Goal: Task Accomplishment & Management: Manage account settings

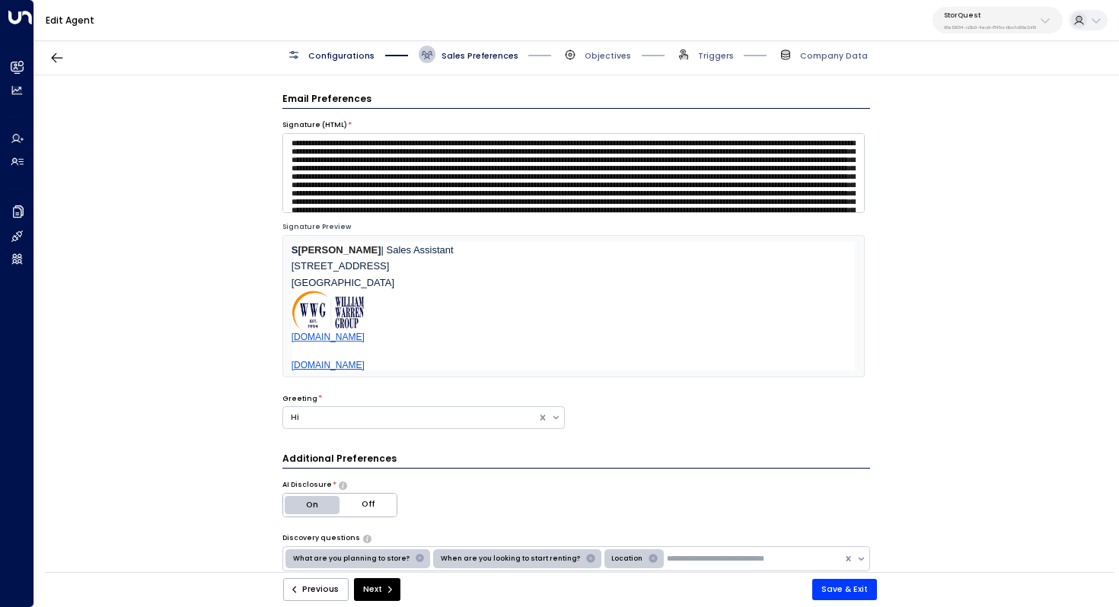
scroll to position [422, 0]
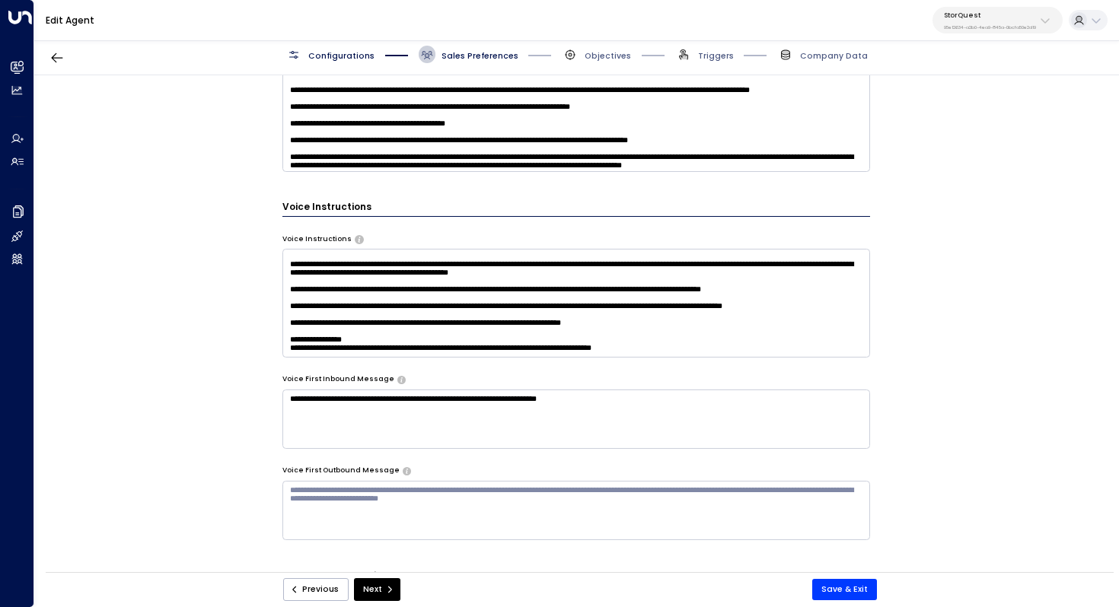
click at [1010, 24] on p "95e12634-a2b0-4ea9-845a-0bcfa50e2d19" at bounding box center [990, 27] width 92 height 6
type input "***"
click at [977, 110] on span "ID: 34e1cd17-0f68-49af-bd32-3c48ce8611d1" at bounding box center [1010, 111] width 148 height 11
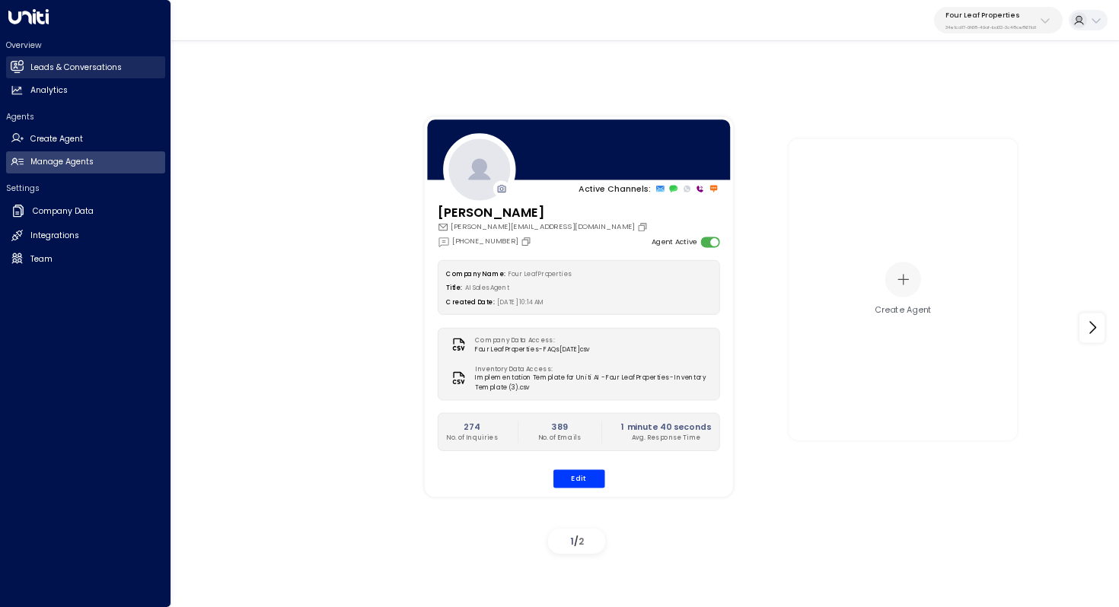
click at [51, 63] on h2 "Leads & Conversations" at bounding box center [75, 68] width 91 height 12
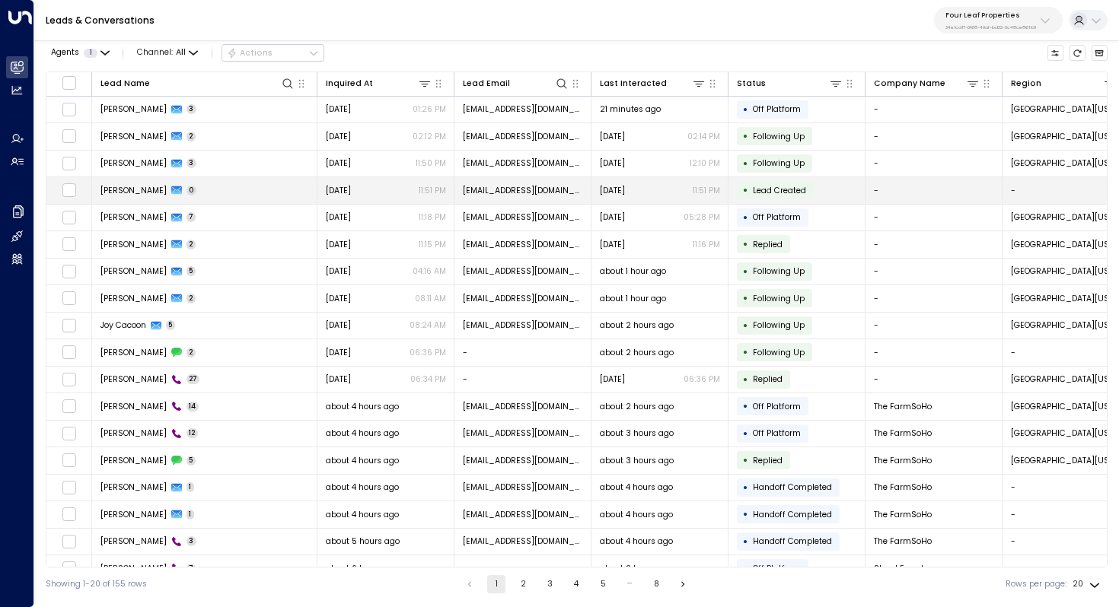
click at [288, 187] on td "Candi Hoffman 0" at bounding box center [204, 190] width 225 height 27
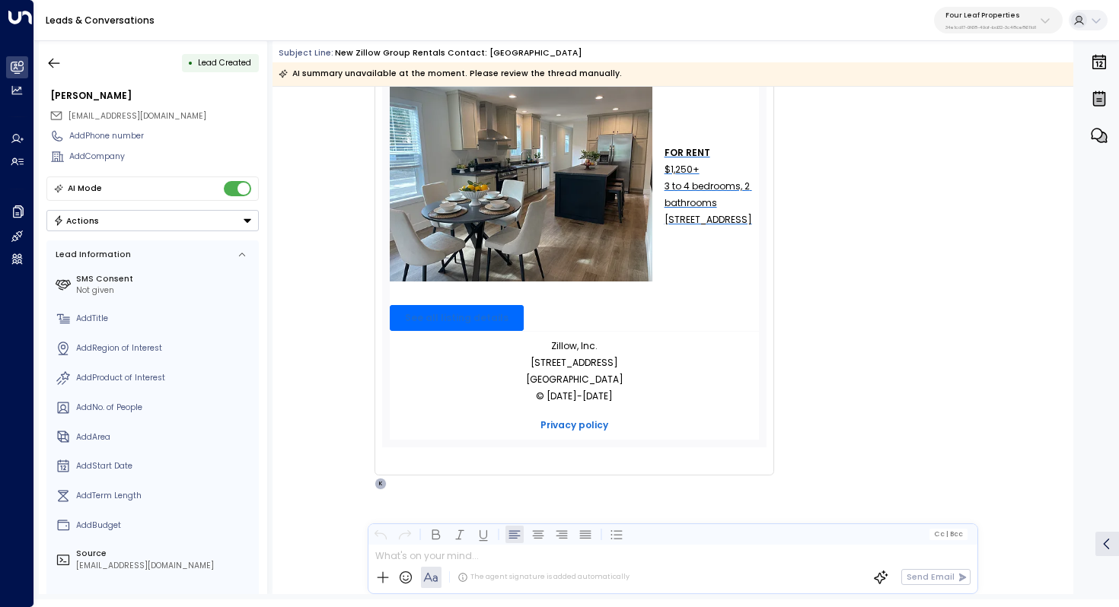
scroll to position [404, 0]
click at [47, 62] on icon "button" at bounding box center [53, 63] width 15 height 15
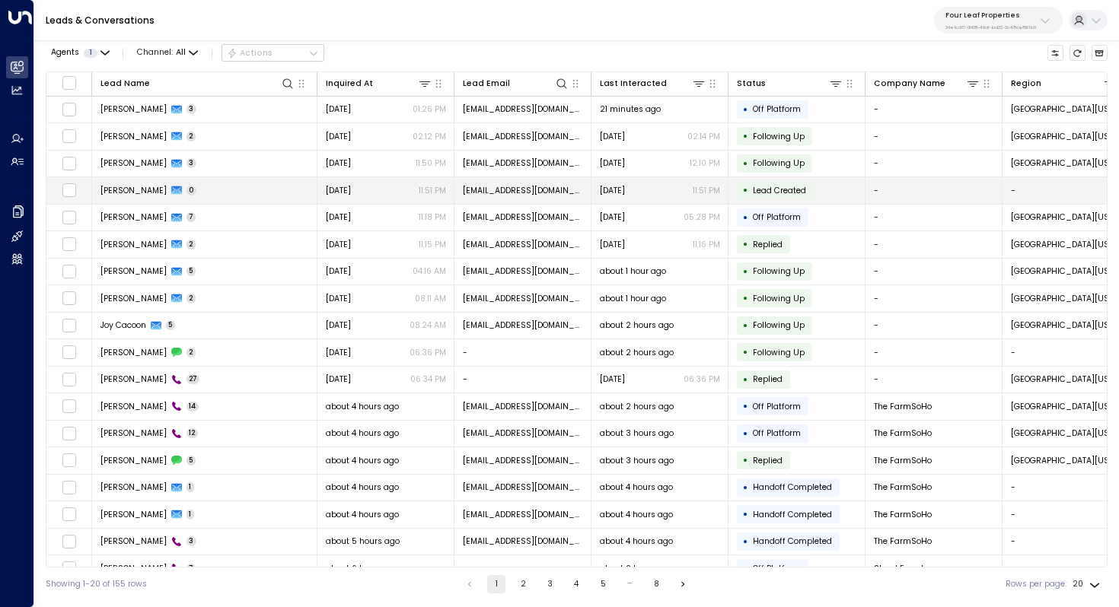
click at [199, 189] on td "Candi Hoffman 0" at bounding box center [204, 190] width 225 height 27
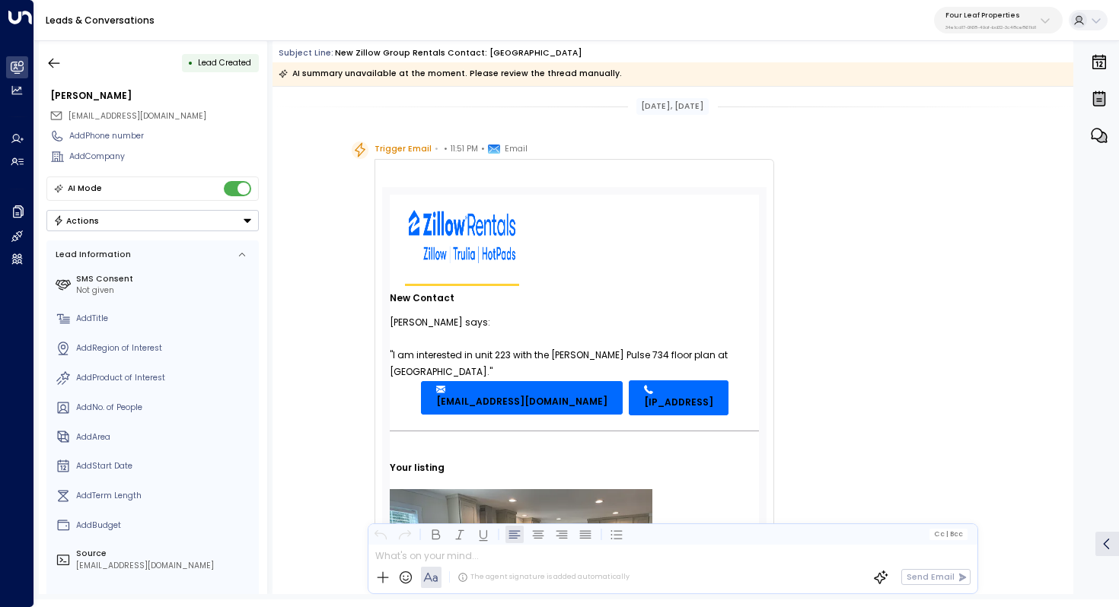
scroll to position [269, 0]
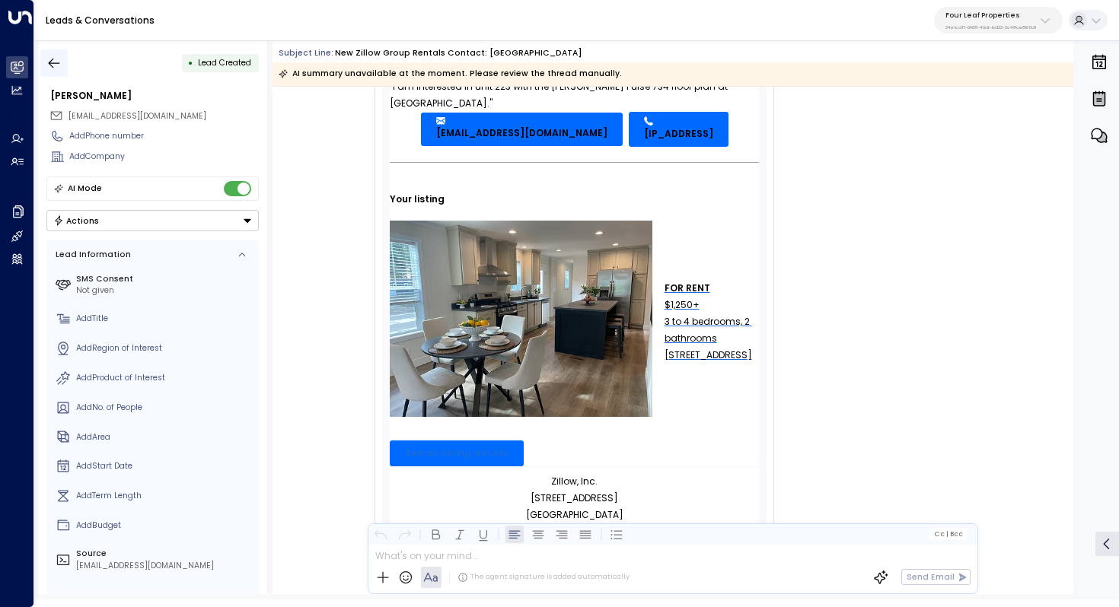
click at [60, 52] on button "button" at bounding box center [53, 62] width 27 height 27
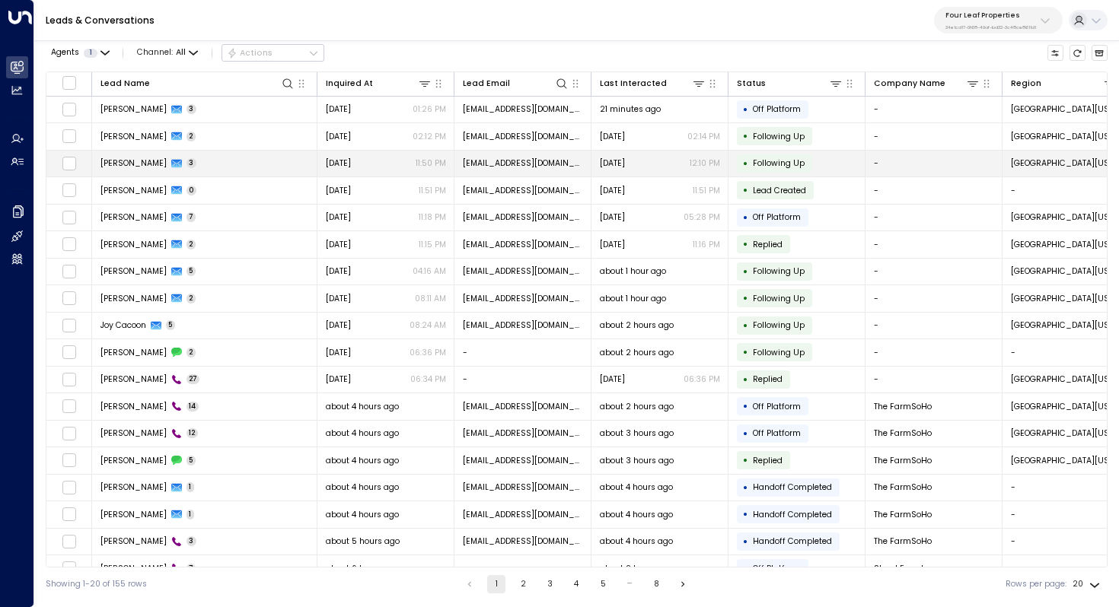
click at [202, 158] on td "Candi Hoffman 3" at bounding box center [204, 164] width 225 height 27
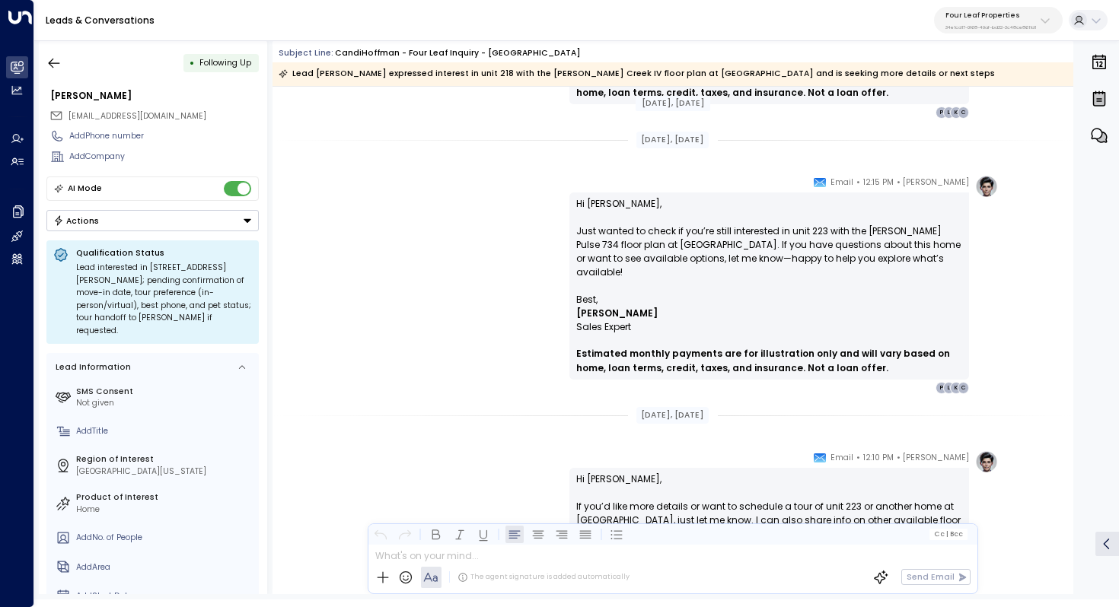
scroll to position [1055, 0]
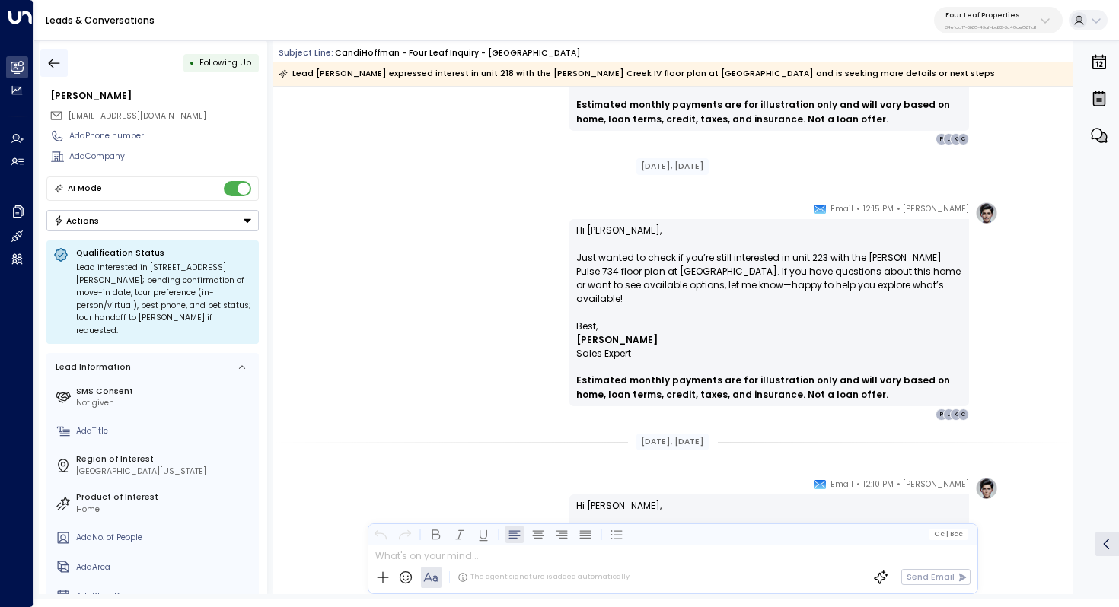
click at [59, 66] on icon "button" at bounding box center [53, 63] width 15 height 15
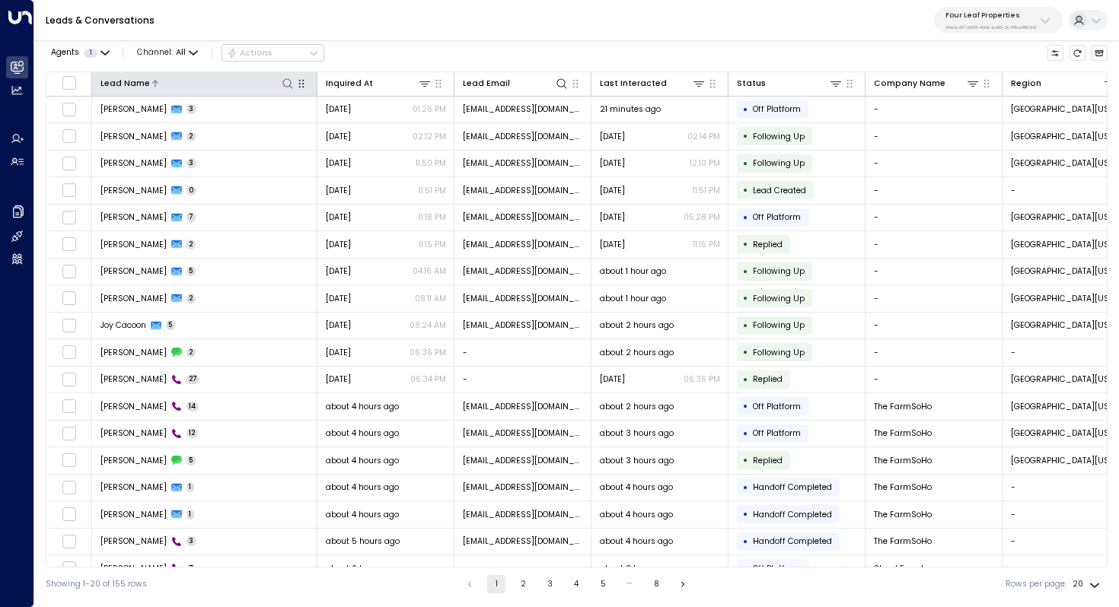
click at [286, 81] on icon at bounding box center [288, 84] width 12 height 12
click at [280, 122] on input "text" at bounding box center [287, 126] width 158 height 24
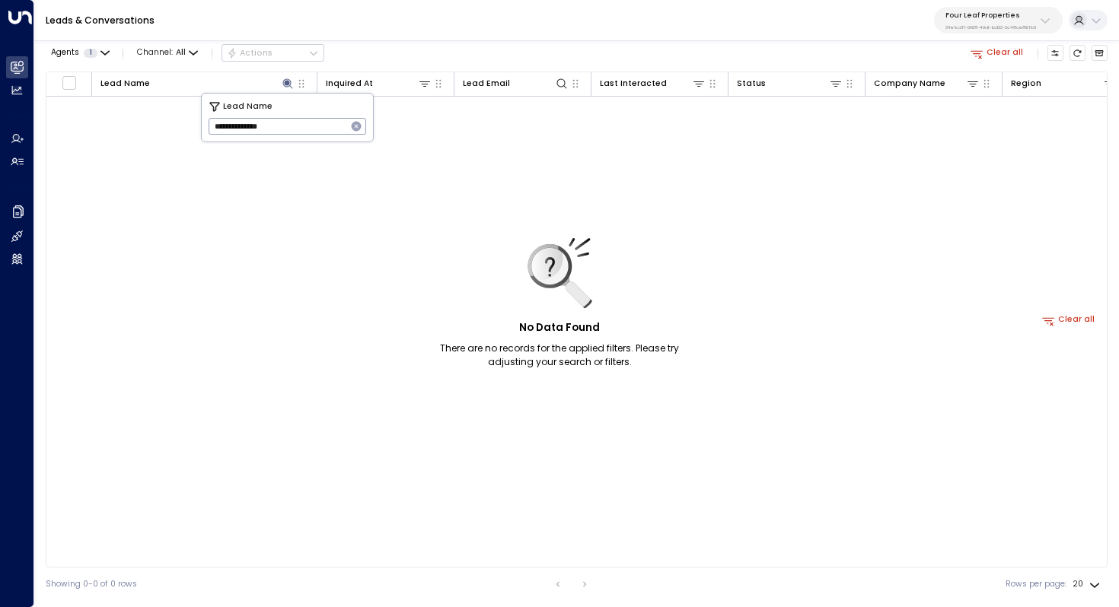
click at [282, 123] on input "**********" at bounding box center [277, 126] width 138 height 24
type input "*"
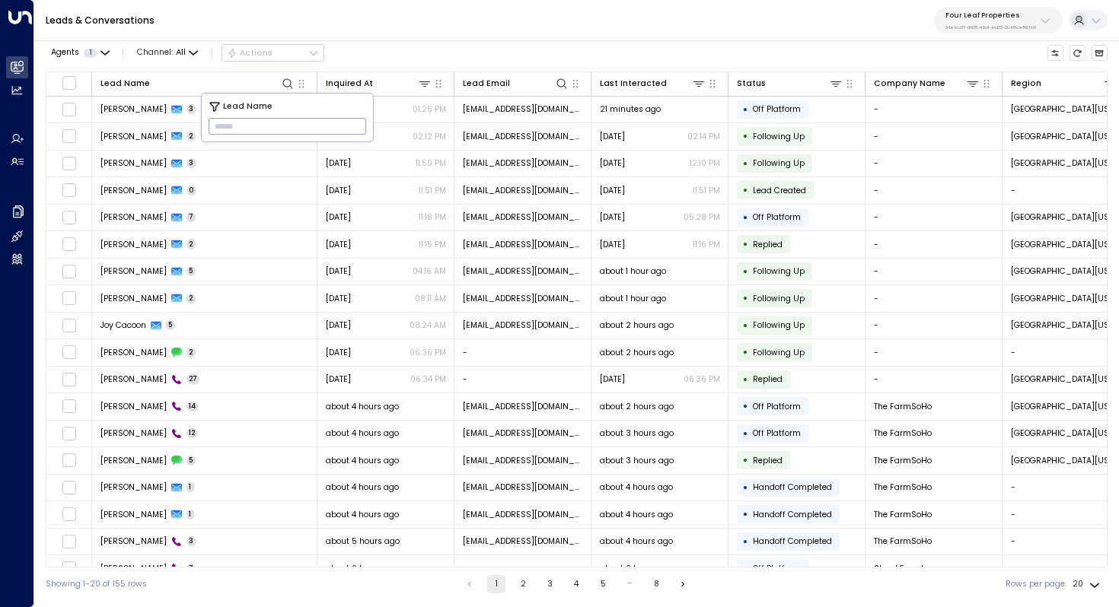
click at [277, 126] on input "text" at bounding box center [287, 126] width 158 height 24
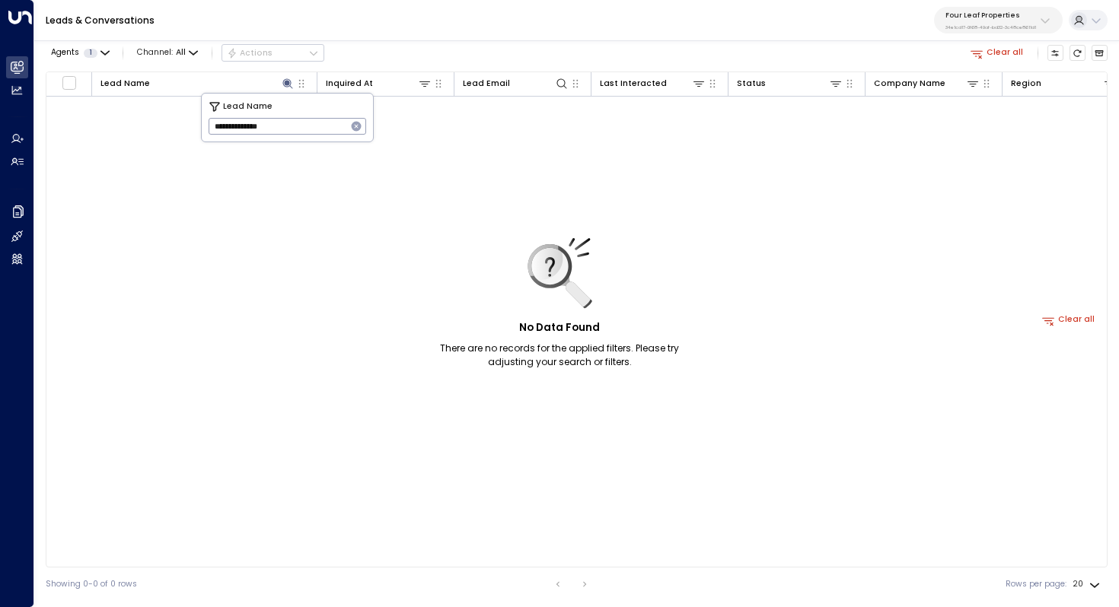
click at [235, 128] on input "**********" at bounding box center [277, 126] width 138 height 24
click at [219, 126] on input "*********" at bounding box center [277, 126] width 138 height 24
type input "********"
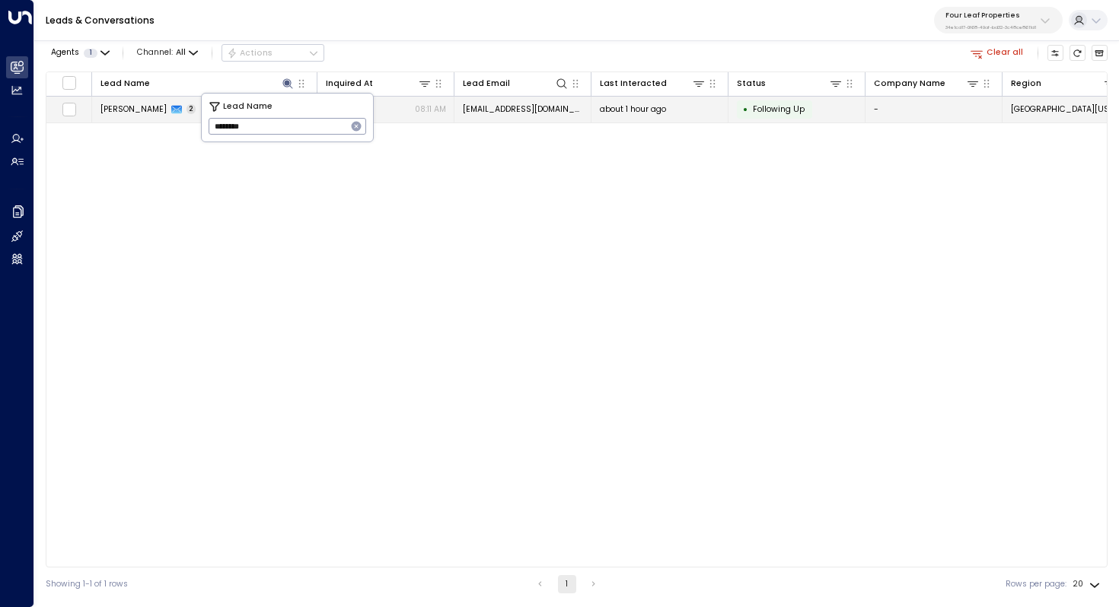
click at [134, 107] on span "[PERSON_NAME]" at bounding box center [133, 108] width 66 height 11
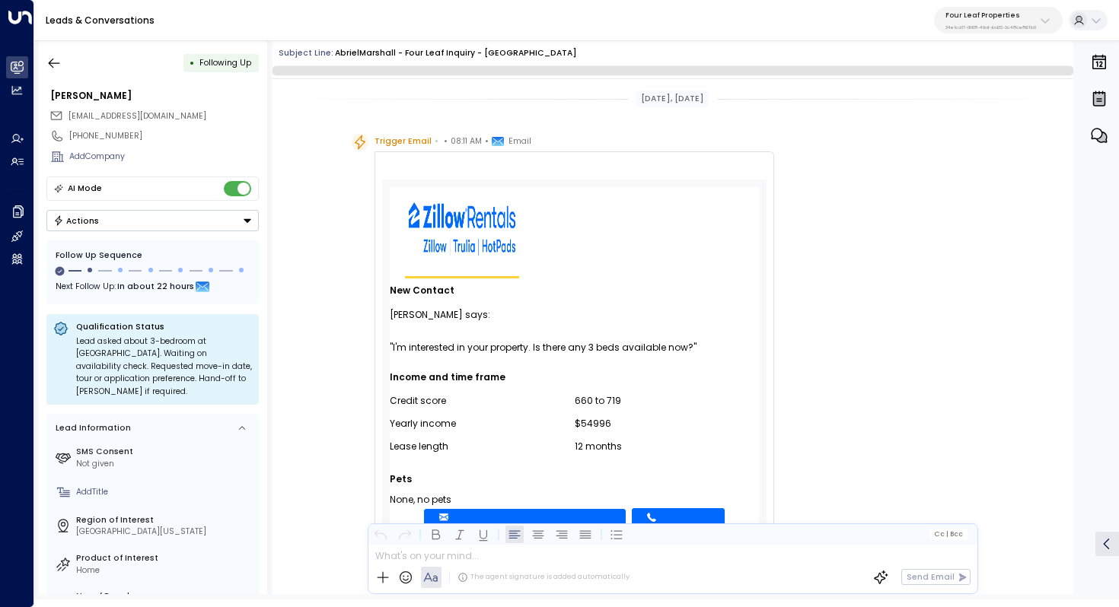
scroll to position [1054, 0]
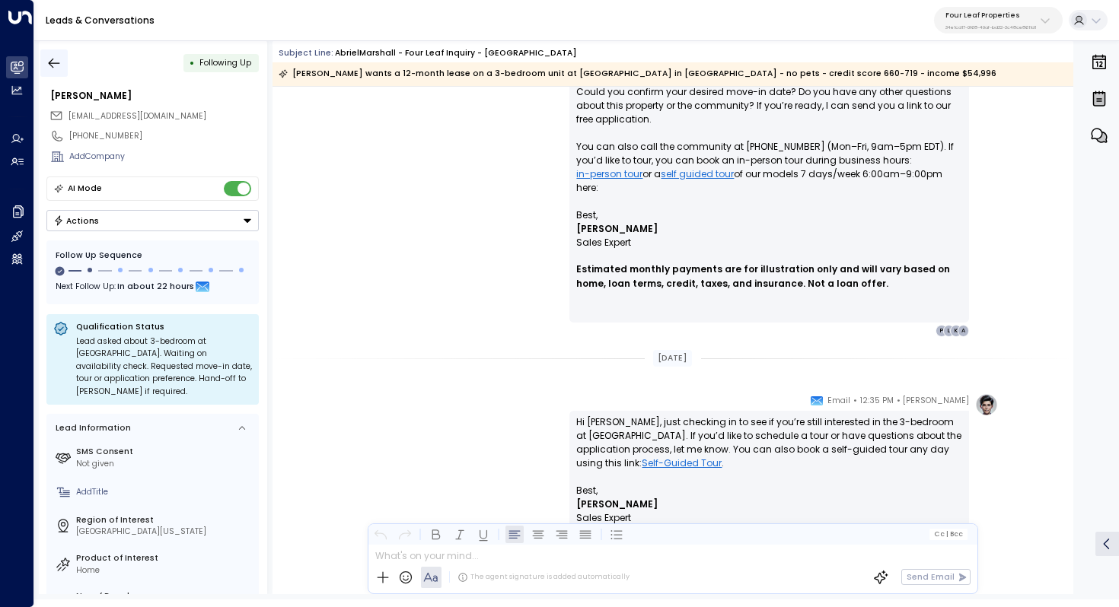
click at [56, 56] on icon "button" at bounding box center [53, 63] width 15 height 15
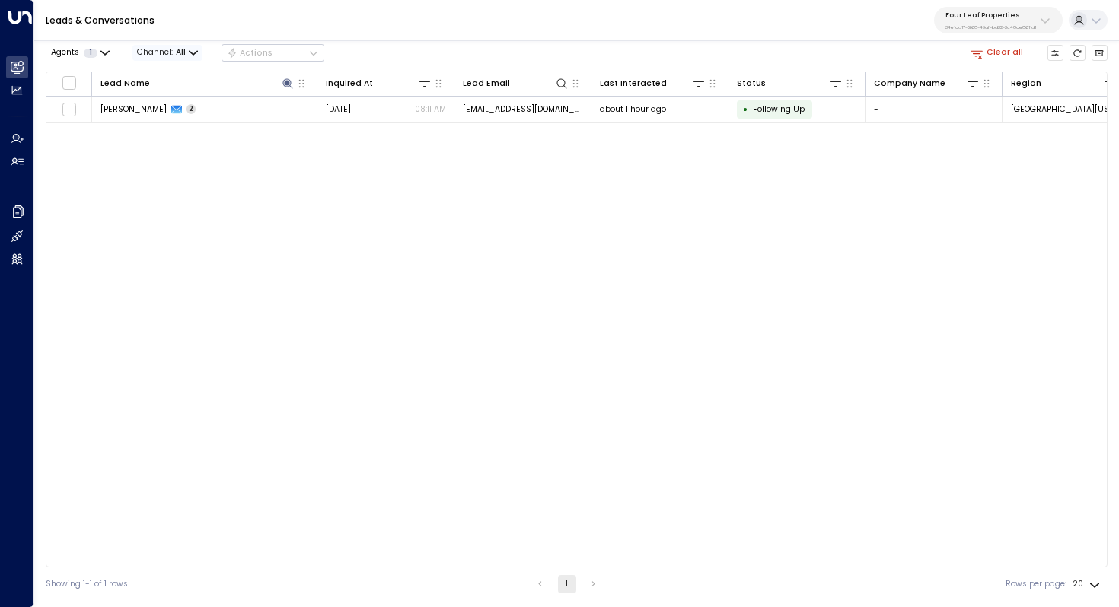
click at [182, 56] on span "All" at bounding box center [181, 52] width 10 height 9
click at [253, 57] on div at bounding box center [559, 303] width 1119 height 607
click at [160, 80] on div at bounding box center [222, 83] width 145 height 14
click at [282, 83] on icon at bounding box center [288, 84] width 12 height 12
click at [355, 126] on icon "button" at bounding box center [356, 126] width 12 height 12
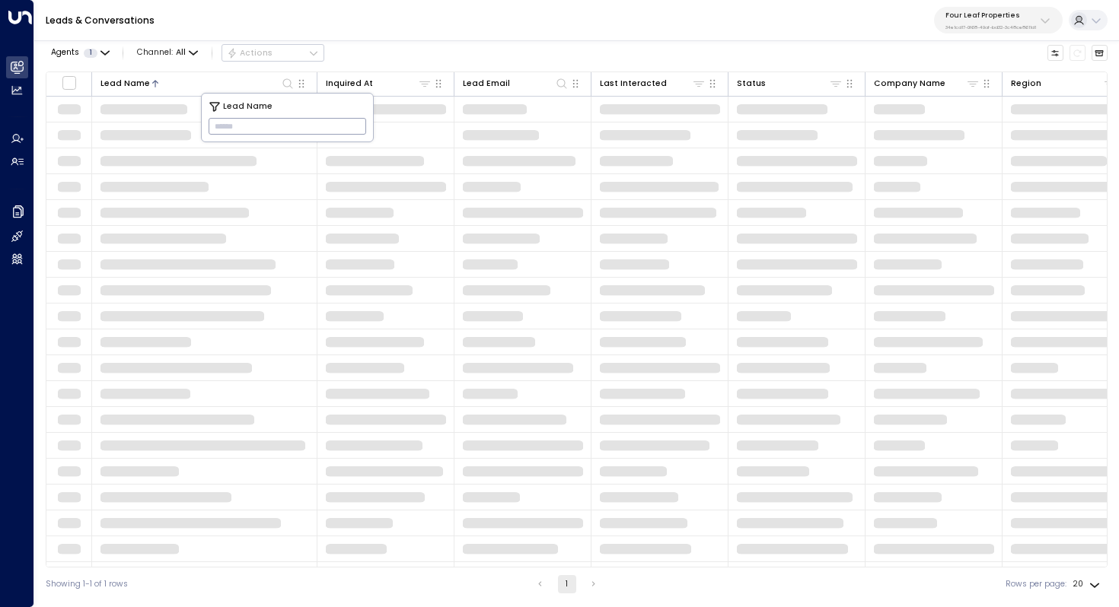
click at [325, 126] on input "text" at bounding box center [287, 126] width 158 height 24
paste input "**********"
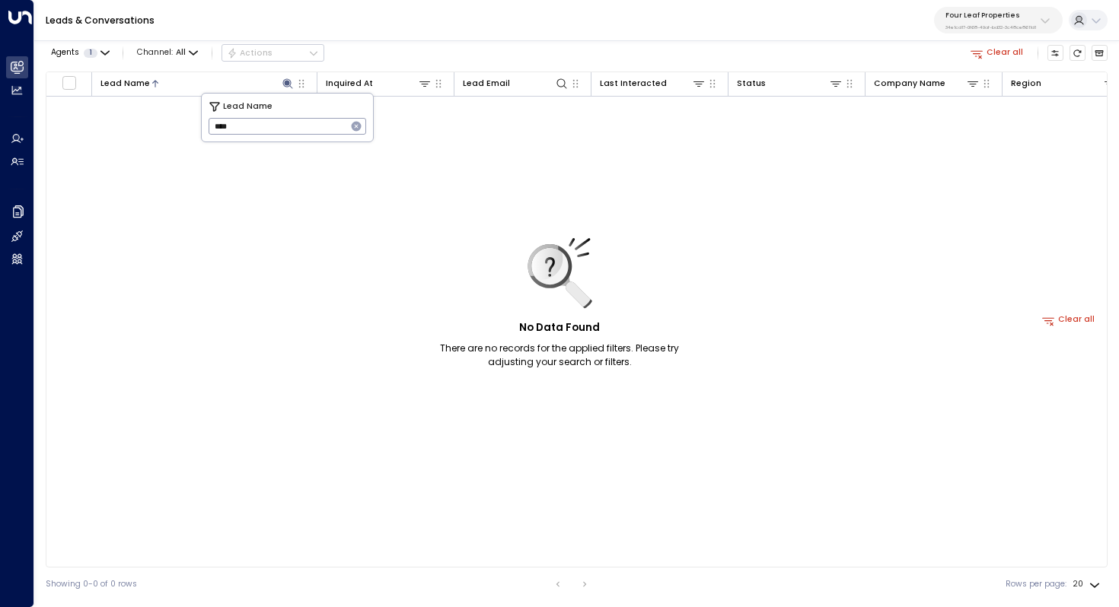
type input "****"
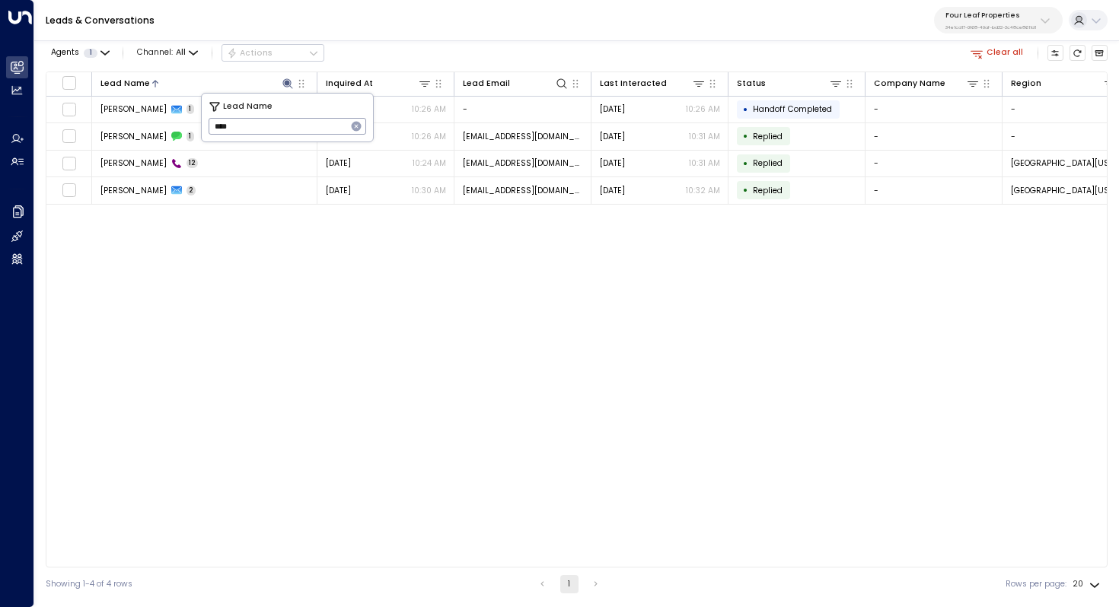
click at [294, 250] on div "Lead Name Inquired At Lead Email Last Interacted Status Company Name Region Pro…" at bounding box center [576, 320] width 1061 height 496
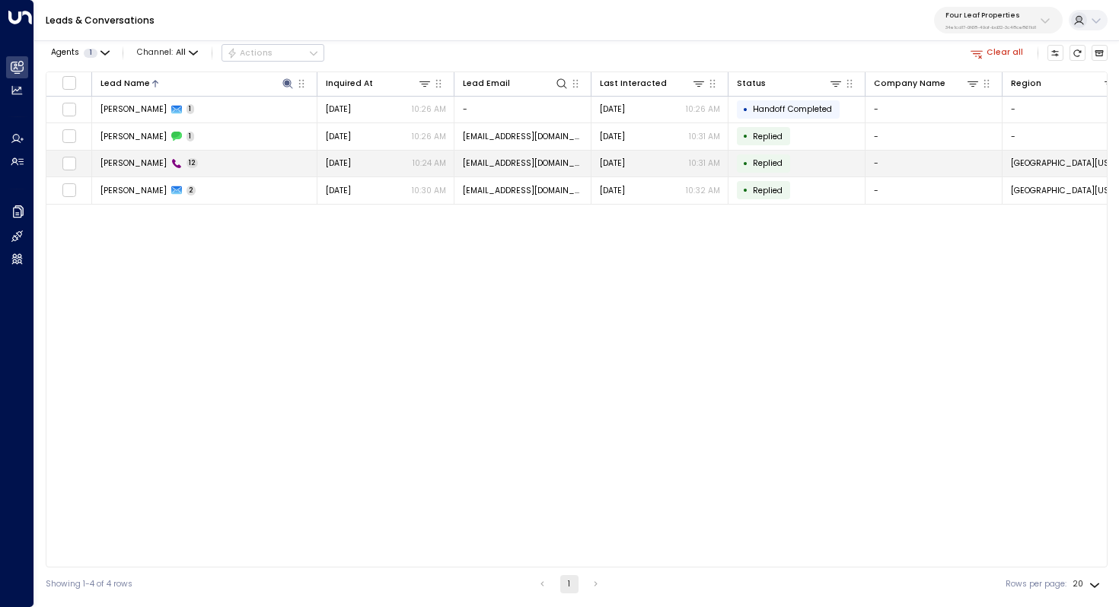
click at [129, 167] on span "[PERSON_NAME]" at bounding box center [133, 163] width 66 height 11
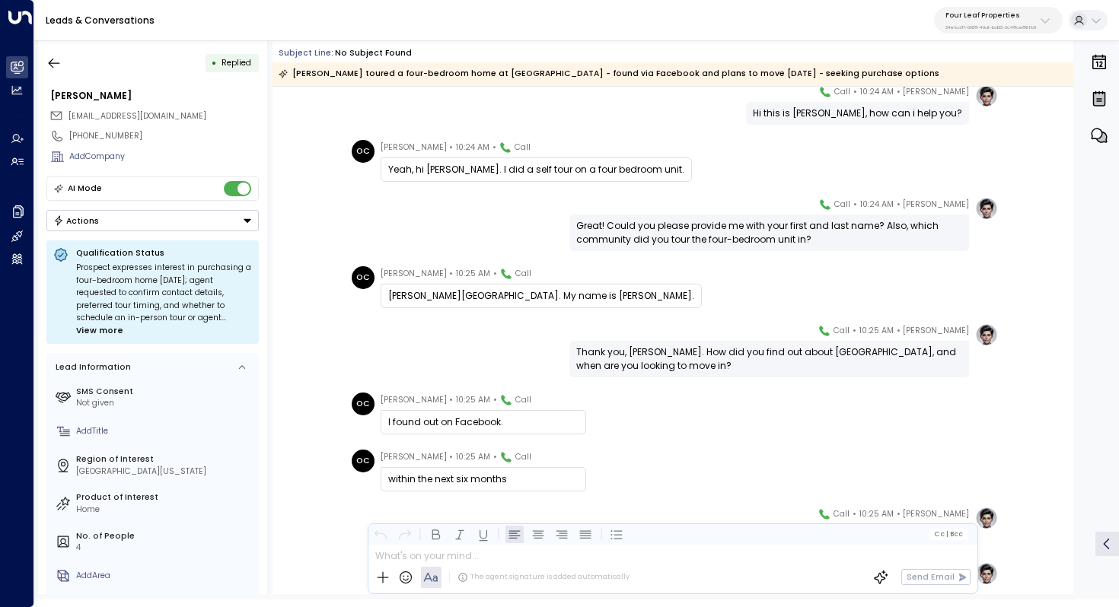
scroll to position [68, 0]
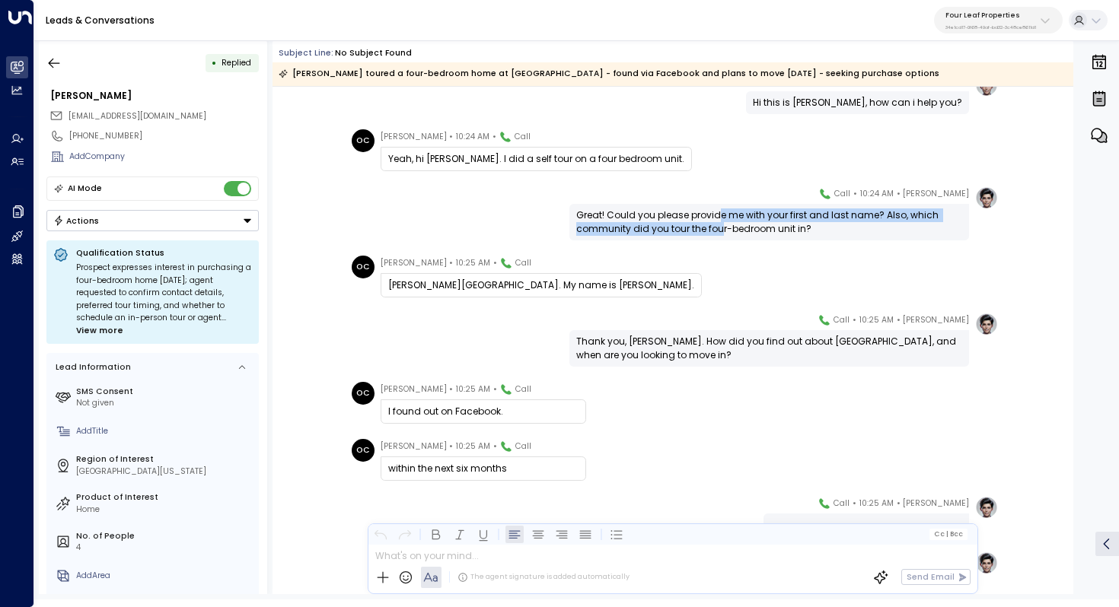
drag, startPoint x: 718, startPoint y: 216, endPoint x: 718, endPoint y: 224, distance: 8.4
click at [718, 224] on div "Great! Could you please provide me with your first and last name? Also, which c…" at bounding box center [769, 221] width 386 height 27
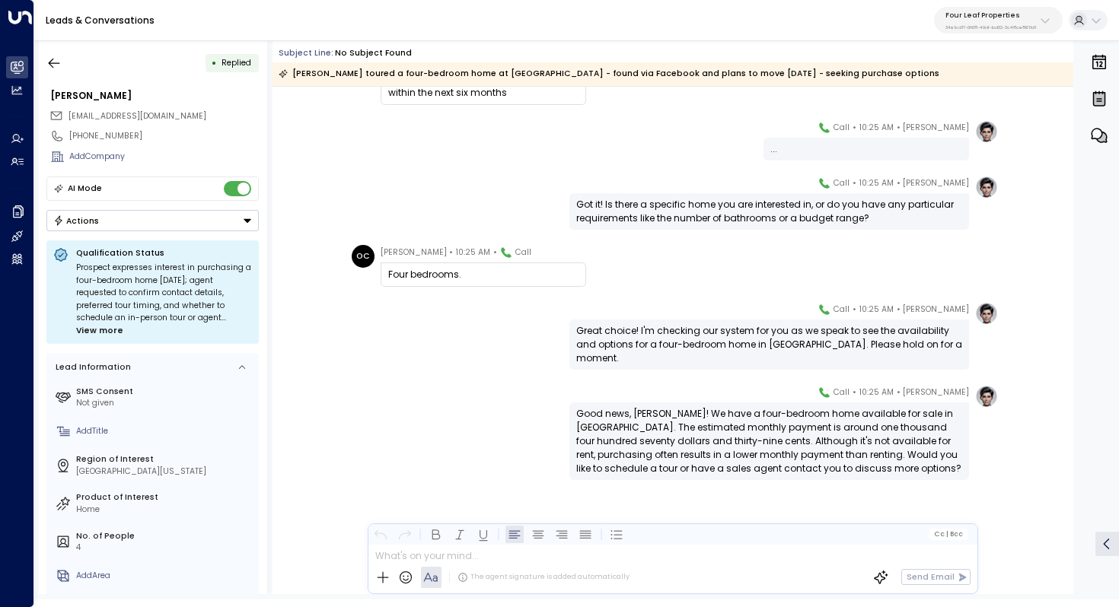
scroll to position [444, 0]
drag, startPoint x: 753, startPoint y: 414, endPoint x: 751, endPoint y: 425, distance: 11.6
click at [751, 425] on div "Good news, [PERSON_NAME]! We have a four-bedroom home available for sale in [GE…" at bounding box center [769, 441] width 386 height 68
click at [770, 421] on div "Good news, [PERSON_NAME]! We have a four-bedroom home available for sale in [GE…" at bounding box center [769, 441] width 386 height 68
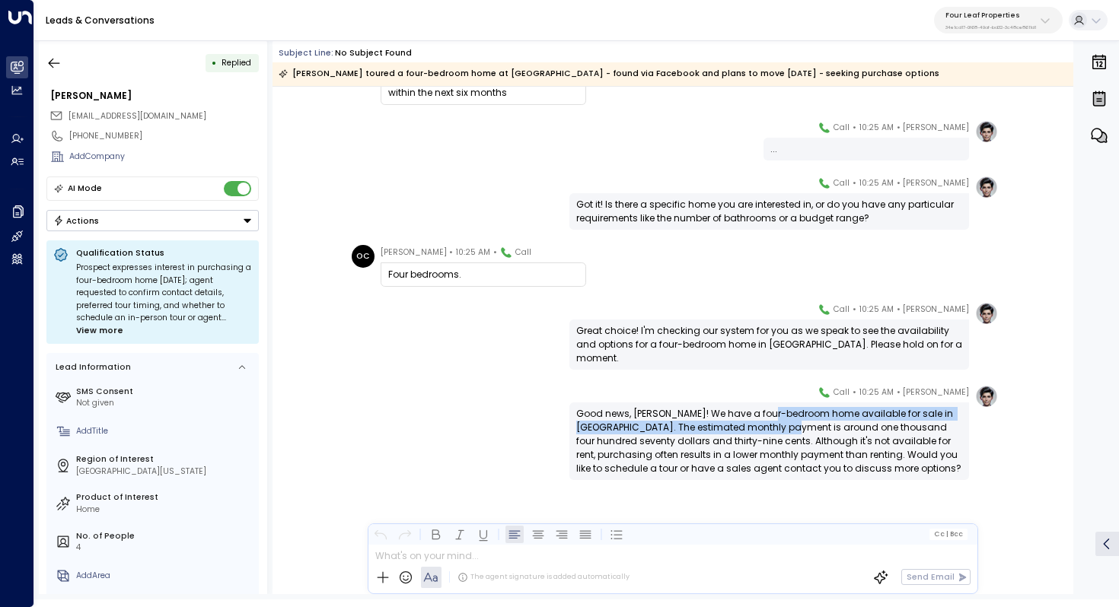
click at [770, 421] on div "Good news, [PERSON_NAME]! We have a four-bedroom home available for sale in [GE…" at bounding box center [769, 441] width 386 height 68
click at [772, 421] on div "Good news, [PERSON_NAME]! We have a four-bedroom home available for sale in [GE…" at bounding box center [769, 441] width 386 height 68
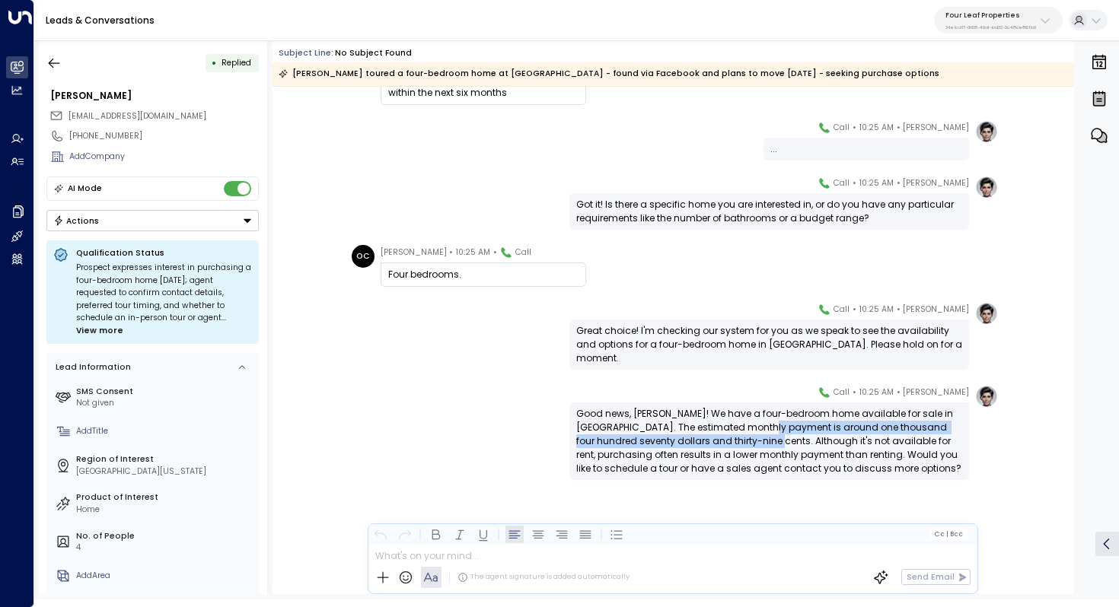
drag, startPoint x: 750, startPoint y: 426, endPoint x: 750, endPoint y: 436, distance: 9.9
click at [750, 436] on div "Good news, [PERSON_NAME]! We have a four-bedroom home available for sale in [GE…" at bounding box center [769, 441] width 386 height 68
drag, startPoint x: 777, startPoint y: 436, endPoint x: 777, endPoint y: 447, distance: 11.4
click at [777, 447] on div "Good news, [PERSON_NAME]! We have a four-bedroom home available for sale in [GE…" at bounding box center [769, 441] width 386 height 68
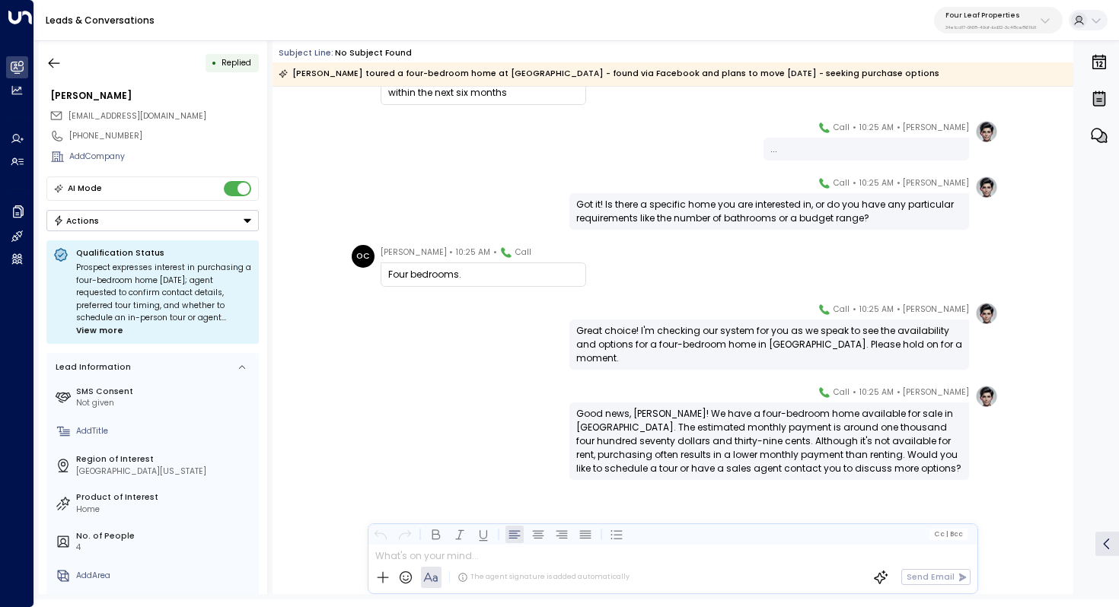
click at [777, 447] on div "Good news, [PERSON_NAME]! We have a four-bedroom home available for sale in [GE…" at bounding box center [769, 441] width 386 height 68
click at [786, 439] on div "Good news, [PERSON_NAME]! We have a four-bedroom home available for sale in [GE…" at bounding box center [769, 441] width 386 height 68
click at [57, 53] on button "button" at bounding box center [53, 62] width 27 height 27
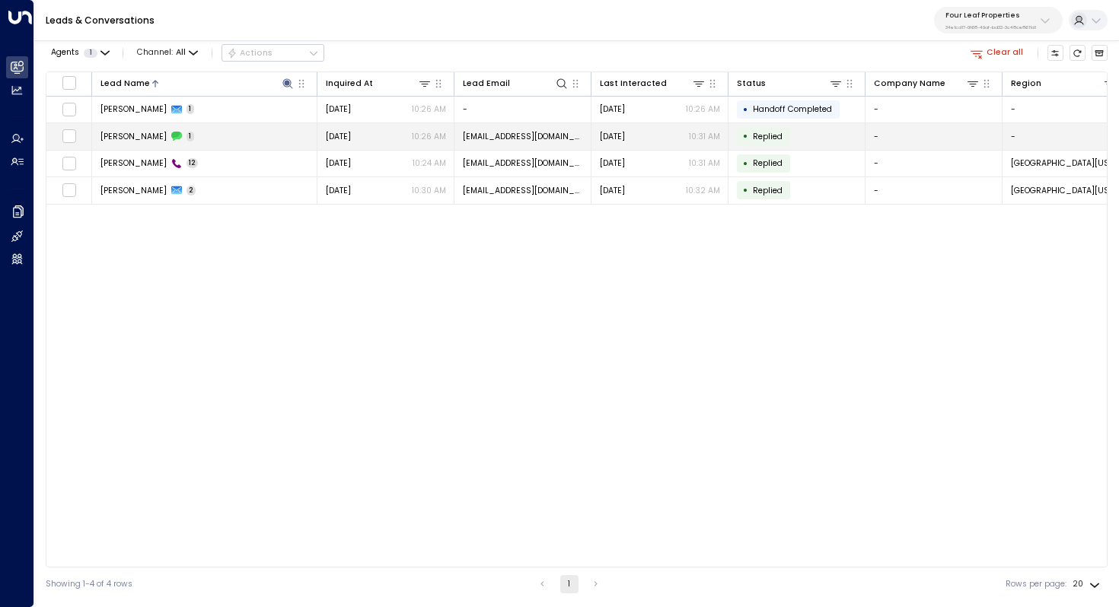
click at [217, 138] on td "Otto Cordova 1" at bounding box center [204, 136] width 225 height 27
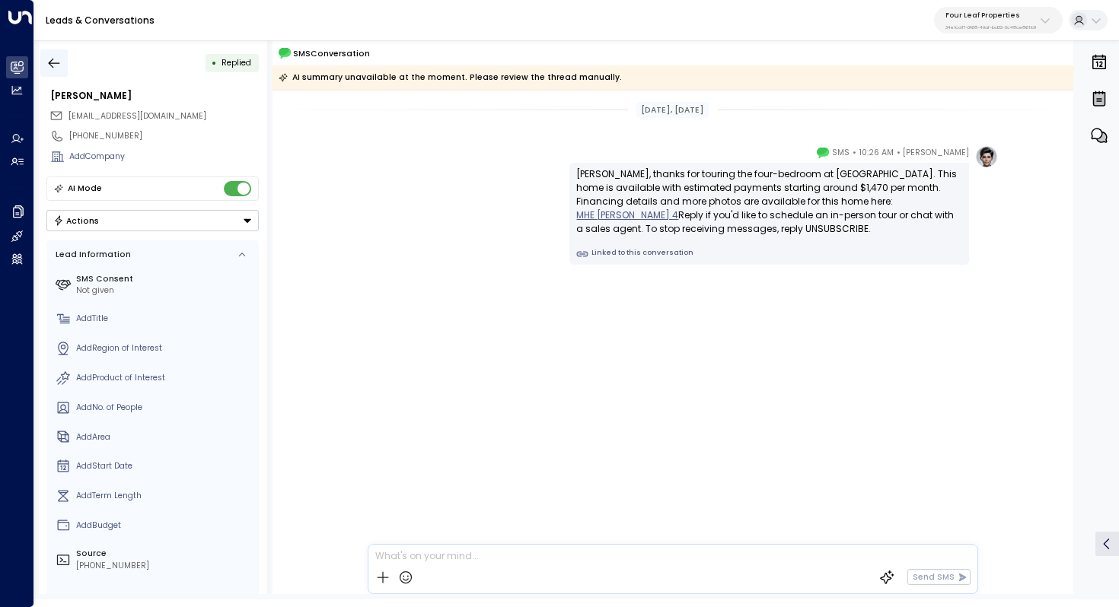
click at [59, 59] on icon "button" at bounding box center [53, 63] width 15 height 15
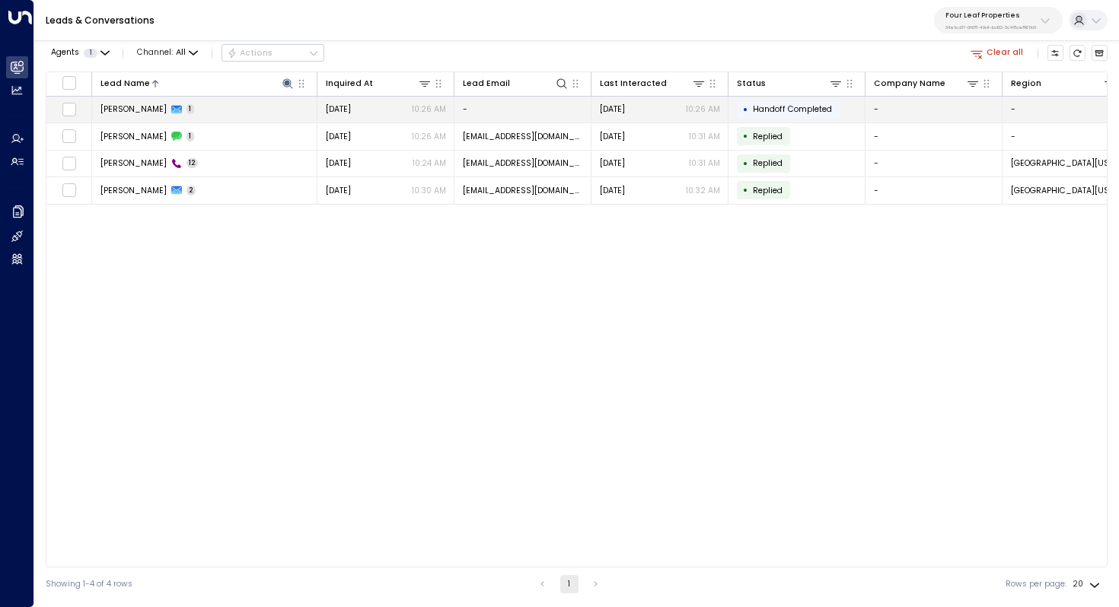
click at [119, 105] on div "Otto 1" at bounding box center [147, 108] width 94 height 11
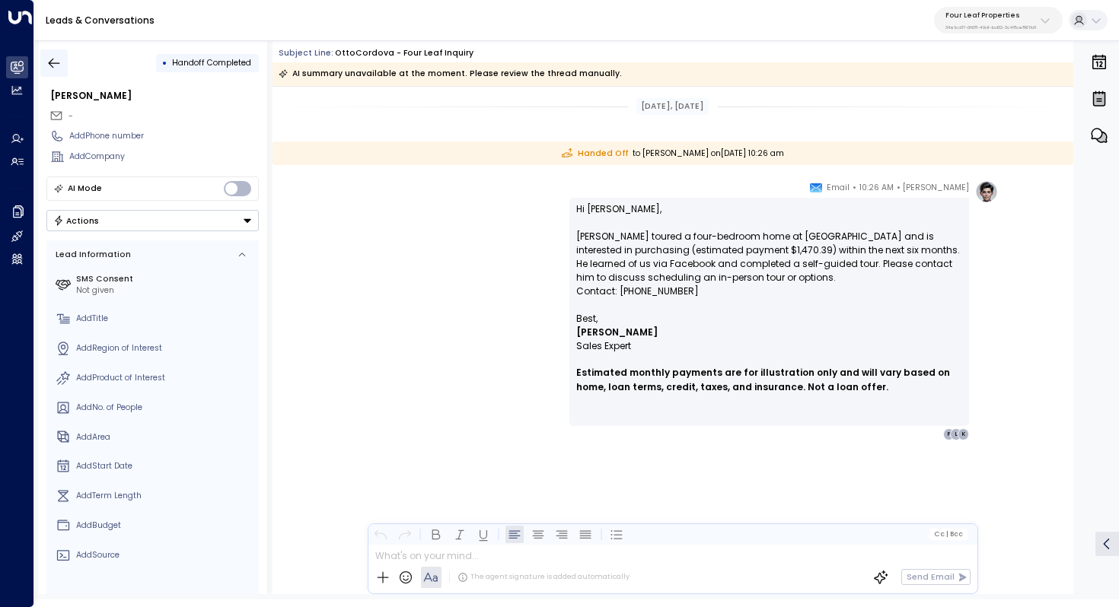
click at [55, 60] on icon "button" at bounding box center [53, 63] width 15 height 15
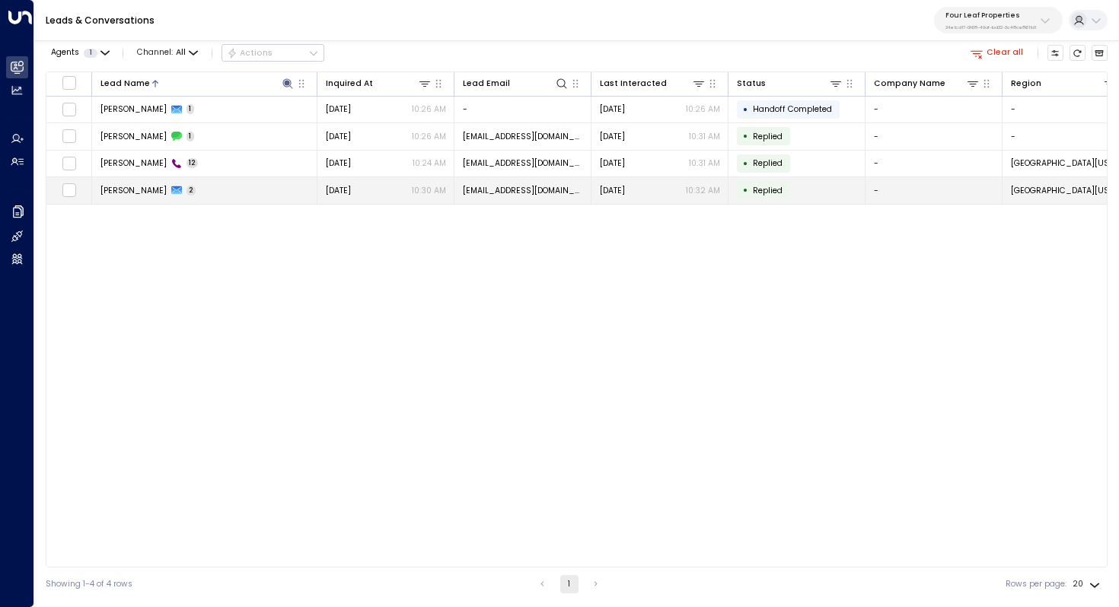
click at [199, 189] on td "Otto Cordova 2" at bounding box center [204, 190] width 225 height 27
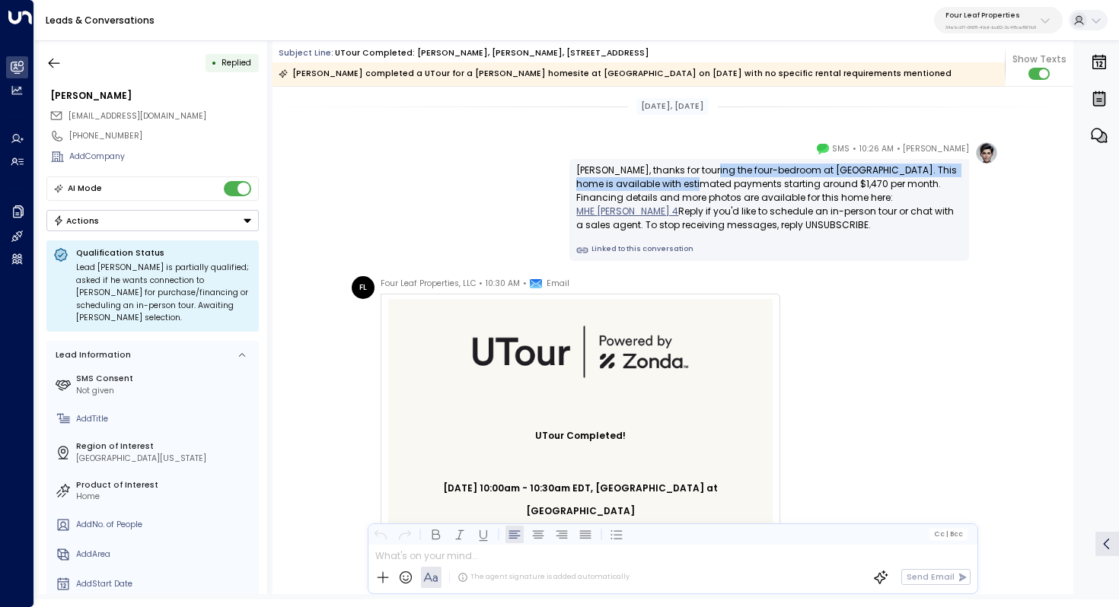
drag, startPoint x: 701, startPoint y: 174, endPoint x: 701, endPoint y: 184, distance: 9.9
click at [701, 184] on div "Otto, thanks for touring the four-bedroom at Summerhill Village. This home is a…" at bounding box center [769, 198] width 386 height 68
drag, startPoint x: 734, startPoint y: 176, endPoint x: 732, endPoint y: 185, distance: 9.3
click at [733, 183] on div "Otto, thanks for touring the four-bedroom at Summerhill Village. This home is a…" at bounding box center [769, 198] width 386 height 68
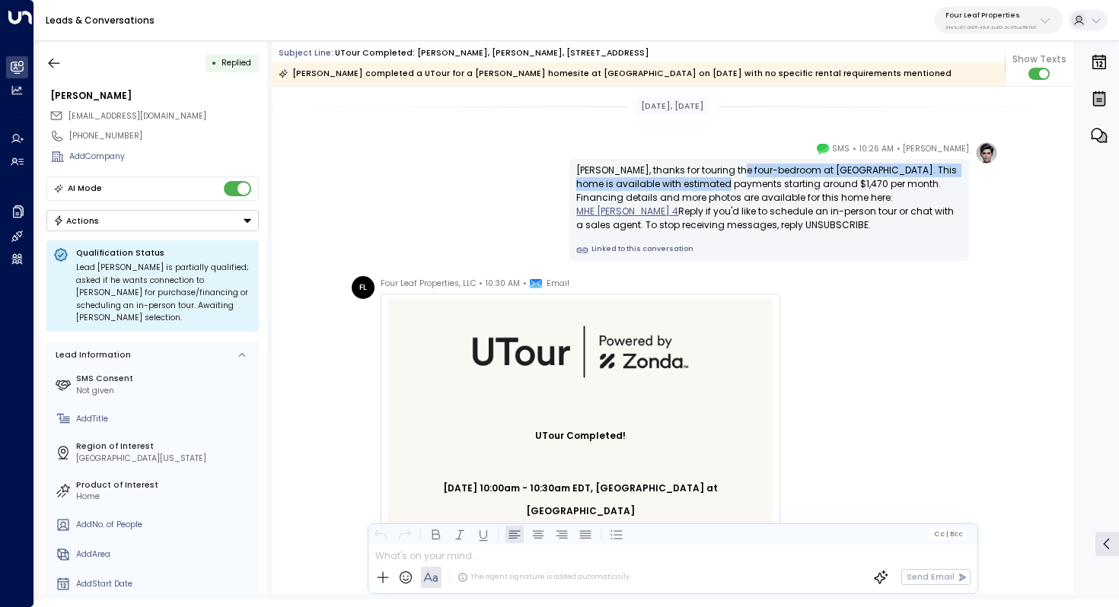
click at [732, 185] on div "Otto, thanks for touring the four-bedroom at Summerhill Village. This home is a…" at bounding box center [769, 198] width 386 height 68
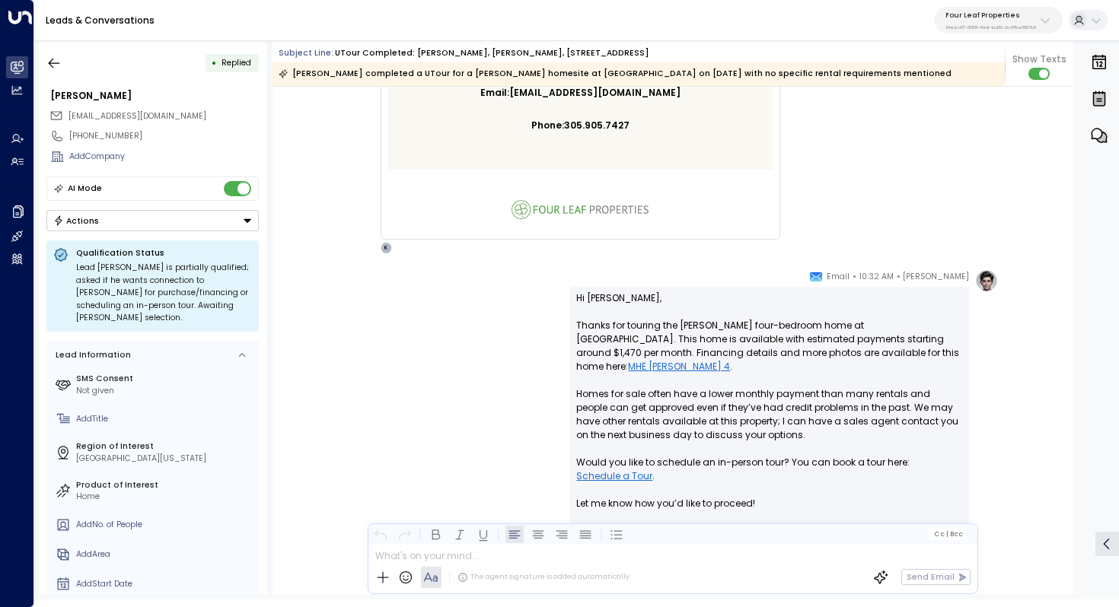
scroll to position [1712, 0]
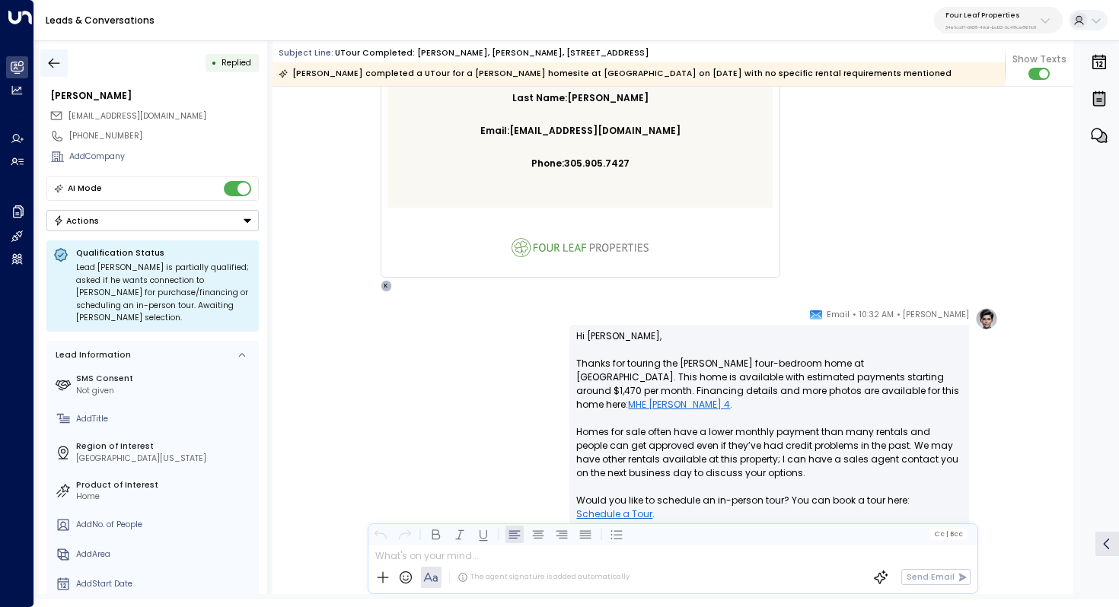
click at [53, 65] on icon "button" at bounding box center [53, 63] width 15 height 15
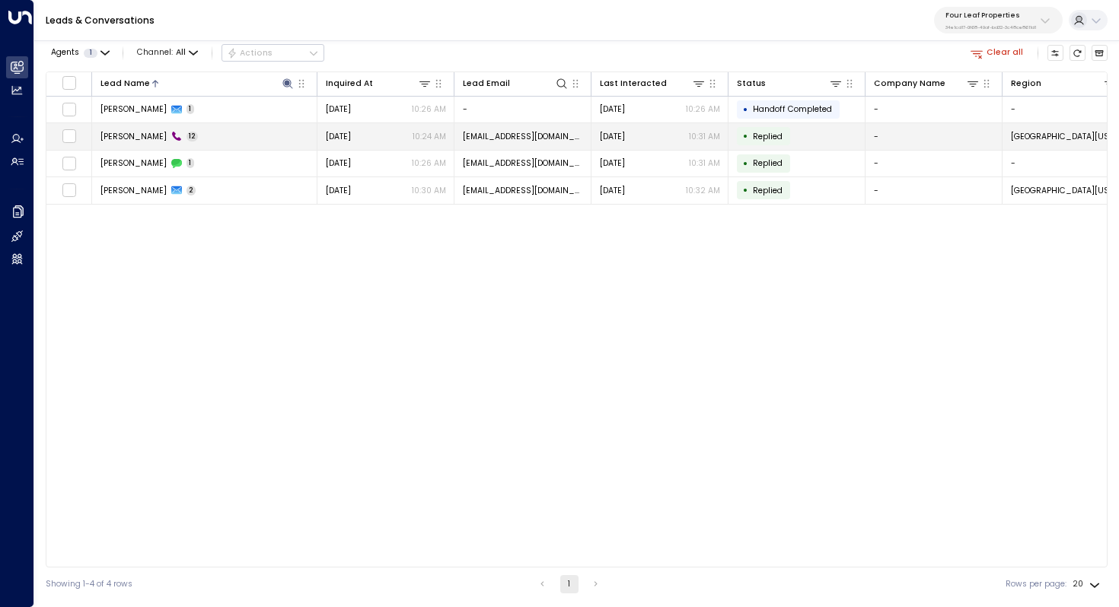
click at [203, 139] on td "Otto Cordova 12" at bounding box center [204, 136] width 225 height 27
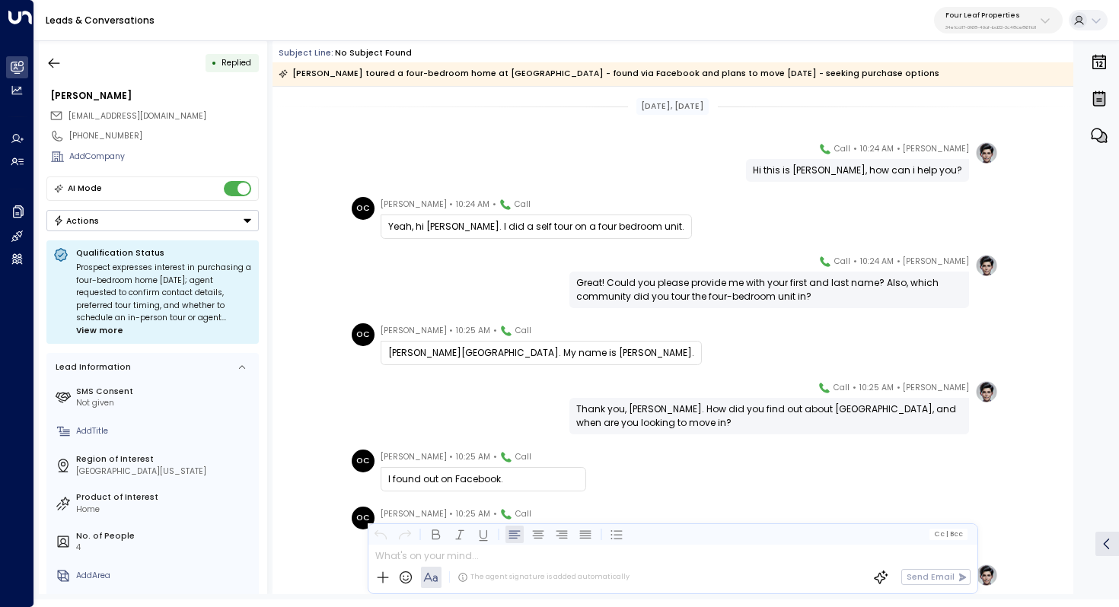
click at [688, 289] on div "Great! Could you please provide me with your first and last name? Also, which c…" at bounding box center [769, 289] width 386 height 27
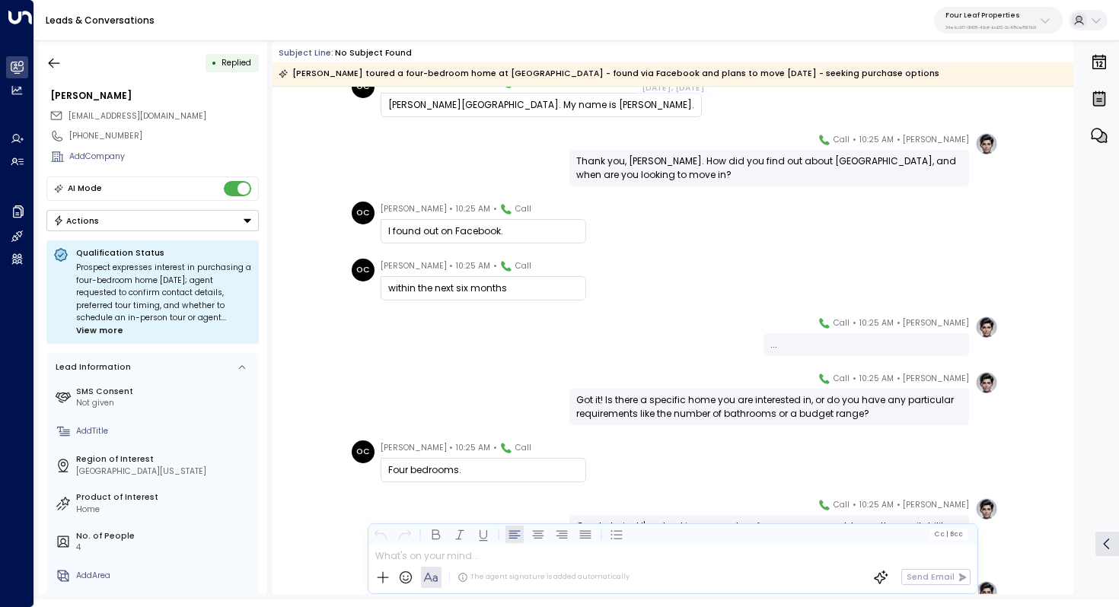
scroll to position [296, 0]
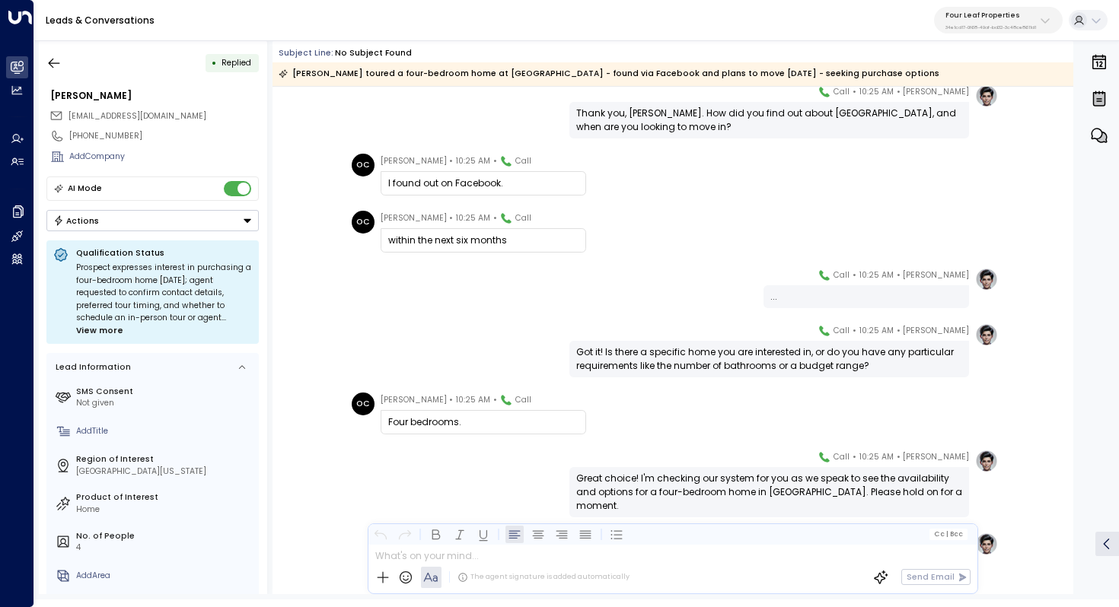
drag, startPoint x: 686, startPoint y: 348, endPoint x: 686, endPoint y: 356, distance: 8.4
click at [686, 356] on div "Got it! Is there a specific home you are interested in, or do you have any part…" at bounding box center [769, 358] width 386 height 27
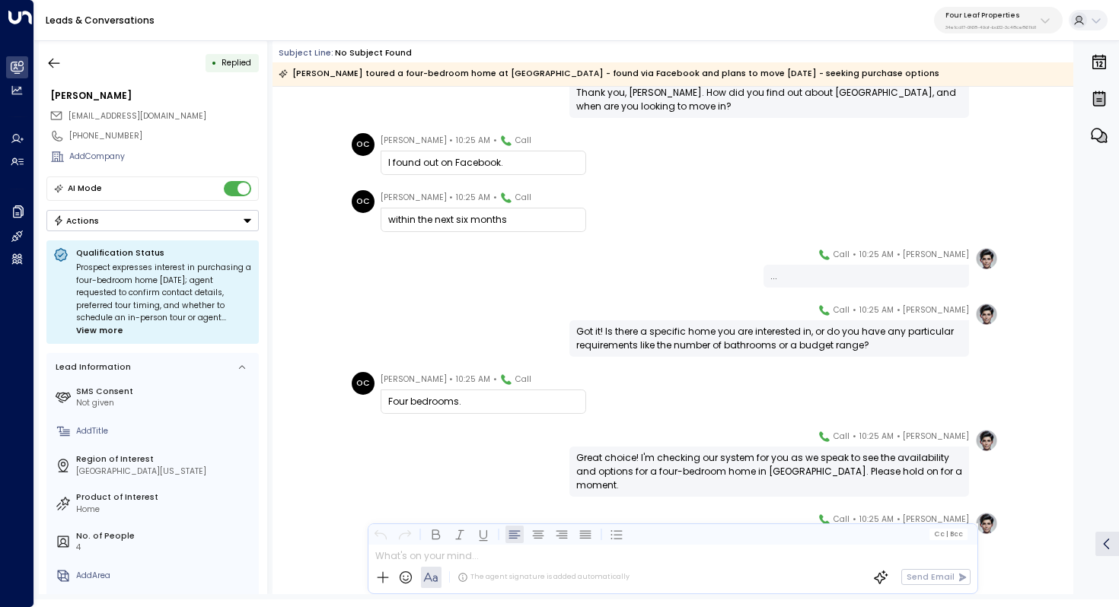
scroll to position [323, 0]
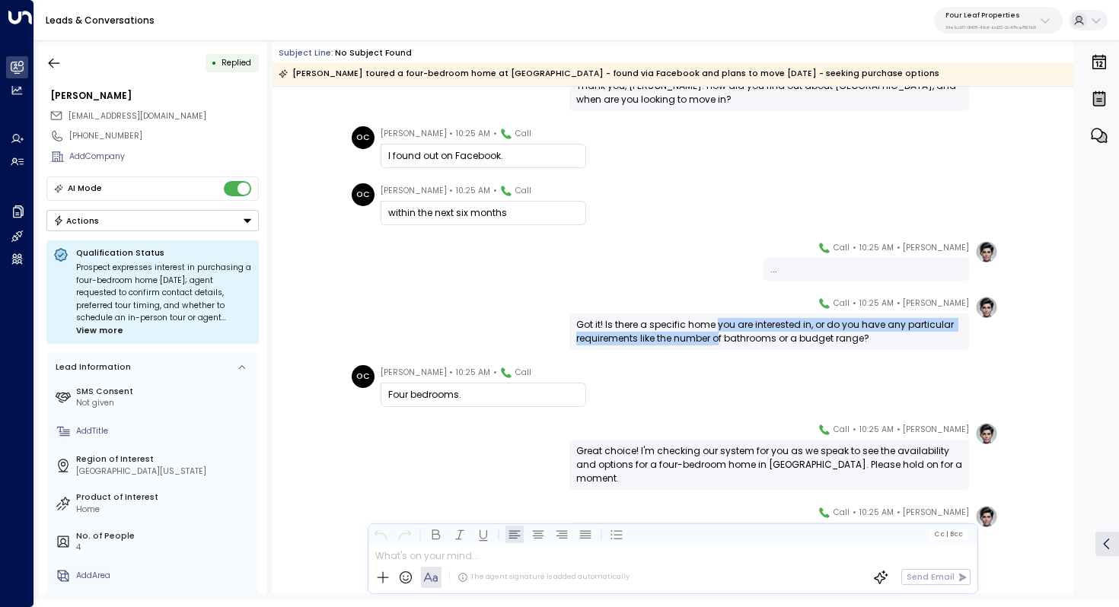
drag, startPoint x: 718, startPoint y: 326, endPoint x: 717, endPoint y: 339, distance: 13.0
click at [717, 339] on div "Got it! Is there a specific home you are interested in, or do you have any part…" at bounding box center [769, 331] width 386 height 27
click at [723, 334] on div "Got it! Is there a specific home you are interested in, or do you have any part…" at bounding box center [769, 331] width 386 height 27
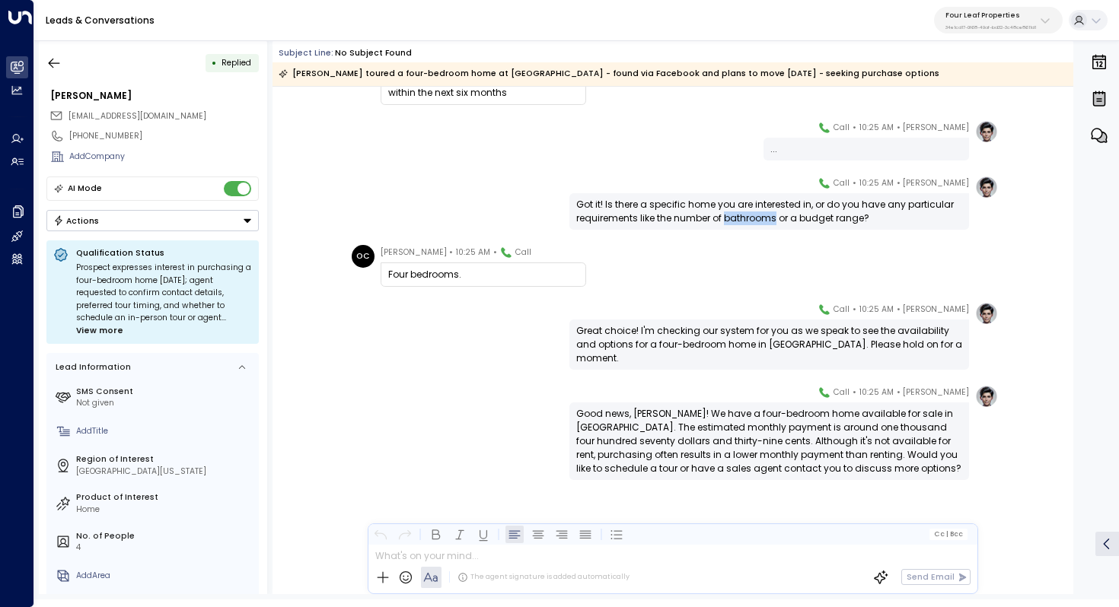
scroll to position [444, 0]
drag, startPoint x: 699, startPoint y: 333, endPoint x: 712, endPoint y: 333, distance: 12.9
click at [712, 333] on div "Great choice! I'm checking our system for you as we speak to see the availabili…" at bounding box center [769, 344] width 386 height 41
click at [49, 53] on button "button" at bounding box center [53, 62] width 27 height 27
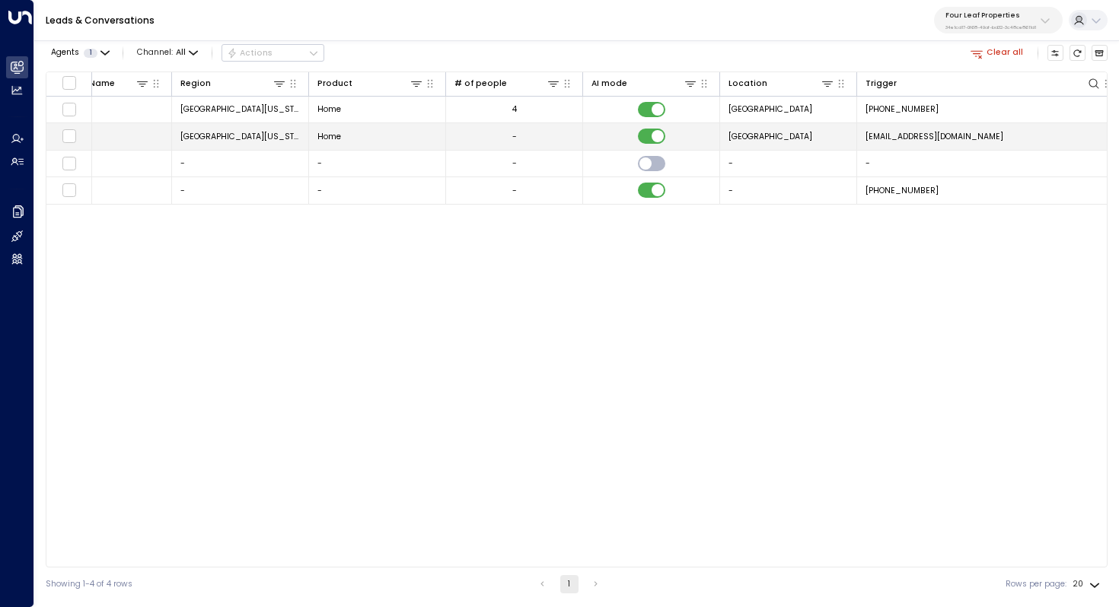
scroll to position [0, 988]
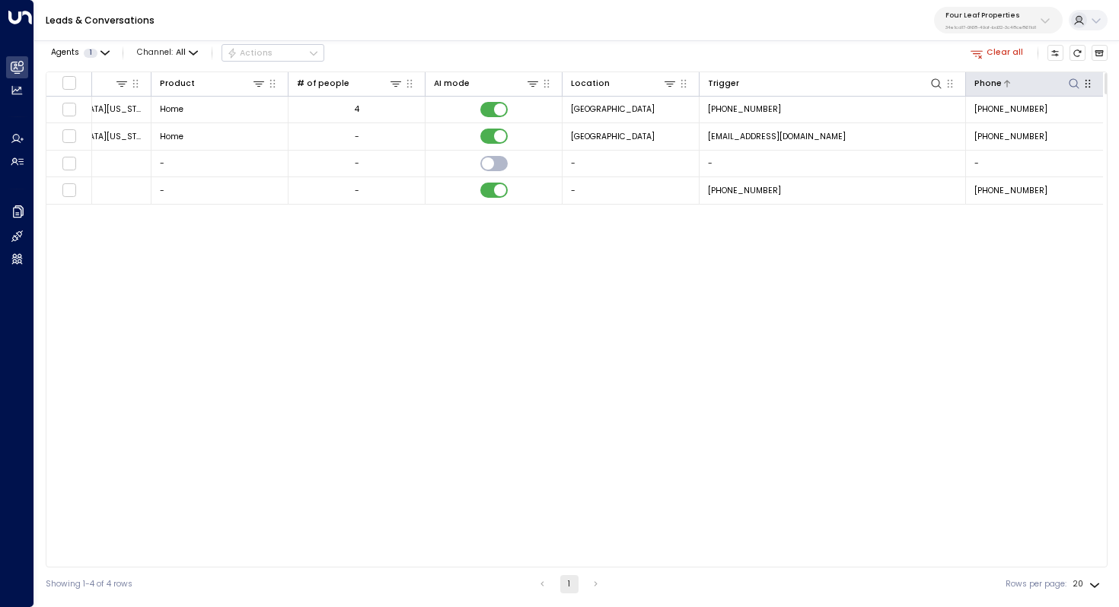
click at [1069, 85] on icon at bounding box center [1074, 84] width 12 height 12
type input "**********"
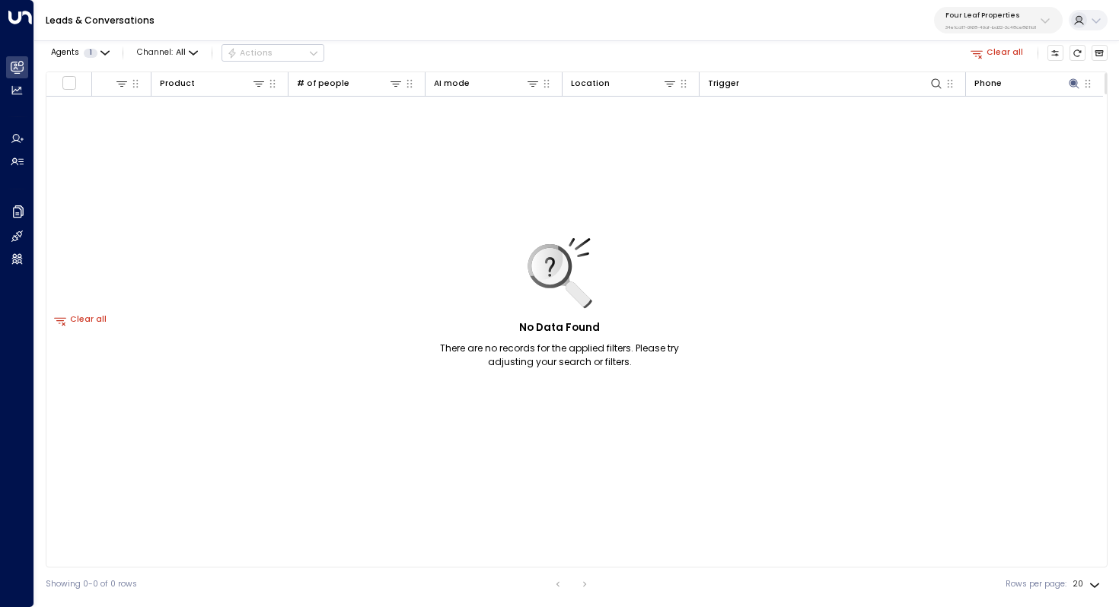
click at [877, 281] on div "No Data Found There are no records for the applied filters. Please try adjustin…" at bounding box center [81, 320] width 2044 height 447
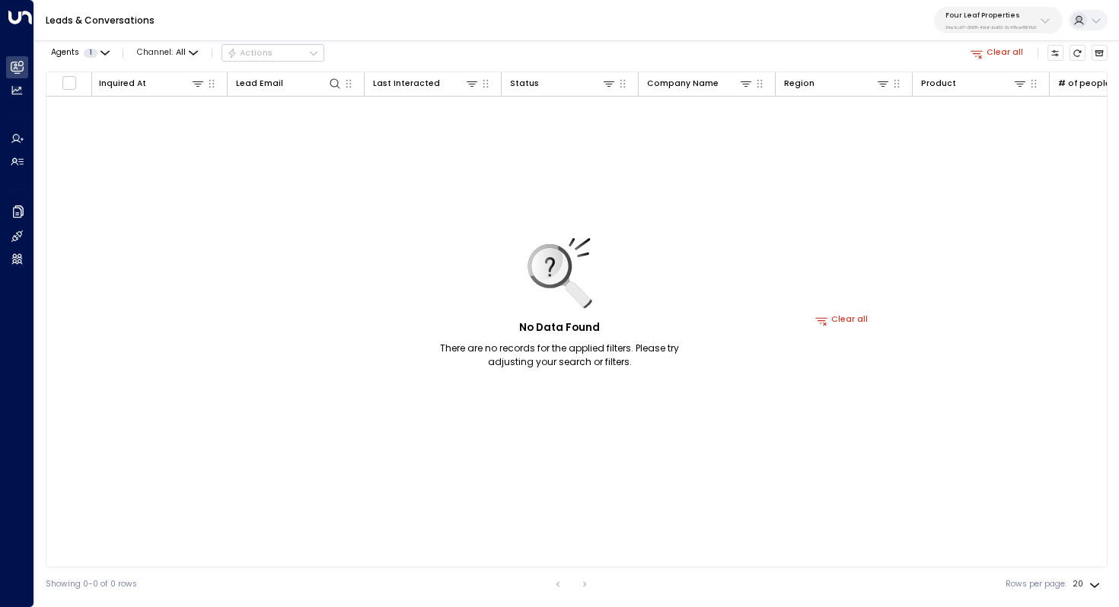
scroll to position [0, 48]
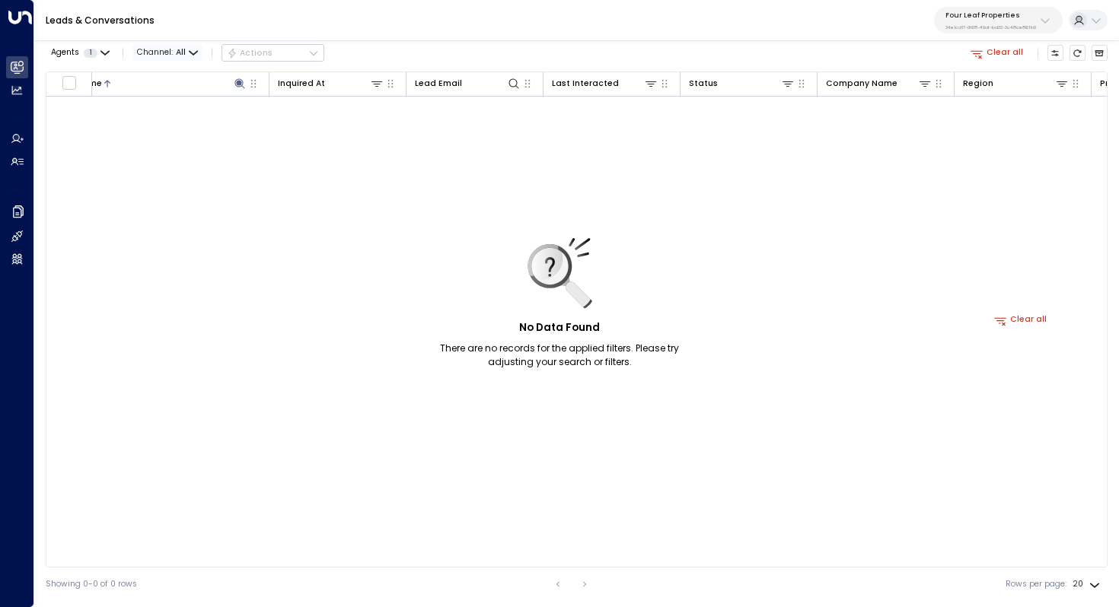
click at [173, 57] on span "Channel: All" at bounding box center [167, 53] width 70 height 16
click at [252, 163] on div at bounding box center [559, 303] width 1119 height 607
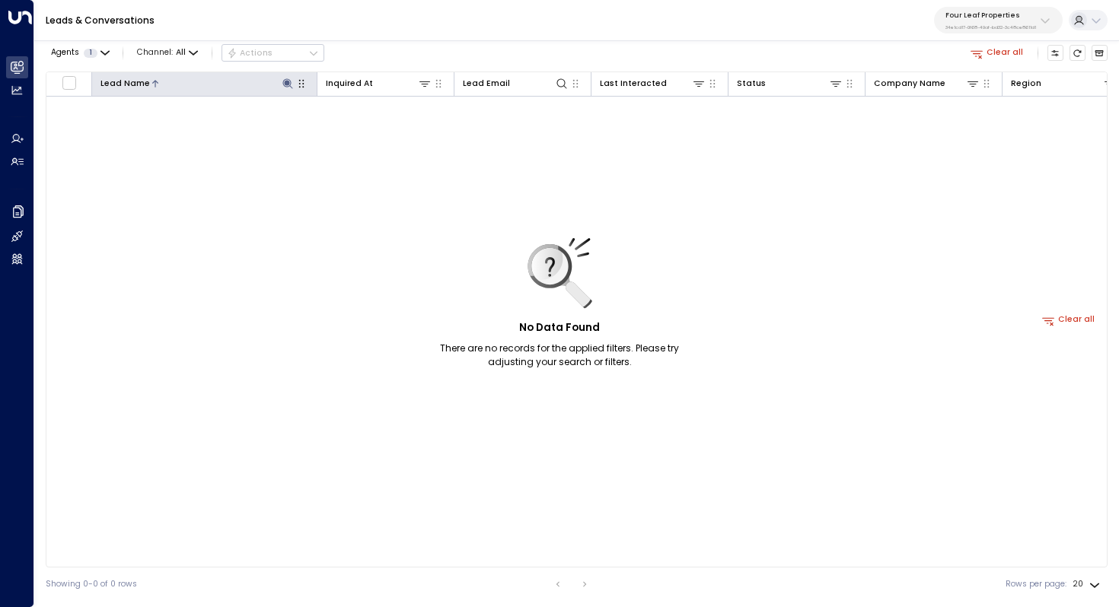
click at [288, 86] on icon at bounding box center [287, 83] width 10 height 10
click at [354, 124] on icon "button" at bounding box center [357, 127] width 10 height 10
click at [522, 229] on div "No Data Found There are no records for the applied filters. Please try adjustin…" at bounding box center [1068, 320] width 2044 height 447
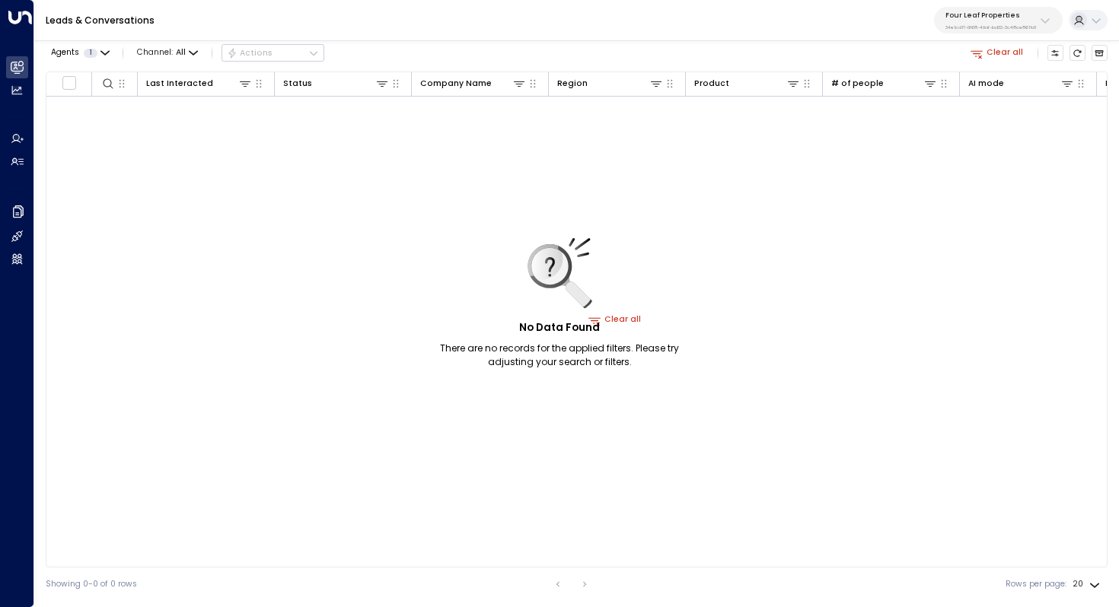
scroll to position [0, 988]
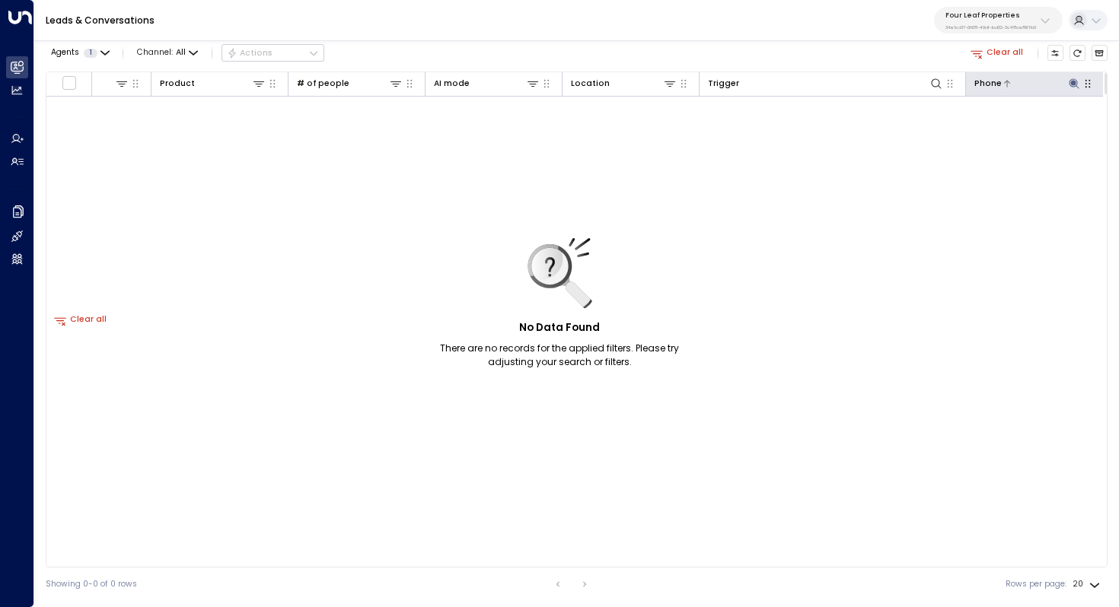
click at [1070, 81] on icon at bounding box center [1073, 83] width 10 height 10
drag, startPoint x: 1026, startPoint y: 124, endPoint x: 928, endPoint y: 124, distance: 97.4
click at [928, 124] on body "**********" at bounding box center [559, 300] width 1119 height 601
click at [905, 165] on div "No Data Found There are no records for the applied filters. Please try adjustin…" at bounding box center [81, 320] width 2044 height 447
click at [997, 47] on button "Clear all" at bounding box center [997, 53] width 62 height 16
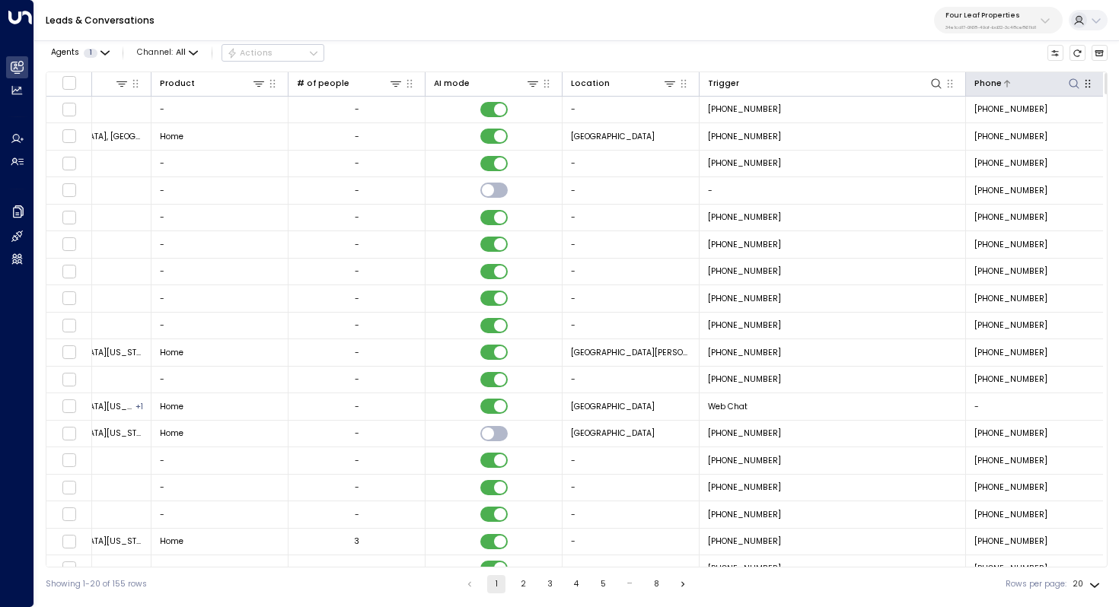
click at [1073, 80] on icon at bounding box center [1074, 84] width 12 height 12
type input "**********"
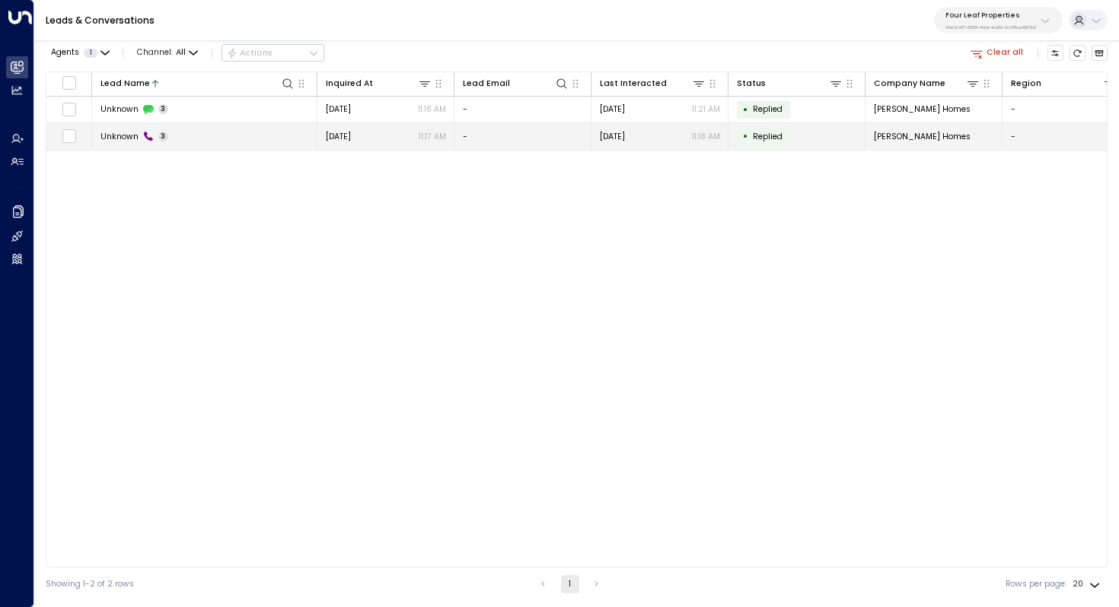
click at [103, 135] on span "Unknown" at bounding box center [119, 136] width 38 height 11
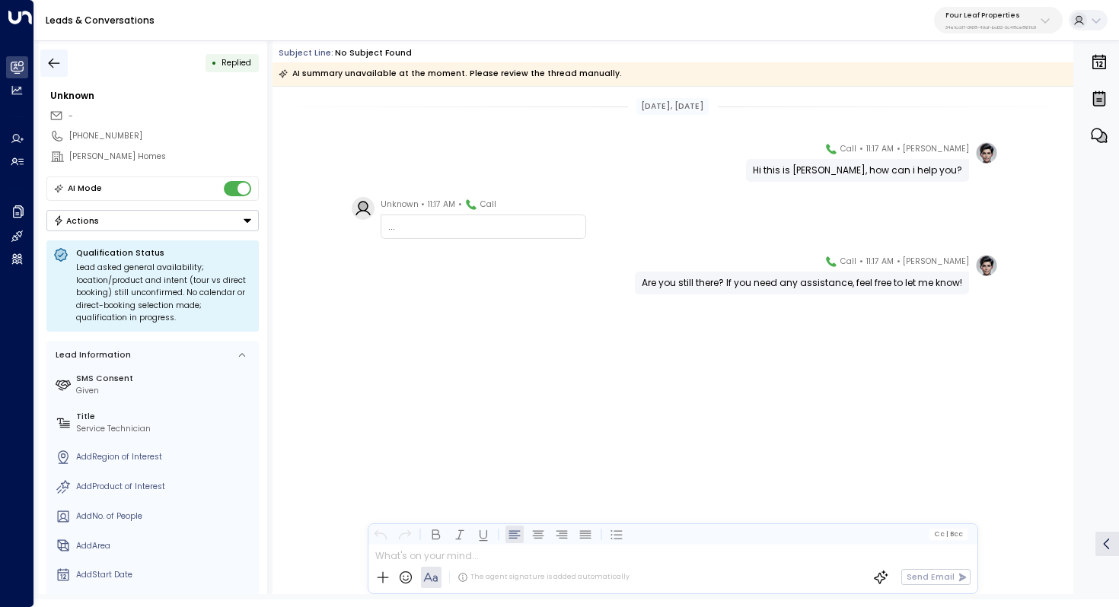
click at [60, 65] on icon "button" at bounding box center [53, 63] width 15 height 15
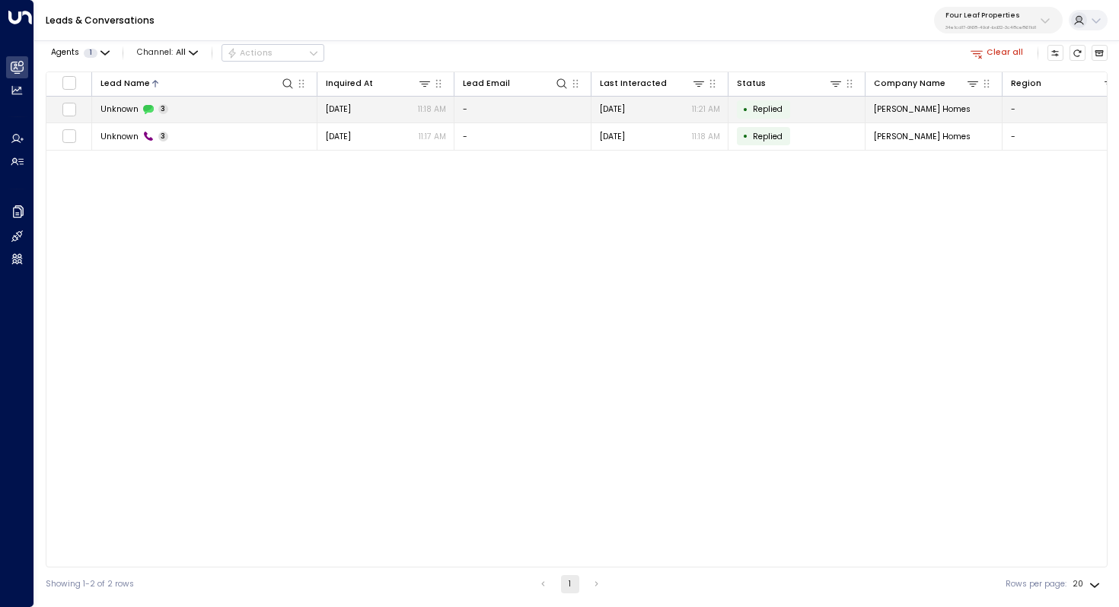
click at [138, 106] on div "Unknown 3" at bounding box center [134, 108] width 68 height 11
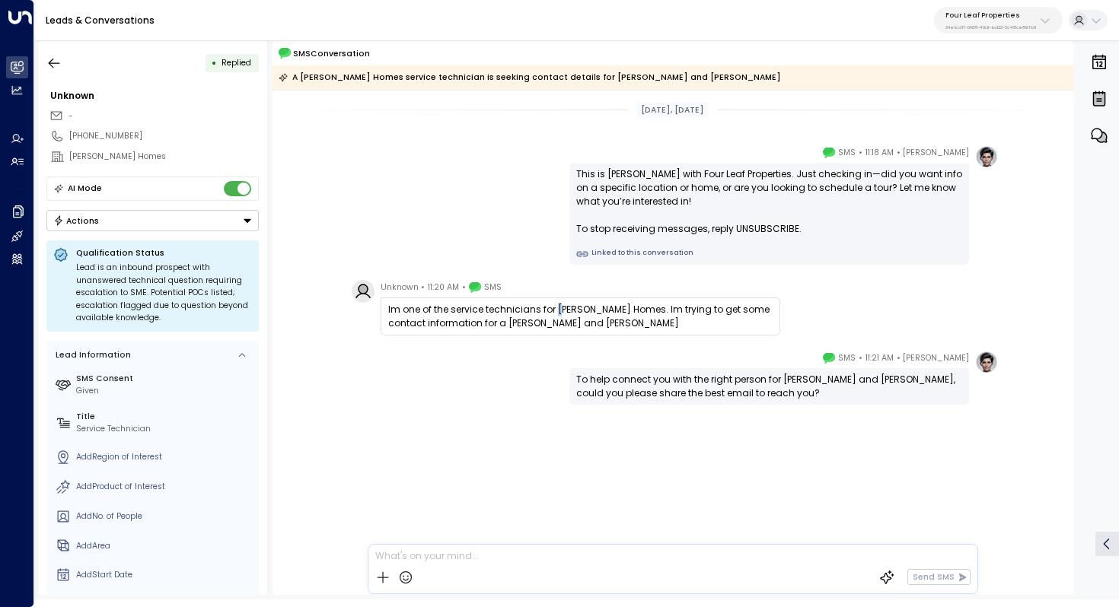
click at [562, 304] on div "Im one of the service technicians for [PERSON_NAME] Homes. Im trying to get som…" at bounding box center [580, 316] width 384 height 27
click at [577, 307] on div "Im one of the service technicians for [PERSON_NAME] Homes. Im trying to get som…" at bounding box center [580, 316] width 384 height 27
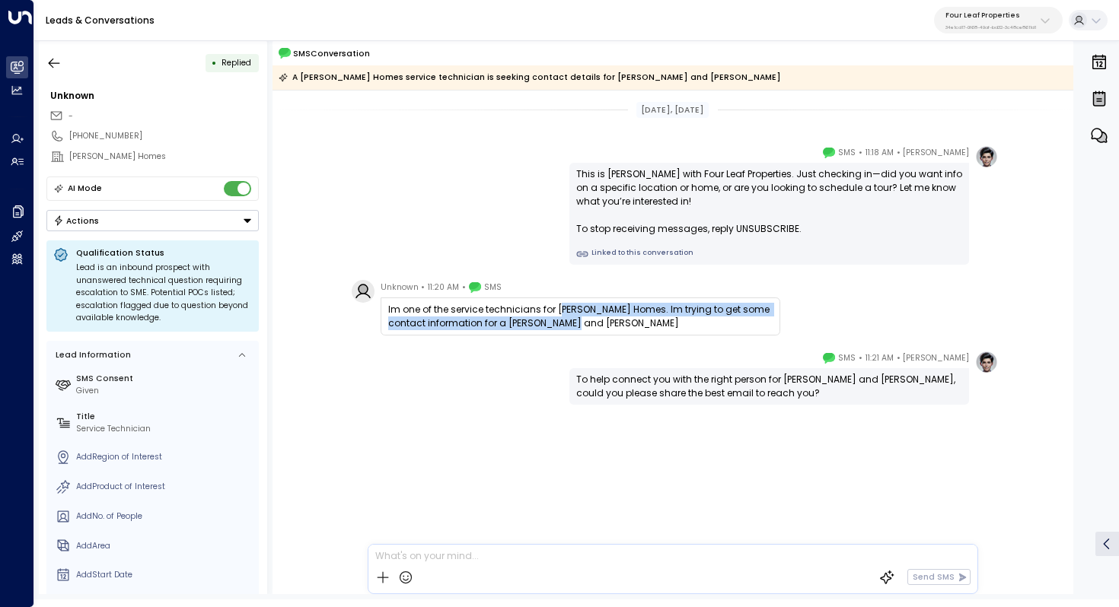
drag, startPoint x: 562, startPoint y: 313, endPoint x: 562, endPoint y: 324, distance: 10.7
click at [562, 324] on div "Im one of the service technicians for [PERSON_NAME] Homes. Im trying to get som…" at bounding box center [580, 316] width 384 height 27
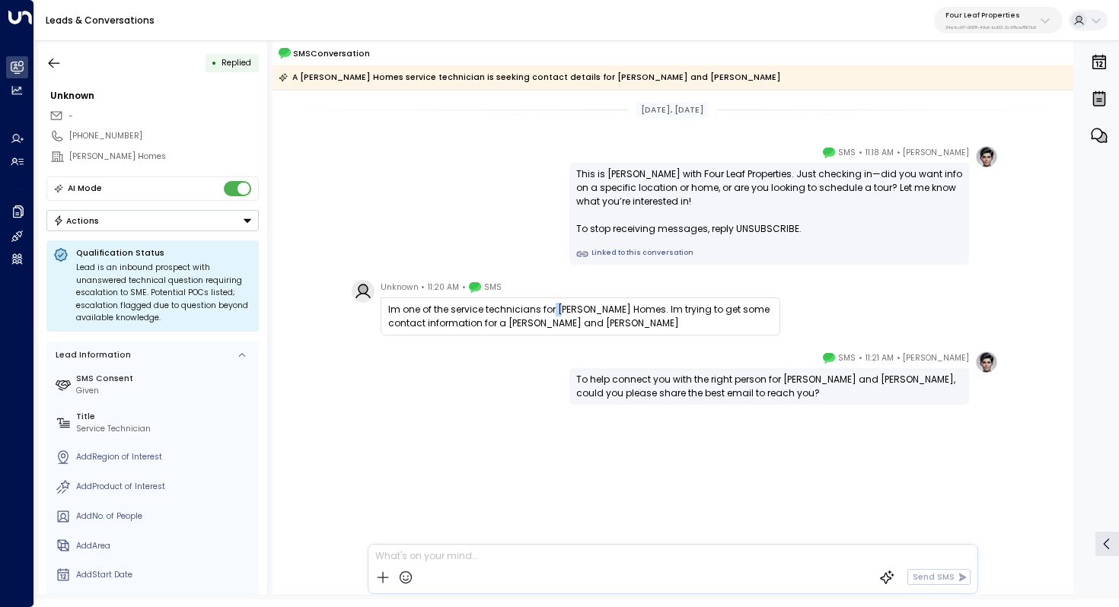
drag, startPoint x: 553, startPoint y: 314, endPoint x: 563, endPoint y: 314, distance: 9.9
click at [563, 314] on div "Im one of the service technicians for [PERSON_NAME] Homes. Im trying to get som…" at bounding box center [580, 316] width 384 height 27
drag, startPoint x: 552, startPoint y: 308, endPoint x: 578, endPoint y: 308, distance: 26.6
click at [578, 308] on div "Im one of the service technicians for [PERSON_NAME] Homes. Im trying to get som…" at bounding box center [580, 316] width 384 height 27
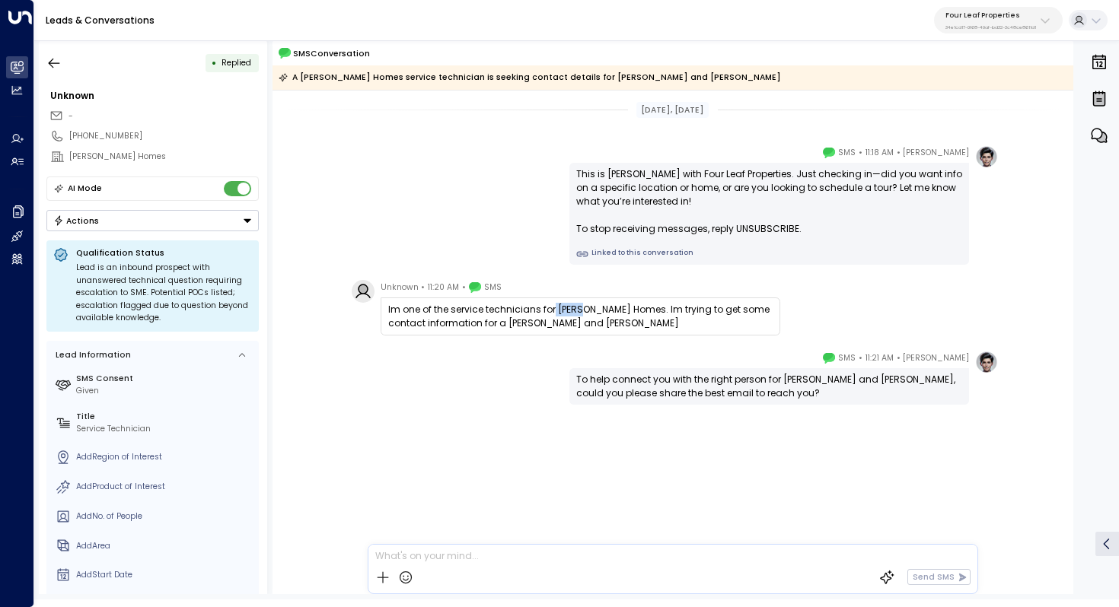
click at [578, 308] on div "Im one of the service technicians for [PERSON_NAME] Homes. Im trying to get som…" at bounding box center [580, 316] width 384 height 27
click at [571, 313] on div "Im one of the service technicians for [PERSON_NAME] Homes. Im trying to get som…" at bounding box center [580, 316] width 384 height 27
click at [65, 62] on button "button" at bounding box center [53, 62] width 27 height 27
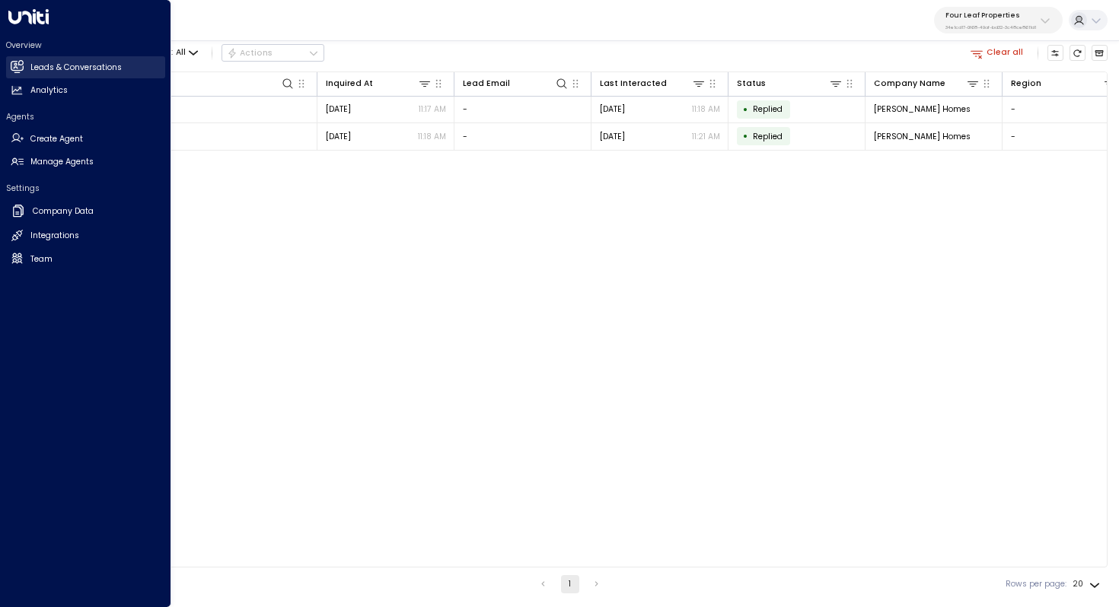
click at [45, 62] on h2 "Leads & Conversations" at bounding box center [75, 68] width 91 height 12
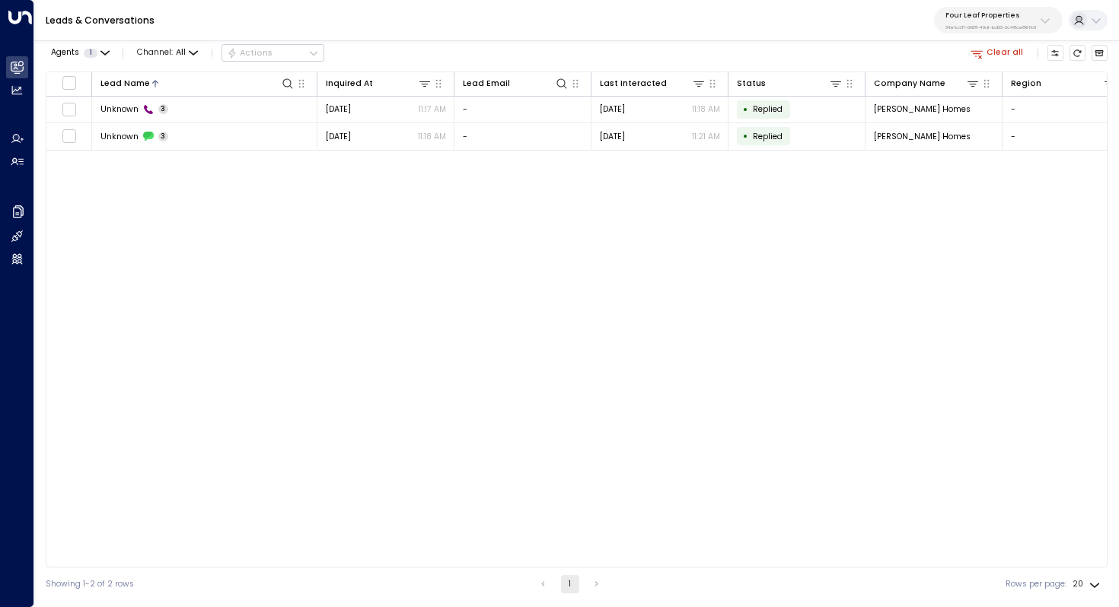
click at [1004, 51] on button "Clear all" at bounding box center [997, 53] width 62 height 16
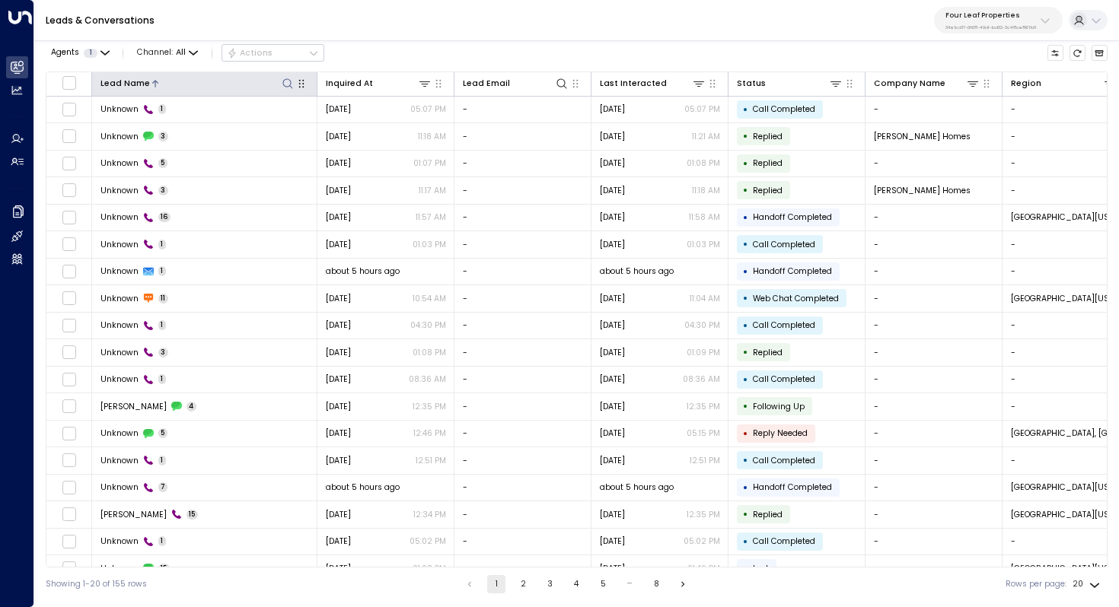
click at [287, 83] on icon at bounding box center [288, 84] width 12 height 12
click at [294, 129] on input "text" at bounding box center [287, 126] width 158 height 24
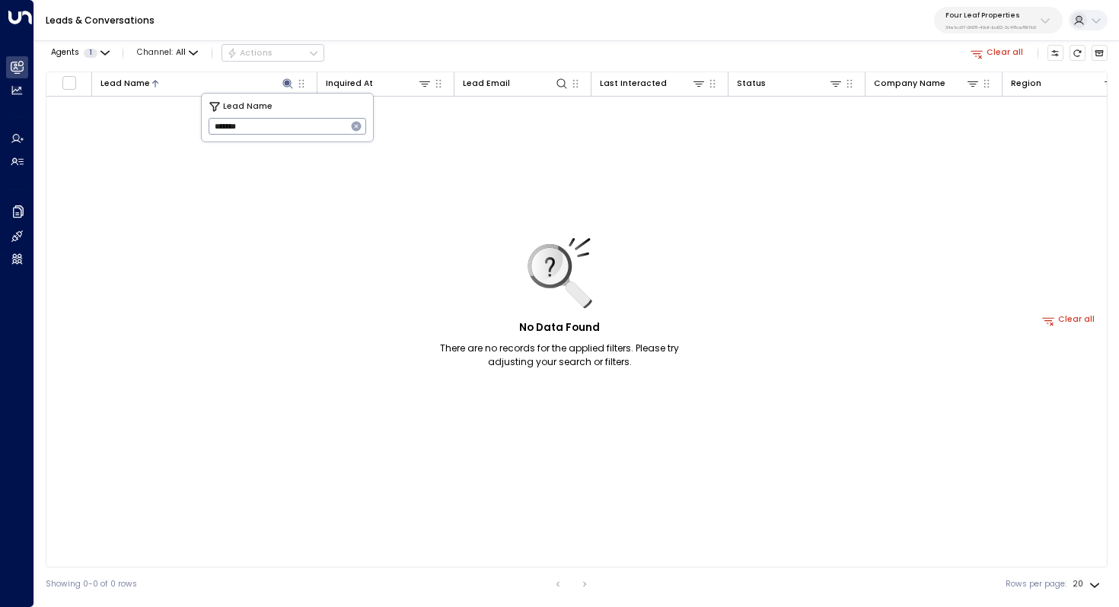
type input "*******"
click at [359, 124] on icon "button" at bounding box center [357, 127] width 10 height 10
click at [329, 124] on input "text" at bounding box center [287, 126] width 158 height 24
paste input "*******"
type input "*******"
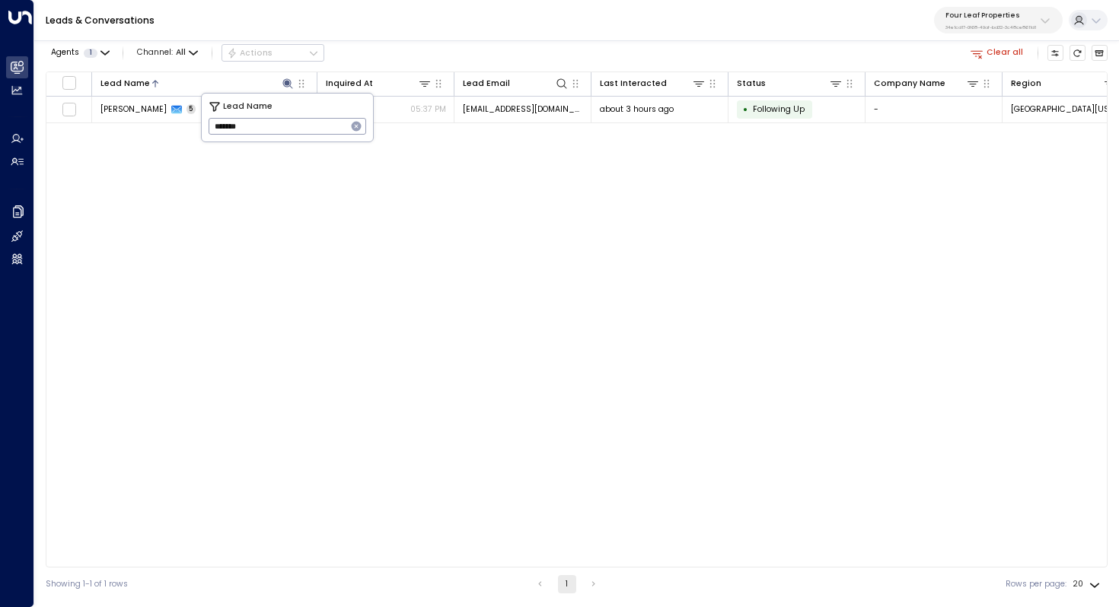
click at [120, 170] on div "Lead Name Inquired At Lead Email Last Interacted Status Company Name Region Pro…" at bounding box center [576, 320] width 1061 height 496
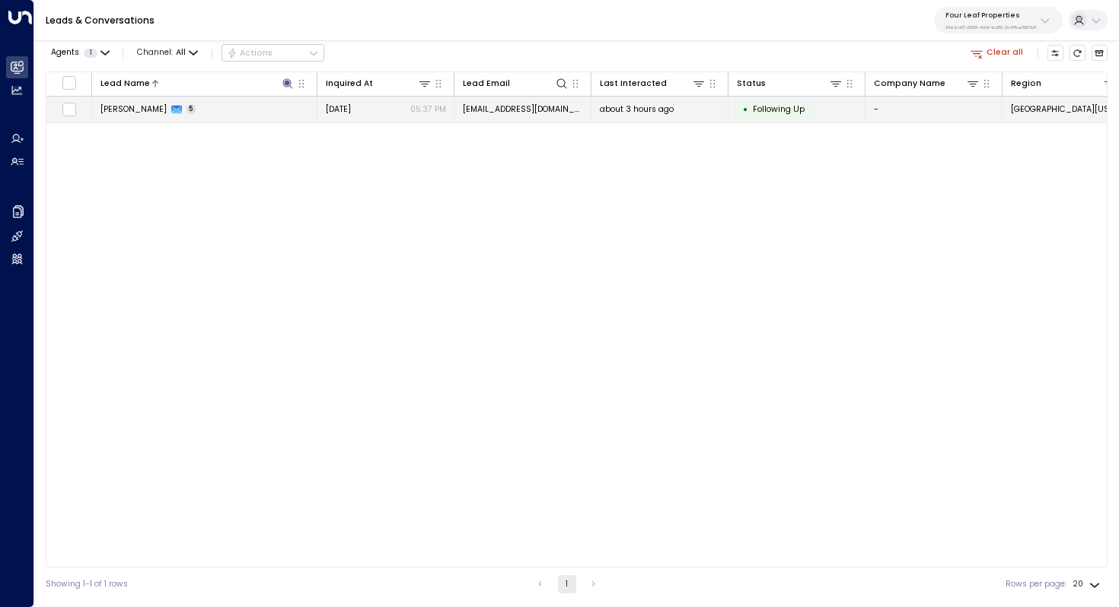
click at [135, 112] on span "braydon hardy" at bounding box center [133, 108] width 66 height 11
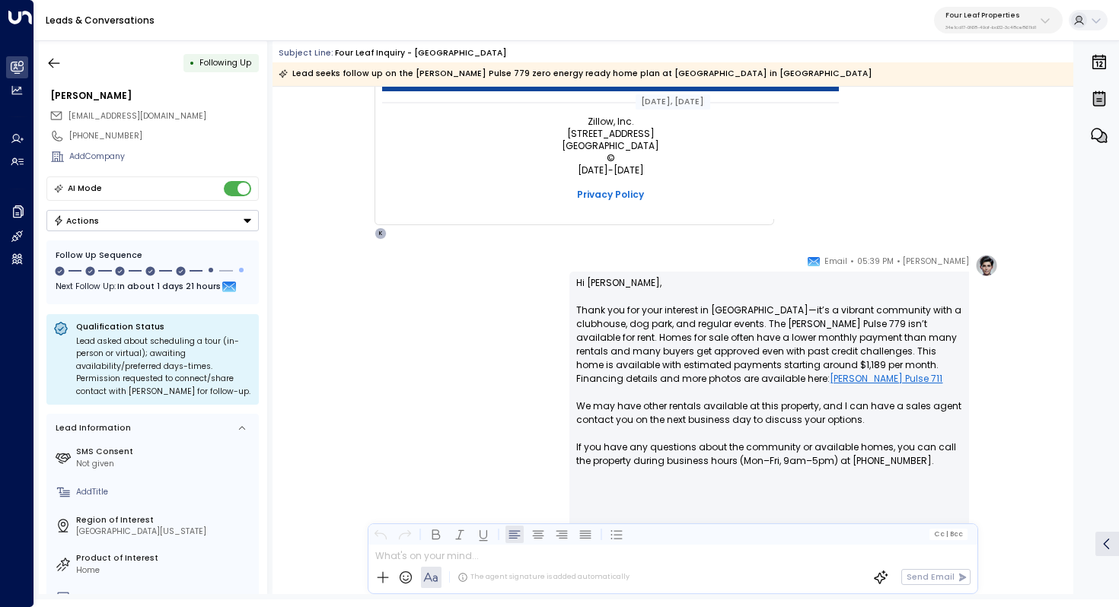
scroll to position [1075, 0]
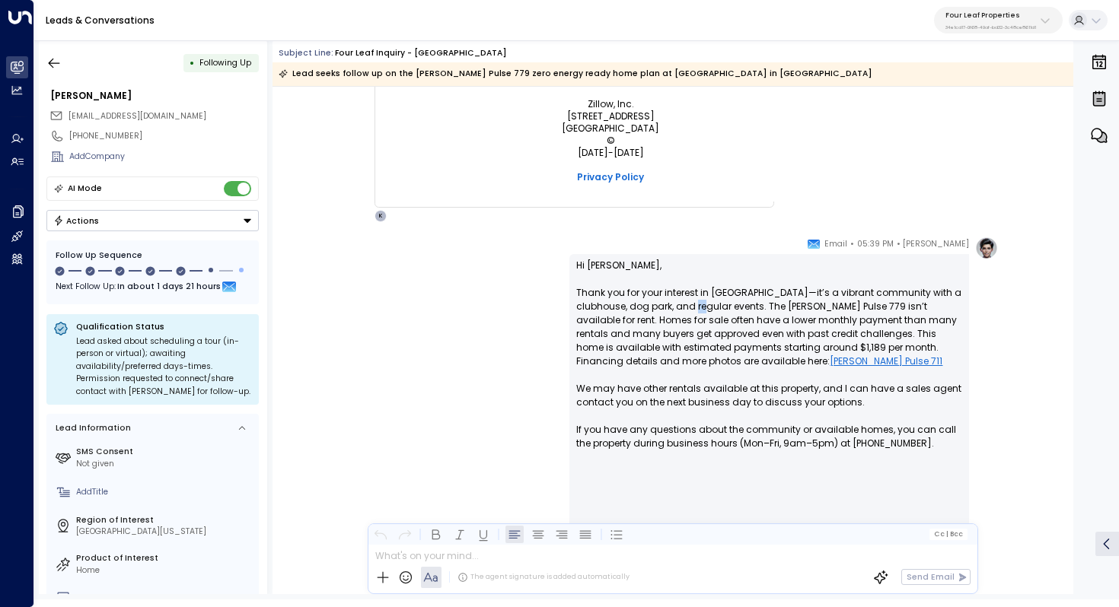
drag, startPoint x: 688, startPoint y: 307, endPoint x: 700, endPoint y: 307, distance: 12.2
click at [700, 307] on p "Hi Braydon, Thank you for your interest in Summerhill Village—it’s a vibrant co…" at bounding box center [769, 451] width 386 height 384
drag, startPoint x: 718, startPoint y: 307, endPoint x: 714, endPoint y: 317, distance: 10.9
click at [714, 317] on p "Hi Braydon, Thank you for your interest in Summerhill Village—it’s a vibrant co…" at bounding box center [769, 451] width 386 height 384
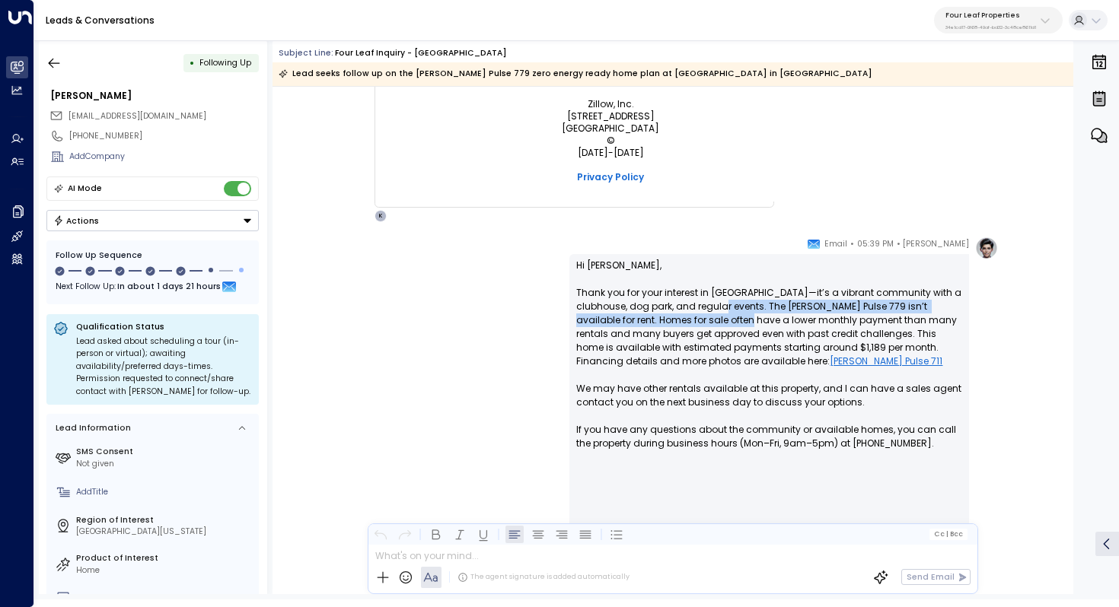
click at [714, 317] on p "Hi Braydon, Thank you for your interest in Summerhill Village—it’s a vibrant co…" at bounding box center [769, 451] width 386 height 384
click at [728, 311] on p "Hi Braydon, Thank you for your interest in Summerhill Village—it’s a vibrant co…" at bounding box center [769, 451] width 386 height 384
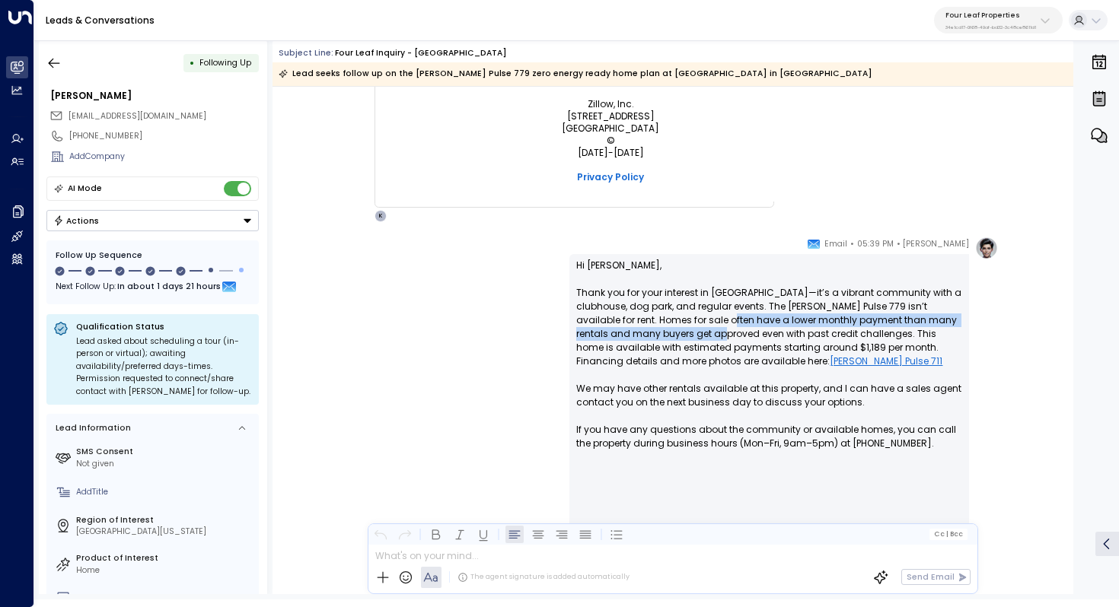
click at [695, 330] on p "Hi Braydon, Thank you for your interest in Summerhill Village—it’s a vibrant co…" at bounding box center [769, 451] width 386 height 384
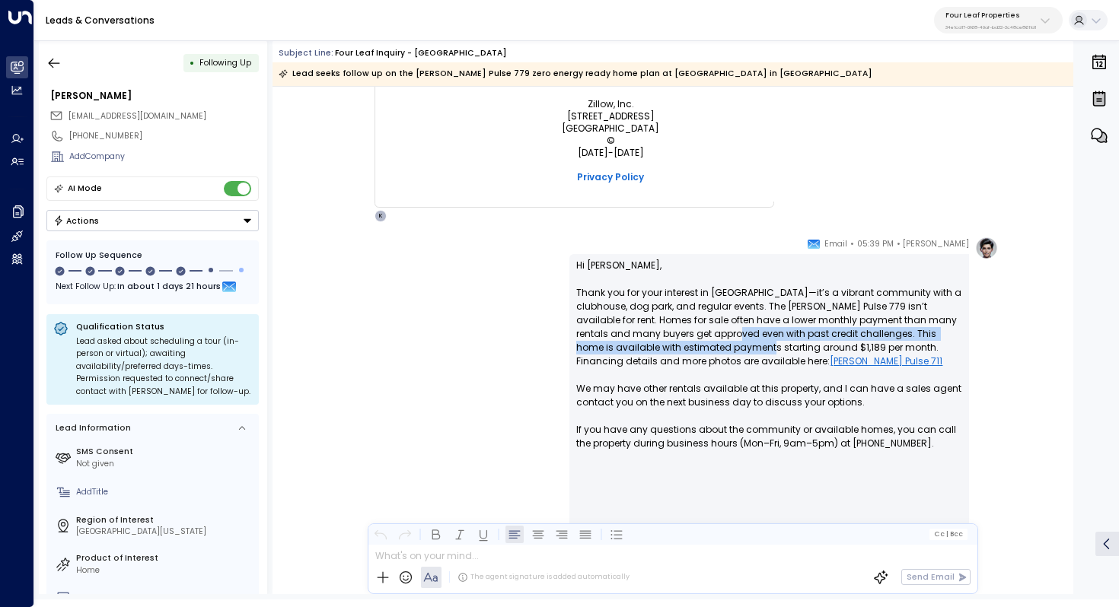
drag, startPoint x: 705, startPoint y: 330, endPoint x: 705, endPoint y: 345, distance: 14.5
click at [705, 345] on p "Hi Braydon, Thank you for your interest in Summerhill Village—it’s a vibrant co…" at bounding box center [769, 451] width 386 height 384
click at [687, 354] on p "Hi Braydon, Thank you for your interest in Summerhill Village—it’s a vibrant co…" at bounding box center [769, 451] width 386 height 384
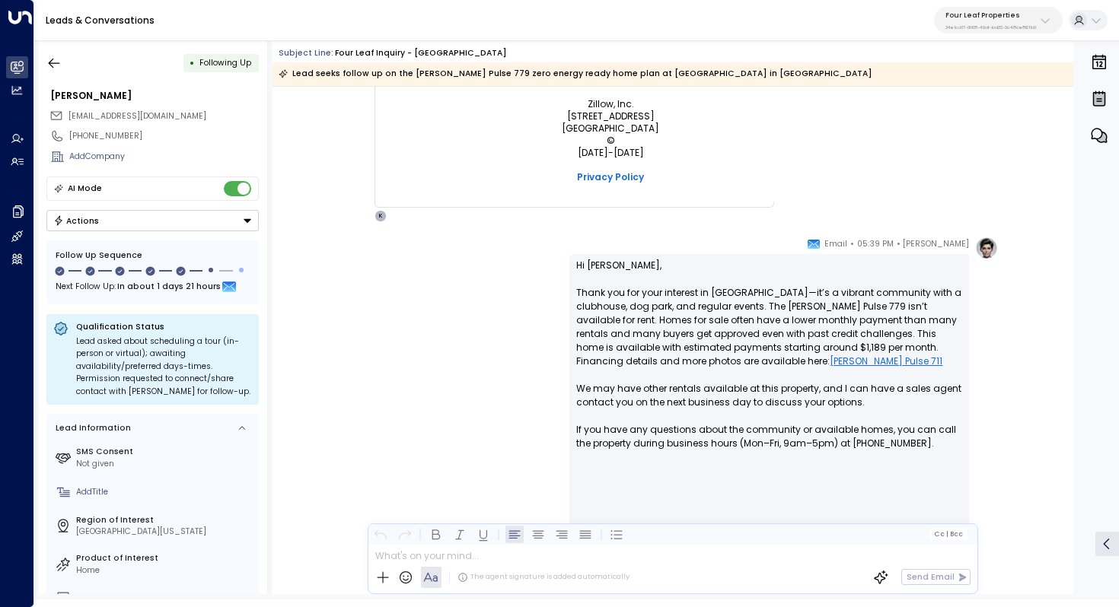
click at [829, 356] on link "Clayton Pulse 711" at bounding box center [885, 362] width 113 height 14
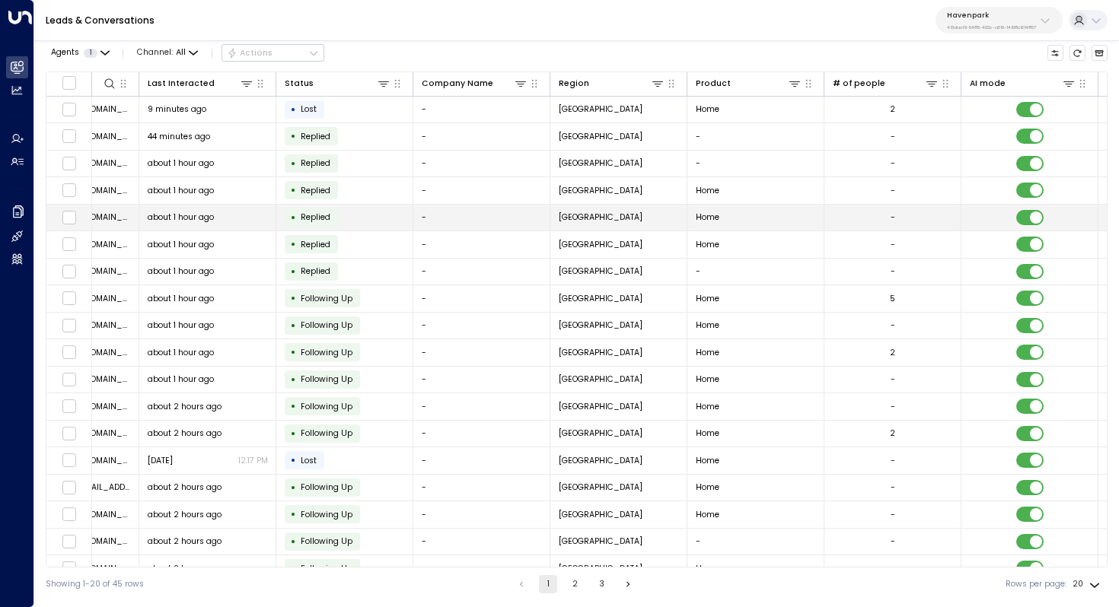
scroll to position [0, 991]
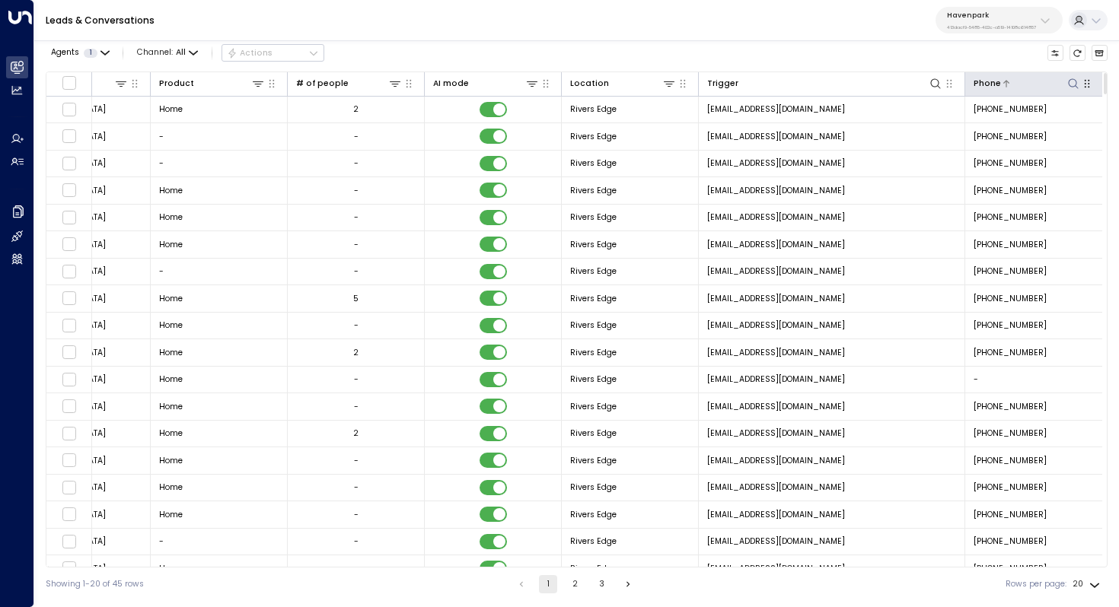
click at [1071, 79] on icon at bounding box center [1073, 83] width 10 height 10
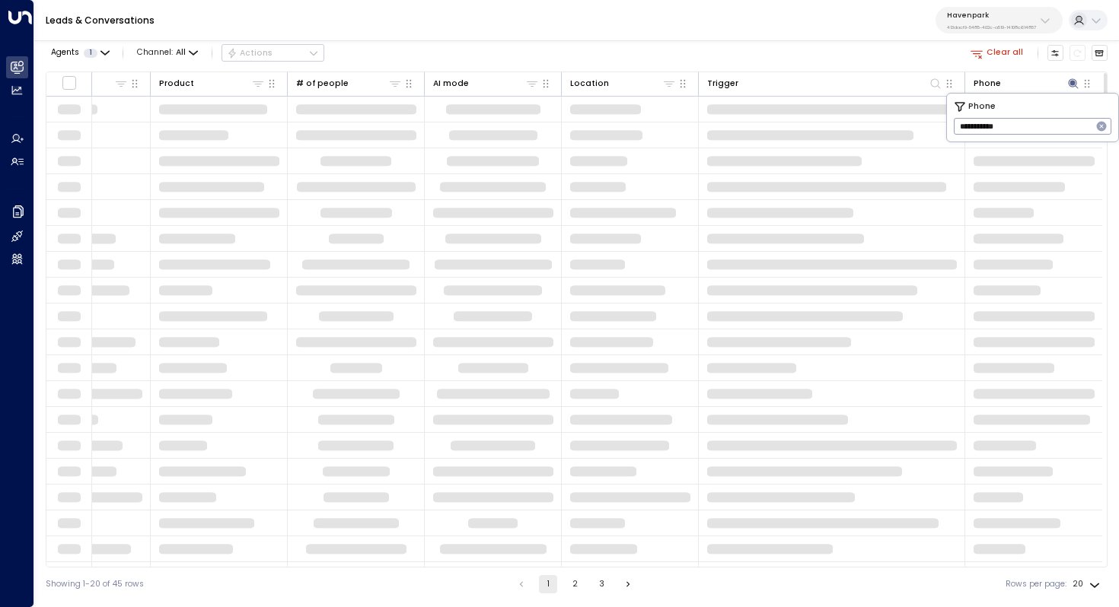
type input "**********"
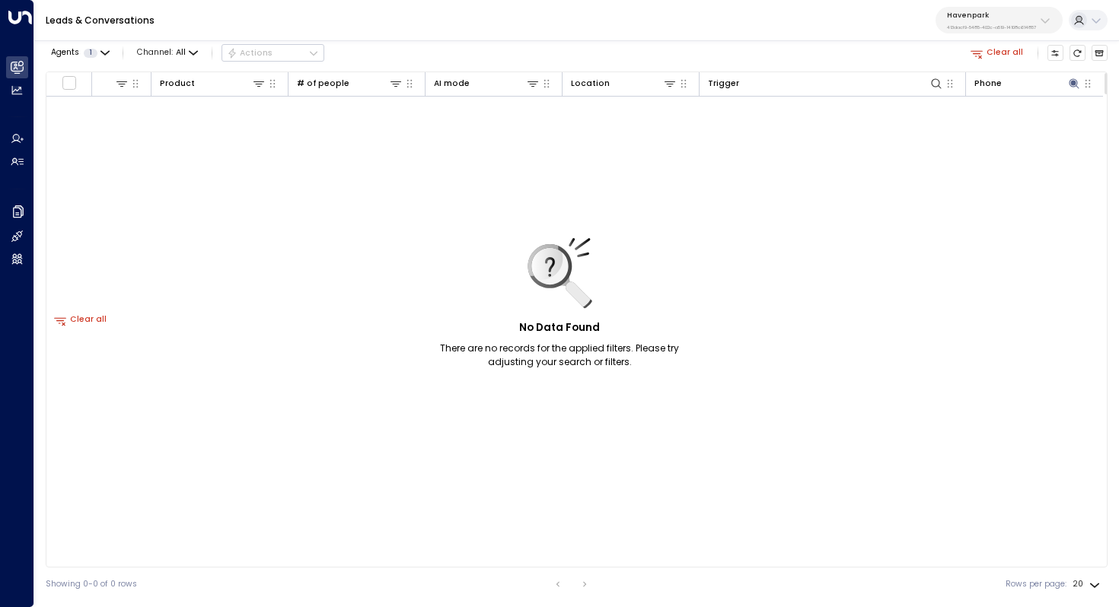
click at [79, 321] on button "Clear all" at bounding box center [80, 320] width 62 height 16
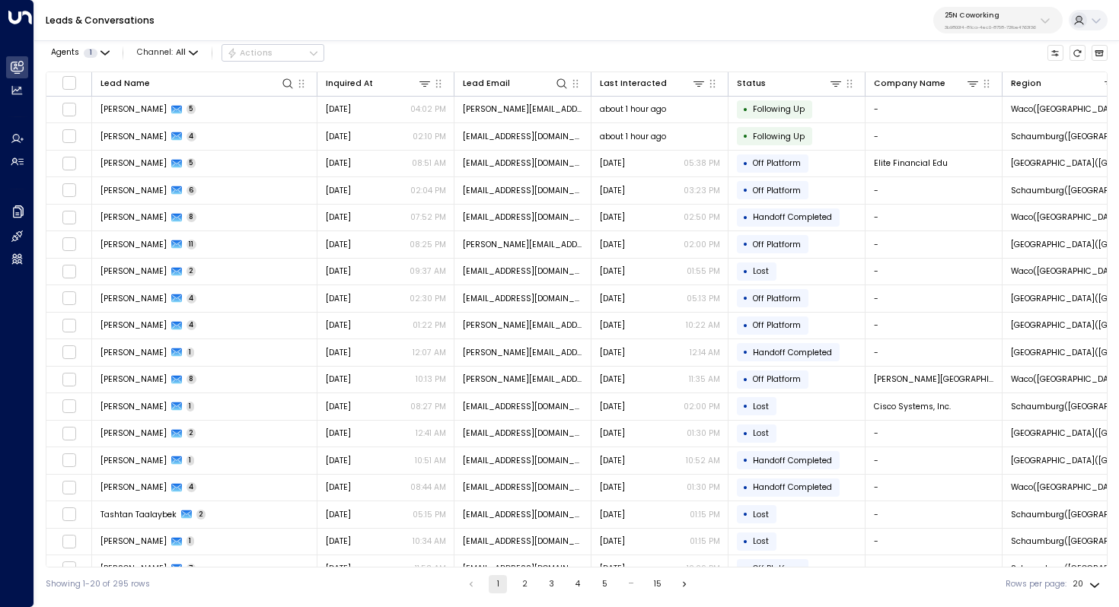
click at [996, 23] on div "25N Coworking 3b9800f4-81ca-4ec0-8758-72fbe4763f36" at bounding box center [989, 21] width 91 height 20
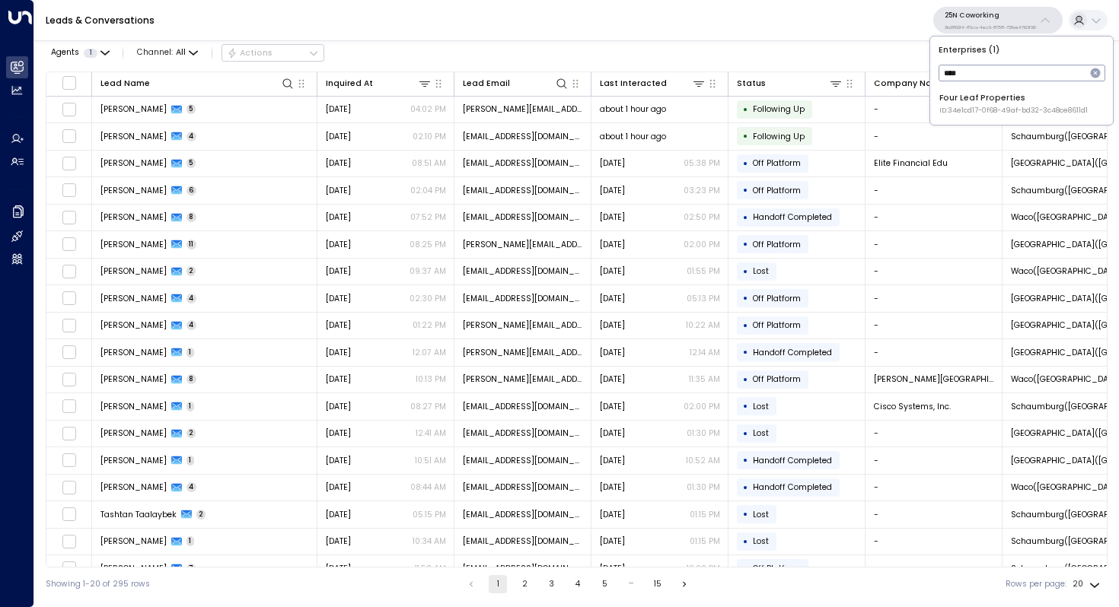
type input "****"
click at [960, 100] on div "Four Leaf Properties ID: 34e1cd17-0f68-49af-bd32-3c48ce8611d1" at bounding box center [1013, 104] width 148 height 24
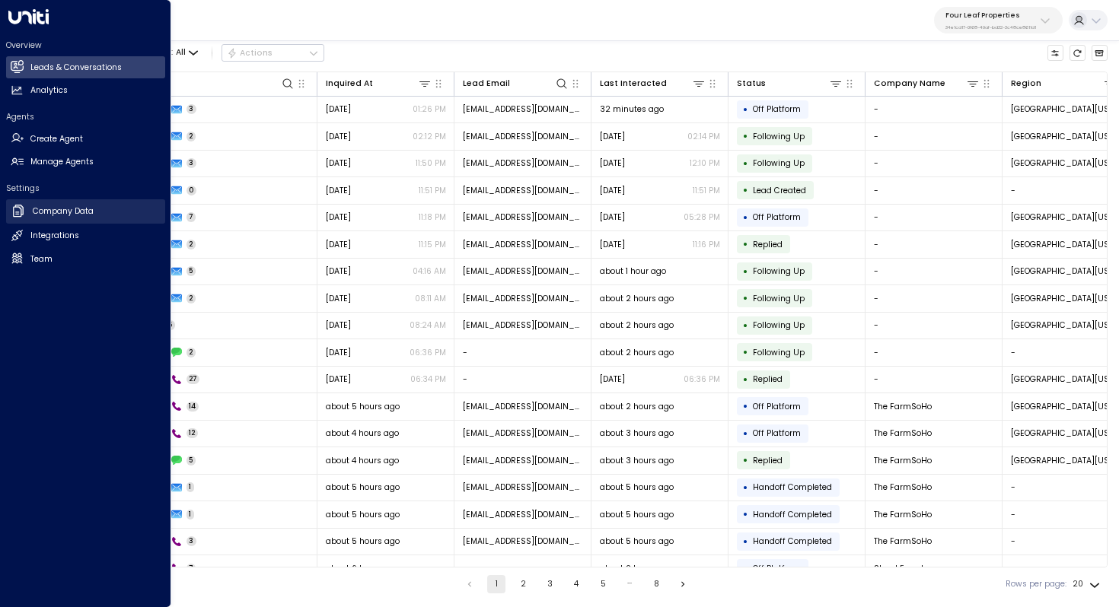
click at [108, 218] on link "Company Data Company Data" at bounding box center [85, 211] width 159 height 24
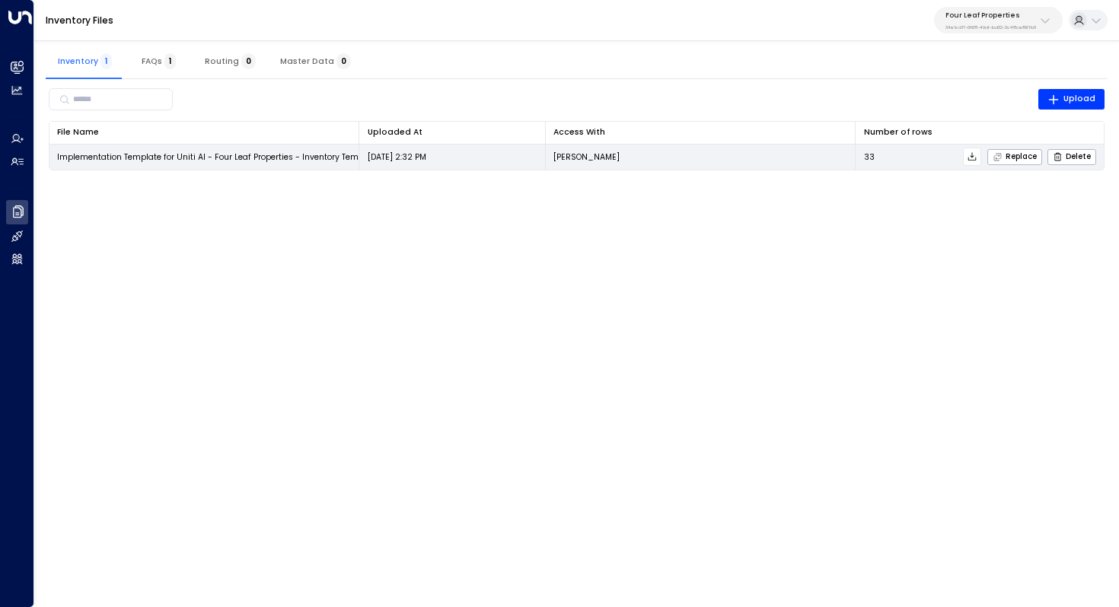
click at [977, 154] on icon at bounding box center [971, 156] width 11 height 11
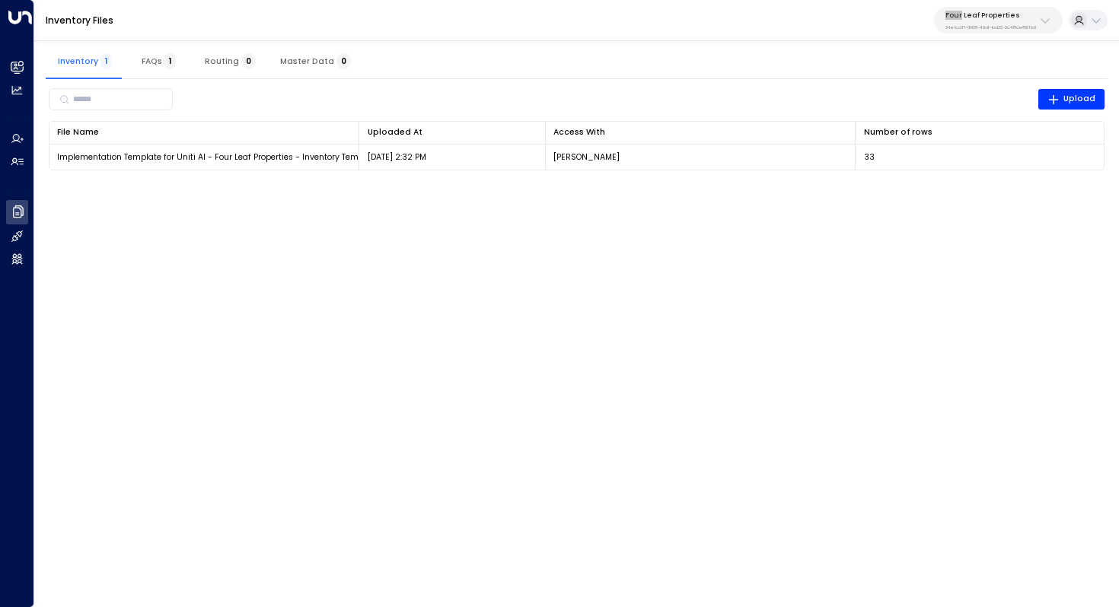
click at [911, 5] on div "Inventory Files Four Leaf Properties 34e1cd17-0f68-49af-bd32-3c48ce8611d1" at bounding box center [576, 20] width 1084 height 41
click at [971, 22] on div "Four Leaf Properties 34e1cd17-0f68-49af-bd32-3c48ce8611d1" at bounding box center [990, 21] width 91 height 20
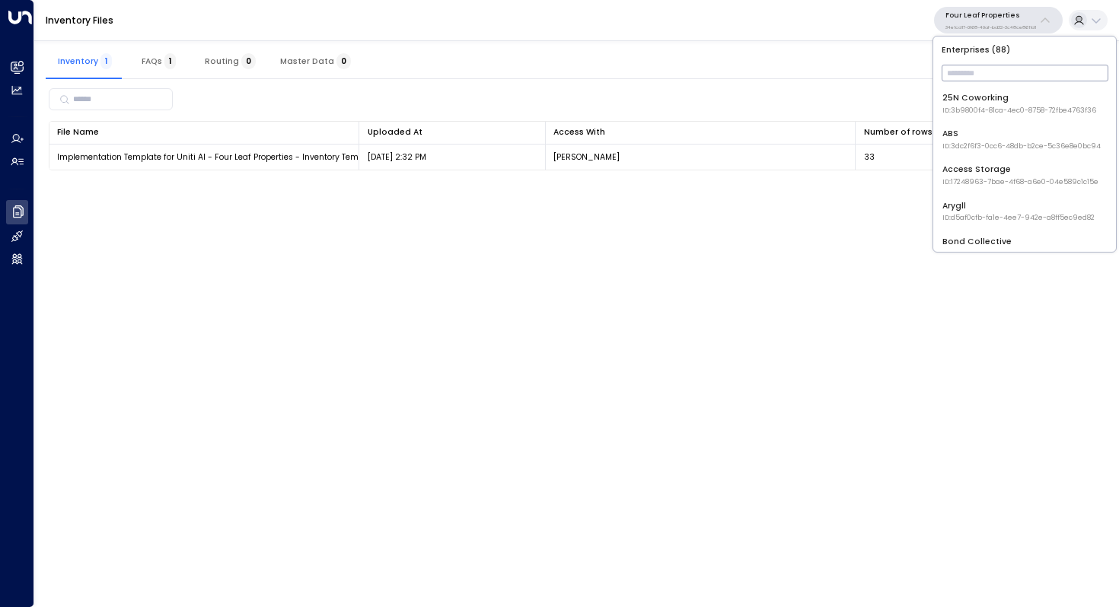
click at [955, 72] on input "text" at bounding box center [1024, 73] width 167 height 24
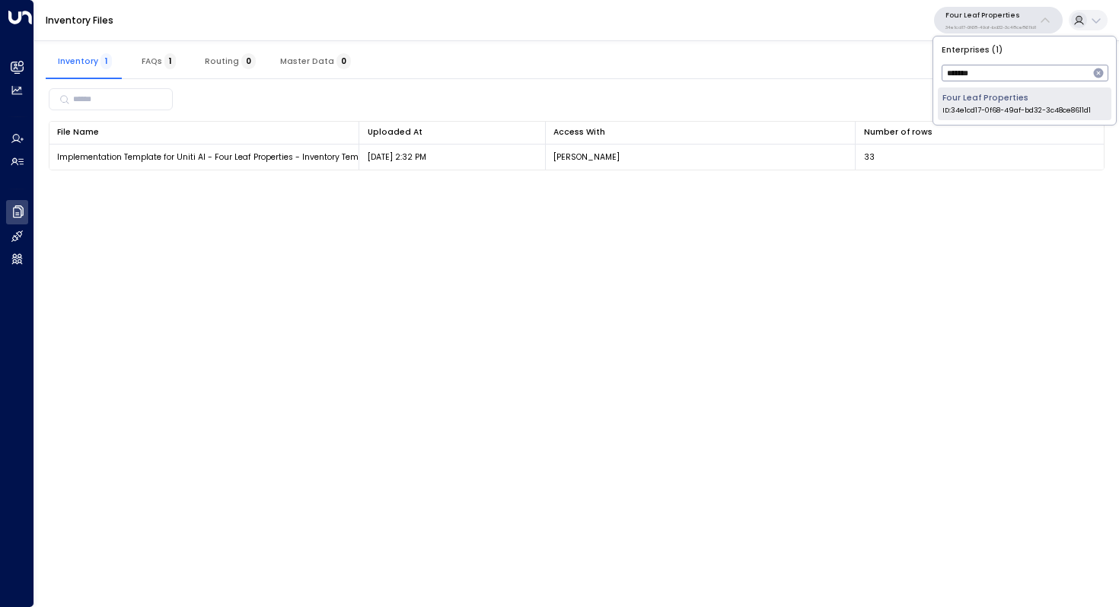
type input "*******"
click at [963, 100] on div "Four Leaf Properties ID: 34e1cd17-0f68-49af-bd32-3c48ce8611d1" at bounding box center [1016, 104] width 148 height 24
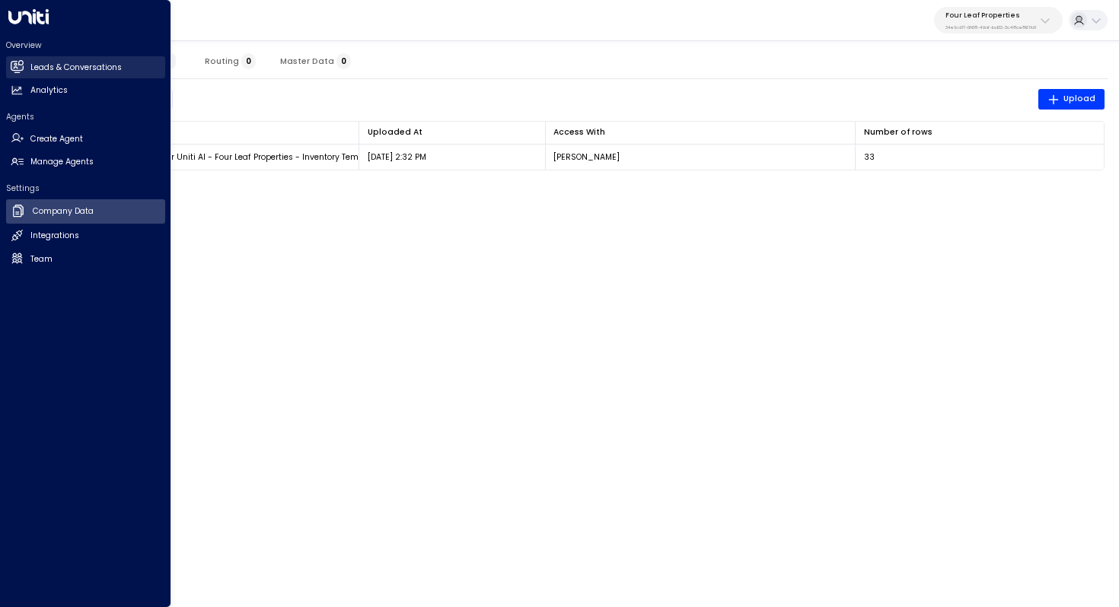
click at [41, 65] on h2 "Leads & Conversations" at bounding box center [75, 68] width 91 height 12
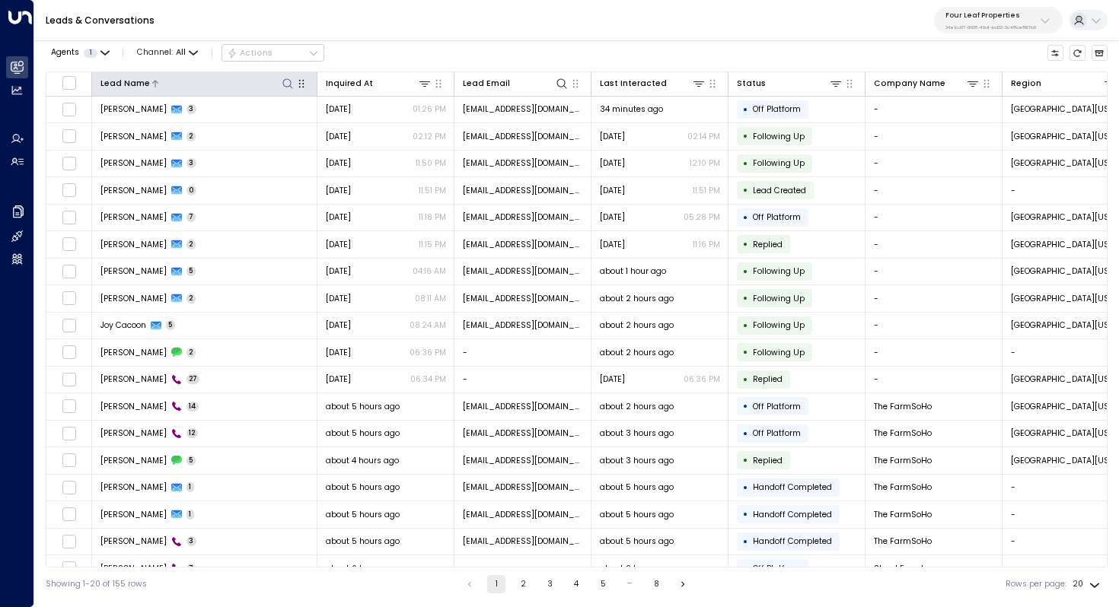
click at [289, 84] on icon at bounding box center [287, 83] width 10 height 10
type input "*******"
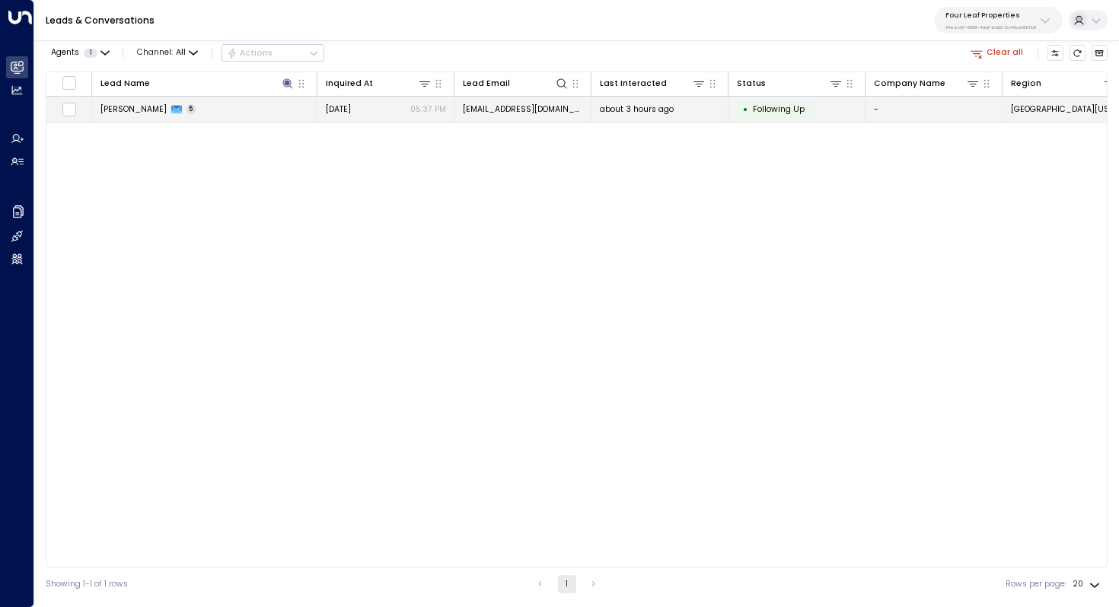
click at [101, 113] on span "braydon hardy" at bounding box center [133, 108] width 66 height 11
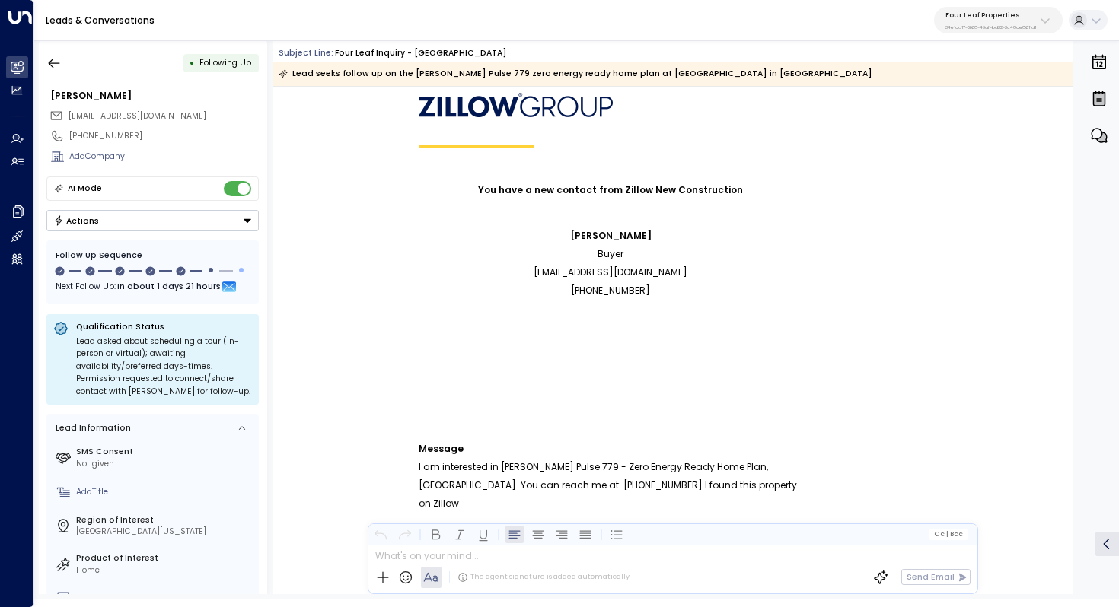
scroll to position [263, 0]
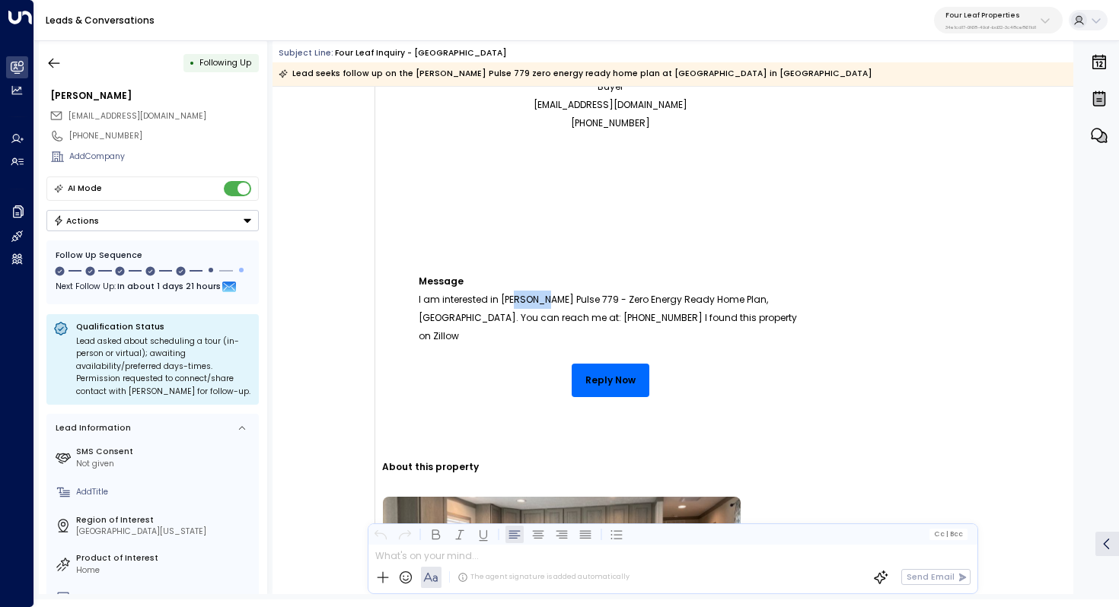
drag, startPoint x: 524, startPoint y: 304, endPoint x: 549, endPoint y: 304, distance: 25.1
click at [549, 304] on p "Message I am interested in Clayton Pulse 779 - Zero Energy Ready Home Plan, Sum…" at bounding box center [611, 291] width 384 height 110
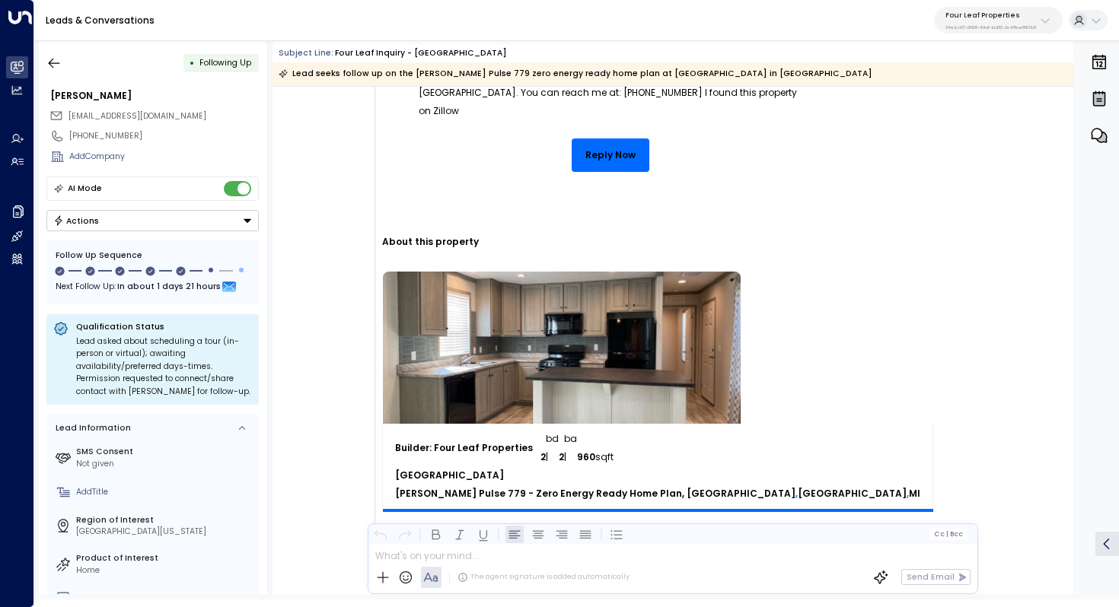
scroll to position [536, 0]
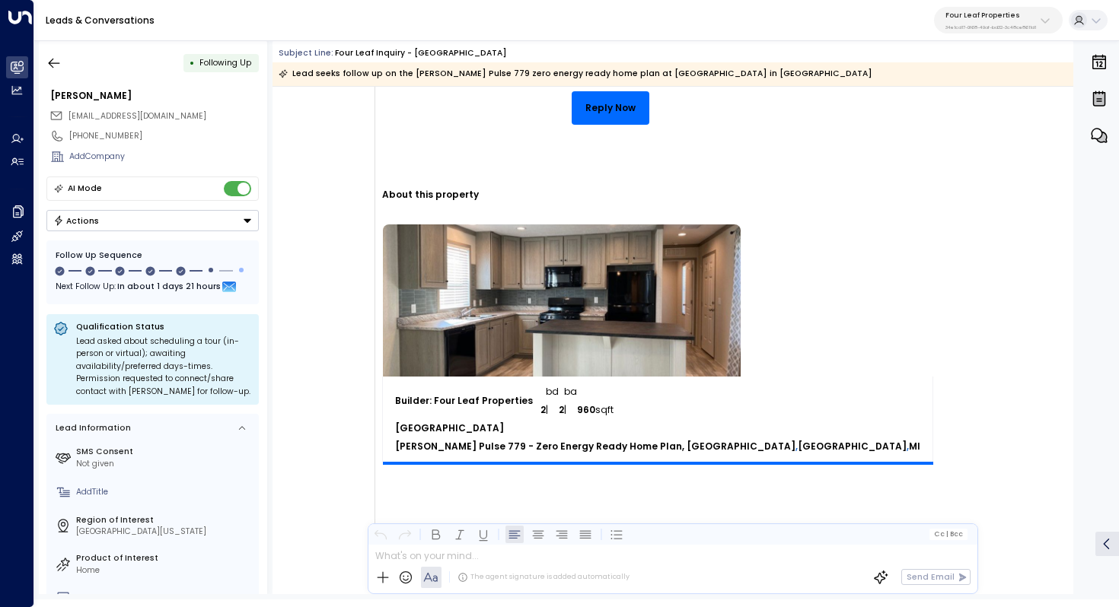
click at [537, 444] on span "Clayton Pulse 779 - Zero Energy Ready Home Plan, Summerhill Village" at bounding box center [595, 447] width 400 height 18
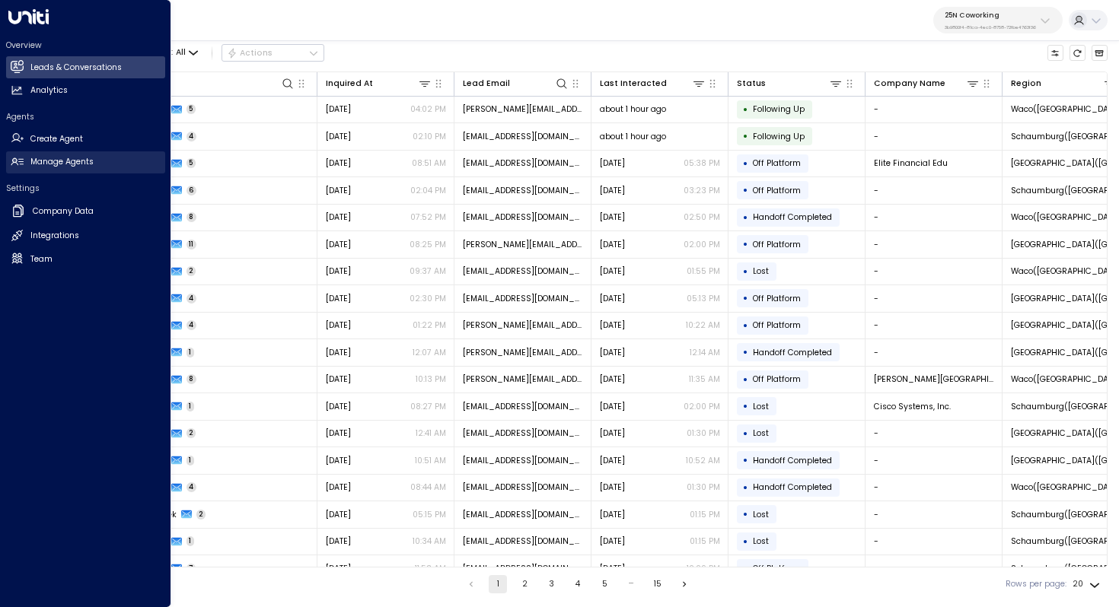
click at [68, 168] on link "Manage Agents Manage Agents" at bounding box center [85, 162] width 159 height 22
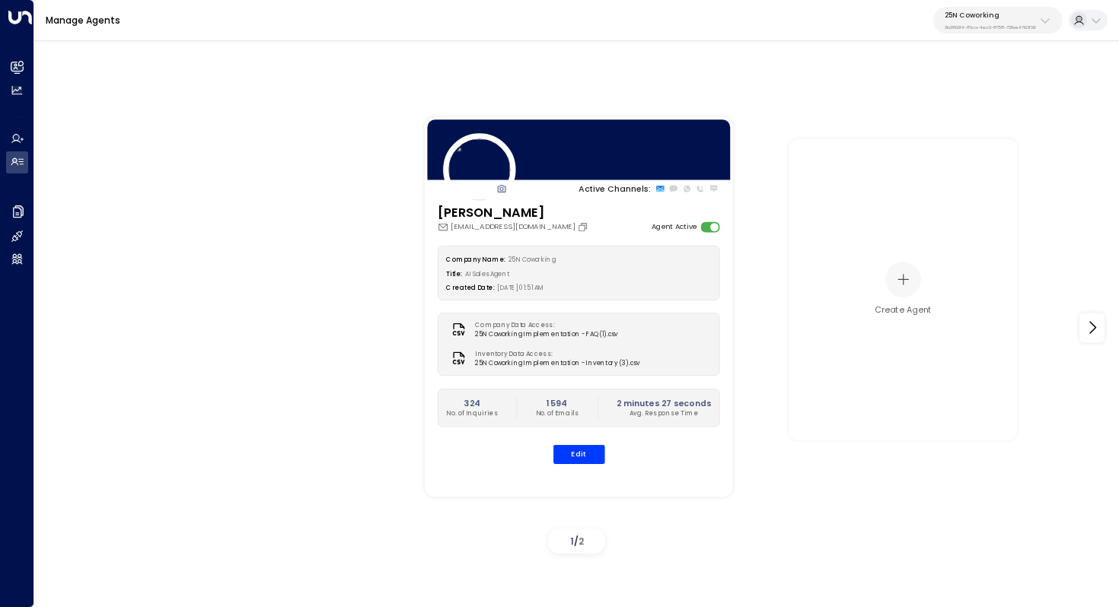
click at [1035, 34] on div "Manage Agents 25N Coworking 3b9800f4-81ca-4ec0-8758-72fbe4763f36" at bounding box center [576, 20] width 1084 height 41
click at [1024, 21] on div "25N Coworking 3b9800f4-81ca-4ec0-8758-72fbe4763f36" at bounding box center [989, 21] width 91 height 20
type input "******"
click at [976, 109] on span "ID: 34e1cd17-0f68-49af-bd32-3c48ce8611d1" at bounding box center [1013, 111] width 148 height 11
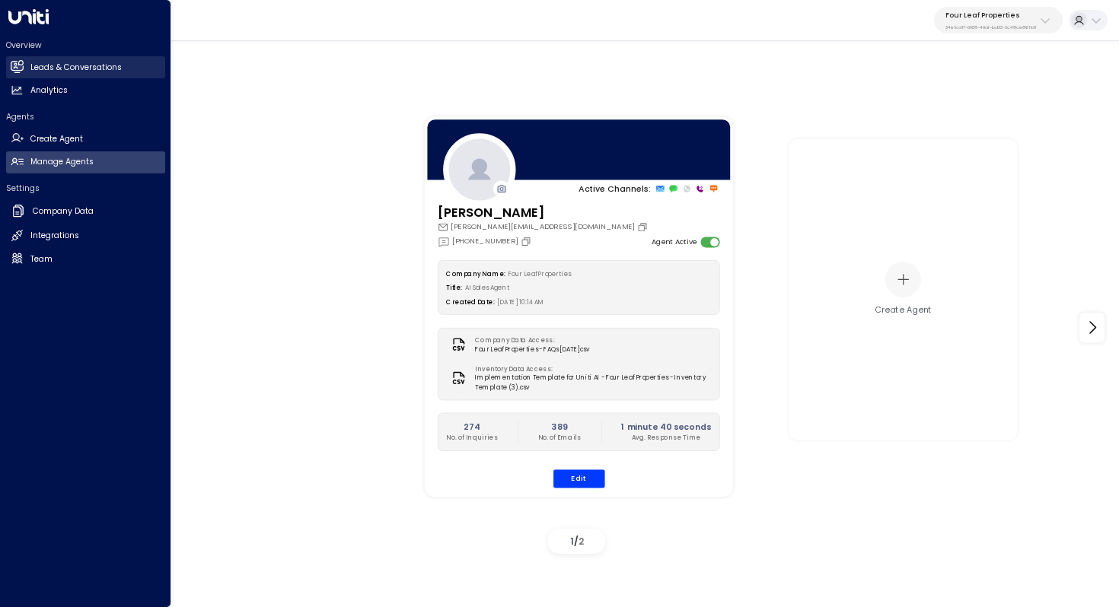
click at [43, 60] on link "Leads & Conversations Leads & Conversations" at bounding box center [85, 67] width 159 height 22
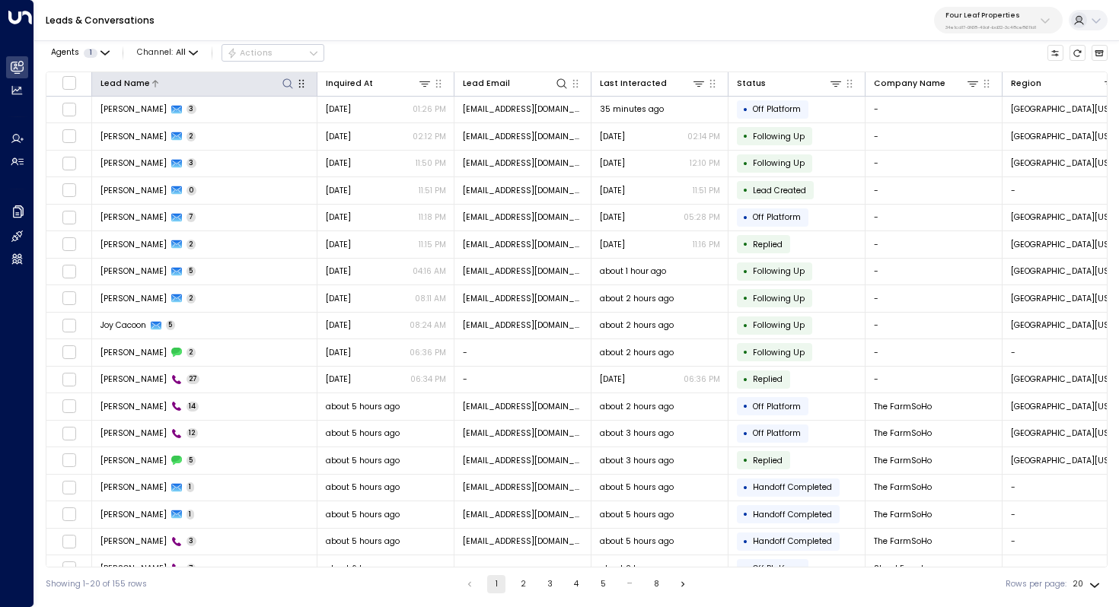
click at [286, 83] on icon at bounding box center [288, 84] width 12 height 12
type input "*******"
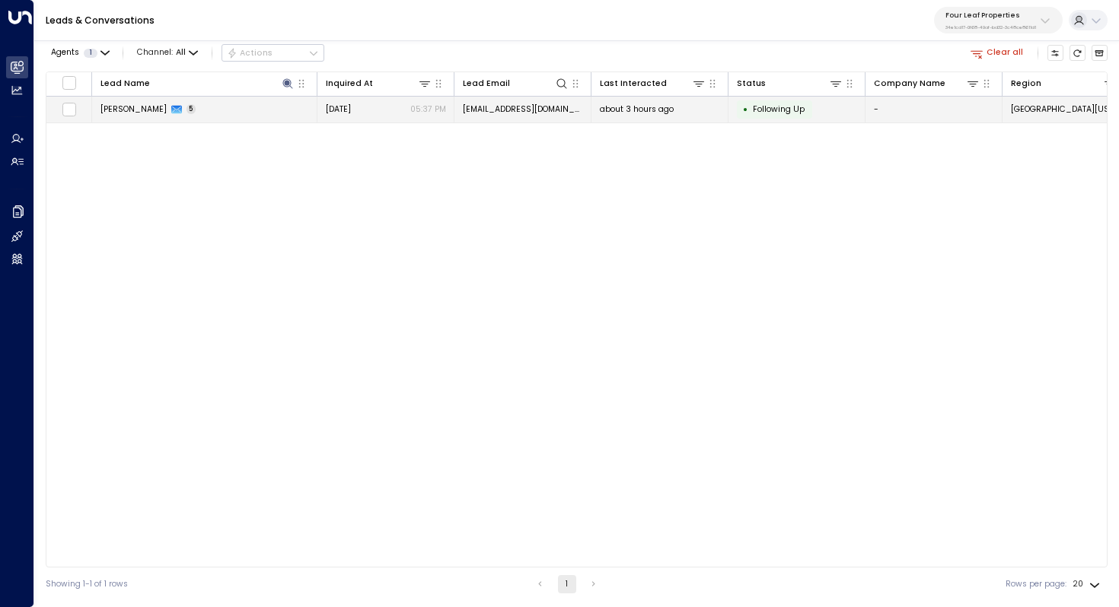
click at [147, 110] on span "braydon hardy" at bounding box center [133, 108] width 66 height 11
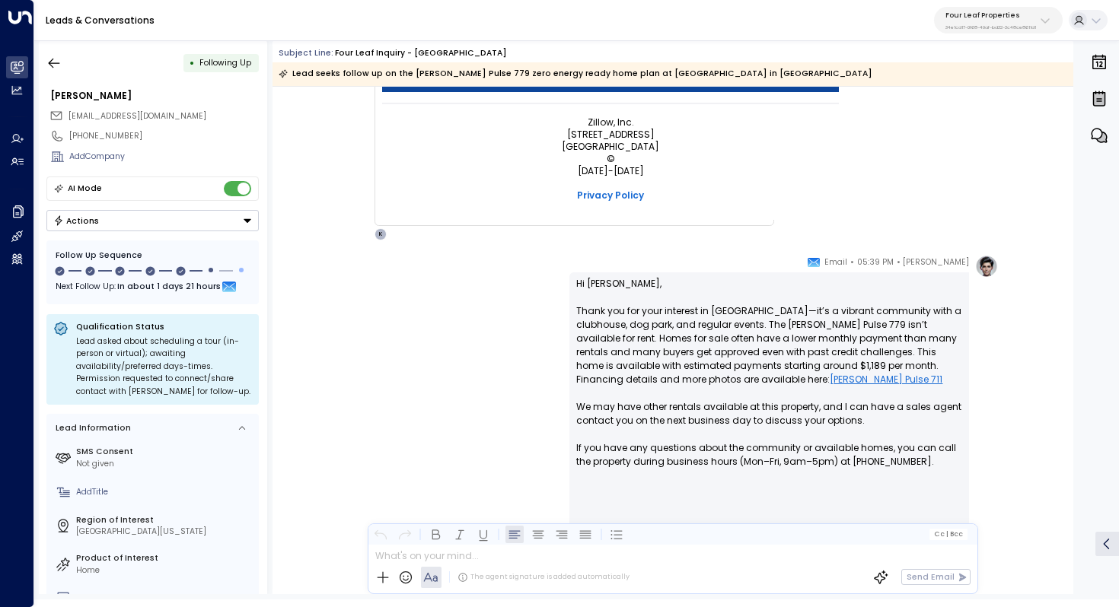
scroll to position [1080, 0]
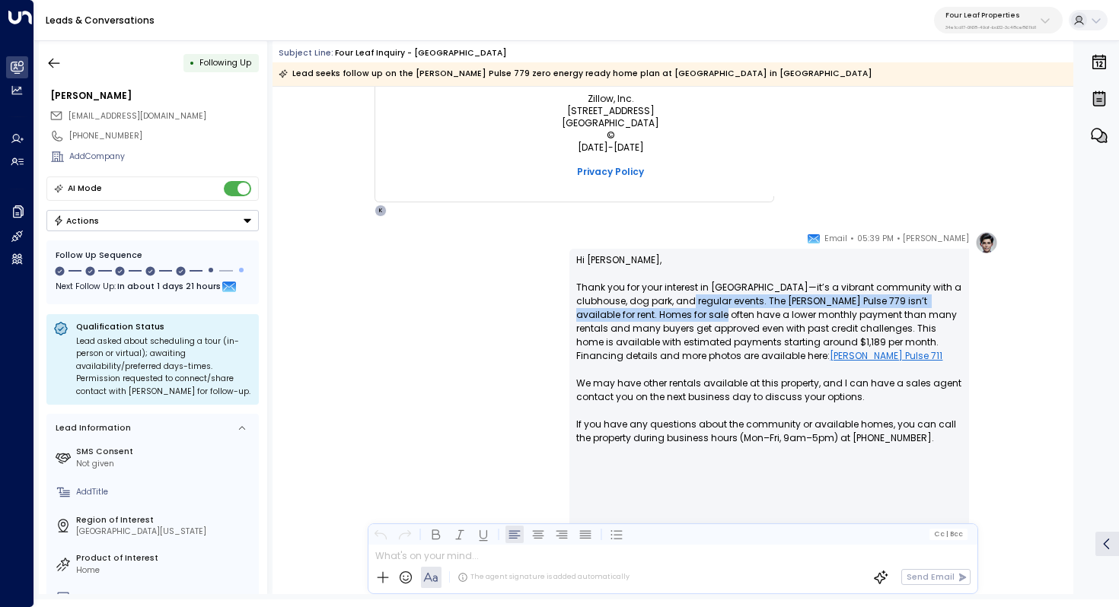
drag, startPoint x: 685, startPoint y: 303, endPoint x: 683, endPoint y: 312, distance: 9.3
click at [683, 312] on p "Hi Braydon, Thank you for your interest in Summerhill Village—it’s a vibrant co…" at bounding box center [769, 445] width 386 height 384
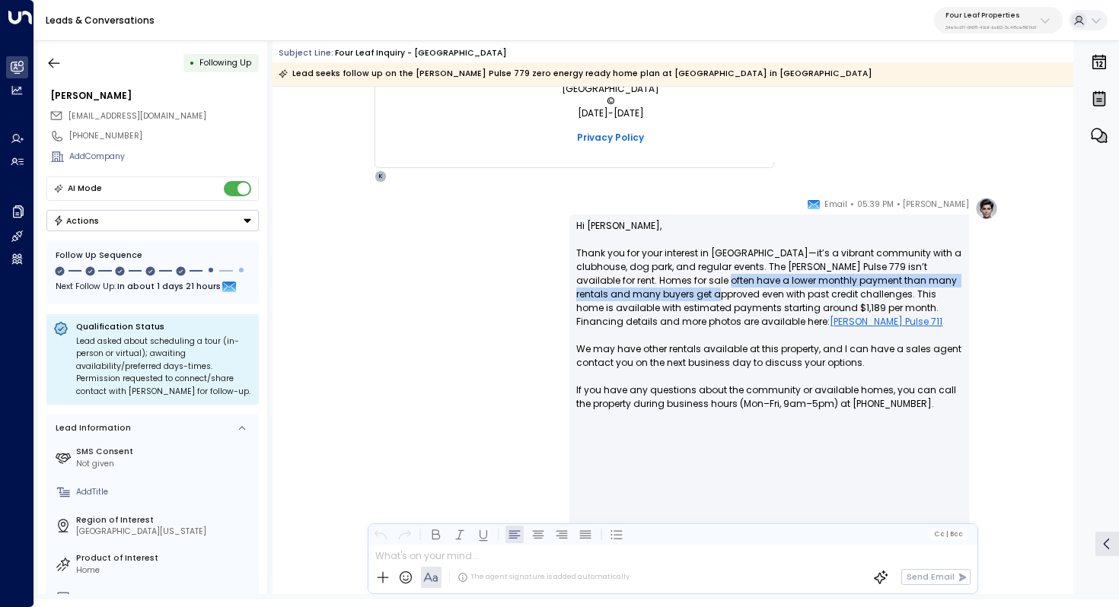
drag, startPoint x: 692, startPoint y: 280, endPoint x: 690, endPoint y: 293, distance: 13.1
click at [690, 293] on p "Hi Braydon, Thank you for your interest in Summerhill Village—it’s a vibrant co…" at bounding box center [769, 411] width 386 height 384
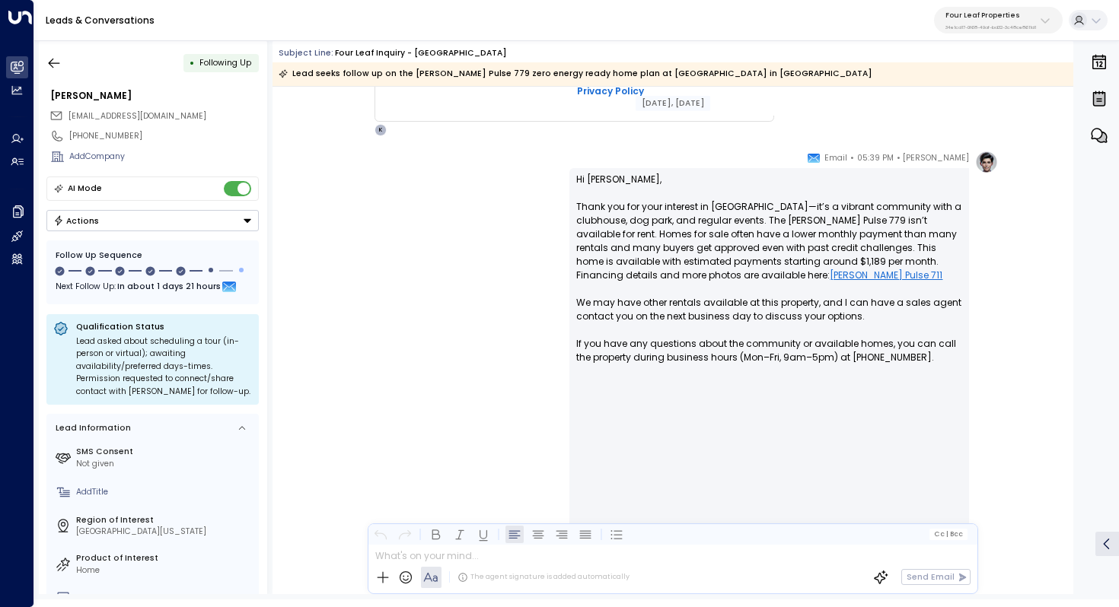
scroll to position [1140, 0]
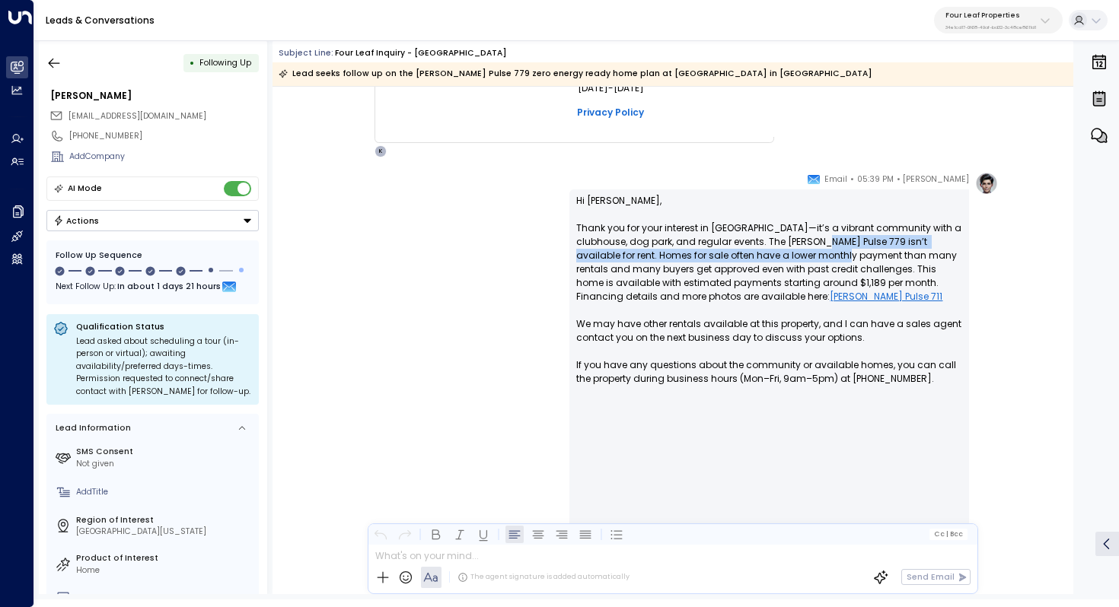
drag, startPoint x: 815, startPoint y: 236, endPoint x: 815, endPoint y: 253, distance: 16.7
click at [815, 253] on p "Hi Braydon, Thank you for your interest in Summerhill Village—it’s a vibrant co…" at bounding box center [769, 386] width 386 height 384
click at [769, 247] on p "Hi Braydon, Thank you for your interest in Summerhill Village—it’s a vibrant co…" at bounding box center [769, 386] width 386 height 384
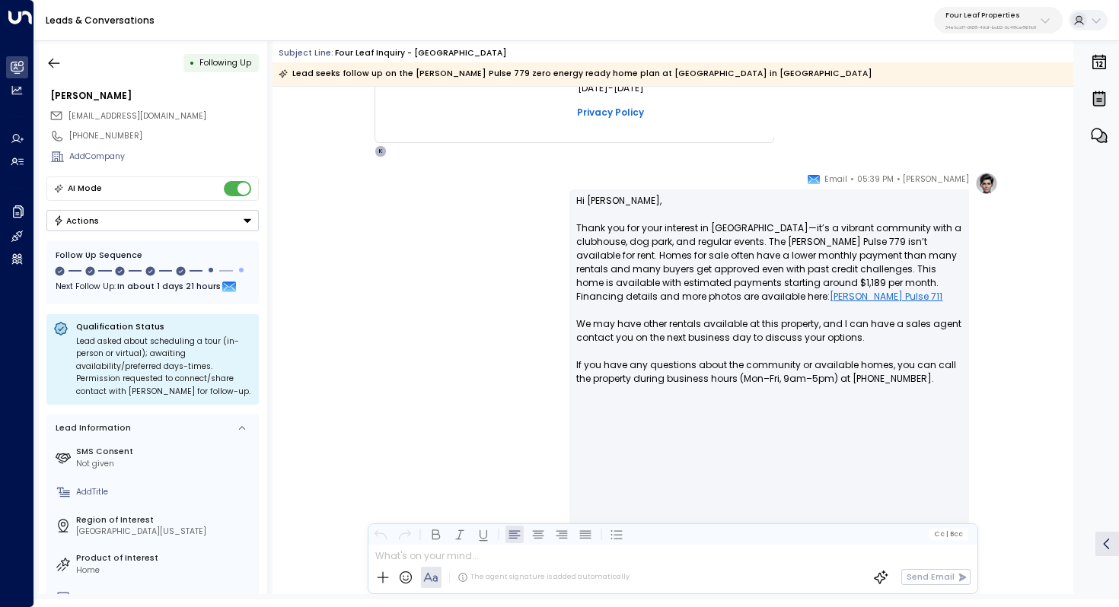
click at [751, 252] on p "Hi Braydon, Thank you for your interest in Summerhill Village—it’s a vibrant co…" at bounding box center [769, 386] width 386 height 384
drag, startPoint x: 673, startPoint y: 269, endPoint x: 673, endPoint y: 283, distance: 14.5
click at [673, 283] on p "Hi Braydon, Thank you for your interest in Summerhill Village—it’s a vibrant co…" at bounding box center [769, 386] width 386 height 384
drag, startPoint x: 696, startPoint y: 282, endPoint x: 692, endPoint y: 291, distance: 10.6
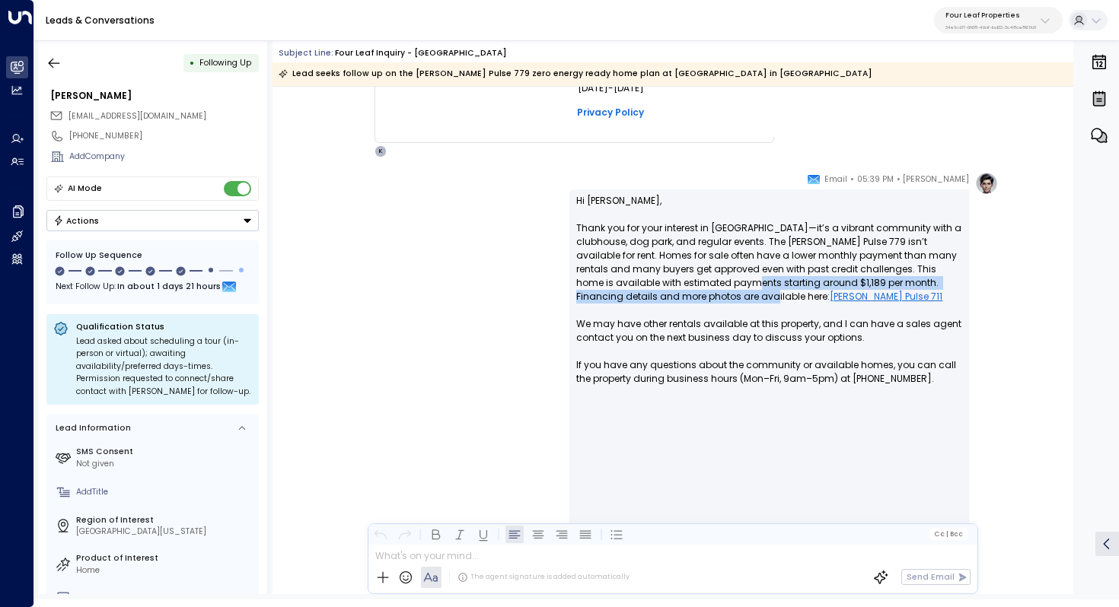
click at [692, 291] on p "Hi Braydon, Thank you for your interest in Summerhill Village—it’s a vibrant co…" at bounding box center [769, 386] width 386 height 384
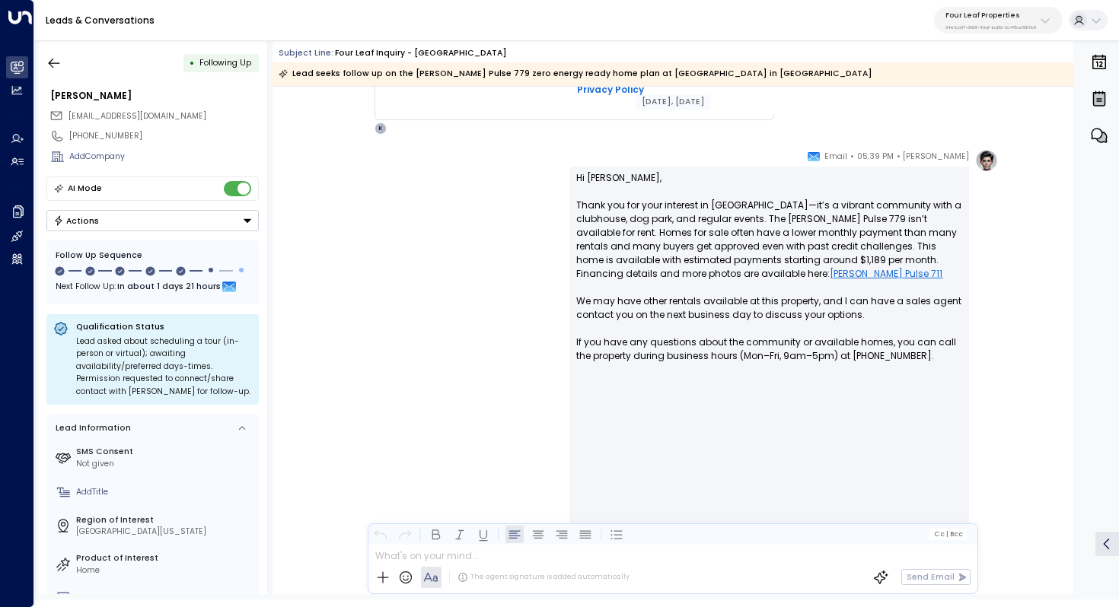
scroll to position [1163, 0]
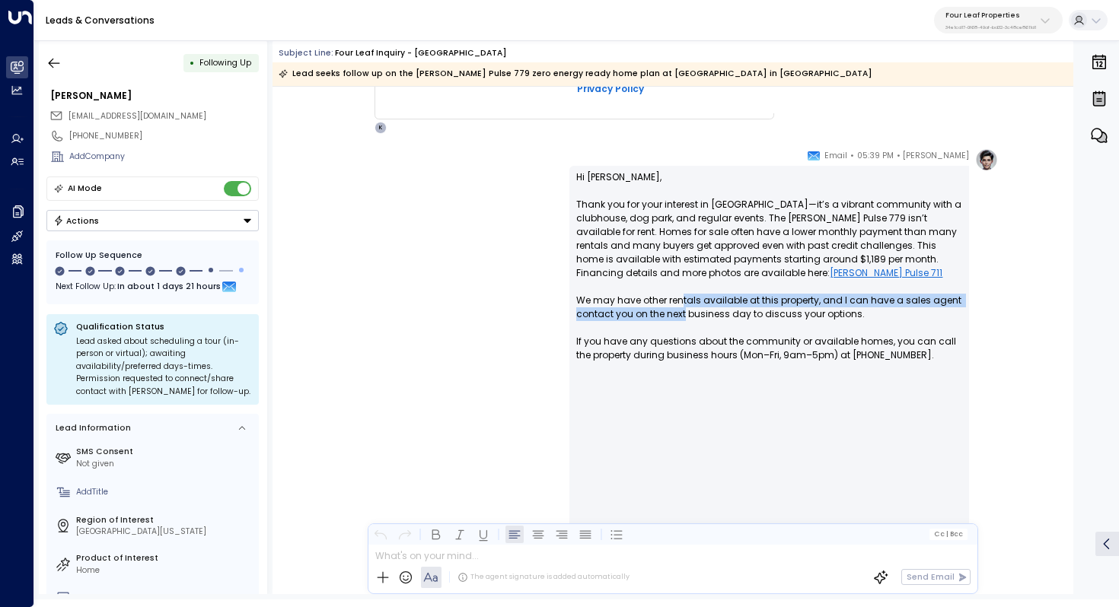
drag, startPoint x: 683, startPoint y: 303, endPoint x: 683, endPoint y: 313, distance: 9.9
click at [683, 313] on p "Hi Braydon, Thank you for your interest in Summerhill Village—it’s a vibrant co…" at bounding box center [769, 362] width 386 height 384
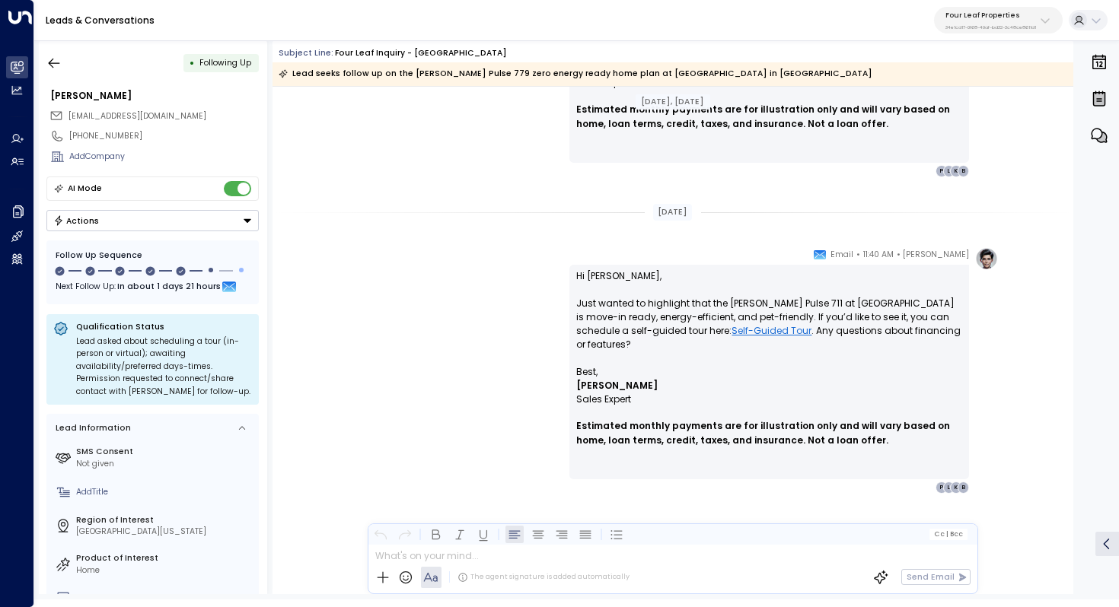
scroll to position [2578, 0]
drag, startPoint x: 776, startPoint y: 304, endPoint x: 807, endPoint y: 304, distance: 31.2
click at [807, 304] on p "Hi Braydon, Just wanted to highlight that the Clayton Pulse 711 at Summerhill V…" at bounding box center [769, 317] width 386 height 96
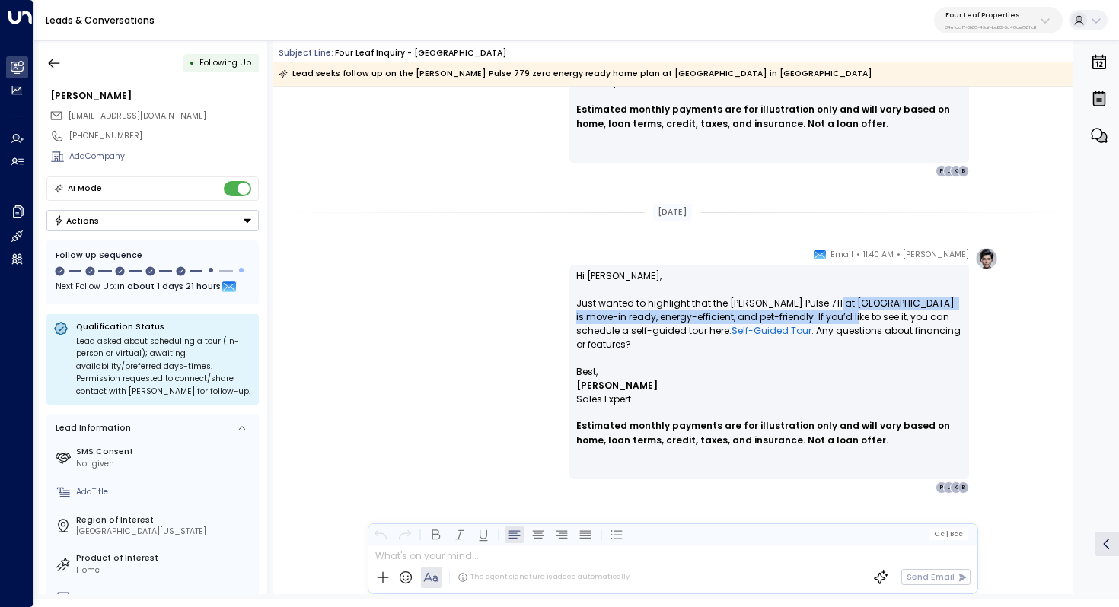
drag, startPoint x: 823, startPoint y: 303, endPoint x: 821, endPoint y: 311, distance: 8.7
click at [821, 311] on p "Hi Braydon, Just wanted to highlight that the Clayton Pulse 711 at Summerhill V…" at bounding box center [769, 317] width 386 height 96
click at [823, 317] on p "Hi Braydon, Just wanted to highlight that the Clayton Pulse 711 at Summerhill V…" at bounding box center [769, 317] width 386 height 96
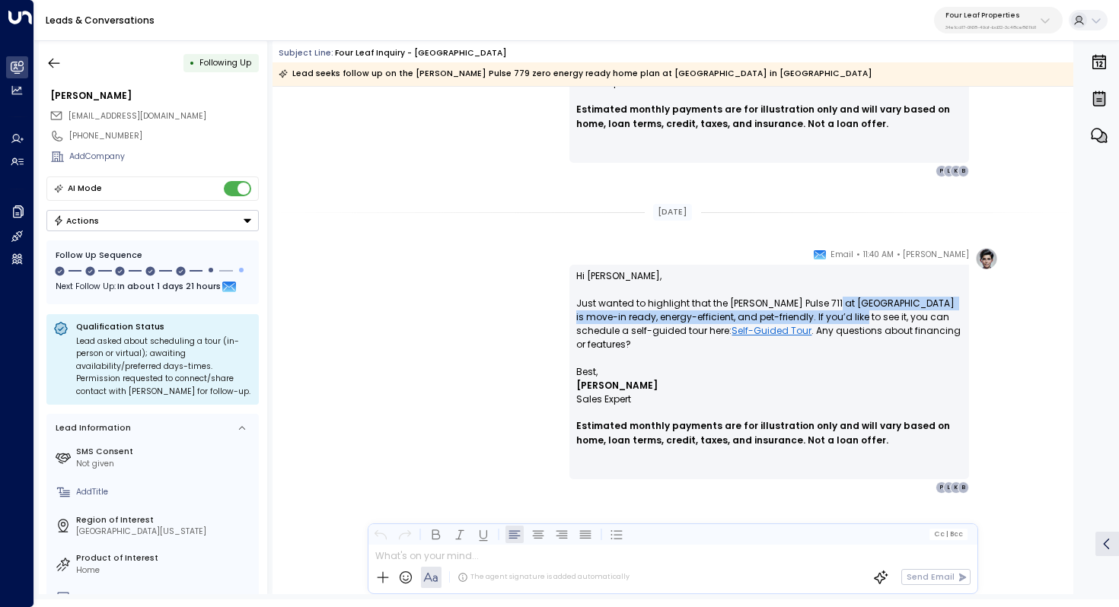
click at [829, 313] on p "Hi Braydon, Just wanted to highlight that the Clayton Pulse 711 at Summerhill V…" at bounding box center [769, 317] width 386 height 96
click at [762, 308] on p "Hi Braydon, Just wanted to highlight that the Clayton Pulse 711 at Summerhill V…" at bounding box center [769, 317] width 386 height 96
drag, startPoint x: 833, startPoint y: 301, endPoint x: 833, endPoint y: 313, distance: 12.2
click at [833, 313] on p "Hi Braydon, Just wanted to highlight that the Clayton Pulse 711 at Summerhill V…" at bounding box center [769, 317] width 386 height 96
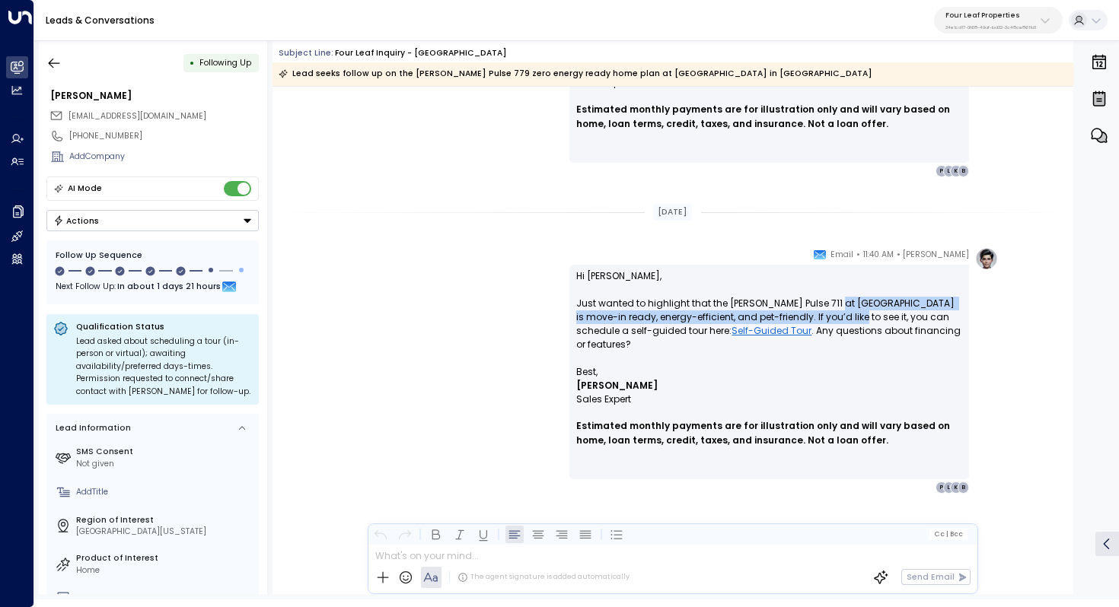
click at [833, 313] on p "Hi Braydon, Just wanted to highlight that the Clayton Pulse 711 at Summerhill V…" at bounding box center [769, 317] width 386 height 96
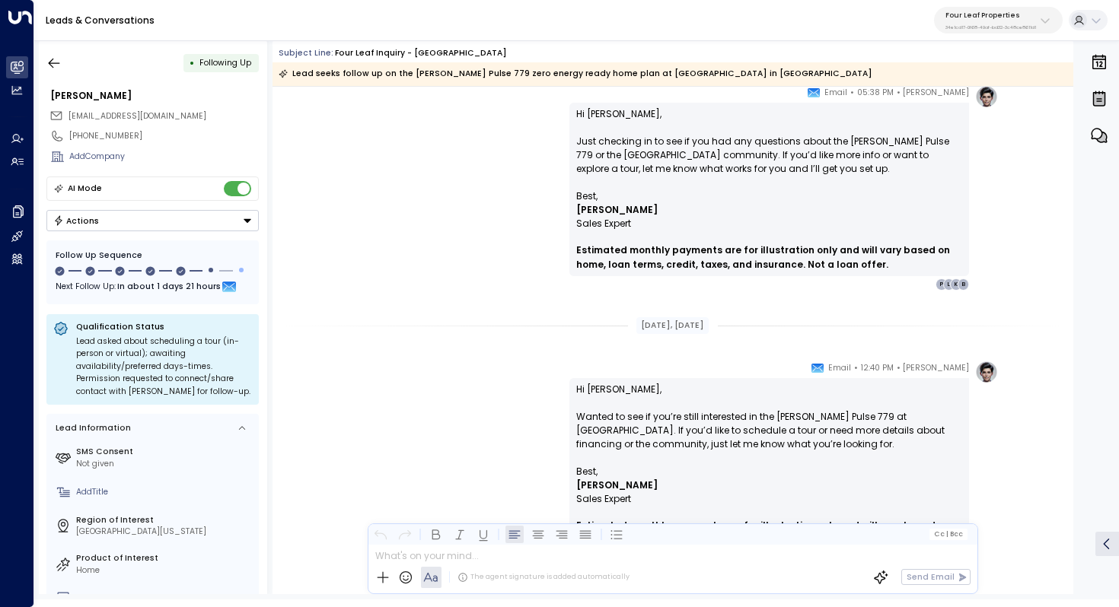
scroll to position [1871, 0]
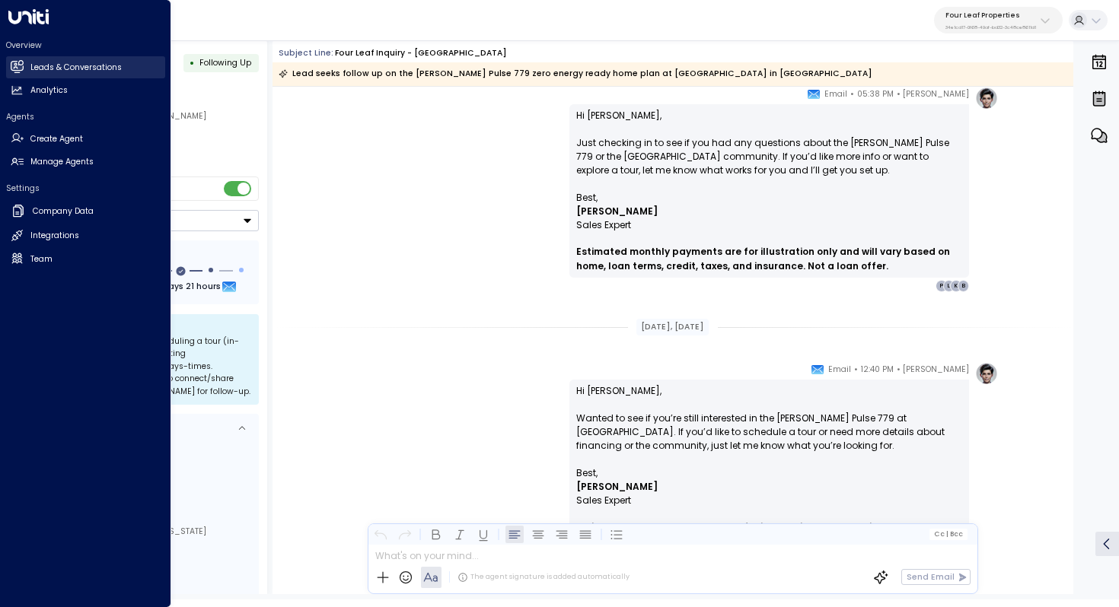
click at [67, 65] on h2 "Leads & Conversations" at bounding box center [75, 68] width 91 height 12
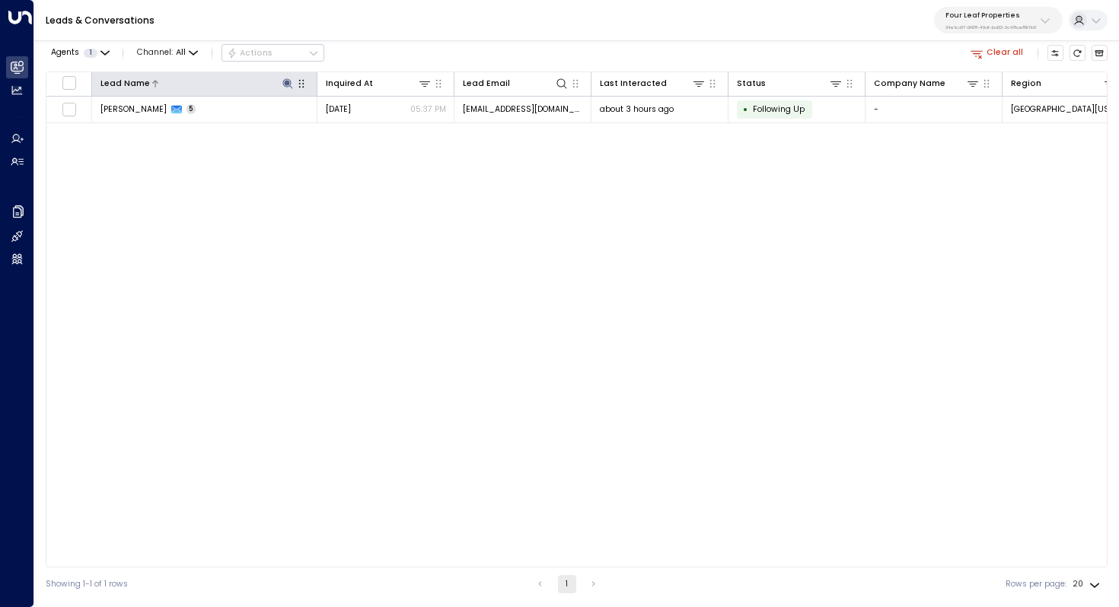
click at [285, 84] on icon at bounding box center [287, 83] width 10 height 10
click at [358, 128] on icon "button" at bounding box center [357, 127] width 10 height 10
click at [327, 128] on input "text" at bounding box center [287, 126] width 158 height 24
paste input "**********"
type input "*****"
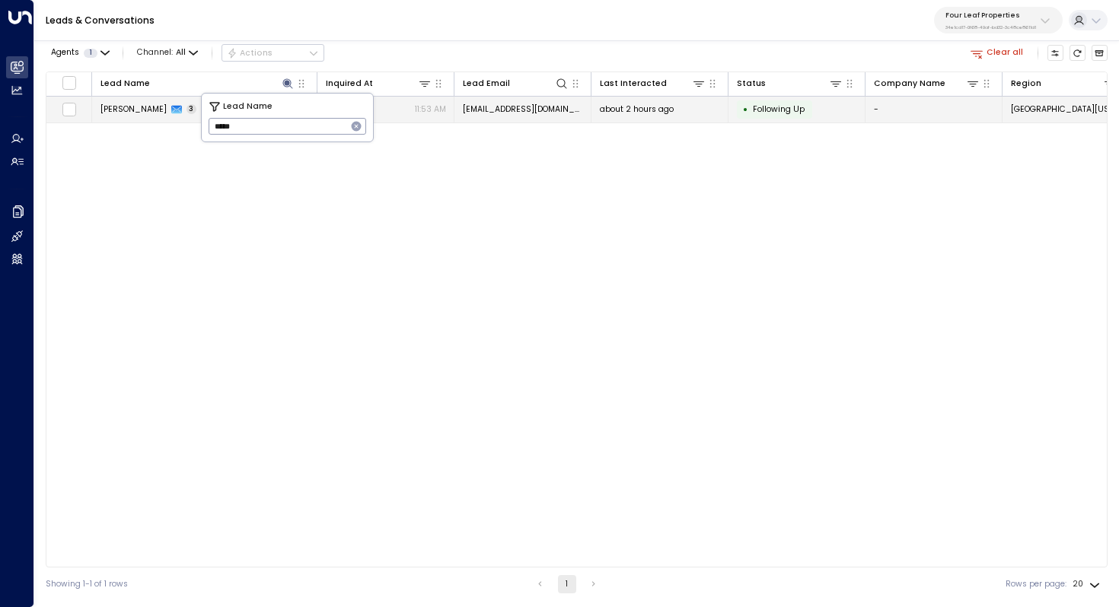
click at [128, 108] on span "Eddie Platt" at bounding box center [133, 108] width 66 height 11
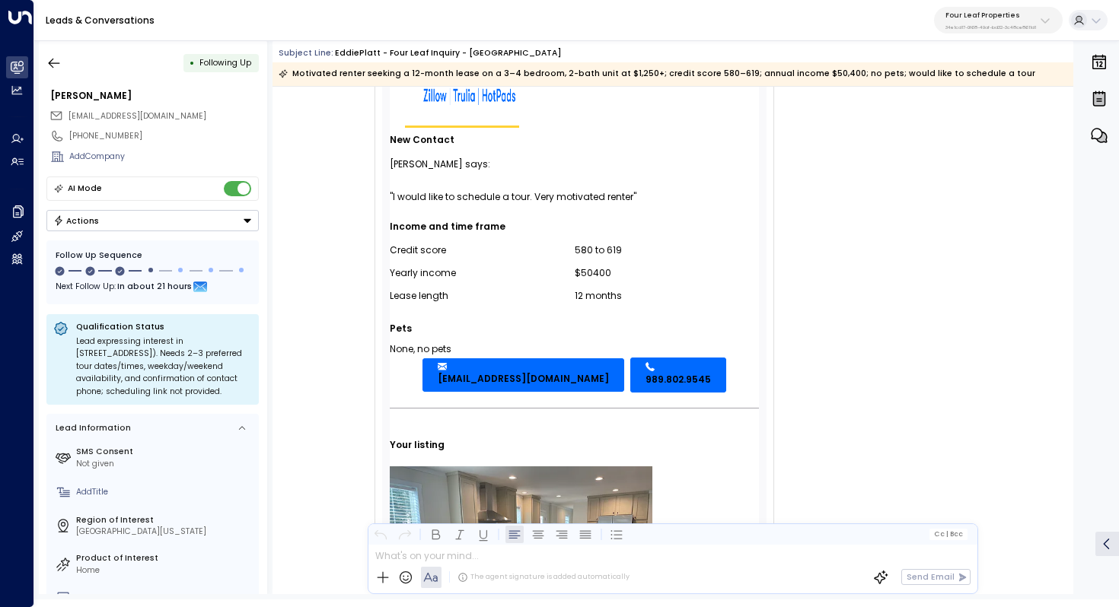
scroll to position [103, 0]
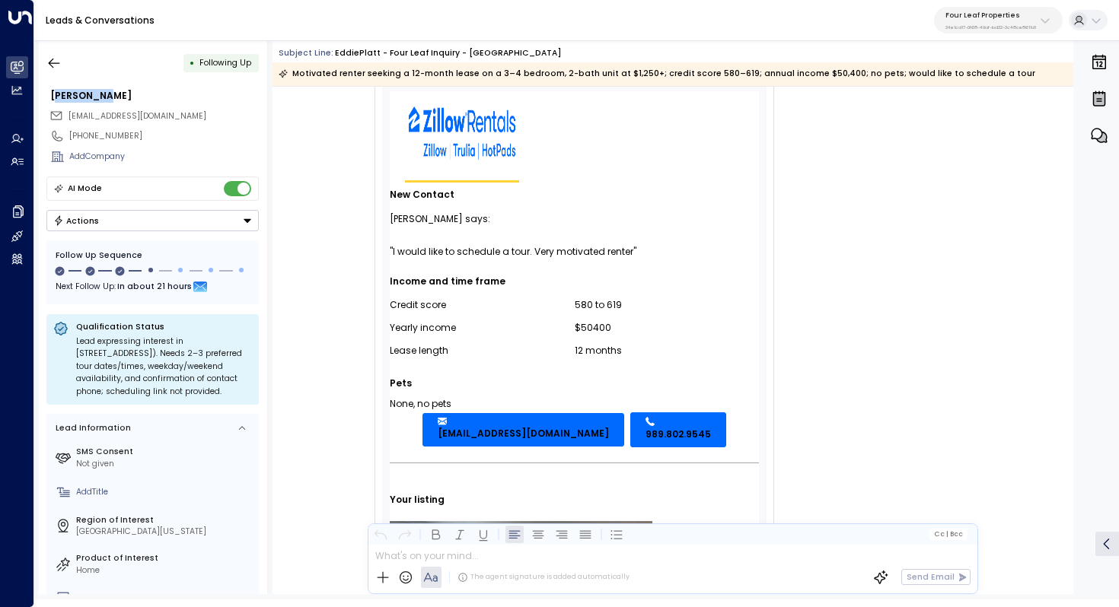
drag, startPoint x: 95, startPoint y: 94, endPoint x: 58, endPoint y: 87, distance: 37.9
click at [56, 91] on div "Eddie Platt" at bounding box center [154, 96] width 208 height 14
drag, startPoint x: 119, startPoint y: 92, endPoint x: 40, endPoint y: 91, distance: 78.4
click at [40, 91] on div "**********" at bounding box center [153, 317] width 228 height 554
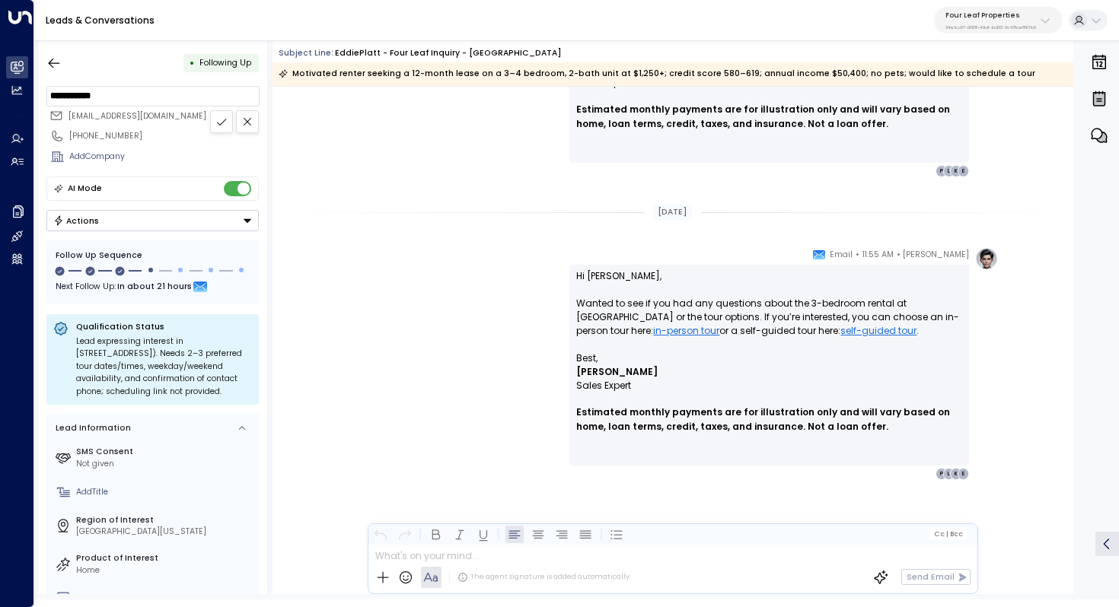
scroll to position [1558, 0]
click at [62, 50] on button "button" at bounding box center [53, 62] width 27 height 27
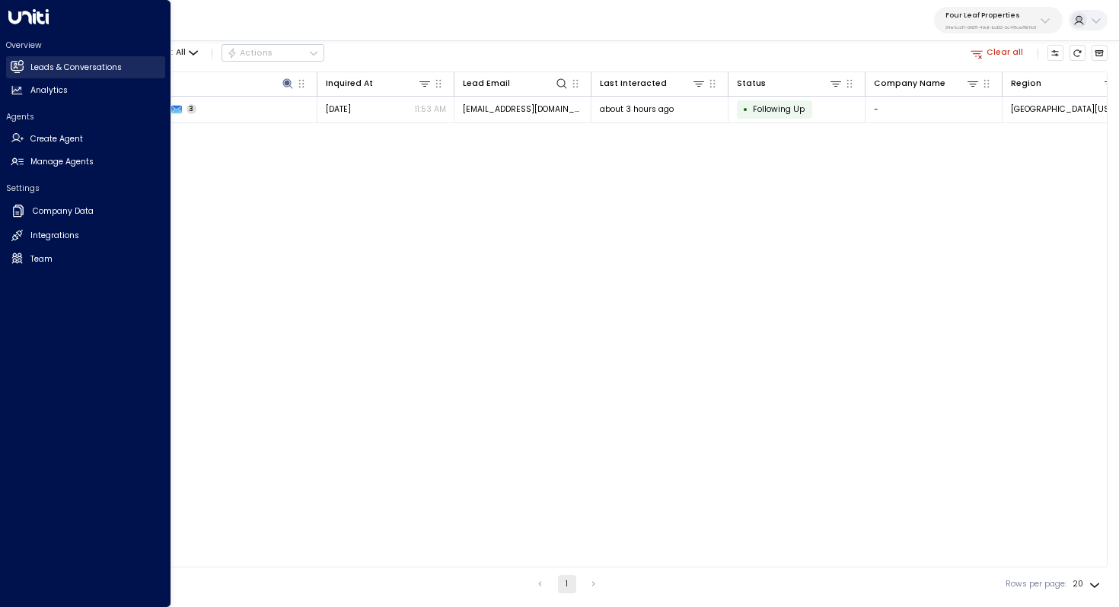
click at [91, 75] on link "Leads & Conversations Leads & Conversations" at bounding box center [85, 67] width 159 height 22
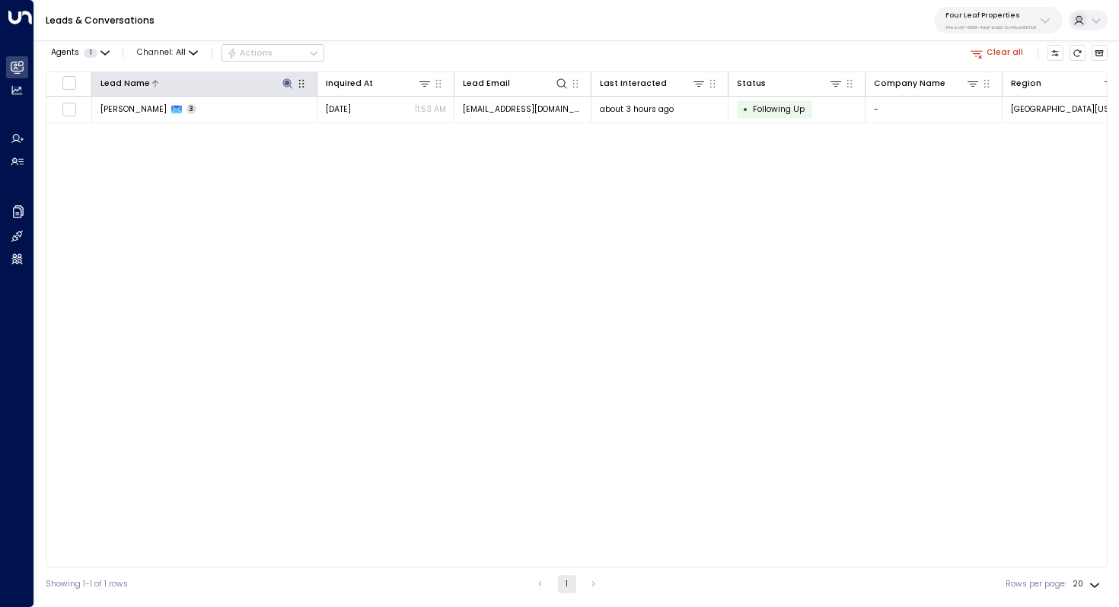
click at [288, 84] on icon at bounding box center [287, 83] width 10 height 10
click at [360, 130] on icon "button" at bounding box center [356, 126] width 12 height 12
click at [315, 129] on input "text" at bounding box center [287, 126] width 158 height 24
paste input "**********"
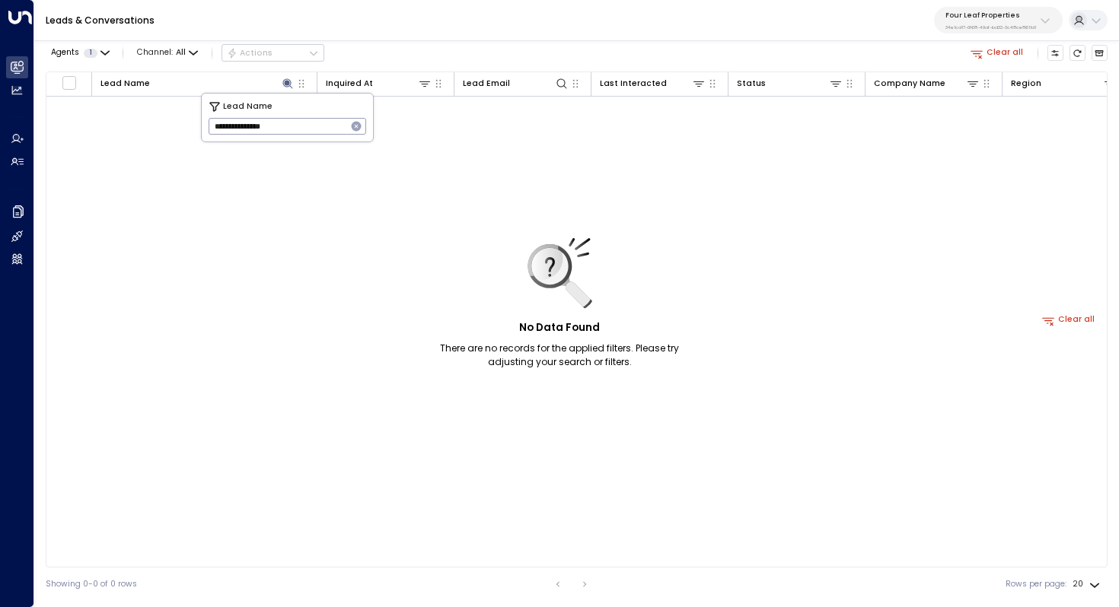
click at [285, 129] on input "**********" at bounding box center [277, 126] width 138 height 24
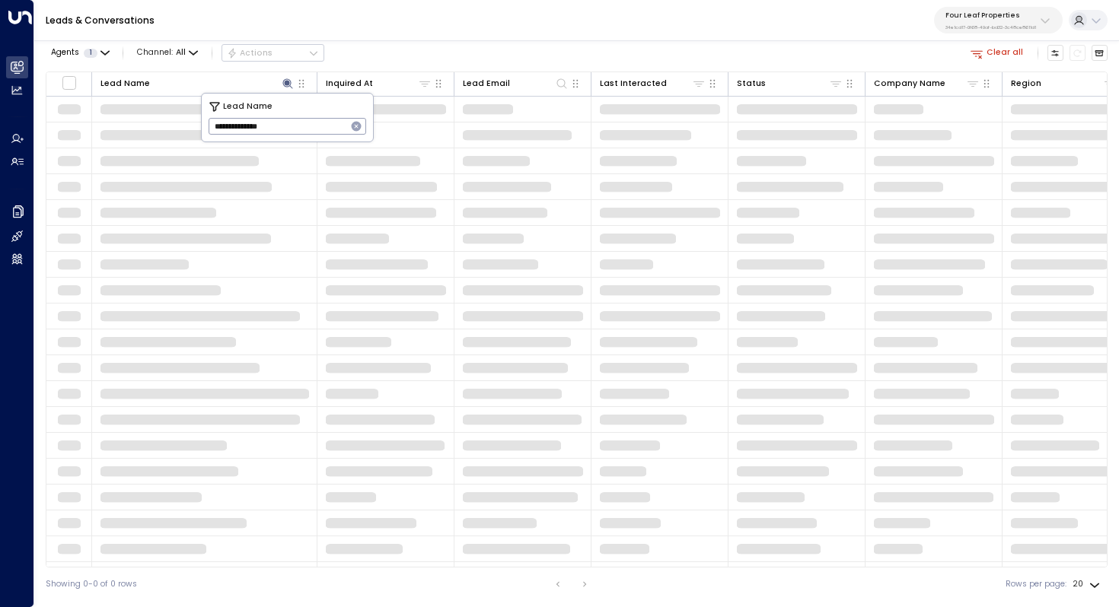
click at [245, 122] on input "**********" at bounding box center [277, 126] width 138 height 24
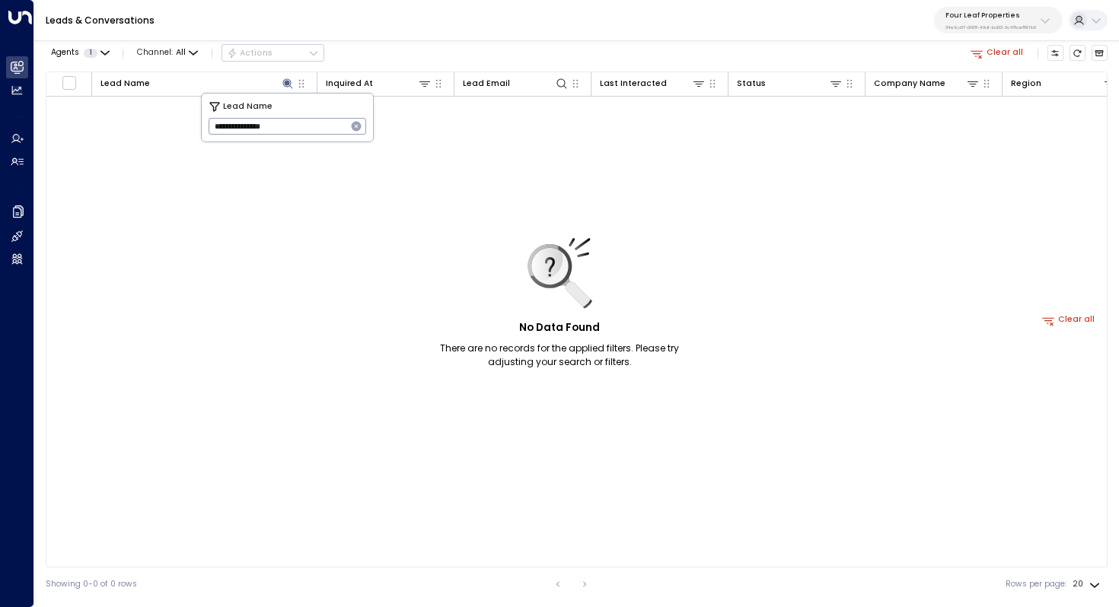
type input "**********"
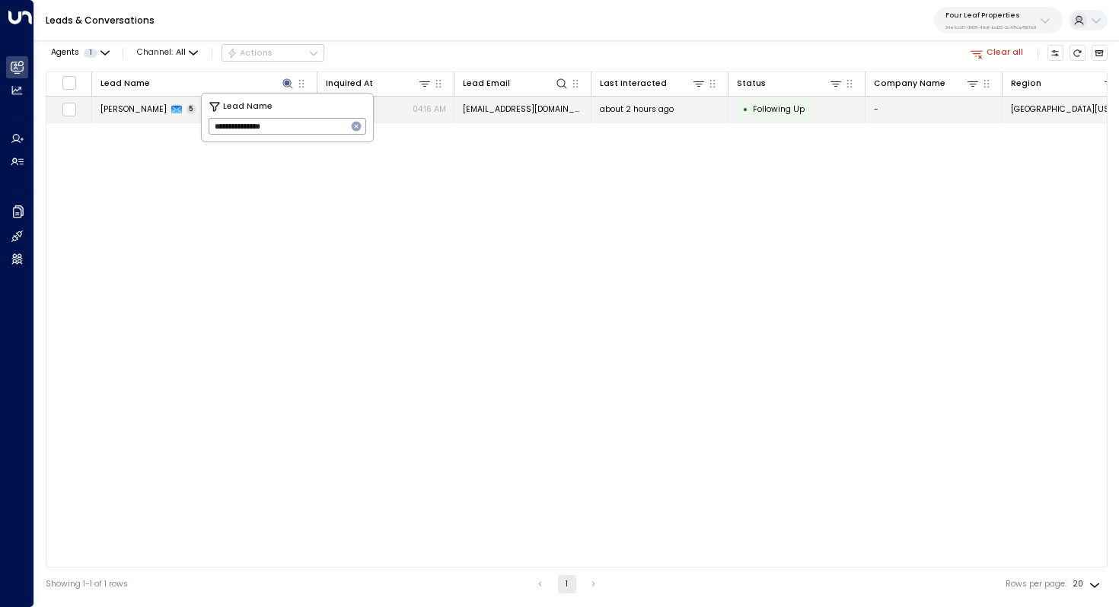
click at [142, 112] on span "[PERSON_NAME]" at bounding box center [133, 108] width 66 height 11
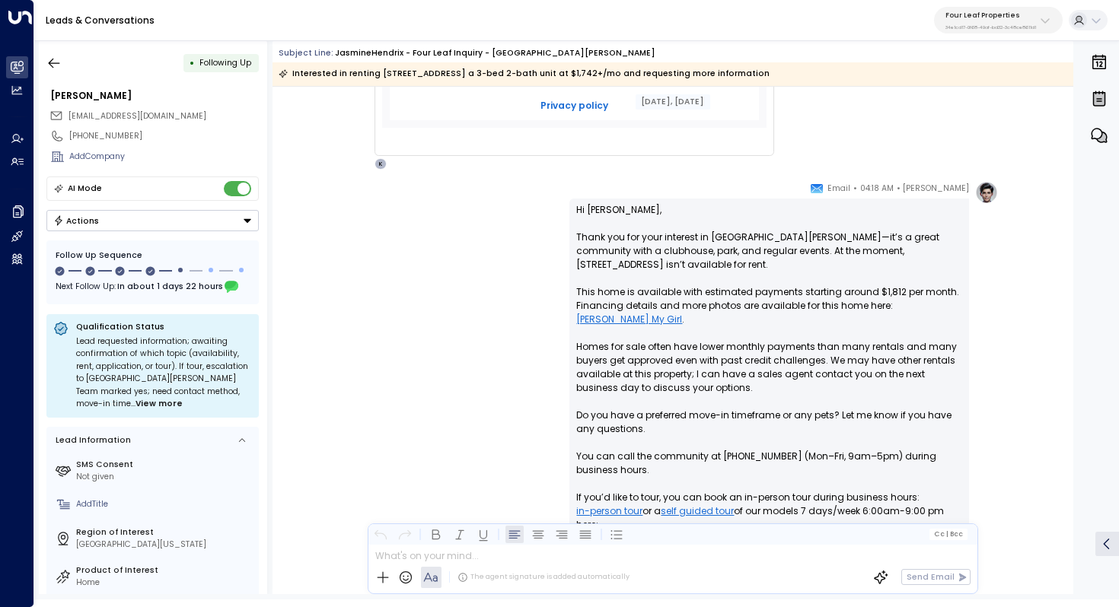
scroll to position [722, 0]
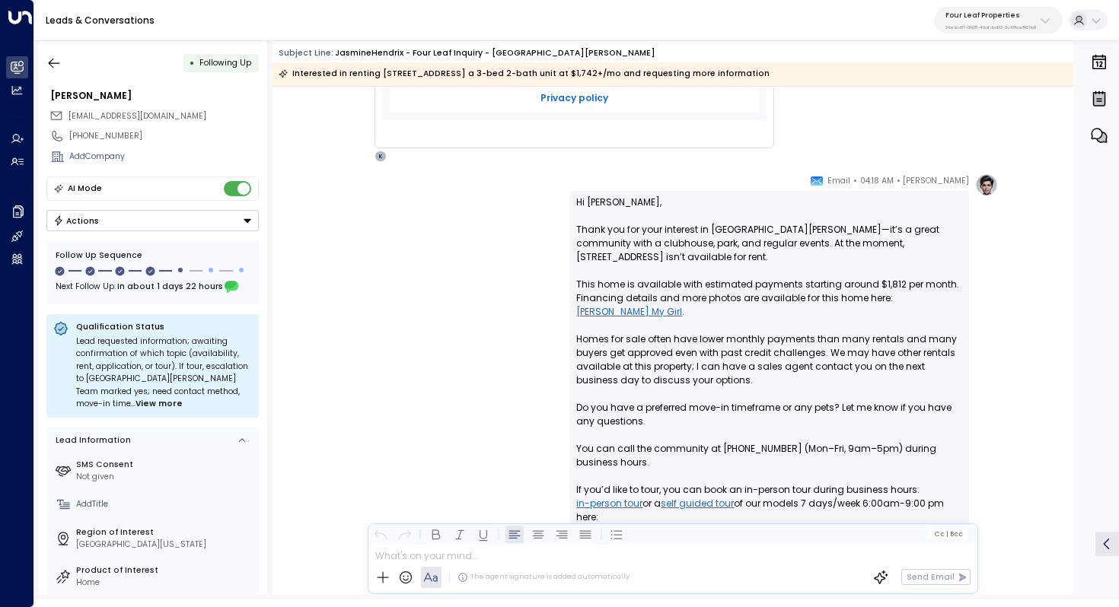
click at [747, 293] on p "Hi Jasmine, Thank you for your interest in Newburg Meadows—it’s a great communi…" at bounding box center [769, 367] width 386 height 342
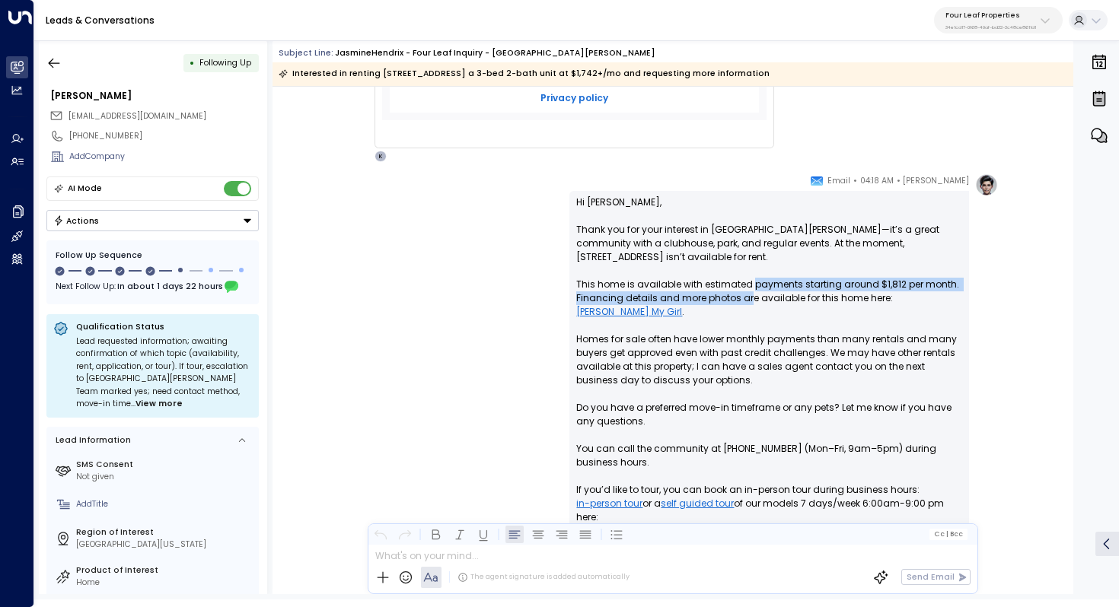
click at [747, 292] on p "Hi Jasmine, Thank you for your interest in Newburg Meadows—it’s a great communi…" at bounding box center [769, 367] width 386 height 342
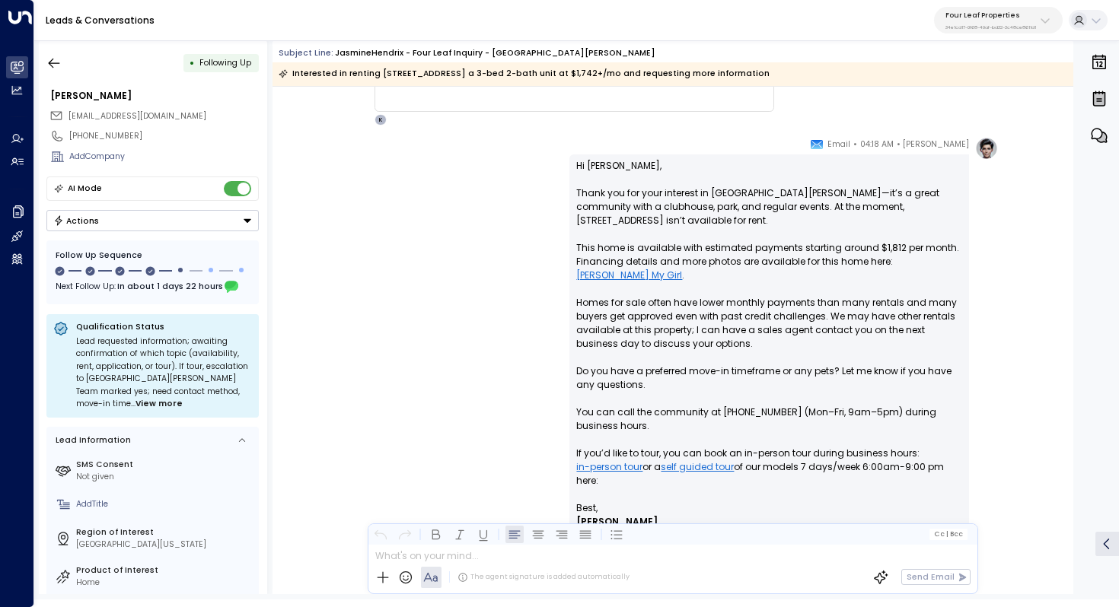
scroll to position [794, 0]
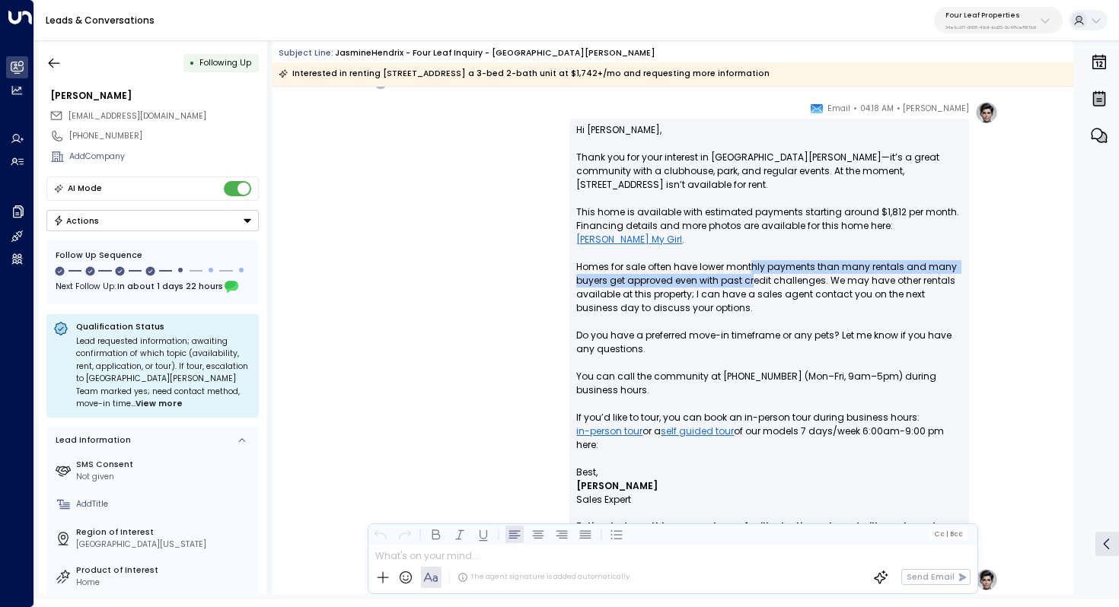
click at [750, 260] on p "Hi Jasmine, Thank you for your interest in Newburg Meadows—it’s a great communi…" at bounding box center [769, 294] width 386 height 342
click at [770, 259] on p "Hi Jasmine, Thank you for your interest in Newburg Meadows—it’s a great communi…" at bounding box center [769, 294] width 386 height 342
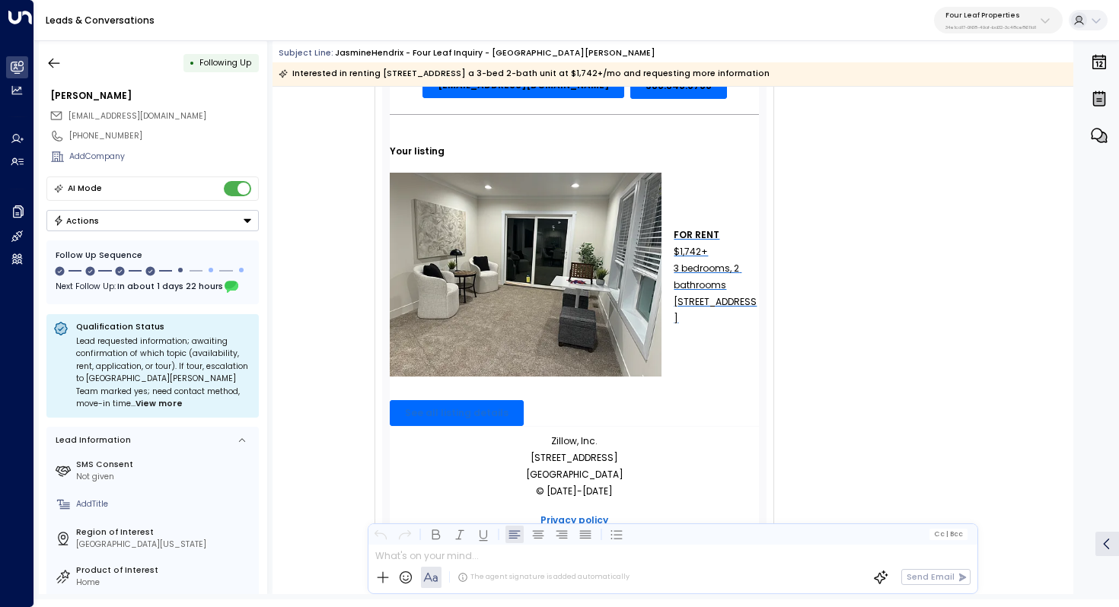
scroll to position [277, 0]
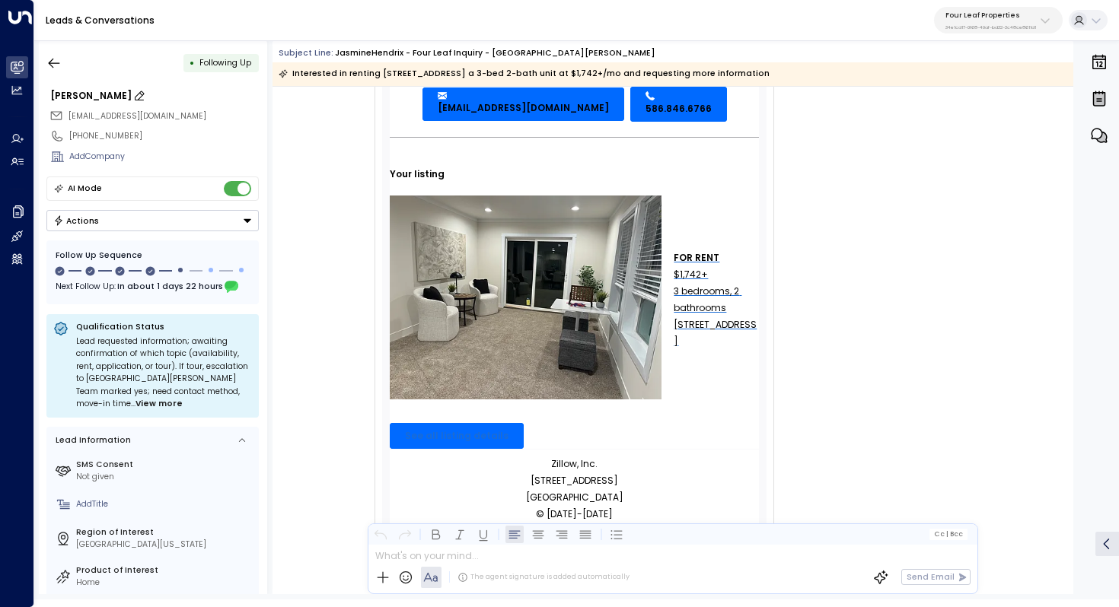
click at [110, 97] on div "[PERSON_NAME]" at bounding box center [154, 96] width 208 height 14
click at [110, 97] on input "**********" at bounding box center [152, 96] width 205 height 14
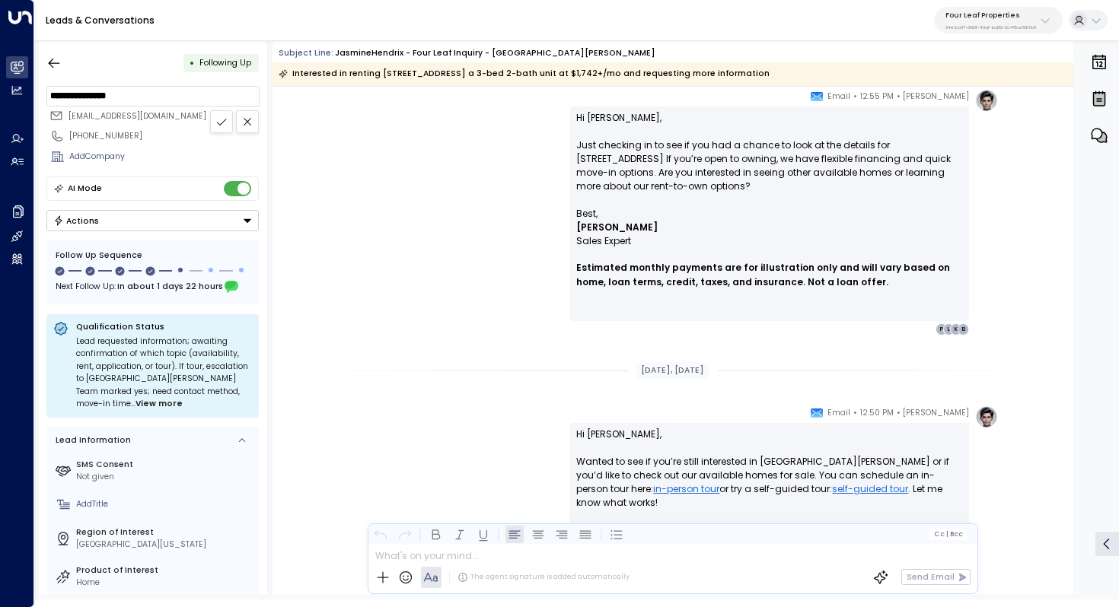
scroll to position [1283, 0]
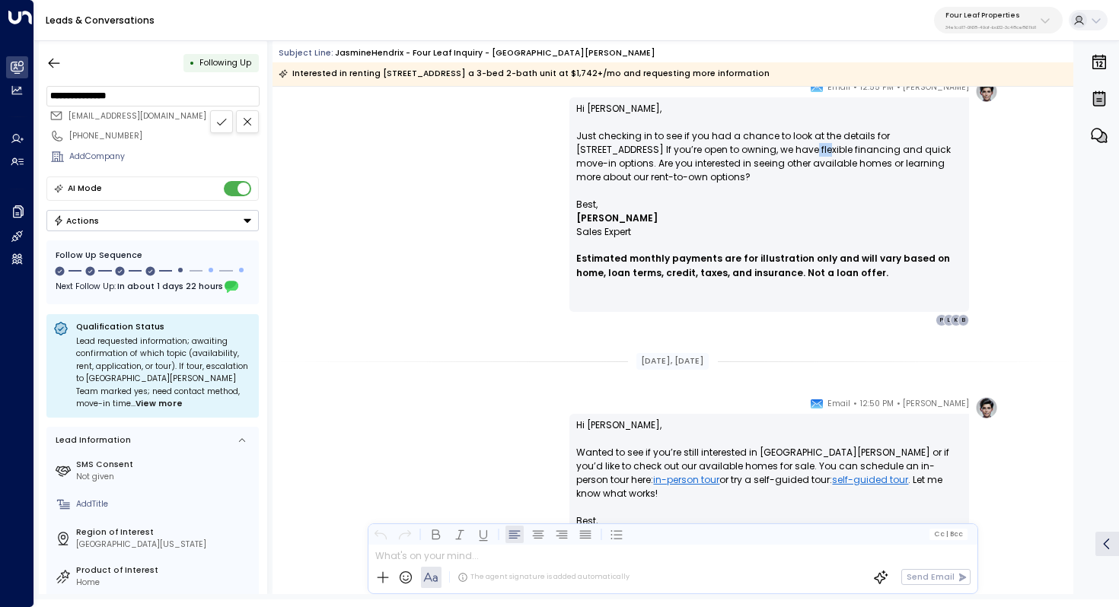
drag, startPoint x: 719, startPoint y: 149, endPoint x: 733, endPoint y: 149, distance: 13.7
click at [733, 149] on p "Hi Jasmine, Just checking in to see if you had a chance to look at the details …" at bounding box center [769, 150] width 386 height 96
drag, startPoint x: 761, startPoint y: 149, endPoint x: 739, endPoint y: 149, distance: 22.1
click at [739, 149] on p "Hi Jasmine, Just checking in to see if you had a chance to look at the details …" at bounding box center [769, 150] width 386 height 96
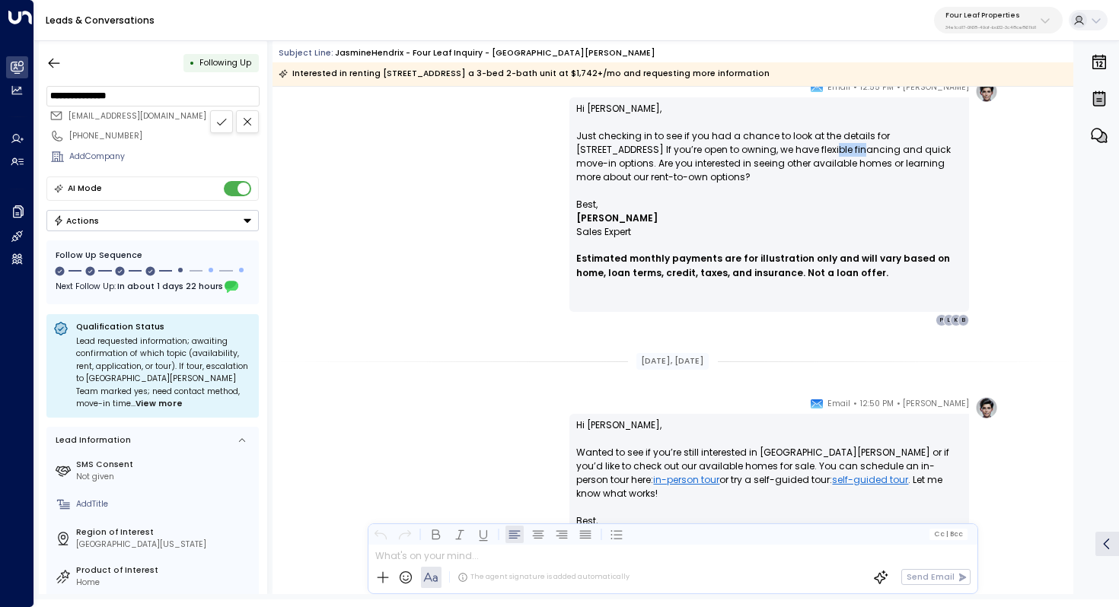
click at [739, 149] on p "Hi Jasmine, Just checking in to see if you had a chance to look at the details …" at bounding box center [769, 150] width 386 height 96
drag, startPoint x: 718, startPoint y: 149, endPoint x: 762, endPoint y: 149, distance: 43.4
click at [762, 149] on p "Hi Jasmine, Just checking in to see if you had a chance to look at the details …" at bounding box center [769, 150] width 386 height 96
drag, startPoint x: 727, startPoint y: 149, endPoint x: 756, endPoint y: 149, distance: 29.7
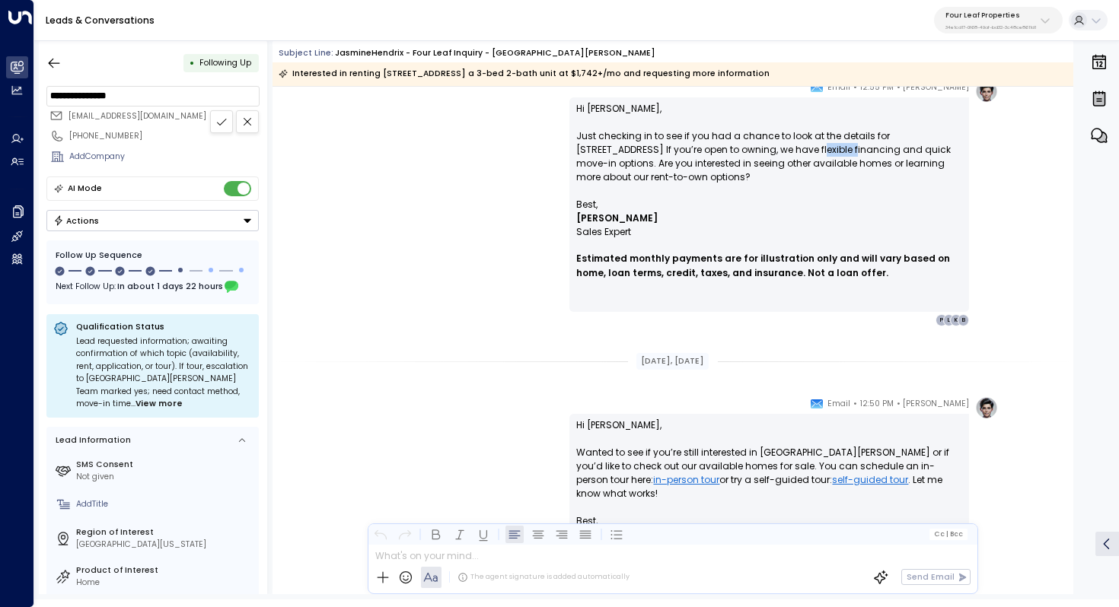
click at [756, 149] on p "Hi Jasmine, Just checking in to see if you had a chance to look at the details …" at bounding box center [769, 150] width 386 height 96
drag, startPoint x: 719, startPoint y: 150, endPoint x: 804, endPoint y: 149, distance: 84.5
click at [804, 149] on p "Hi Jasmine, Just checking in to see if you had a chance to look at the details …" at bounding box center [769, 150] width 386 height 96
copy p "flexible financing"
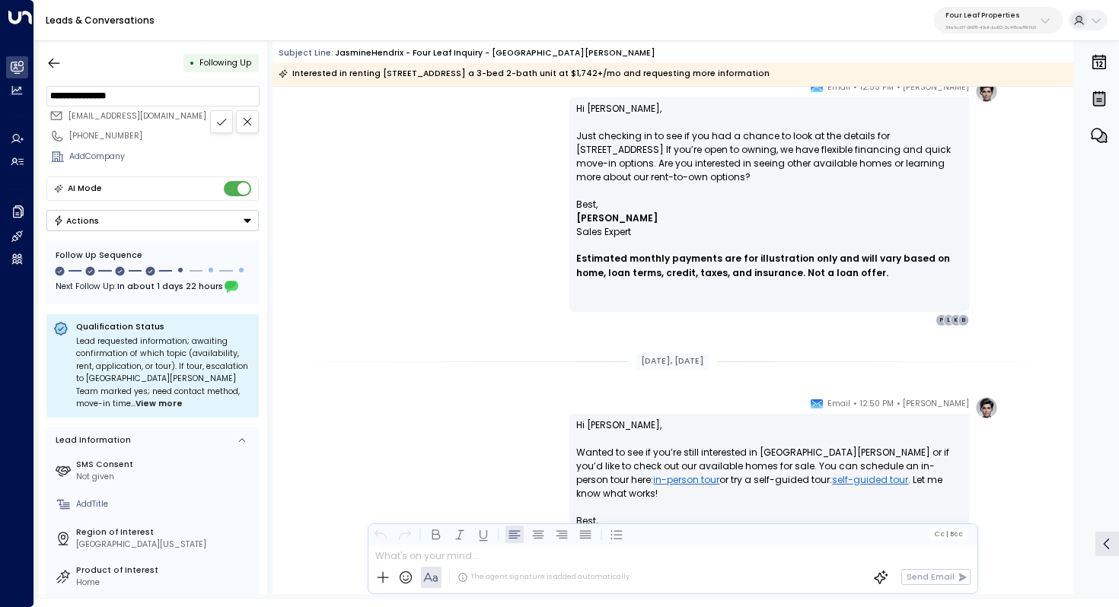
click at [829, 234] on p "Sales Expert" at bounding box center [769, 232] width 386 height 14
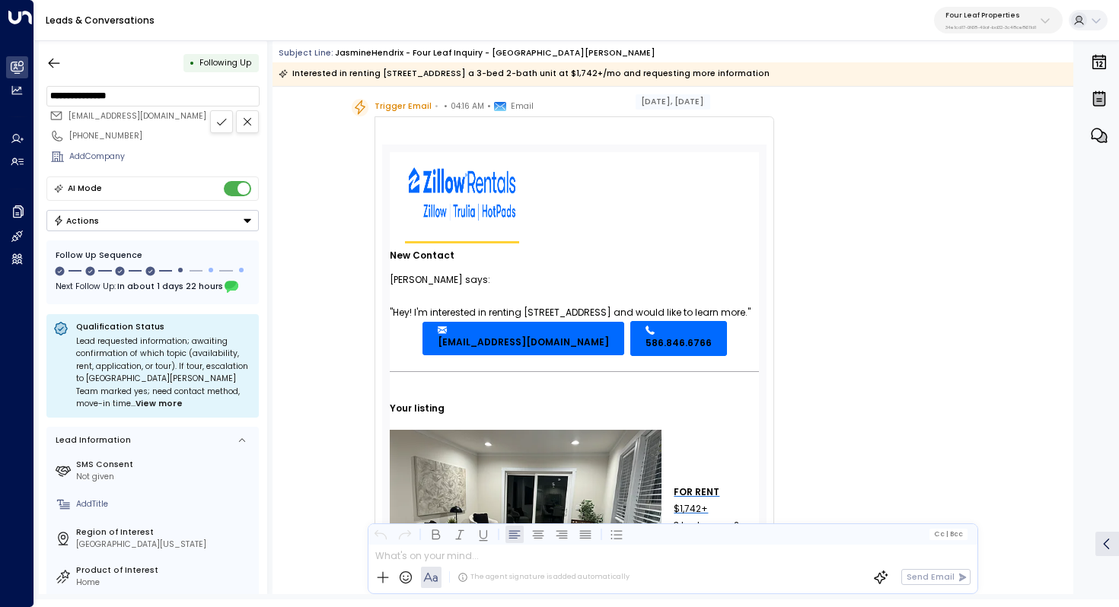
scroll to position [0, 0]
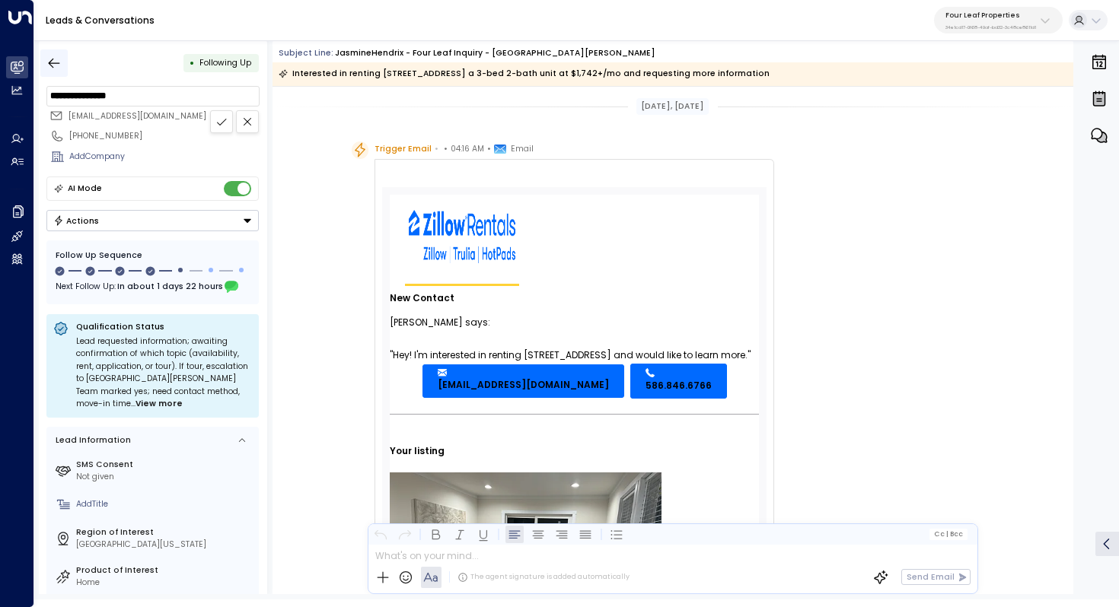
click at [62, 68] on button "button" at bounding box center [53, 62] width 27 height 27
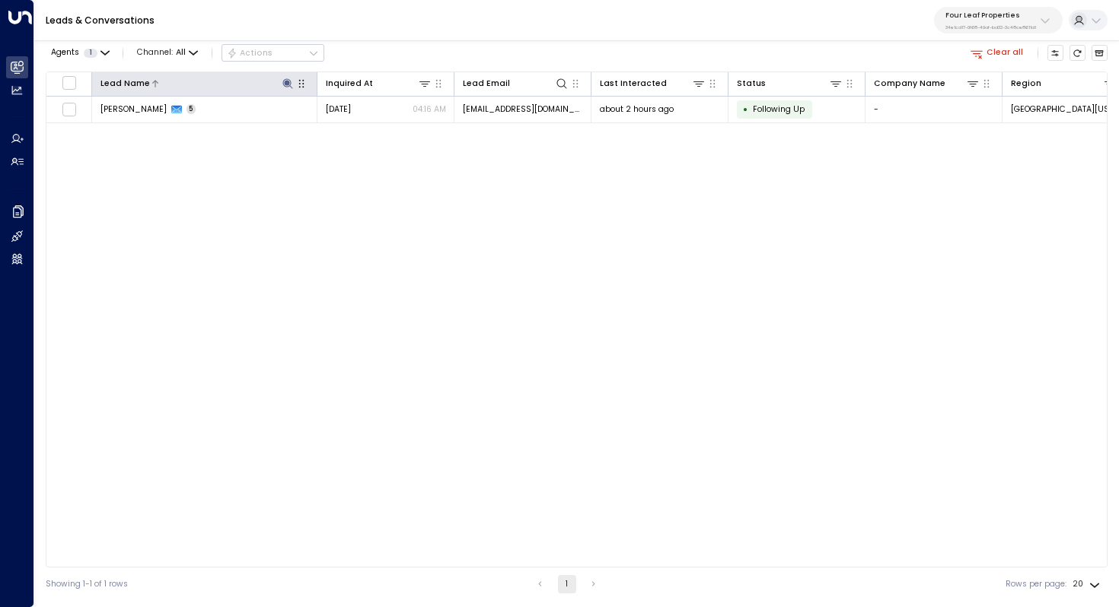
click at [287, 85] on icon at bounding box center [288, 84] width 12 height 12
click at [358, 124] on icon "button" at bounding box center [357, 127] width 10 height 10
click at [326, 129] on input "text" at bounding box center [287, 126] width 158 height 24
paste input "*******"
type input "*******"
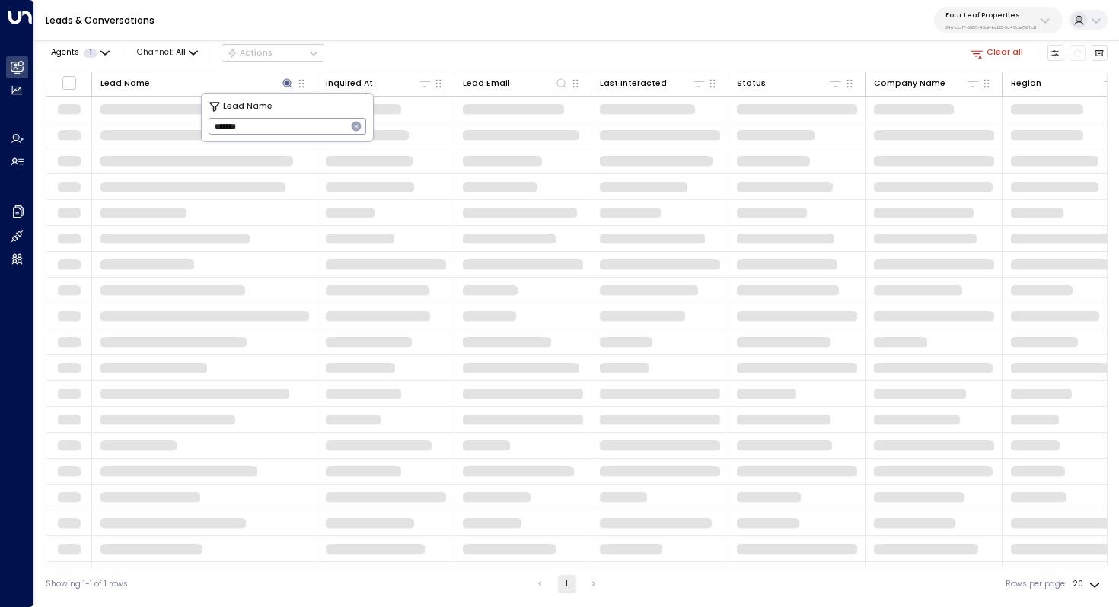
click at [309, 219] on div "Lead Name Inquired At Lead Email Last Interacted Status Company Name Region Pro…" at bounding box center [576, 320] width 1061 height 496
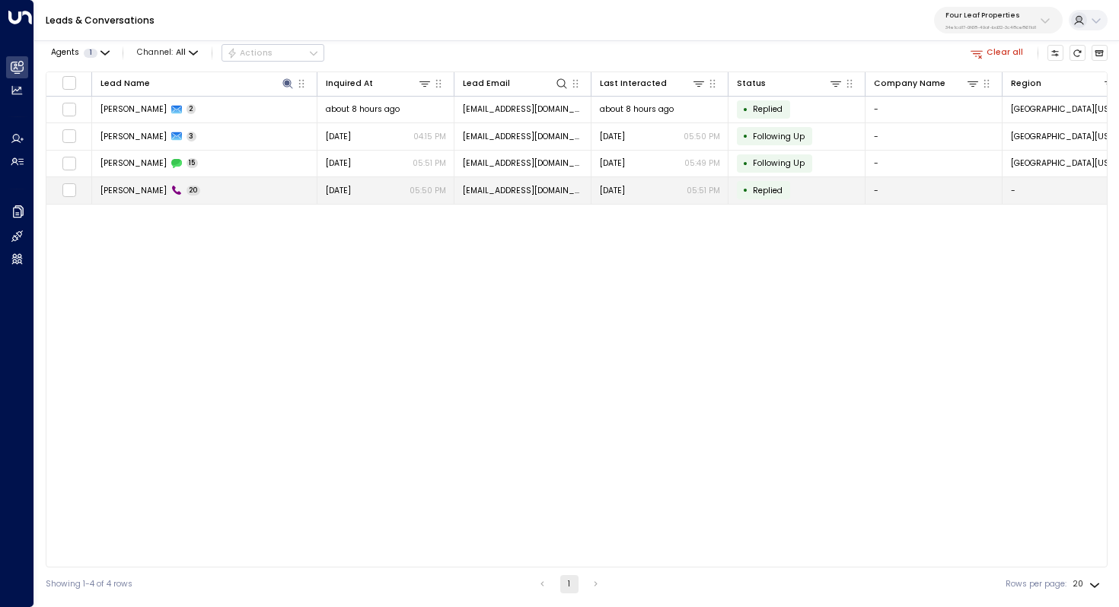
click at [129, 196] on span "Mccayla Hoffman" at bounding box center [133, 190] width 66 height 11
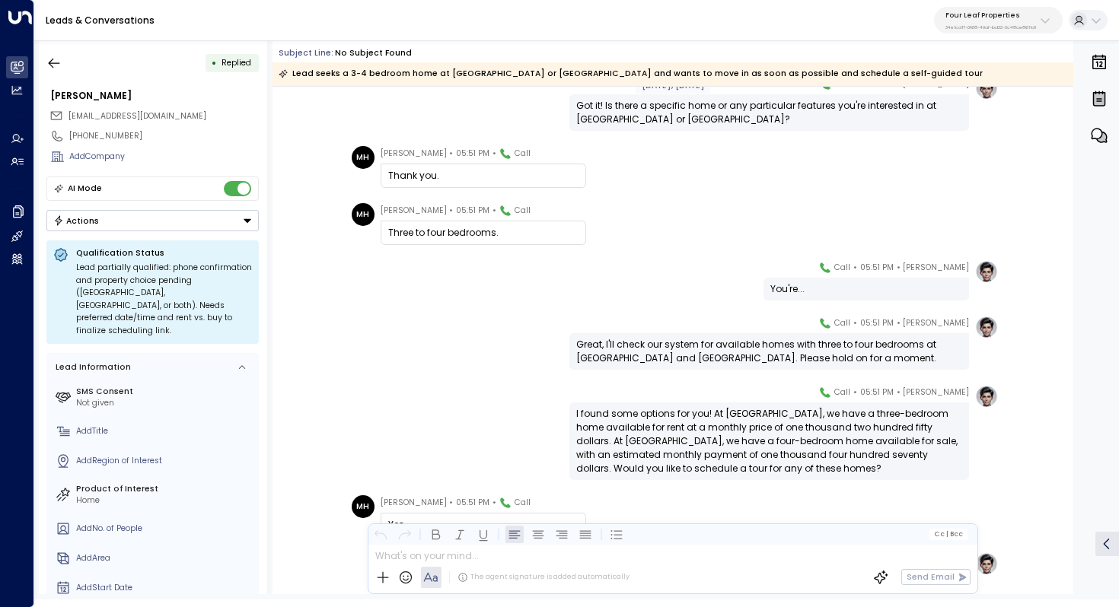
scroll to position [569, 0]
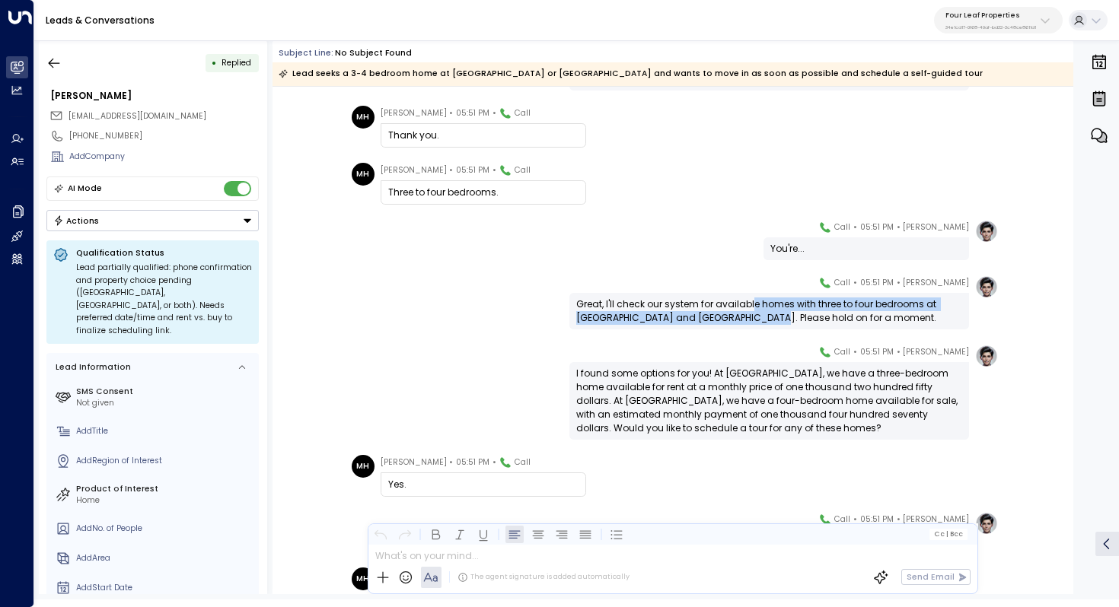
click at [751, 317] on div "Great, I'll check our system for available homes with three to four bedrooms at…" at bounding box center [769, 311] width 386 height 27
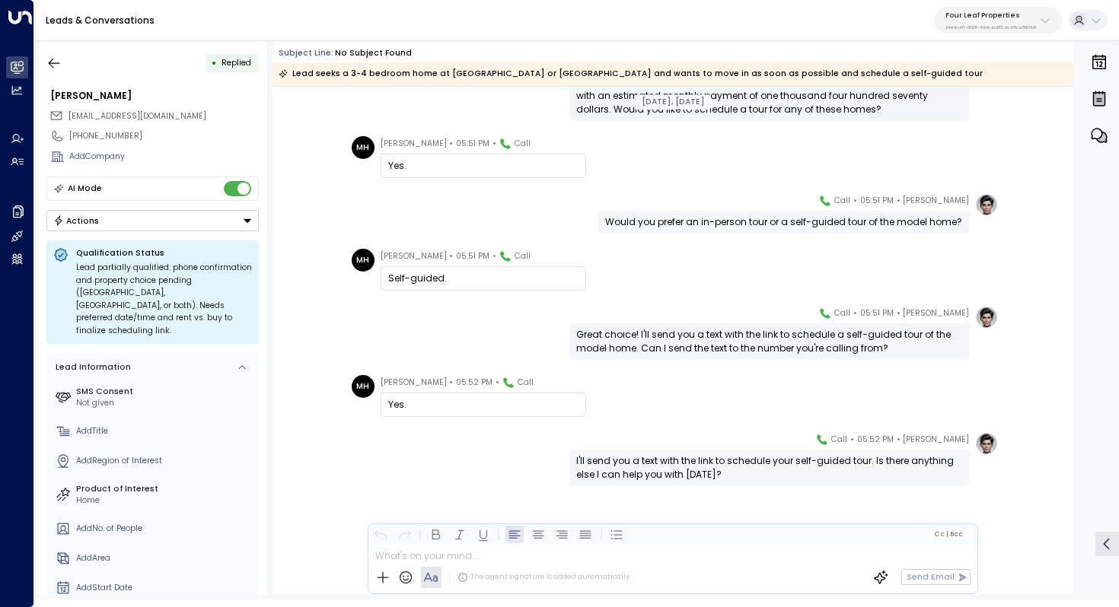
scroll to position [889, 0]
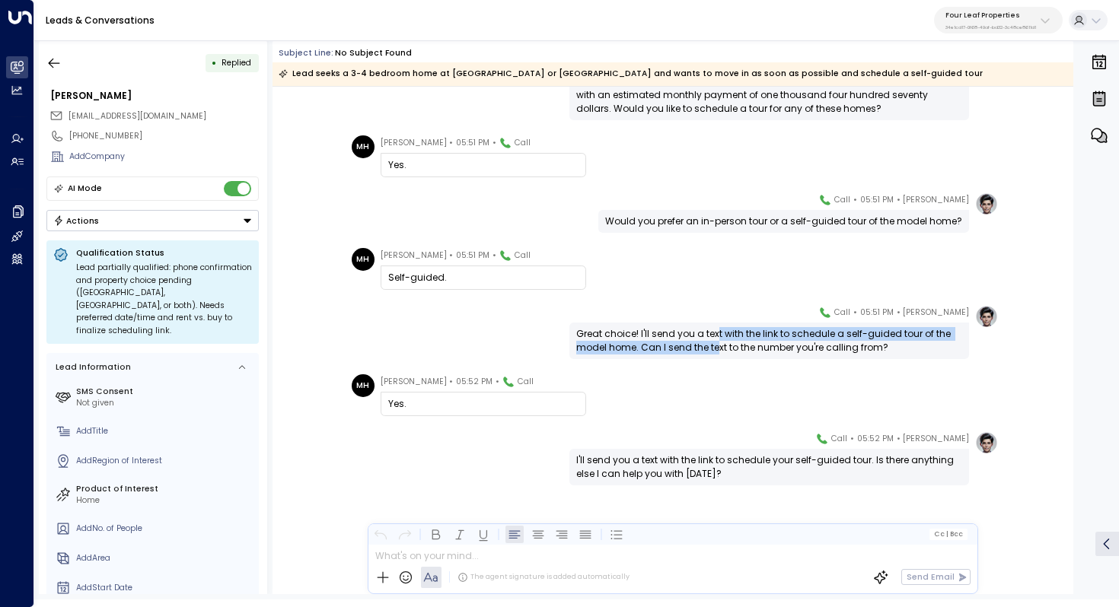
click at [717, 341] on div "Great choice! I'll send you a text with the link to schedule a self-guided tour…" at bounding box center [769, 340] width 386 height 27
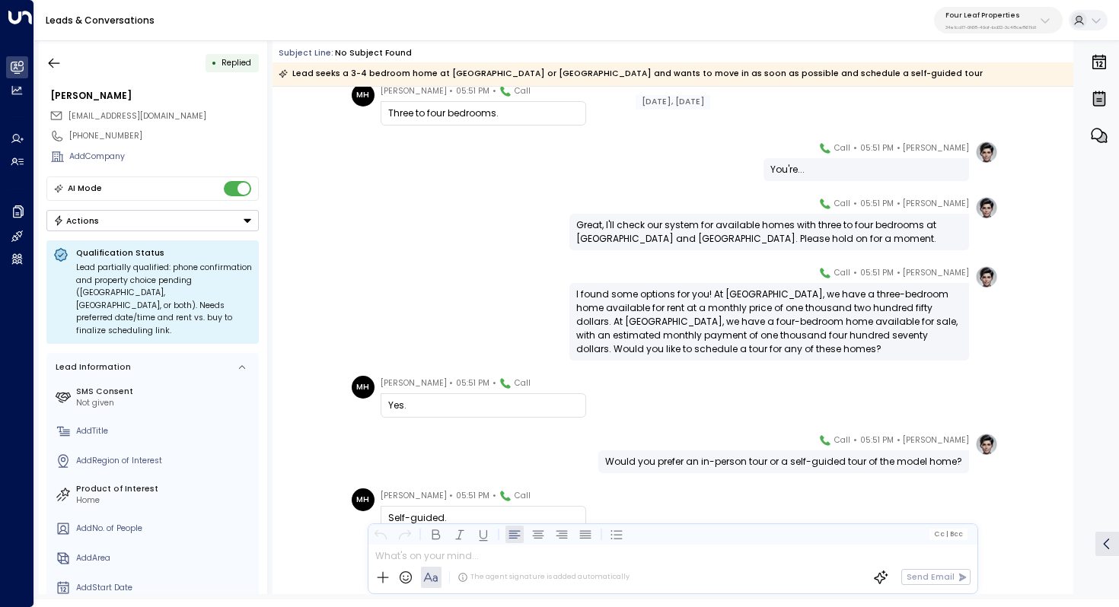
scroll to position [420, 0]
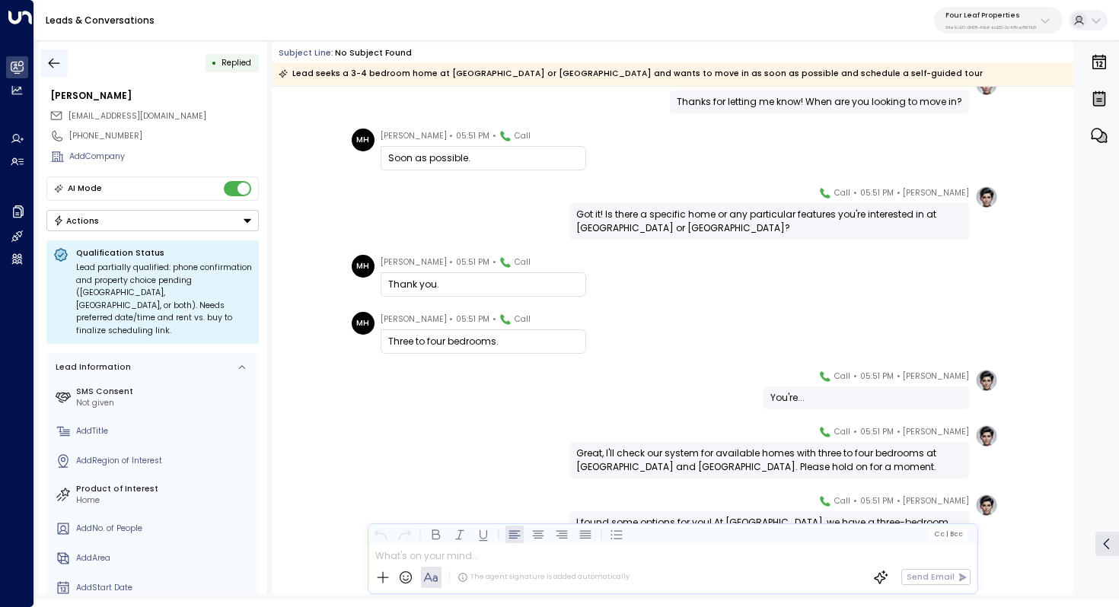
click at [60, 54] on button "button" at bounding box center [53, 62] width 27 height 27
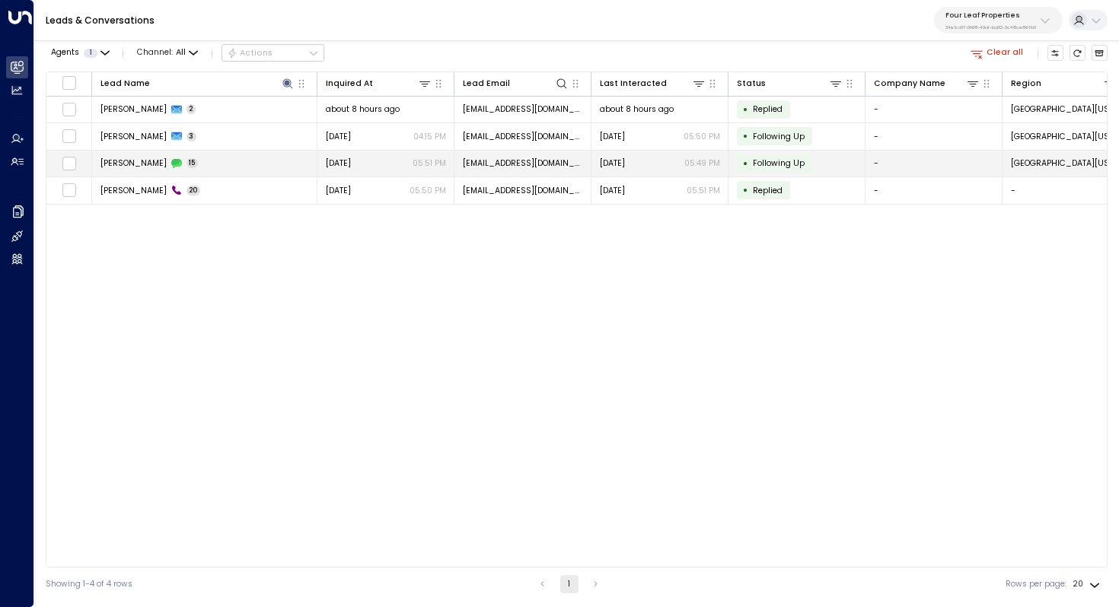
click at [219, 156] on td "Mccayla Hoffman 15" at bounding box center [204, 164] width 225 height 27
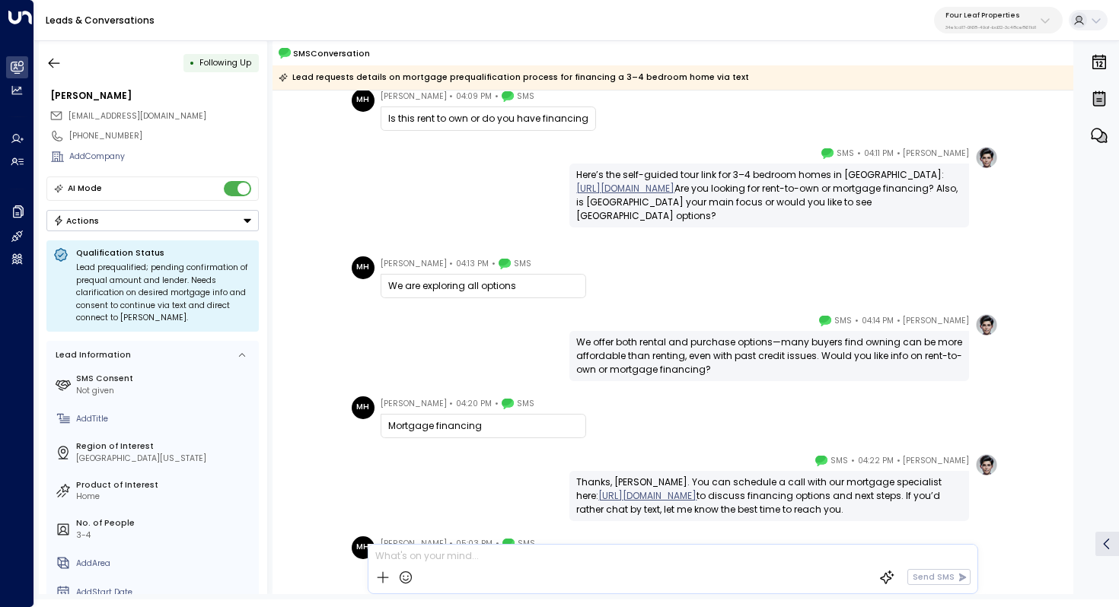
scroll to position [619, 0]
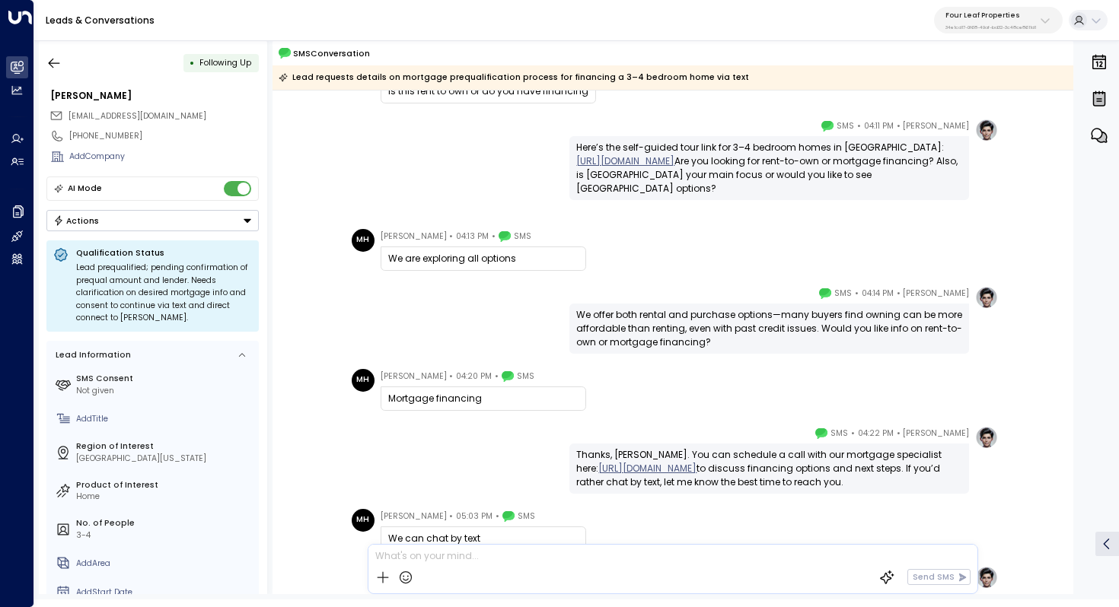
click at [714, 320] on div "We offer both rental and purchase options—many buyers find owning can be more a…" at bounding box center [769, 328] width 386 height 41
click at [722, 317] on div "We offer both rental and purchase options—many buyers find owning can be more a…" at bounding box center [769, 328] width 386 height 41
click at [727, 317] on div "We offer both rental and purchase options—many buyers find owning can be more a…" at bounding box center [769, 328] width 386 height 41
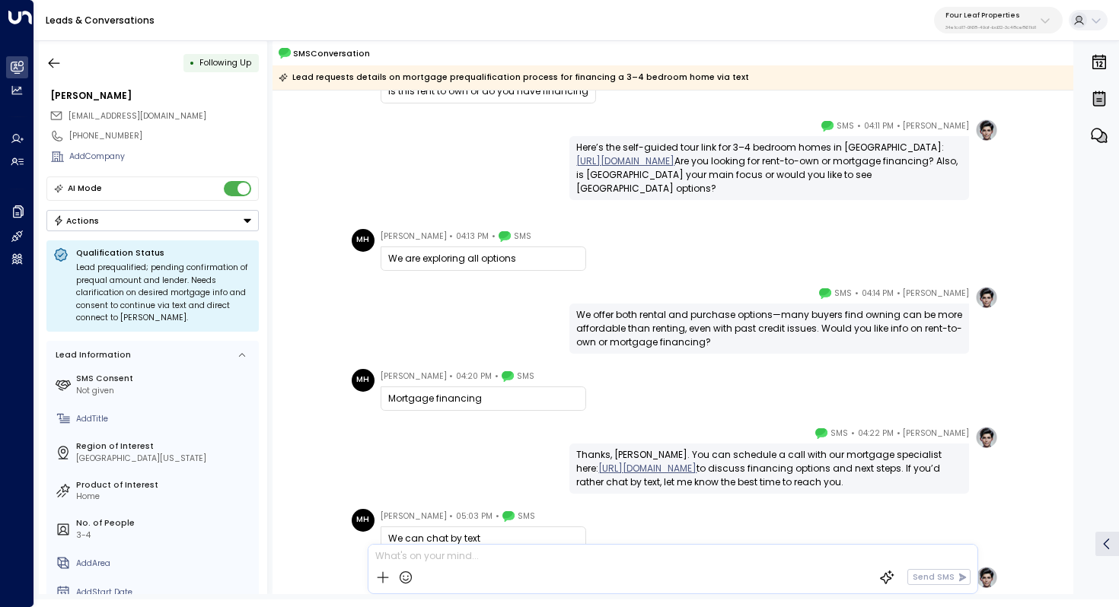
click at [732, 316] on div "We offer both rental and purchase options—many buyers find owning can be more a…" at bounding box center [769, 328] width 386 height 41
click at [737, 318] on div "We offer both rental and purchase options—many buyers find owning can be more a…" at bounding box center [769, 328] width 386 height 41
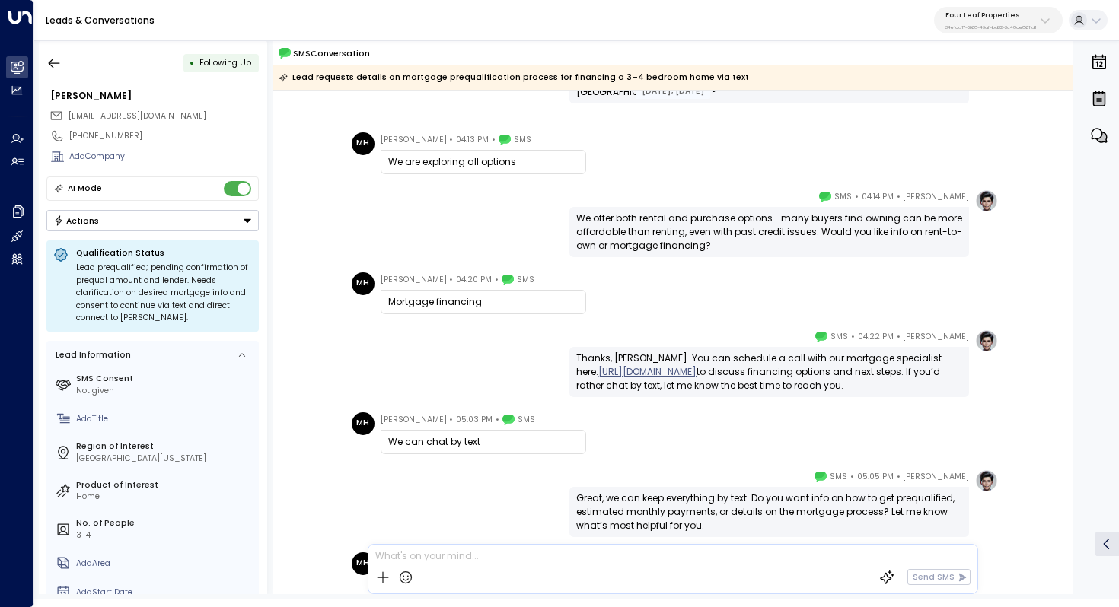
scroll to position [753, 0]
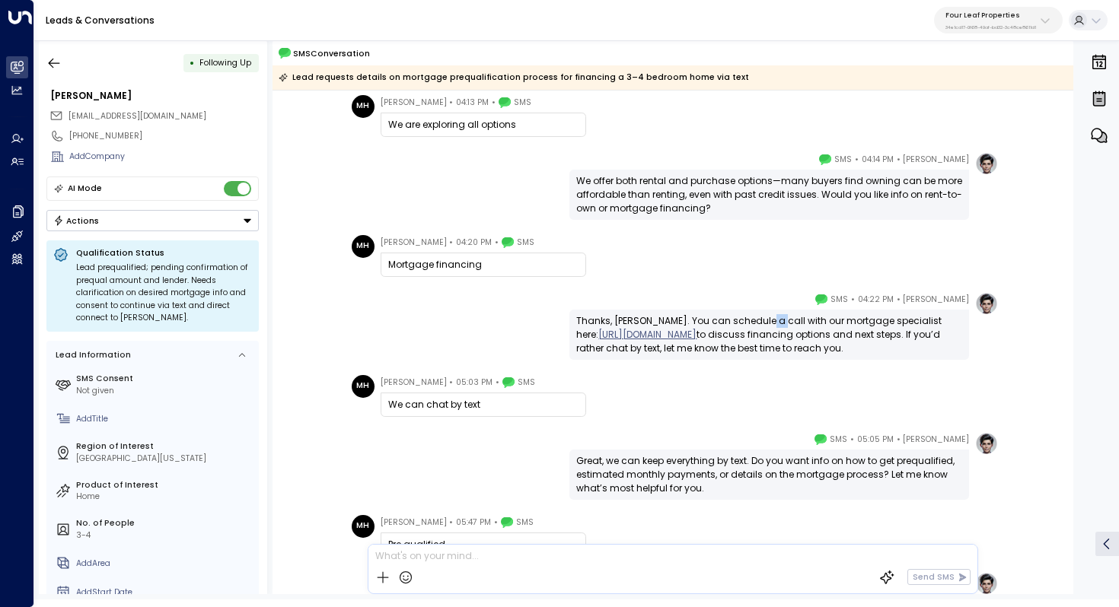
drag, startPoint x: 760, startPoint y: 317, endPoint x: 772, endPoint y: 317, distance: 11.4
click at [772, 317] on div "Thanks, Mccayla. You can schedule a call with our mortgage specialist here: htt…" at bounding box center [769, 334] width 386 height 41
drag, startPoint x: 814, startPoint y: 317, endPoint x: 813, endPoint y: 333, distance: 16.8
click at [813, 333] on div "Thanks, Mccayla. You can schedule a call with our mortgage specialist here: htt…" at bounding box center [769, 334] width 386 height 41
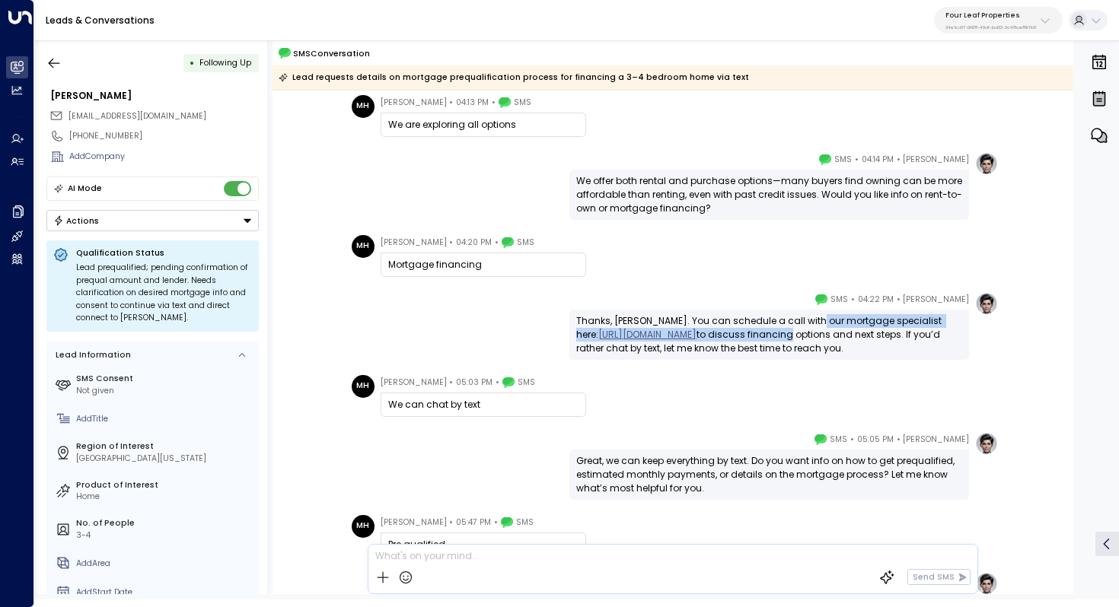
click at [813, 333] on div "Thanks, Mccayla. You can schedule a call with our mortgage specialist here: htt…" at bounding box center [769, 334] width 386 height 41
drag, startPoint x: 826, startPoint y: 325, endPoint x: 826, endPoint y: 343, distance: 18.3
click at [826, 343] on div "Thanks, Mccayla. You can schedule a call with our mortgage specialist here: htt…" at bounding box center [769, 334] width 386 height 41
drag, startPoint x: 834, startPoint y: 323, endPoint x: 837, endPoint y: 335, distance: 12.5
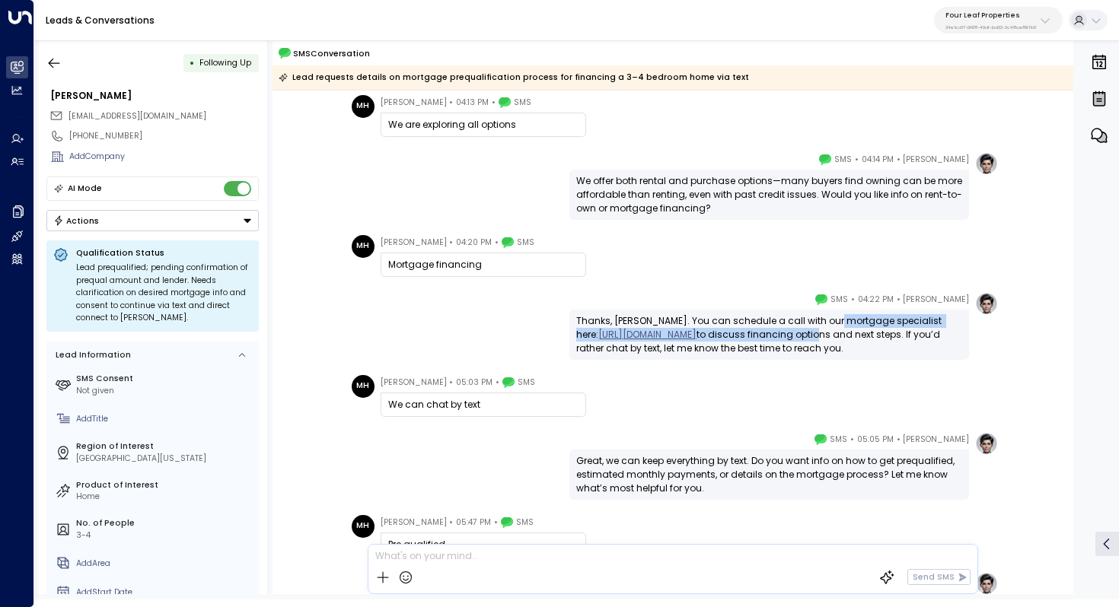
click at [837, 335] on div "Thanks, Mccayla. You can schedule a call with our mortgage specialist here: htt…" at bounding box center [769, 334] width 386 height 41
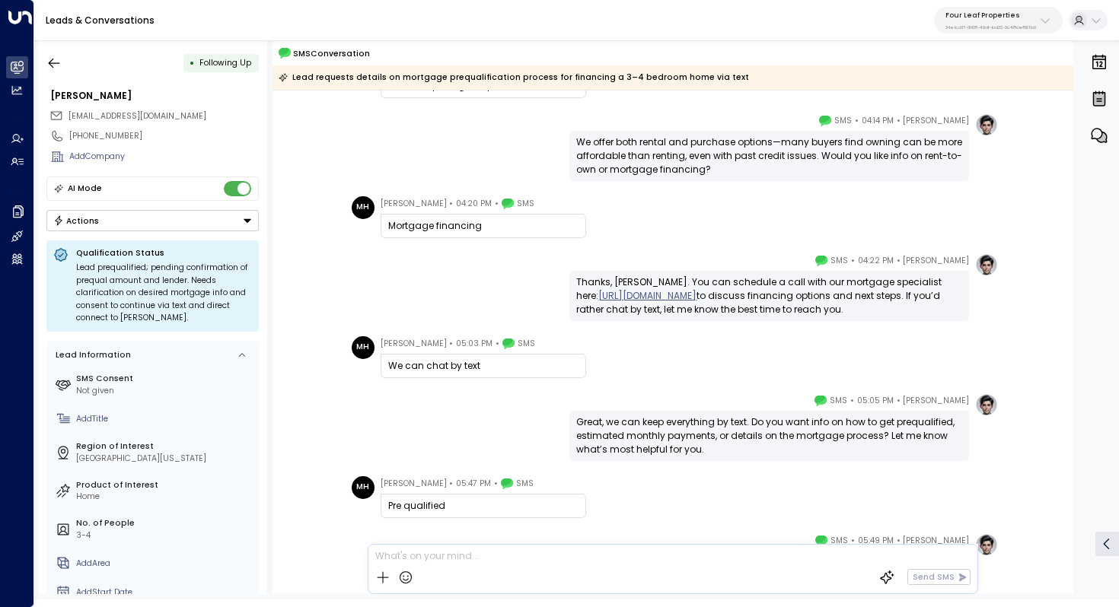
scroll to position [800, 0]
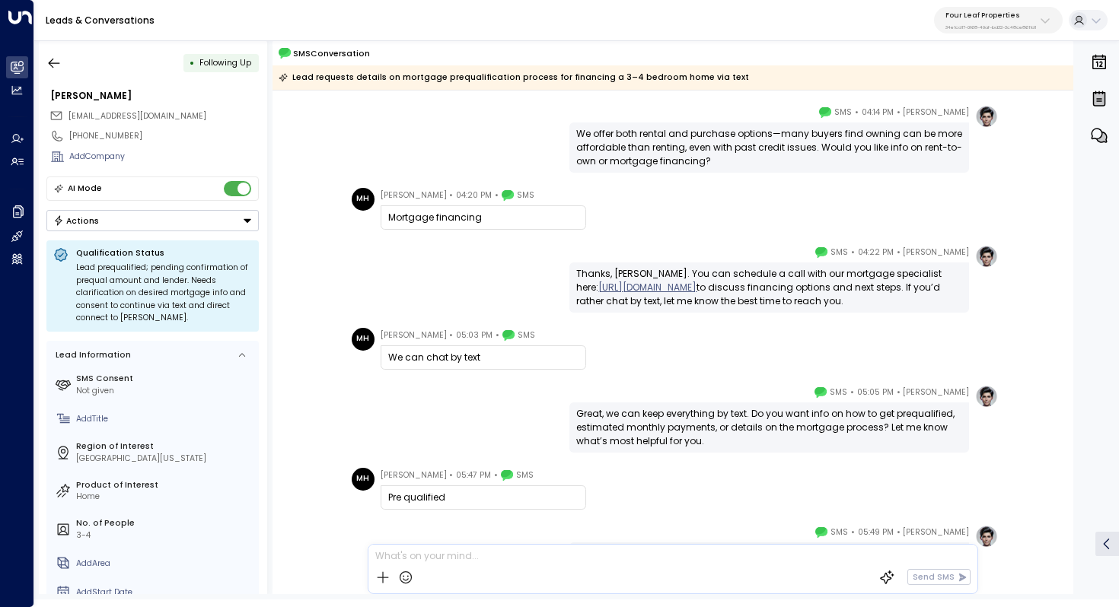
click at [143, 114] on span "mccaylah13@gmail.com" at bounding box center [137, 115] width 138 height 11
click at [301, 113] on div "Katie Olson • 04:14 PM • SMS We offer both rental and purchase options—many buy…" at bounding box center [672, 139] width 800 height 68
click at [116, 89] on div "Mccayla Hoffman" at bounding box center [154, 96] width 208 height 14
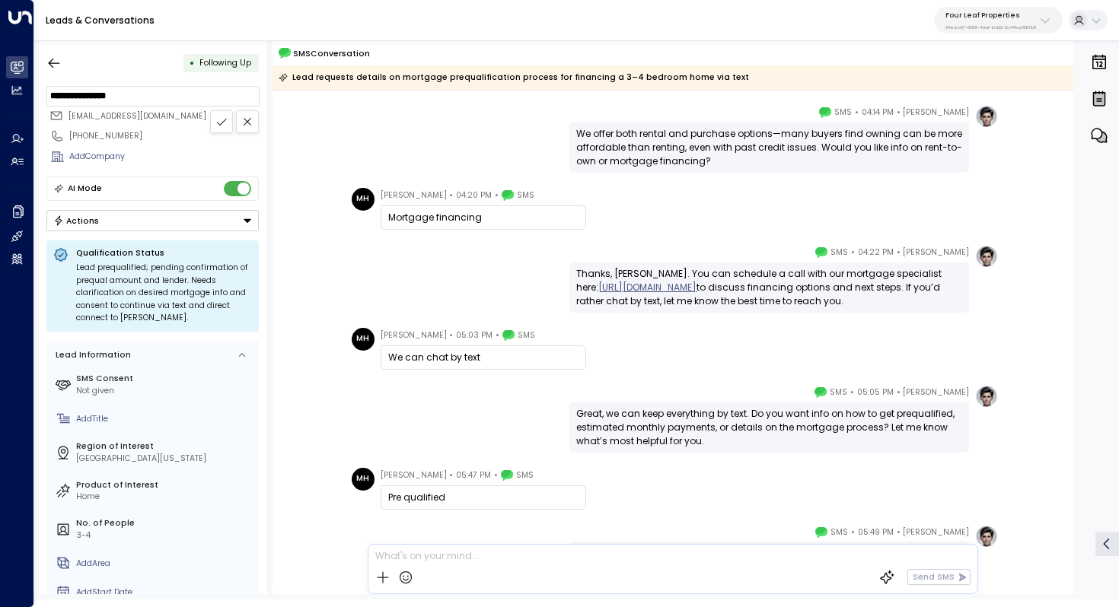
drag, startPoint x: 139, startPoint y: 98, endPoint x: 38, endPoint y: 91, distance: 101.4
click at [39, 91] on div "**********" at bounding box center [153, 317] width 228 height 554
click at [56, 60] on icon "button" at bounding box center [53, 63] width 15 height 15
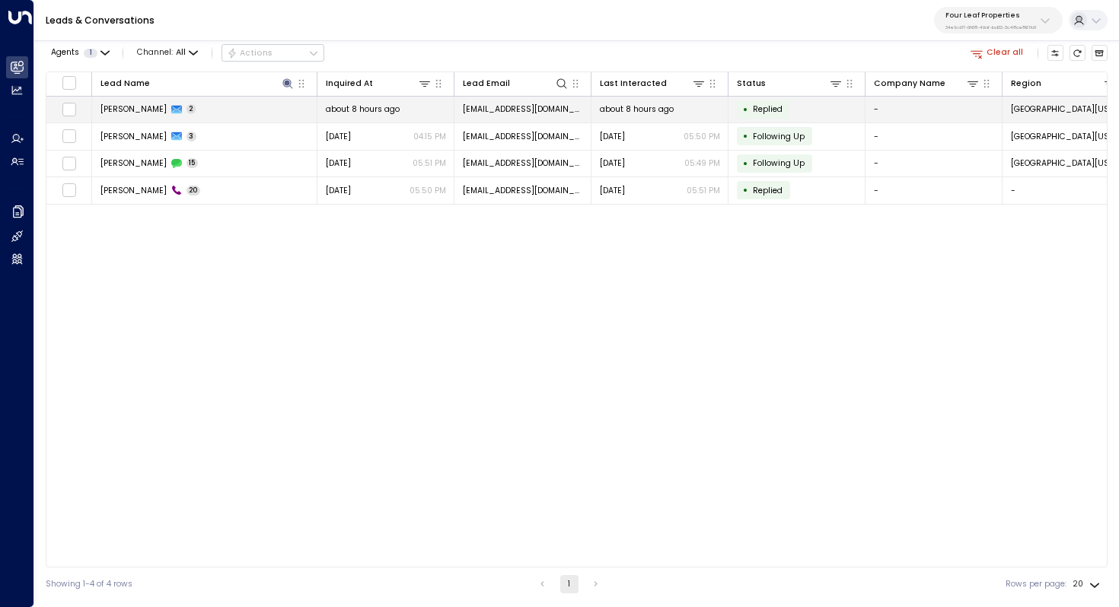
click at [229, 111] on td "Mccayla Hoffman 2" at bounding box center [204, 110] width 225 height 27
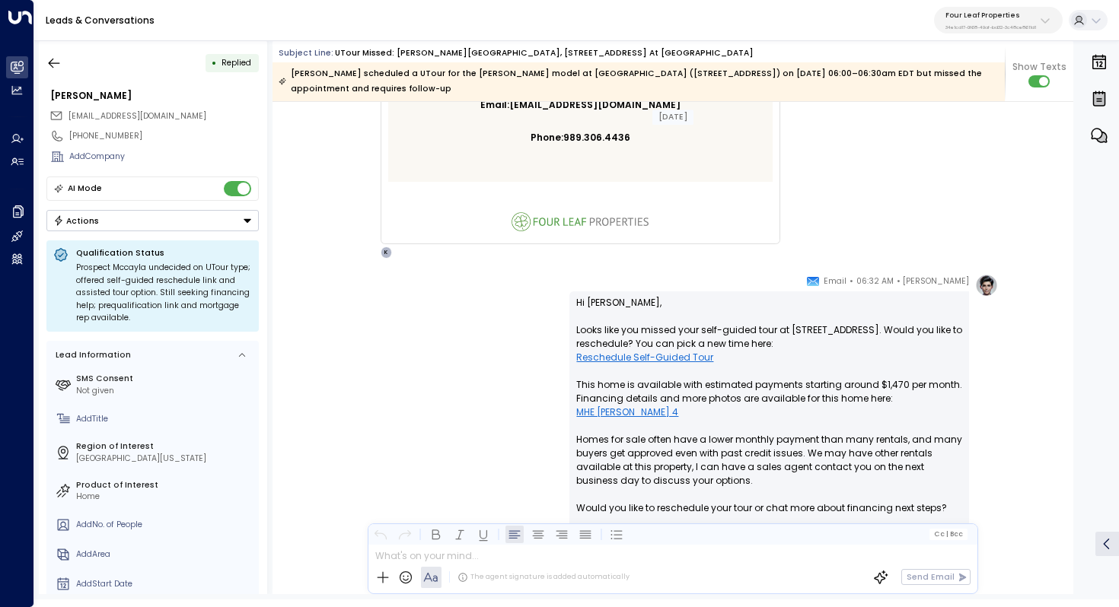
scroll to position [10195, 0]
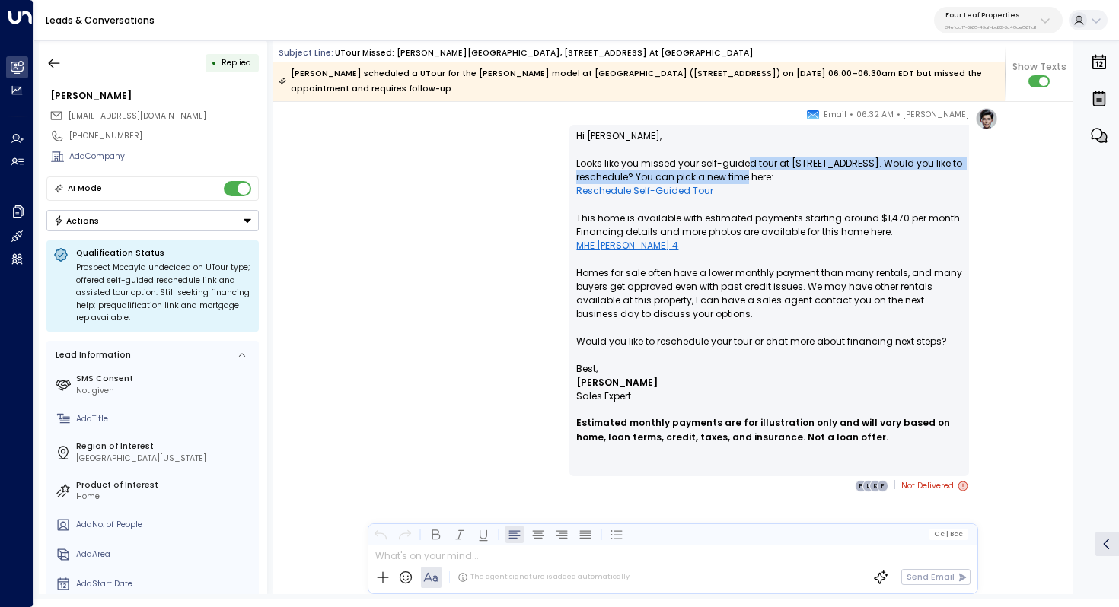
drag, startPoint x: 746, startPoint y: 167, endPoint x: 746, endPoint y: 175, distance: 8.4
click at [746, 175] on p "Hi Mccayla, Looks like you missed your self-guided tour at 1218 Park Drive. Wou…" at bounding box center [769, 245] width 386 height 233
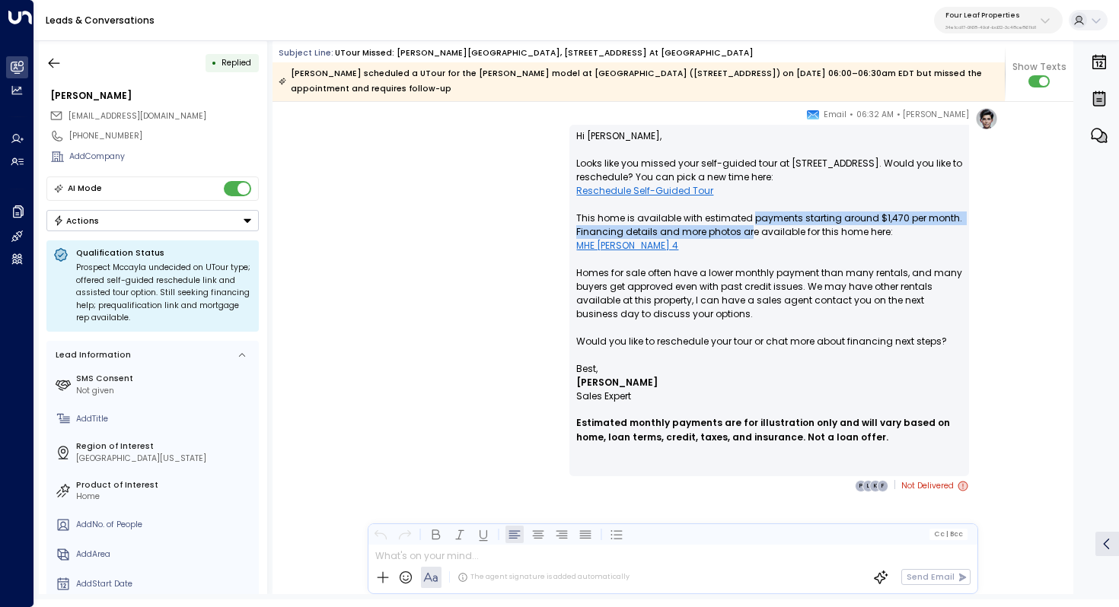
drag, startPoint x: 748, startPoint y: 218, endPoint x: 748, endPoint y: 231, distance: 12.9
click at [748, 231] on p "Hi Mccayla, Looks like you missed your self-guided tour at 1218 Park Drive. Wou…" at bounding box center [769, 245] width 386 height 233
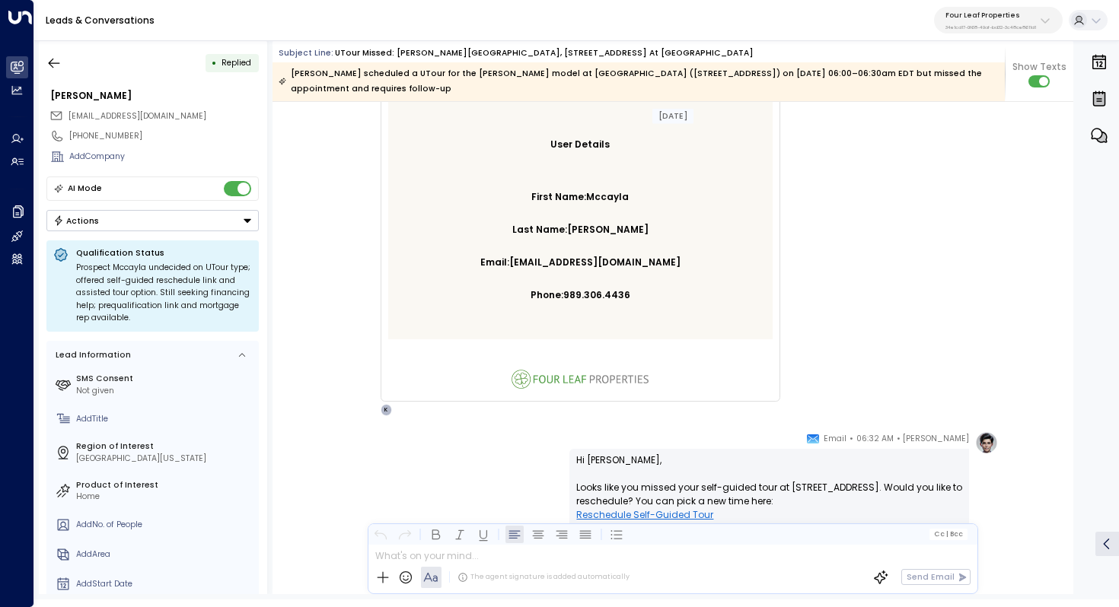
scroll to position [7912, 0]
click at [50, 66] on icon "button" at bounding box center [53, 63] width 15 height 15
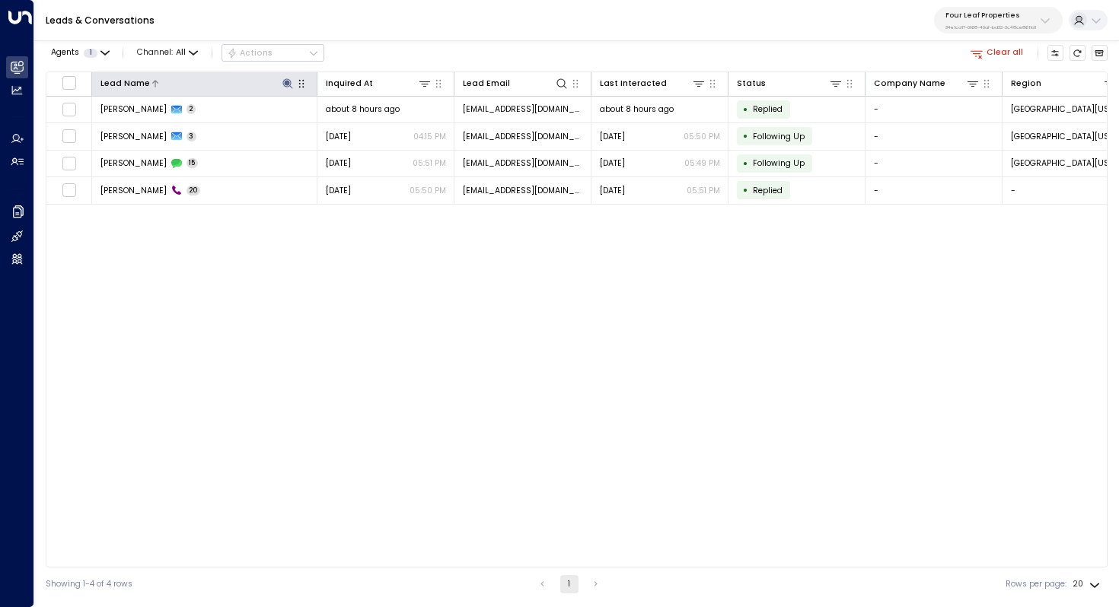
click at [287, 84] on icon at bounding box center [287, 83] width 10 height 10
click at [355, 122] on icon "button" at bounding box center [357, 127] width 10 height 10
click at [337, 121] on input "text" at bounding box center [287, 126] width 158 height 24
paste input "**********"
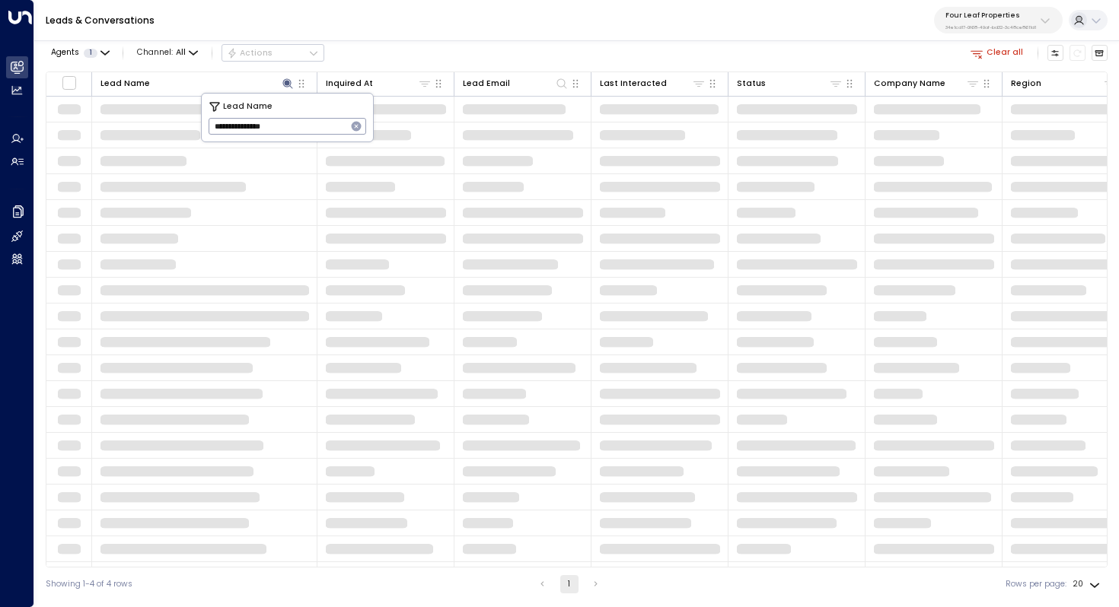
click at [286, 131] on input "**********" at bounding box center [277, 126] width 138 height 24
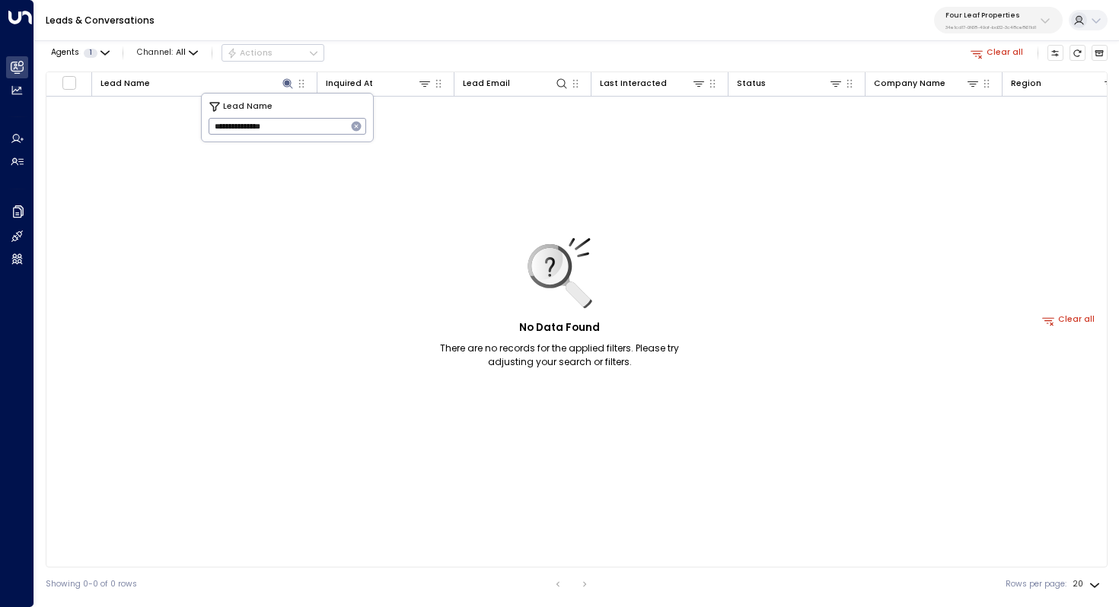
click at [243, 126] on input "**********" at bounding box center [277, 126] width 138 height 24
type input "**********"
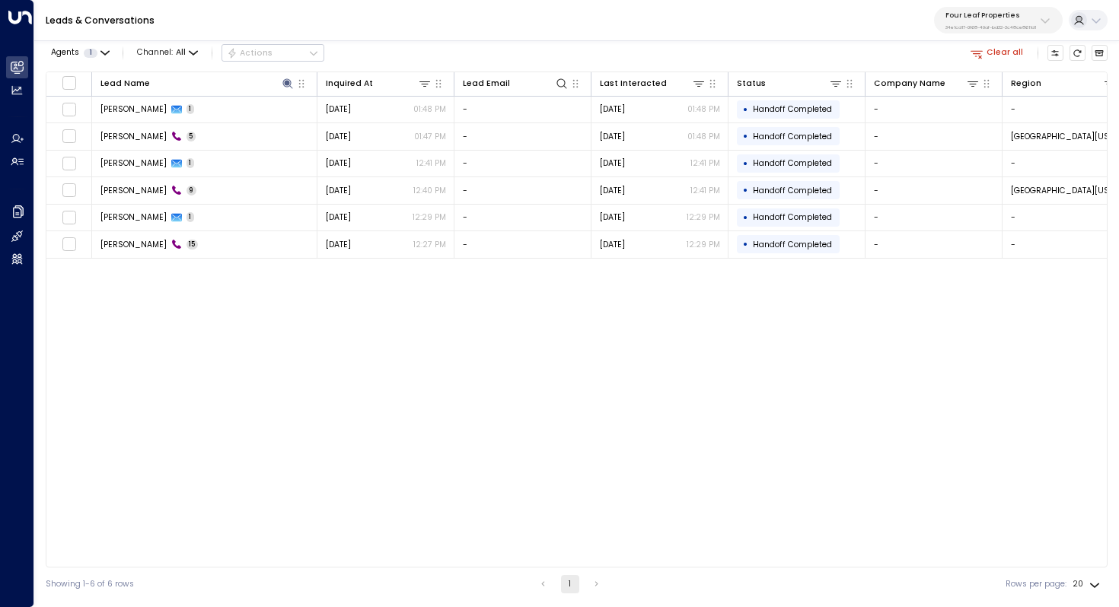
click at [231, 288] on div "Lead Name Inquired At Lead Email Last Interacted Status Company Name Region Pro…" at bounding box center [576, 320] width 1061 height 496
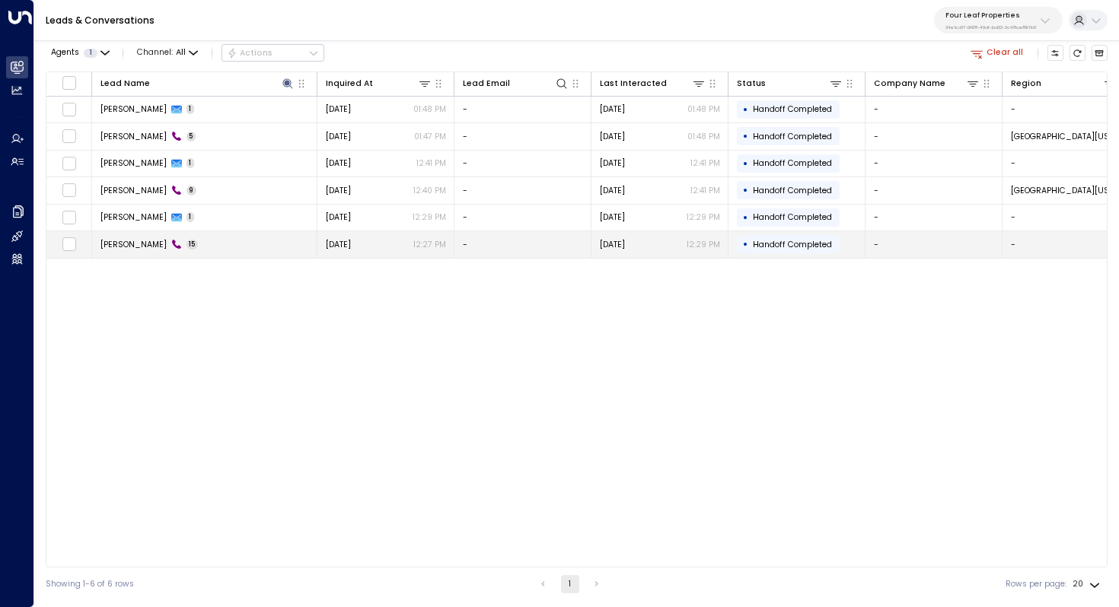
click at [130, 250] on span "Ashley Canceleri" at bounding box center [133, 244] width 66 height 11
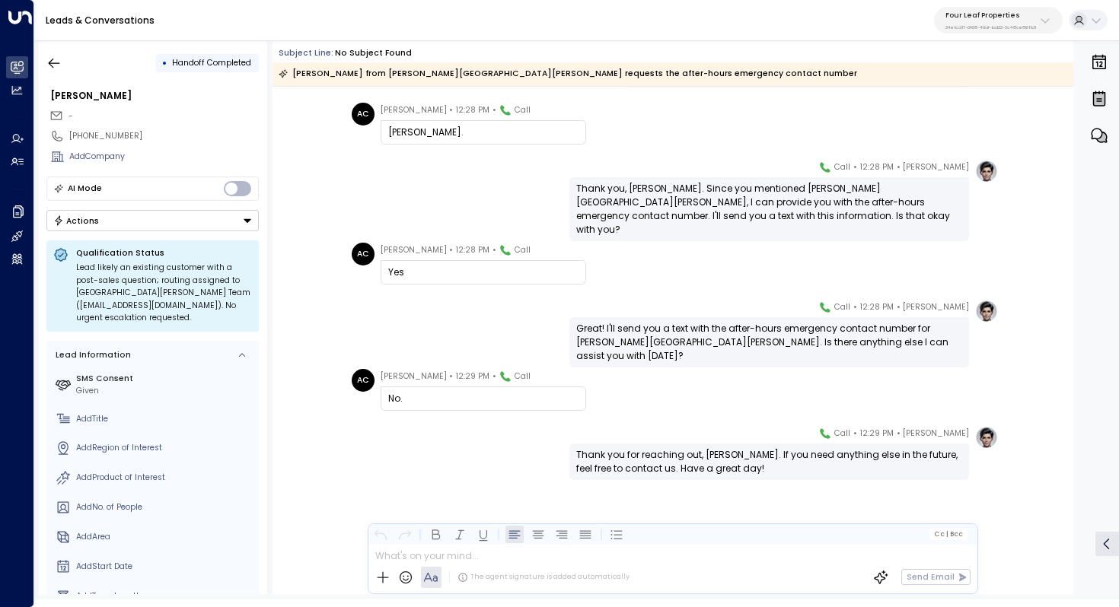
scroll to position [586, 0]
click at [656, 203] on div "Thank you, Ashley. Since you mentioned Newberg Meadows, I can provide you with …" at bounding box center [769, 209] width 386 height 55
click at [63, 59] on button "button" at bounding box center [53, 62] width 27 height 27
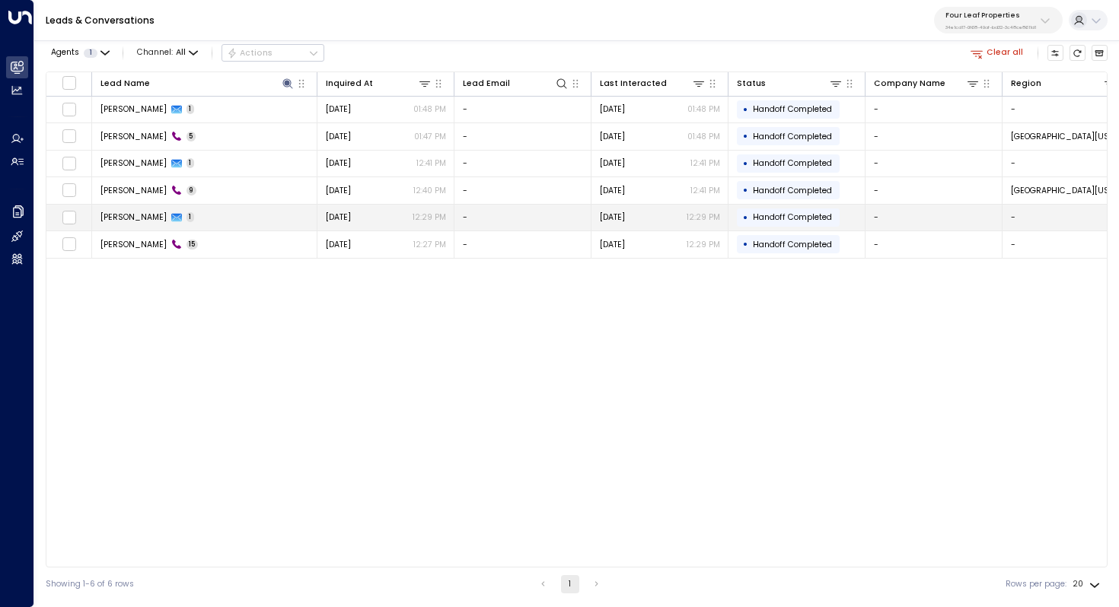
click at [139, 210] on td "Ashley Canceleri 1" at bounding box center [204, 218] width 225 height 27
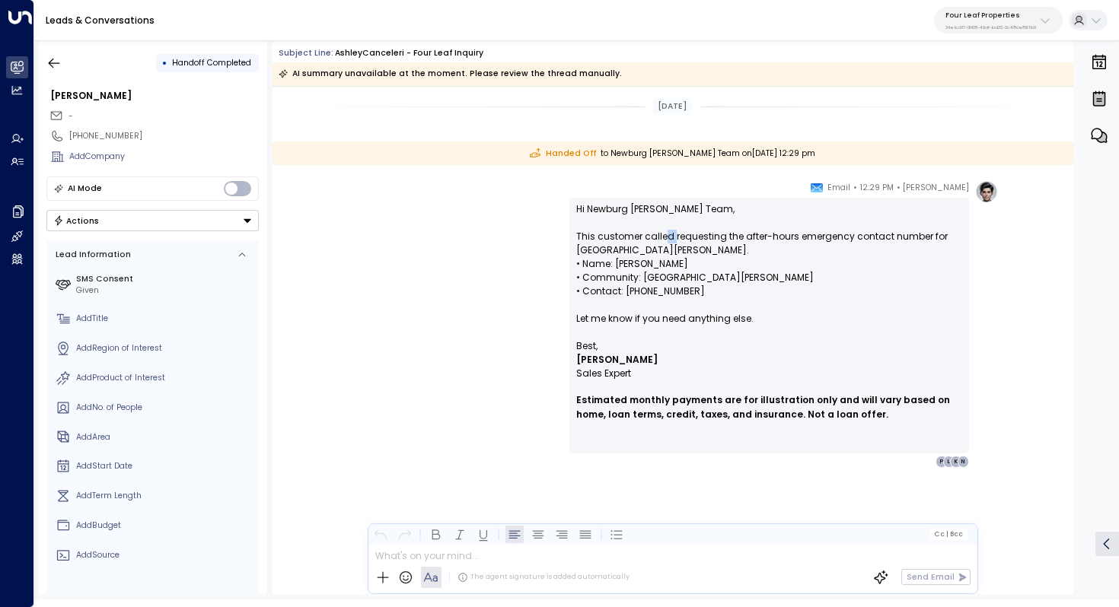
click at [673, 235] on p "Hi Newburg Meadows Team, This customer called requesting the after-hours emerge…" at bounding box center [769, 270] width 386 height 137
click at [56, 56] on icon "button" at bounding box center [53, 63] width 15 height 15
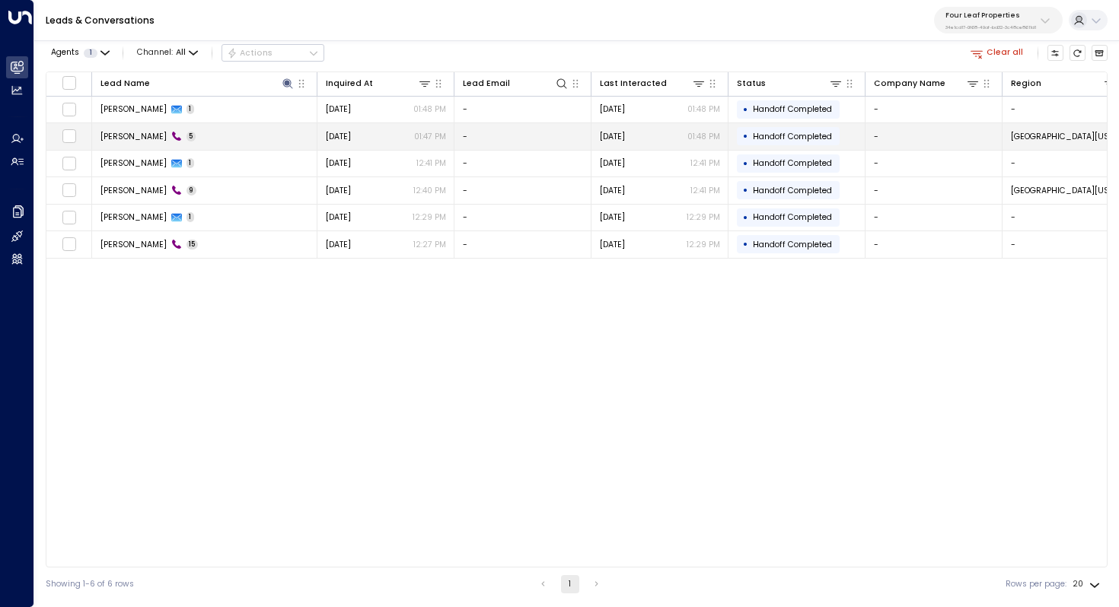
click at [129, 143] on td "Ashley Canceleri 5" at bounding box center [204, 136] width 225 height 27
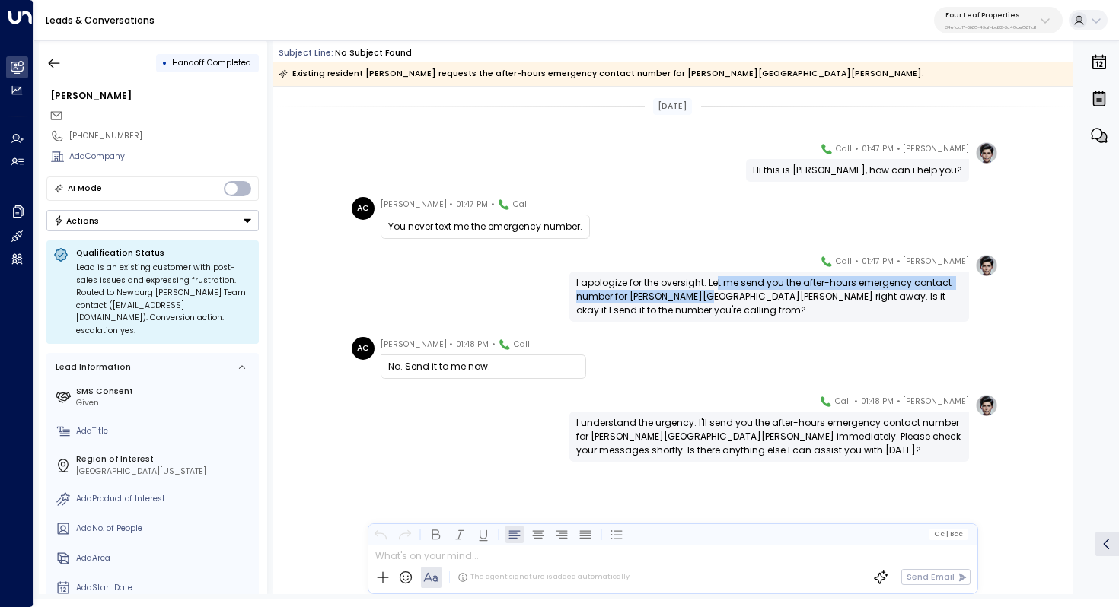
drag, startPoint x: 716, startPoint y: 280, endPoint x: 716, endPoint y: 293, distance: 12.9
click at [716, 293] on div "I apologize for the oversight. Let me send you the after-hours emergency contac…" at bounding box center [769, 296] width 386 height 41
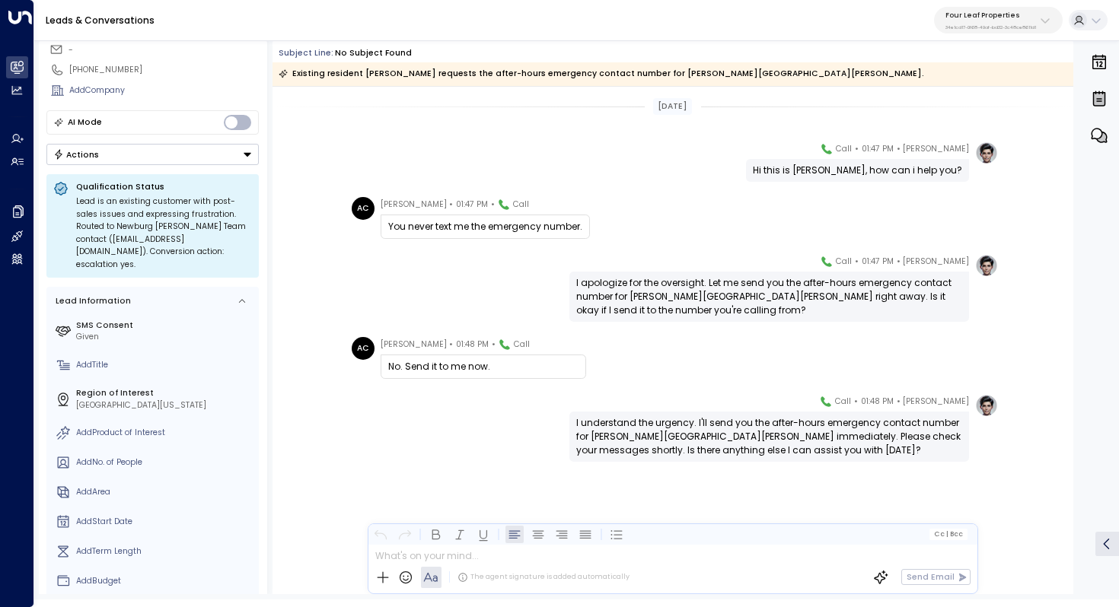
scroll to position [80, 0]
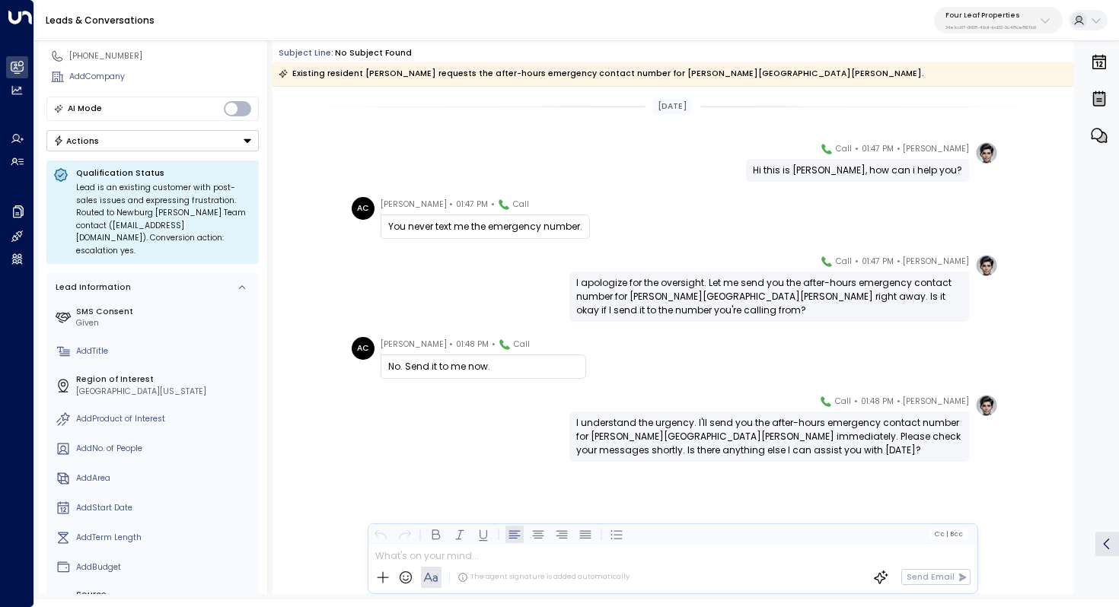
click at [595, 294] on div "I apologize for the oversight. Let me send you the after-hours emergency contac…" at bounding box center [769, 296] width 386 height 41
drag, startPoint x: 647, startPoint y: 294, endPoint x: 641, endPoint y: 308, distance: 14.7
click at [641, 308] on div "I apologize for the oversight. Let me send you the after-hours emergency contac…" at bounding box center [769, 296] width 386 height 41
click at [641, 299] on div "I apologize for the oversight. Let me send you the after-hours emergency contac…" at bounding box center [769, 296] width 386 height 41
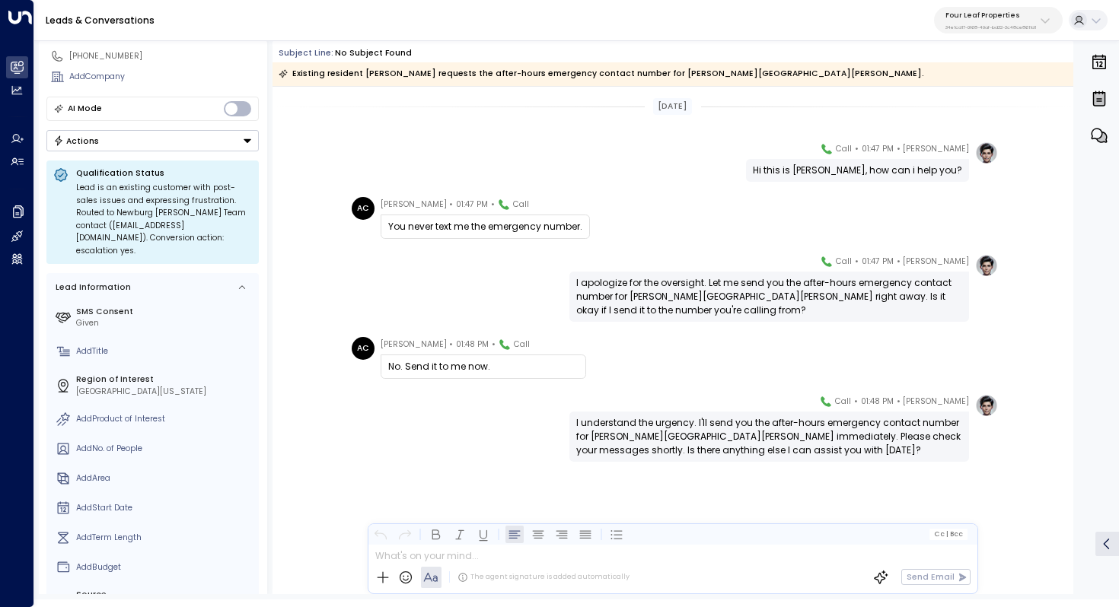
scroll to position [0, 0]
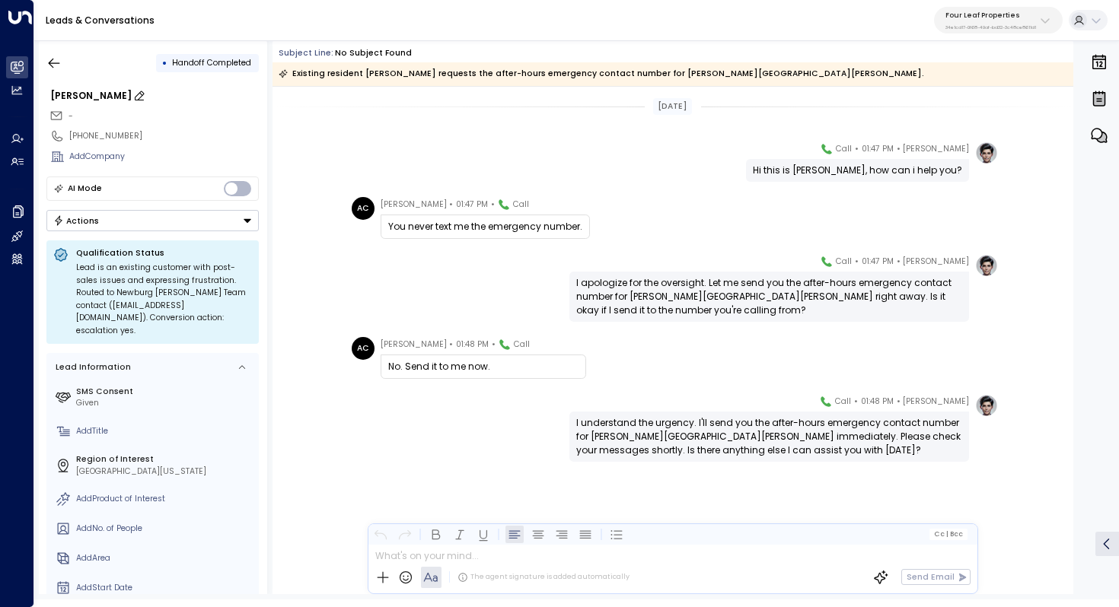
click at [107, 96] on div "Ashley Canceleri" at bounding box center [154, 96] width 208 height 14
click at [107, 96] on input "**********" at bounding box center [152, 96] width 205 height 14
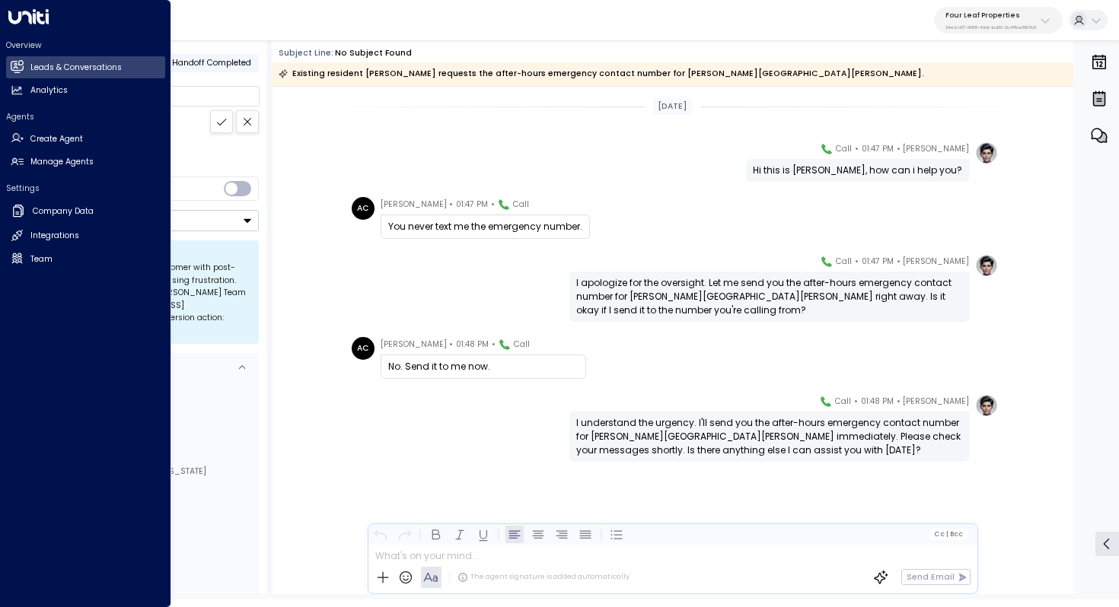
click at [27, 27] on div "Overview Leads & Conversations Leads & Conversations Analytics Analytics Agents…" at bounding box center [85, 303] width 171 height 607
click at [28, 59] on link "Leads & Conversations Leads & Conversations" at bounding box center [85, 67] width 159 height 22
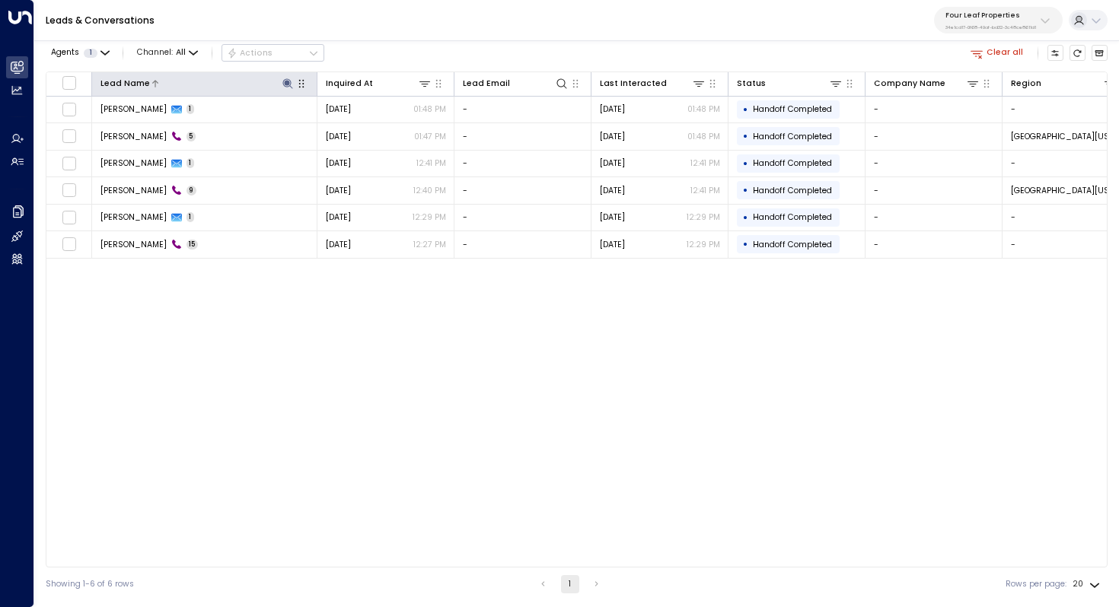
click at [285, 84] on icon at bounding box center [287, 83] width 10 height 10
click at [358, 129] on icon "button" at bounding box center [357, 127] width 10 height 10
click at [280, 125] on input "text" at bounding box center [287, 126] width 158 height 24
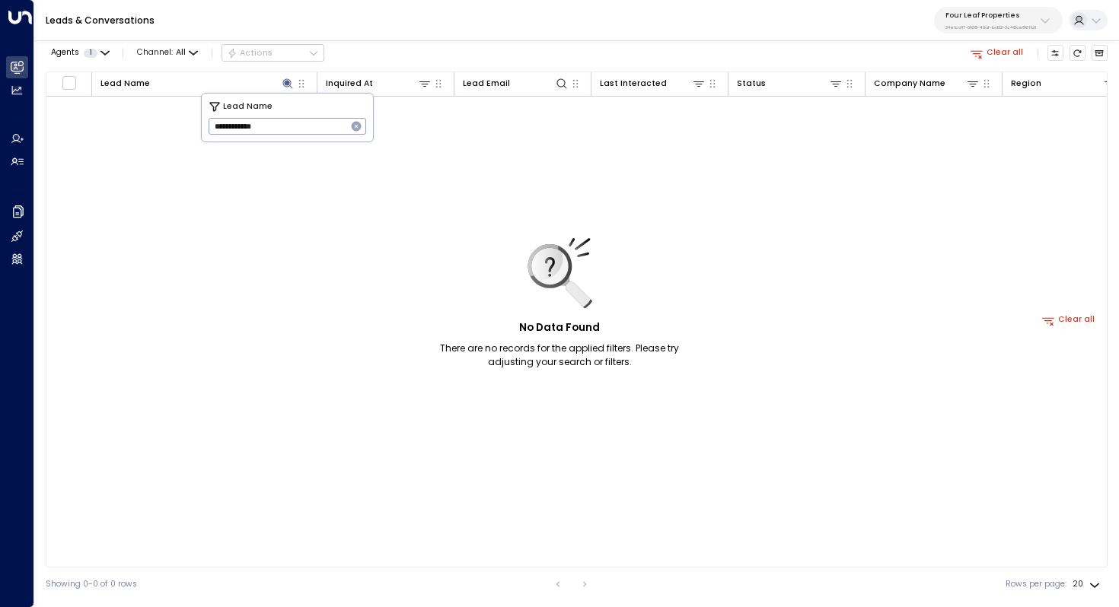
click at [242, 125] on input "**********" at bounding box center [277, 126] width 138 height 24
type input "**********"
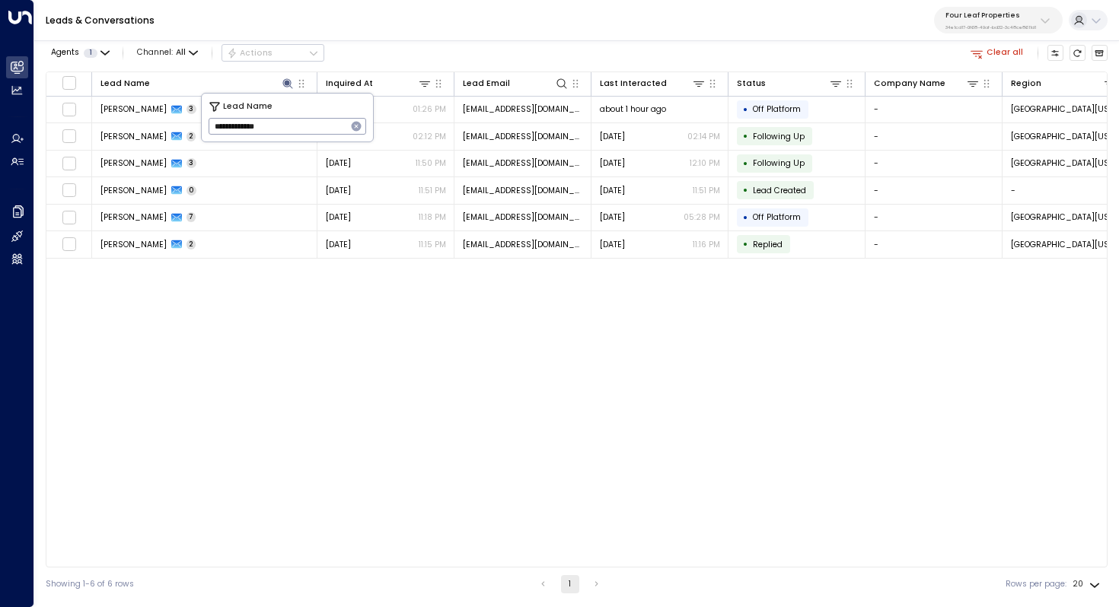
click at [263, 284] on div "Lead Name Inquired At Lead Email Last Interacted Status Company Name Region Pro…" at bounding box center [576, 320] width 1061 height 496
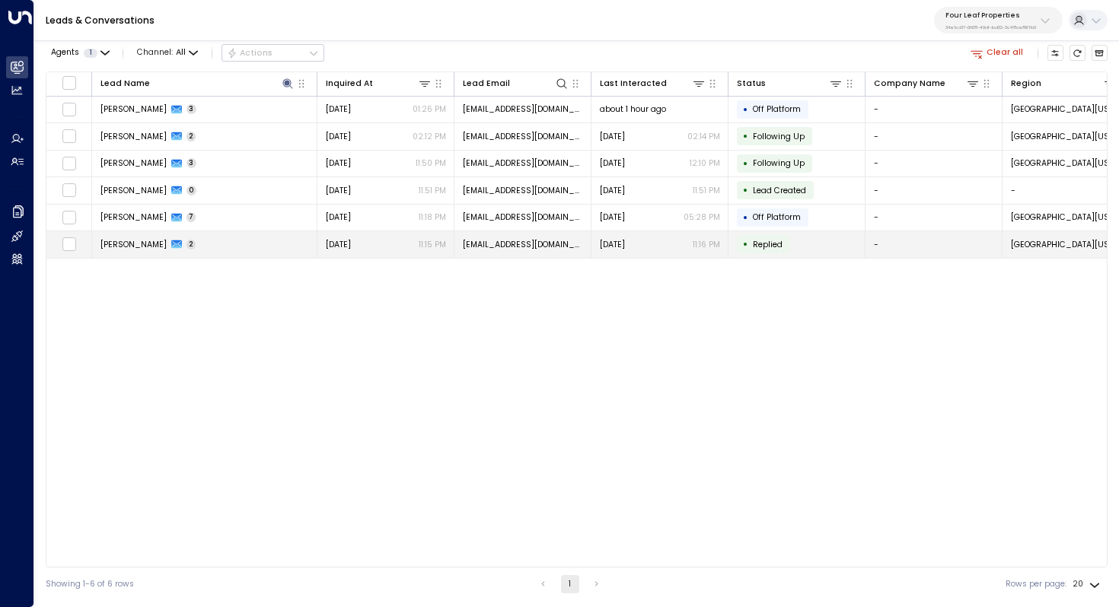
click at [218, 250] on td "Candi Hoffman 2" at bounding box center [204, 244] width 225 height 27
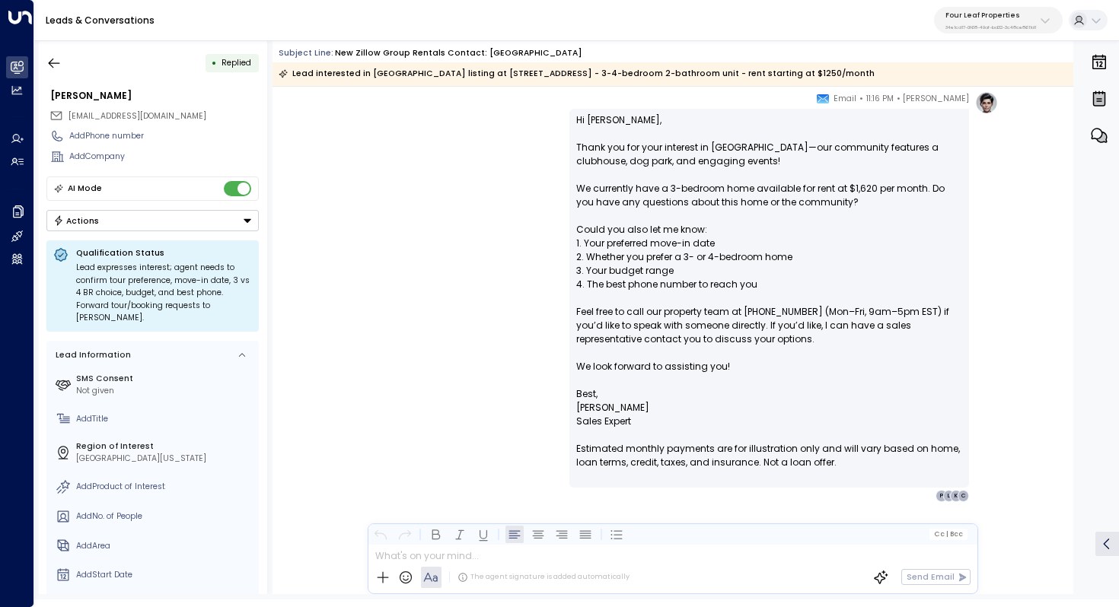
scroll to position [813, 0]
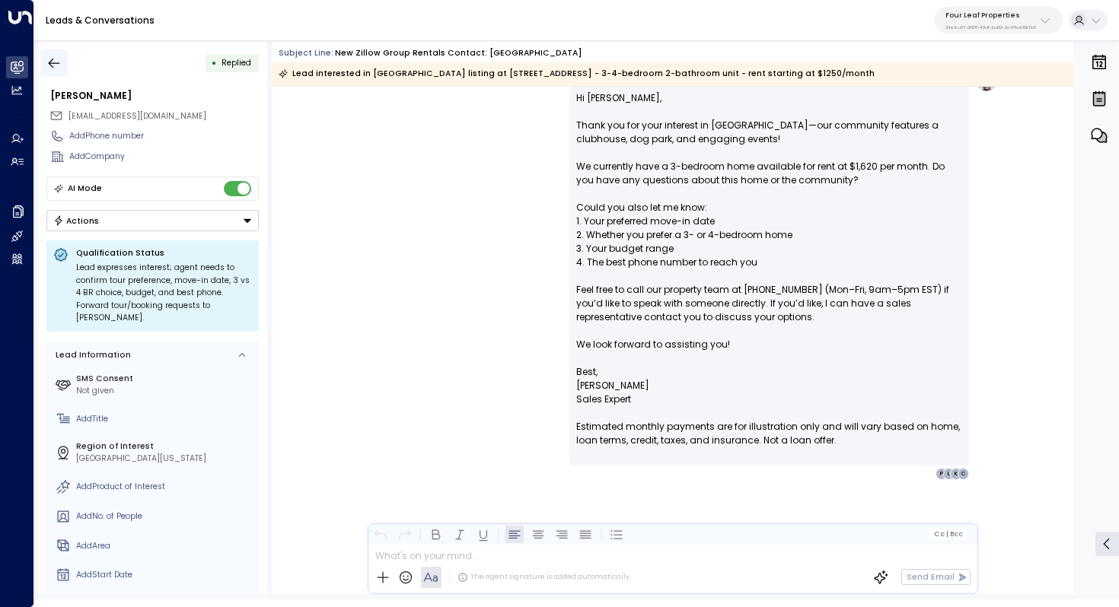
click at [53, 66] on icon "button" at bounding box center [53, 63] width 15 height 15
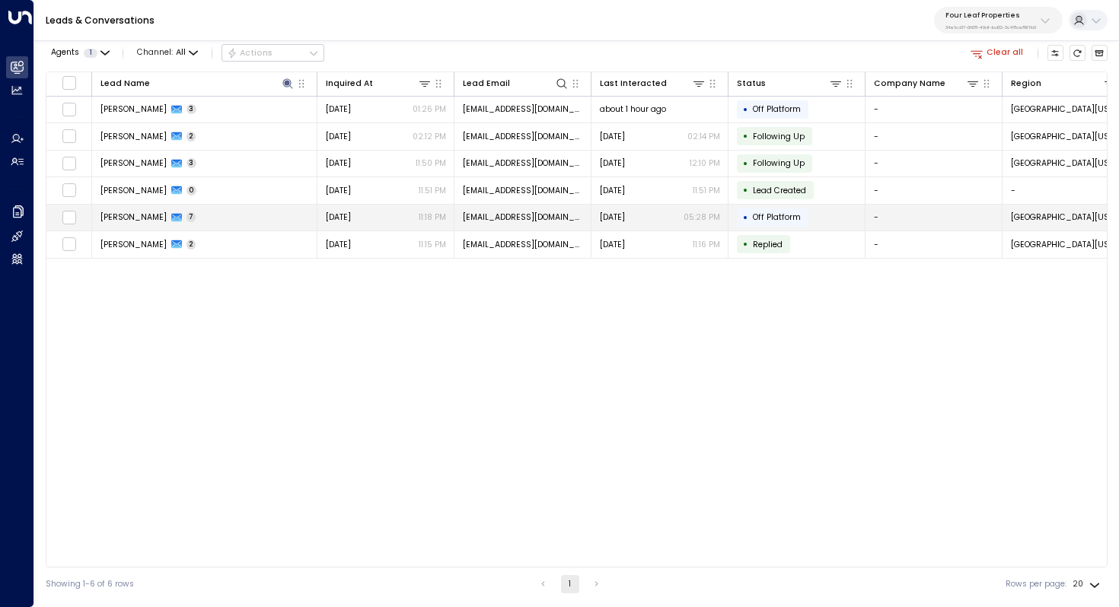
click at [156, 216] on span "Candi Hoffman" at bounding box center [133, 217] width 66 height 11
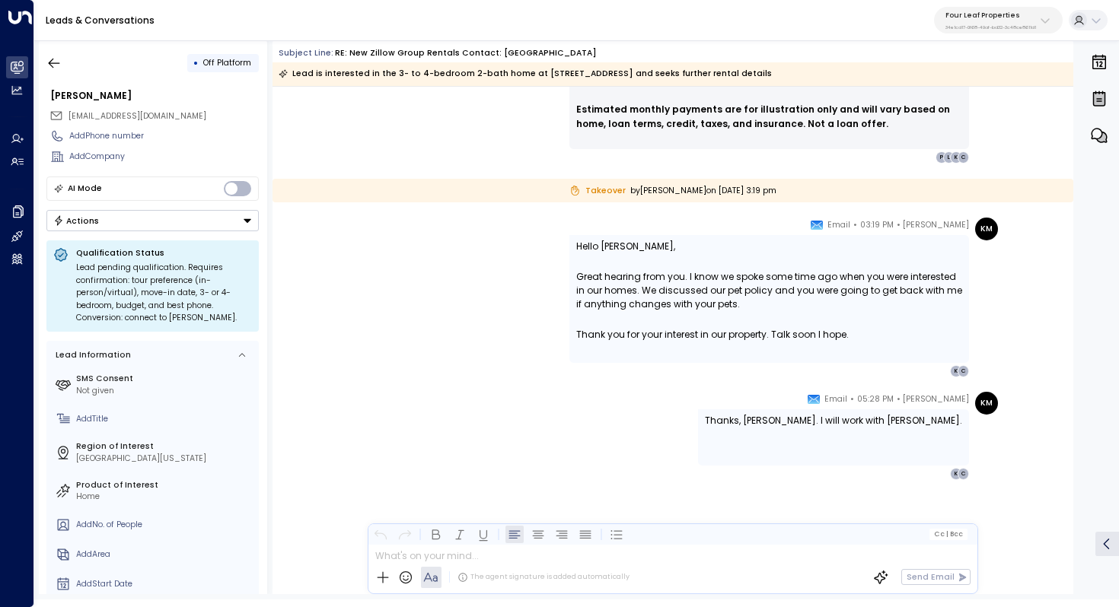
scroll to position [2750, 0]
drag, startPoint x: 725, startPoint y: 280, endPoint x: 725, endPoint y: 292, distance: 12.2
click at [725, 292] on span "Great hearing from you. I know we spoke some time ago when you were interested …" at bounding box center [769, 291] width 386 height 41
drag, startPoint x: 750, startPoint y: 280, endPoint x: 750, endPoint y: 294, distance: 14.5
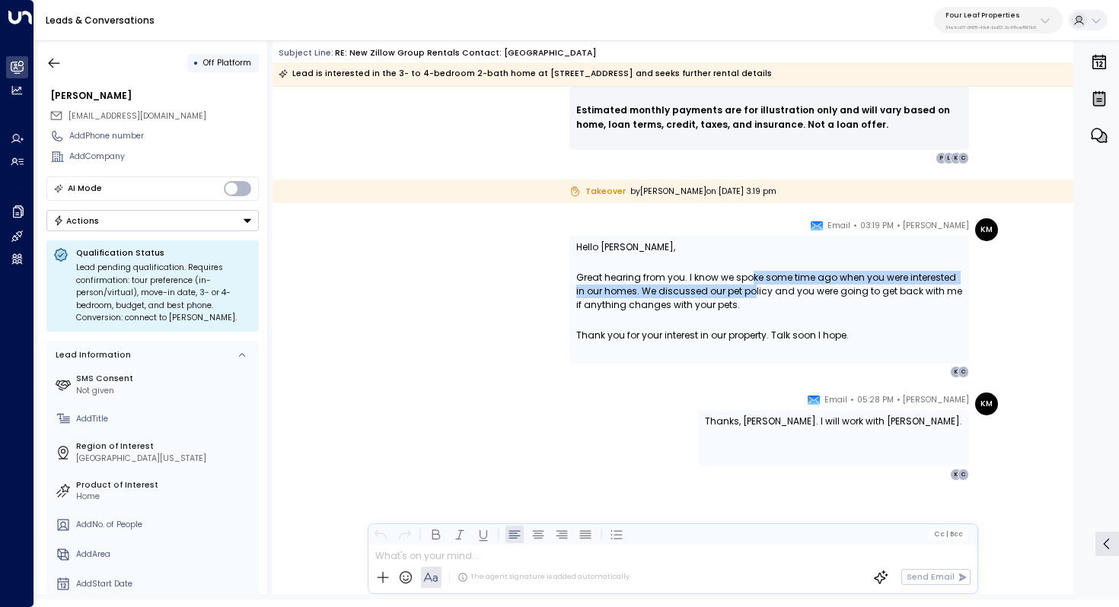
click at [750, 294] on span "Great hearing from you. I know we spoke some time ago when you were interested …" at bounding box center [769, 291] width 386 height 41
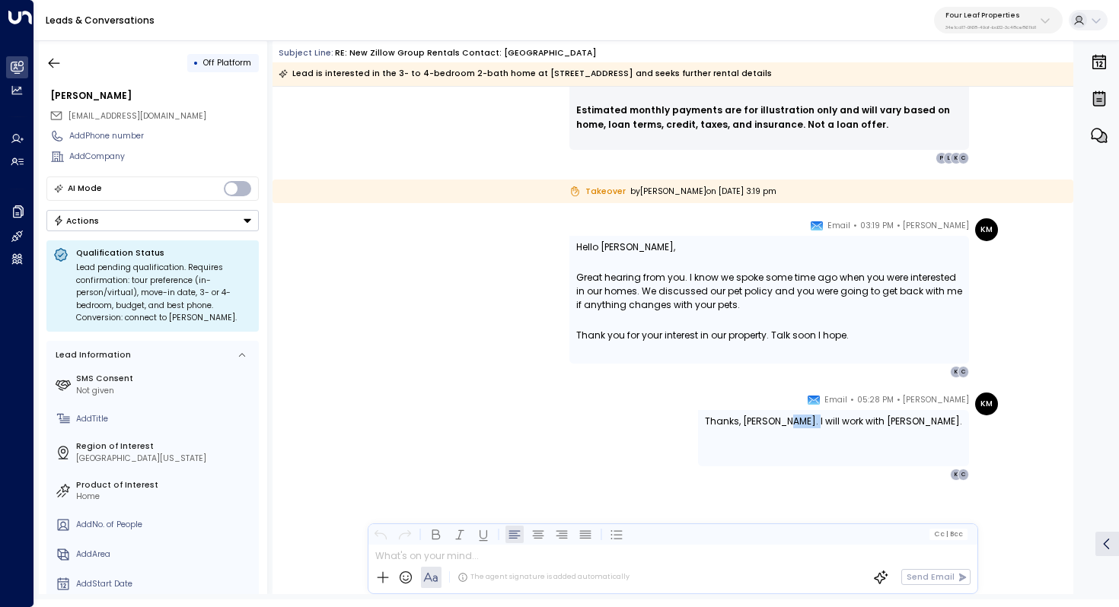
drag, startPoint x: 838, startPoint y: 424, endPoint x: 862, endPoint y: 424, distance: 24.3
click at [861, 424] on span "Thanks, Katie. I will work with Candi." at bounding box center [833, 422] width 257 height 14
click at [862, 424] on span "Thanks, Katie. I will work with Candi." at bounding box center [833, 422] width 257 height 14
click at [883, 424] on span "Thanks, Katie. I will work with Candi." at bounding box center [833, 422] width 257 height 14
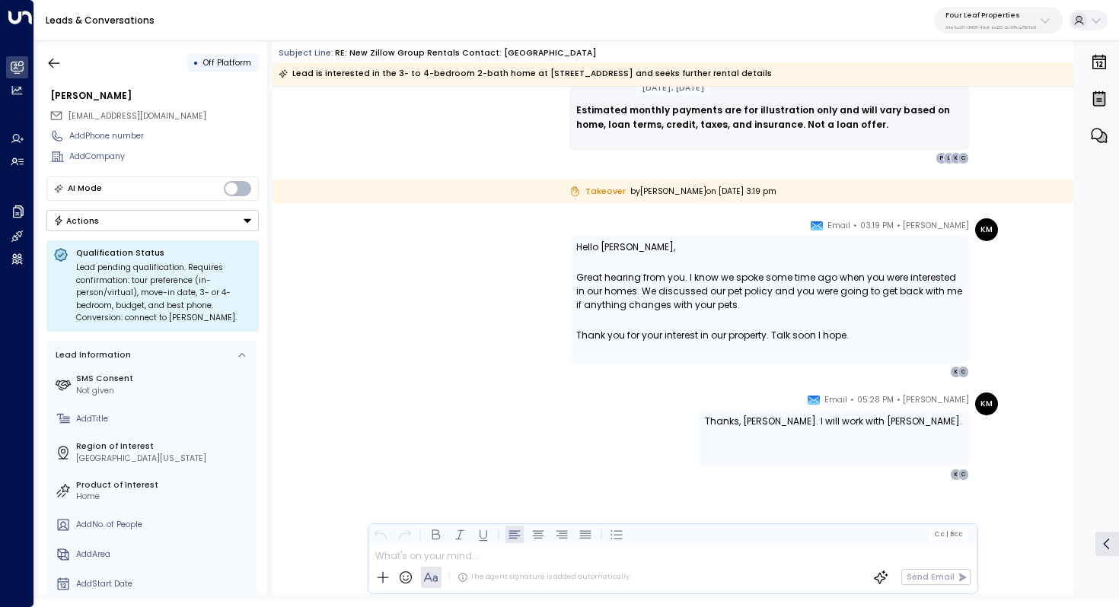
scroll to position [2751, 0]
click at [51, 66] on icon "button" at bounding box center [53, 63] width 15 height 15
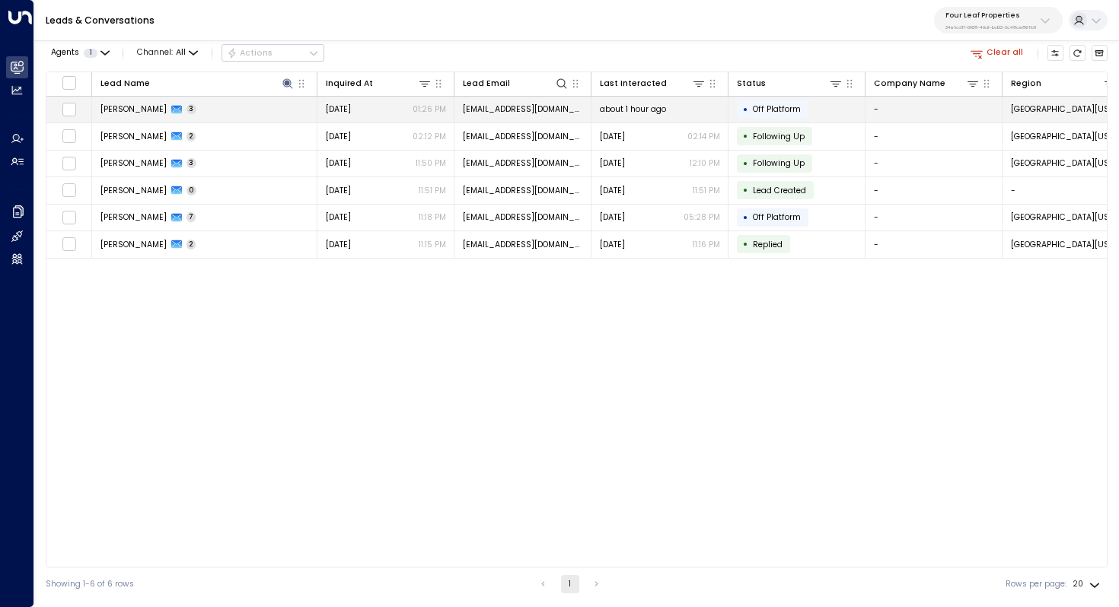
click at [211, 118] on td "Candi Hoffman 3" at bounding box center [204, 110] width 225 height 27
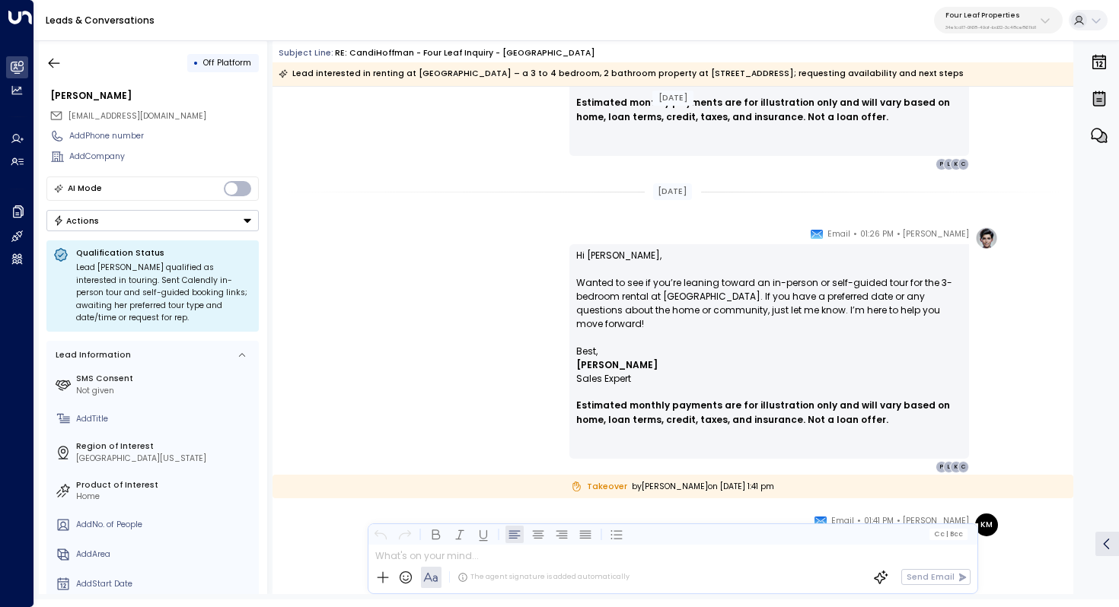
scroll to position [1146, 0]
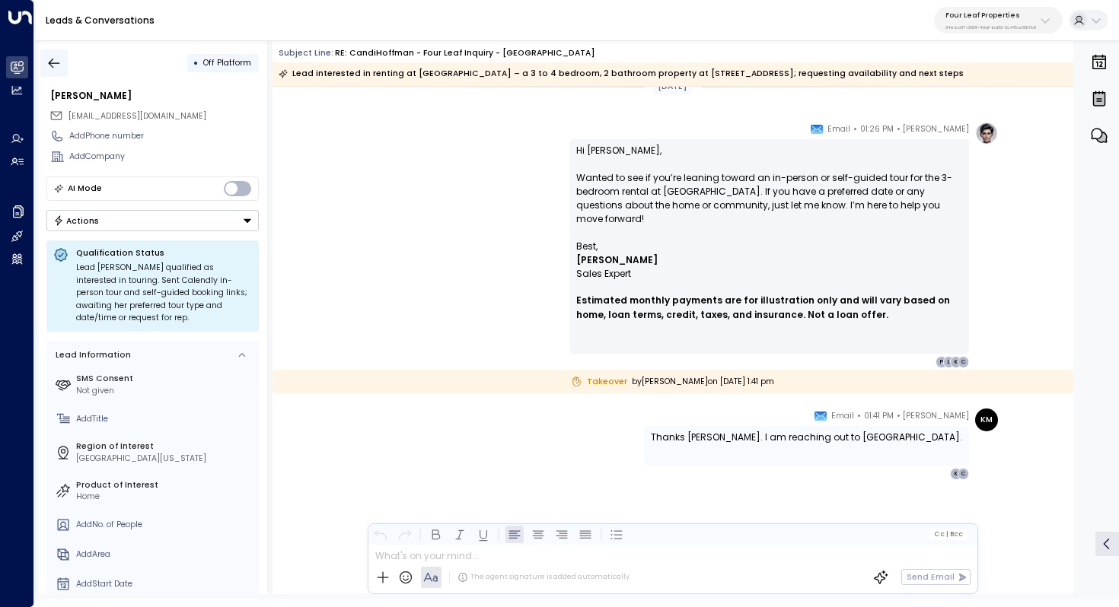
click at [53, 68] on icon "button" at bounding box center [53, 63] width 15 height 15
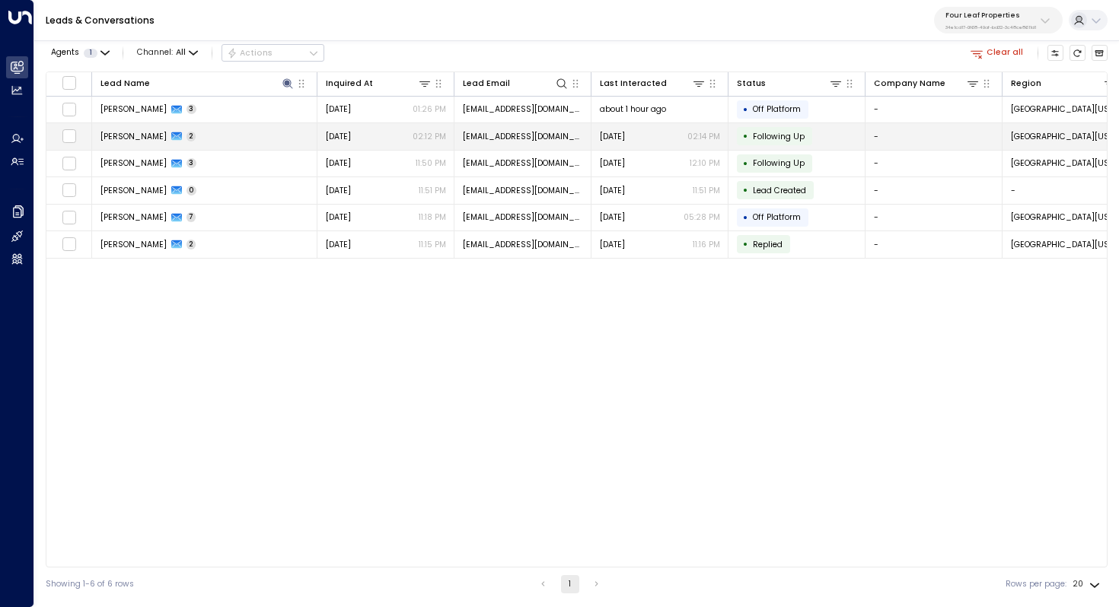
click at [151, 137] on span "Candi Hoffman" at bounding box center [133, 136] width 66 height 11
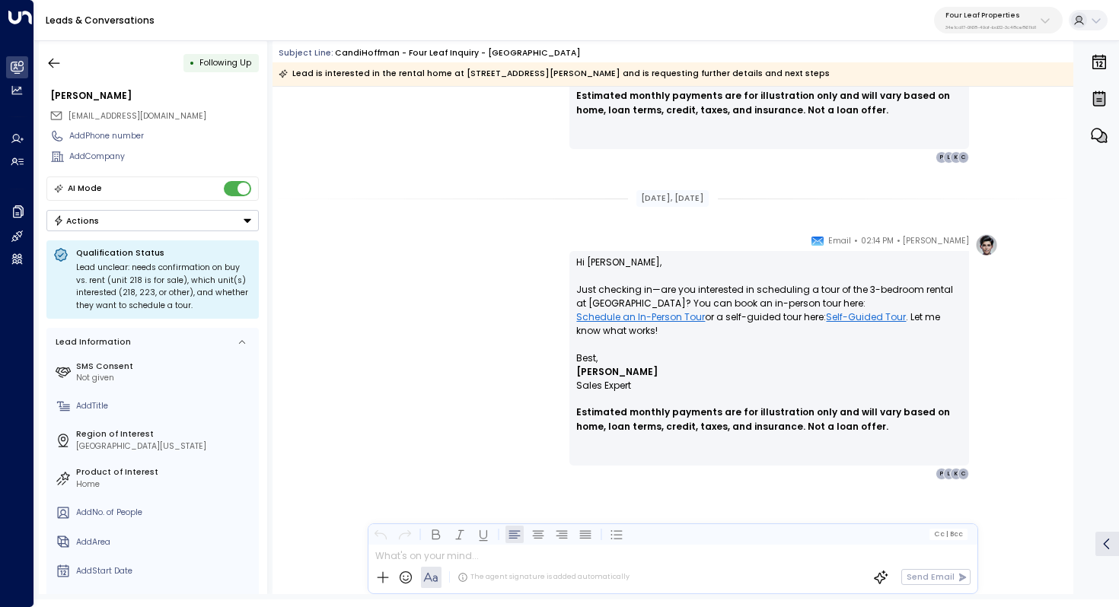
scroll to position [1020, 0]
click at [54, 58] on icon "button" at bounding box center [53, 63] width 15 height 15
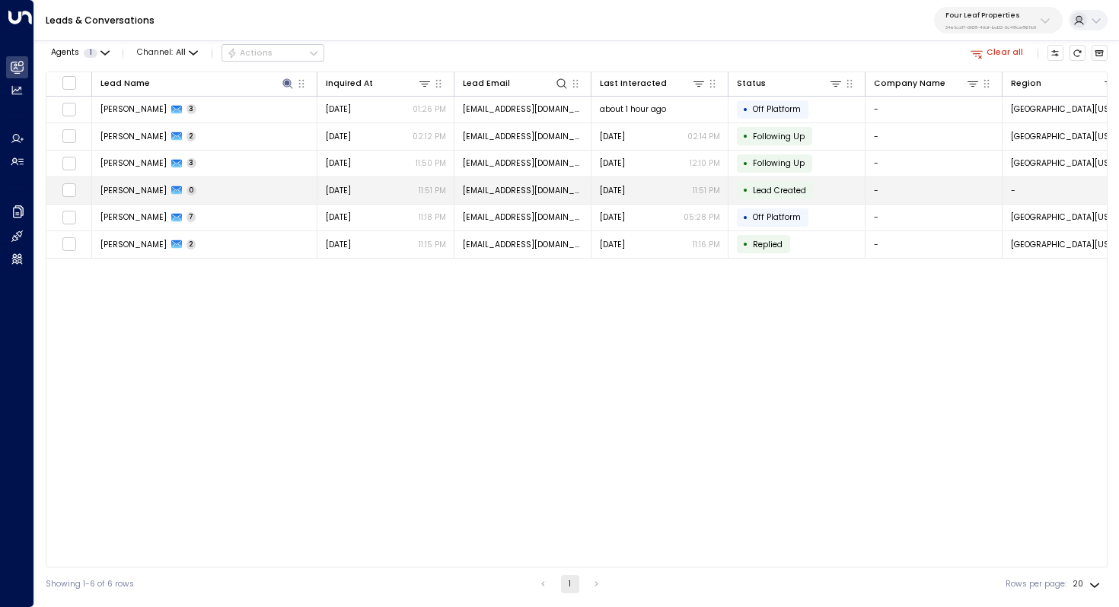
click at [218, 195] on td "Candi Hoffman 0" at bounding box center [204, 190] width 225 height 27
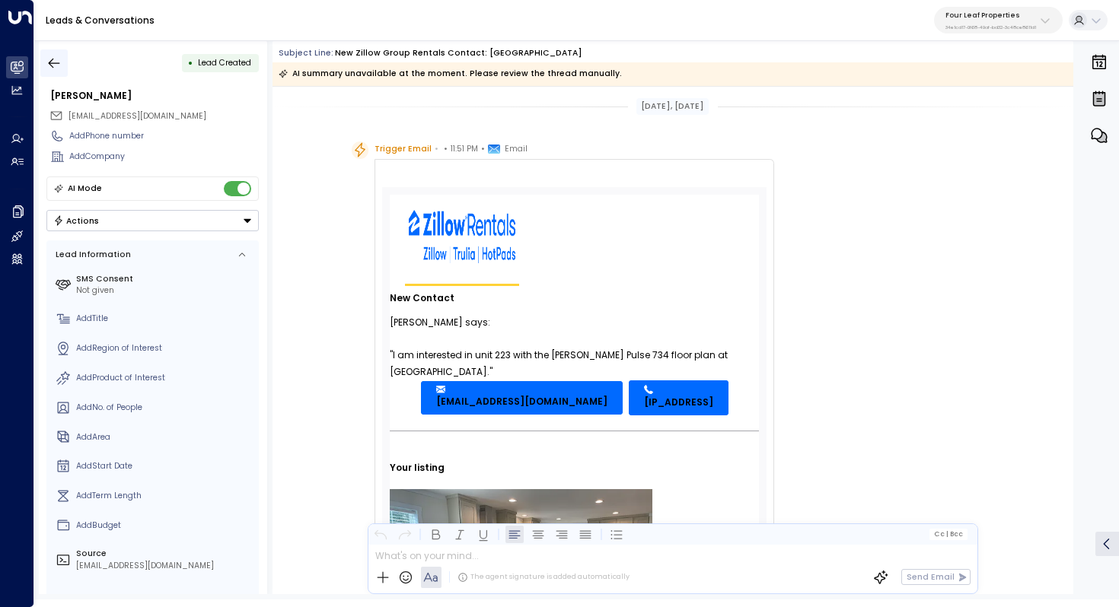
click at [47, 59] on icon "button" at bounding box center [53, 63] width 15 height 15
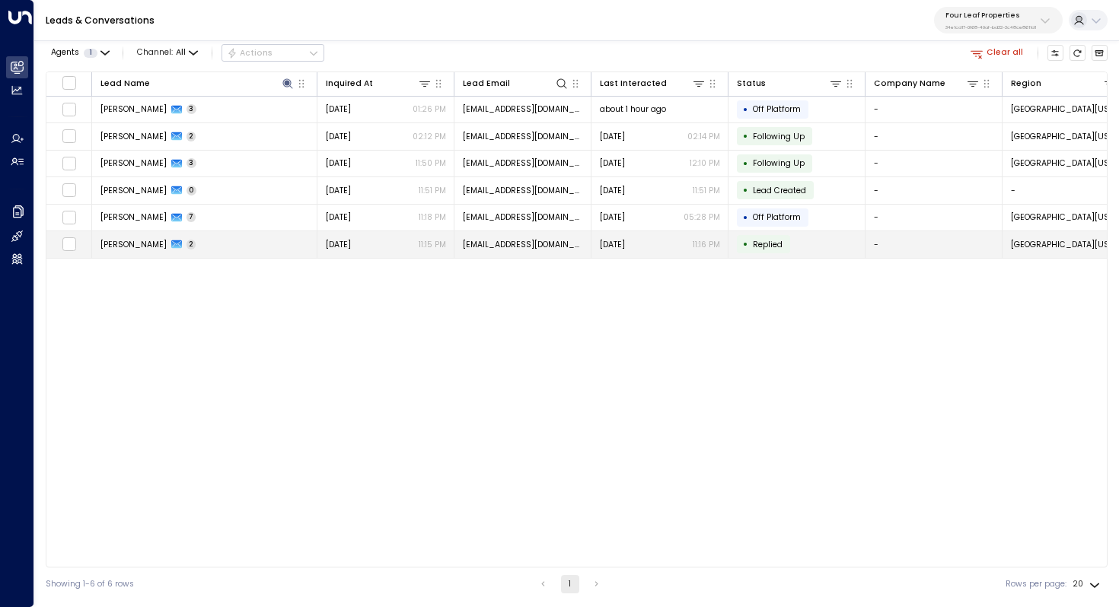
click at [203, 243] on td "Candi Hoffman 2" at bounding box center [204, 244] width 225 height 27
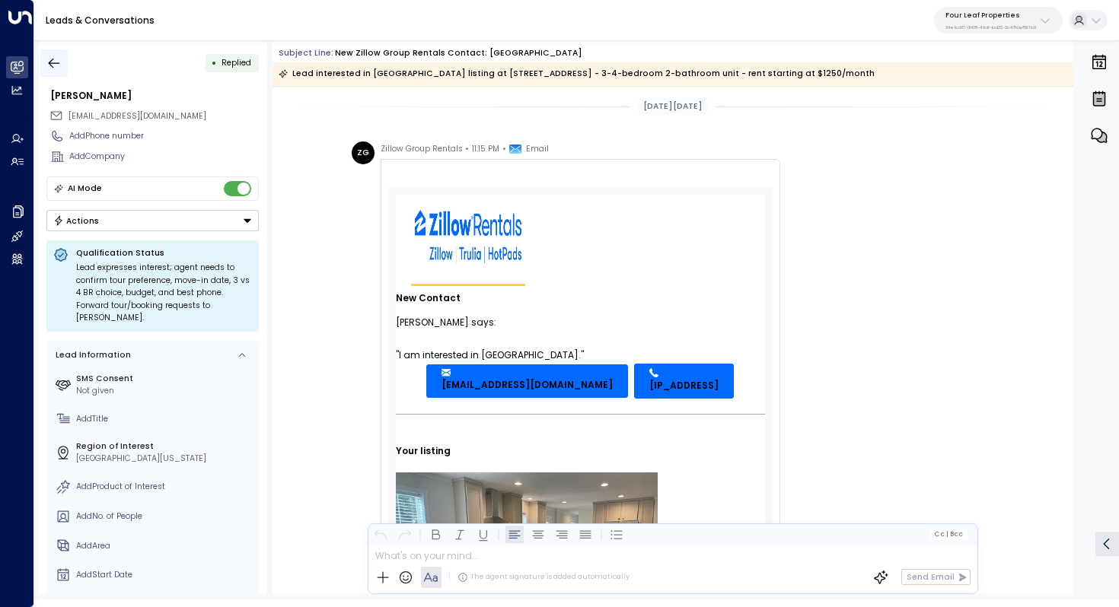
click at [50, 56] on icon "button" at bounding box center [53, 63] width 15 height 15
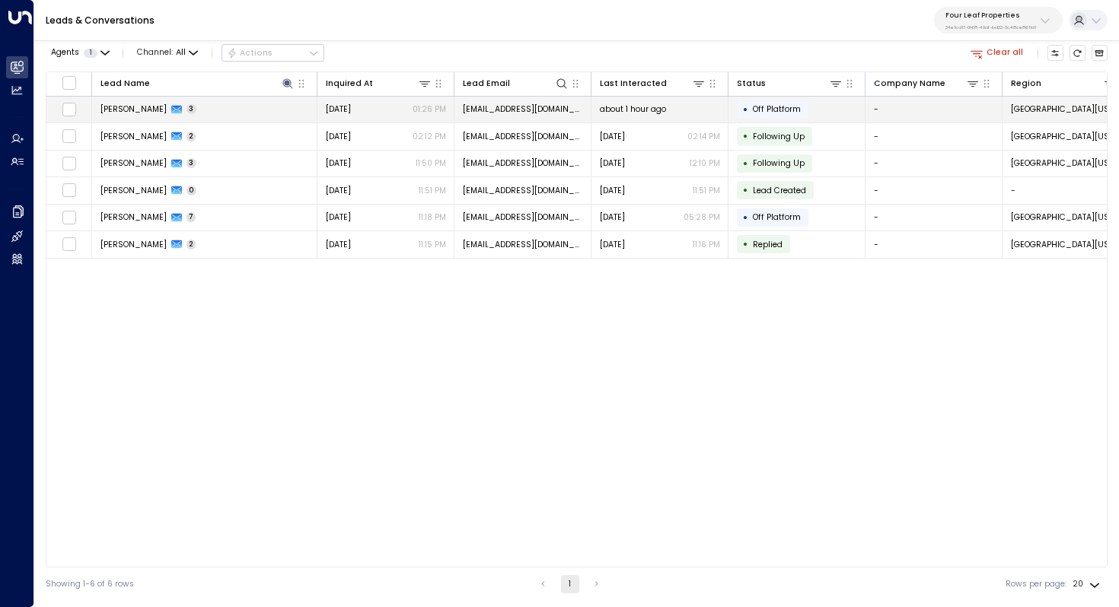
click at [142, 106] on span "Candi Hoffman" at bounding box center [133, 108] width 66 height 11
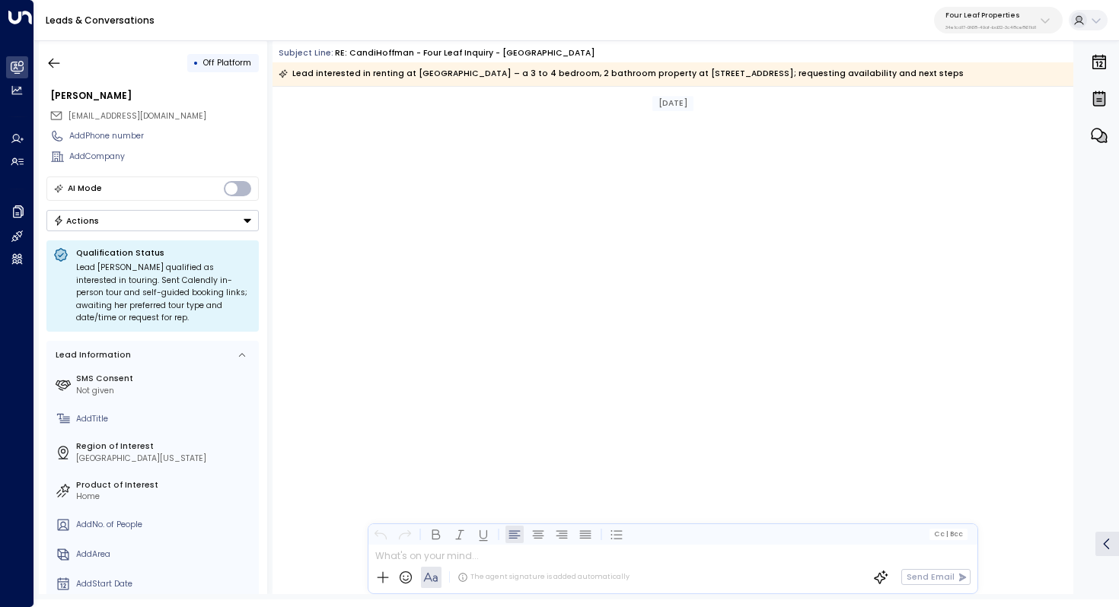
scroll to position [1012, 0]
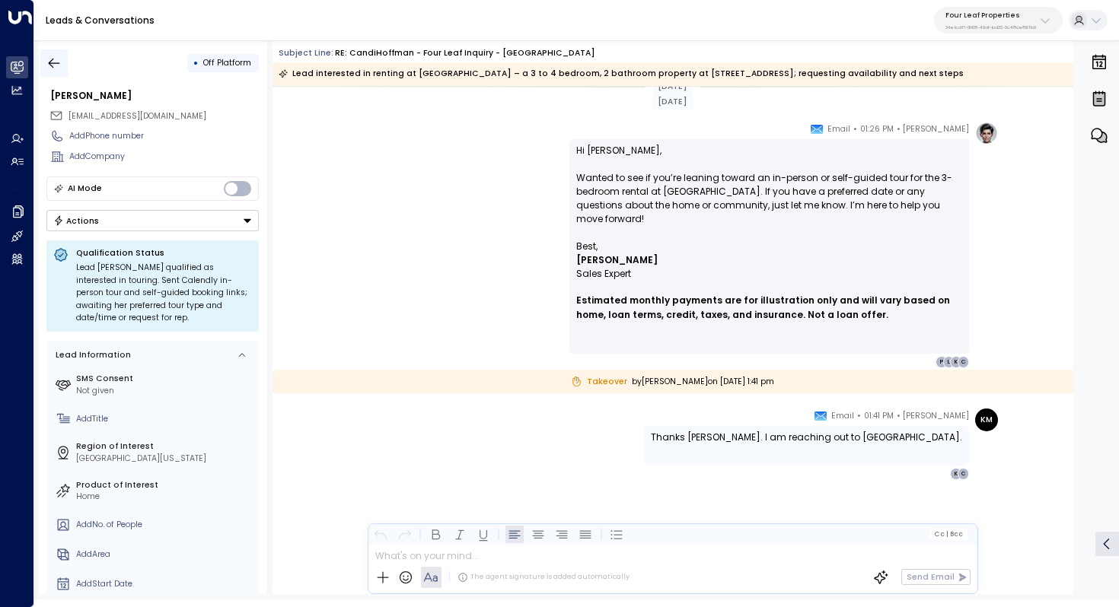
click at [50, 54] on button "button" at bounding box center [53, 62] width 27 height 27
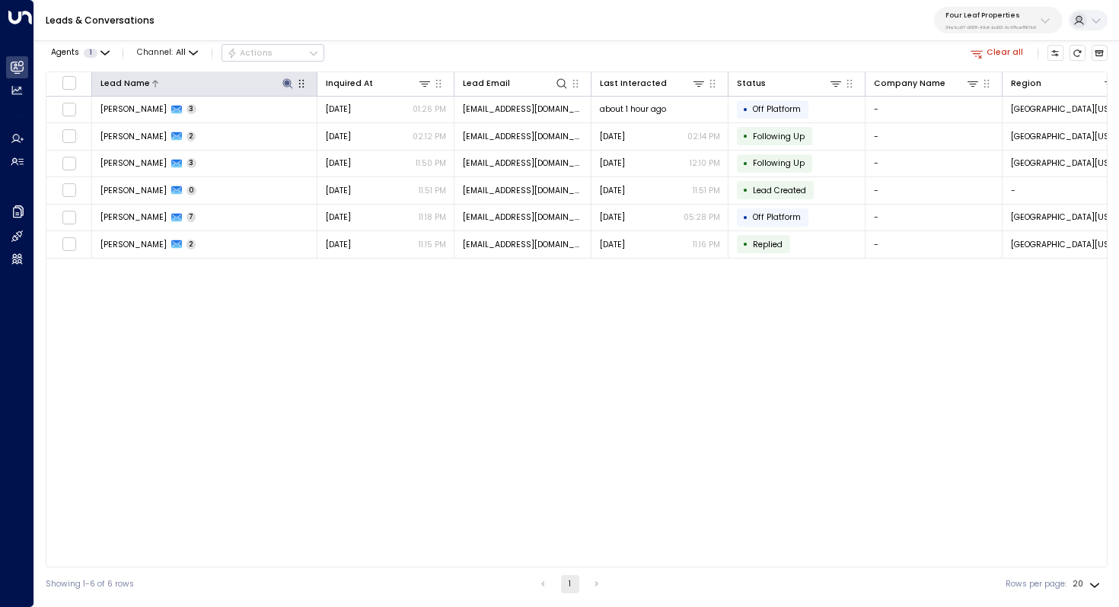
click at [289, 83] on icon at bounding box center [288, 84] width 12 height 12
click at [427, 303] on div "Lead Name Inquired At Lead Email Last Interacted Status Company Name Region Pro…" at bounding box center [576, 320] width 1061 height 496
click at [284, 84] on icon at bounding box center [288, 84] width 12 height 12
click at [355, 125] on icon "button" at bounding box center [356, 126] width 12 height 12
click at [330, 125] on input "text" at bounding box center [287, 126] width 158 height 24
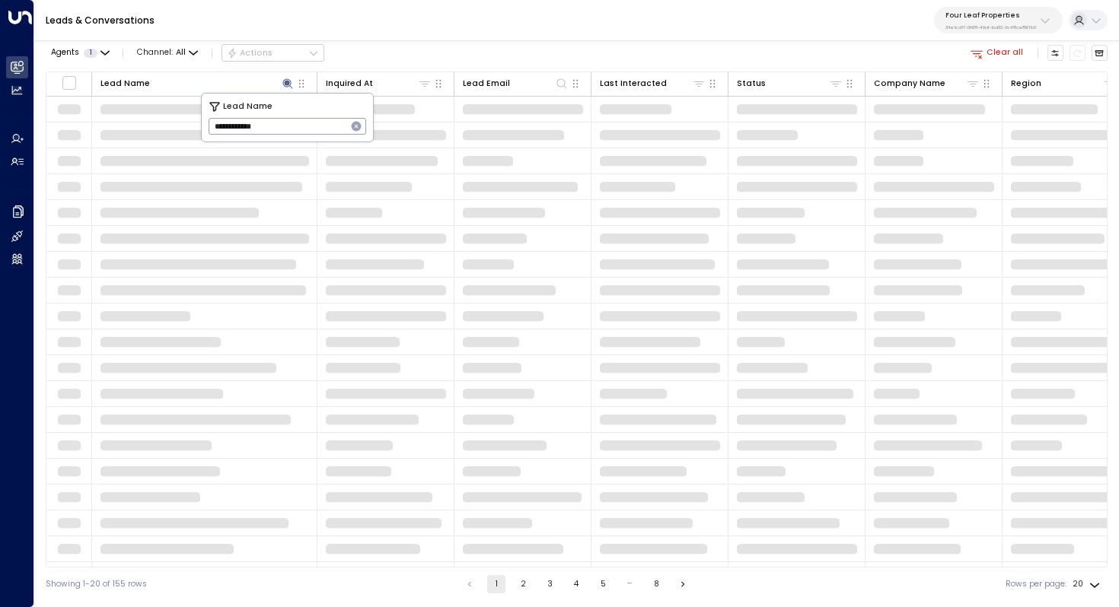
click at [248, 123] on input "**********" at bounding box center [277, 126] width 138 height 24
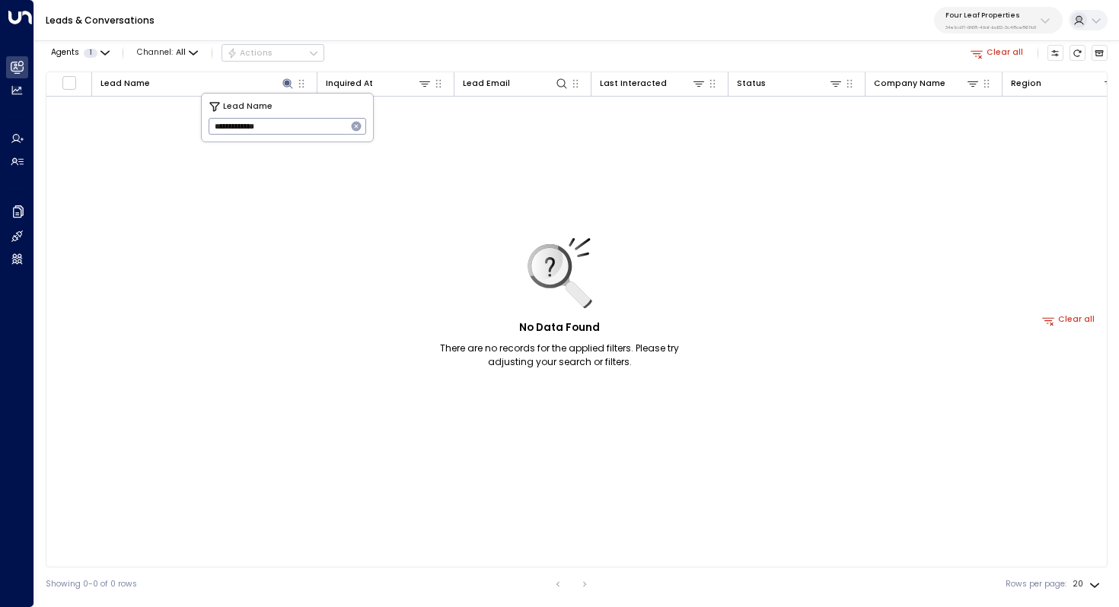
type input "**********"
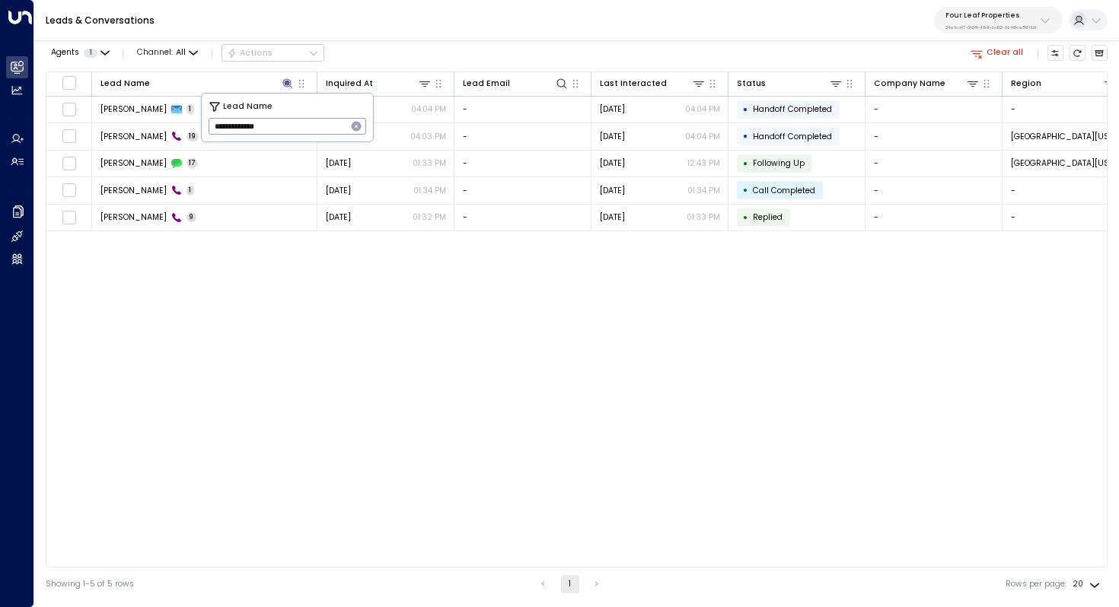
click at [260, 280] on div "Lead Name Inquired At Lead Email Last Interacted Status Company Name Region Pro…" at bounding box center [576, 320] width 1061 height 496
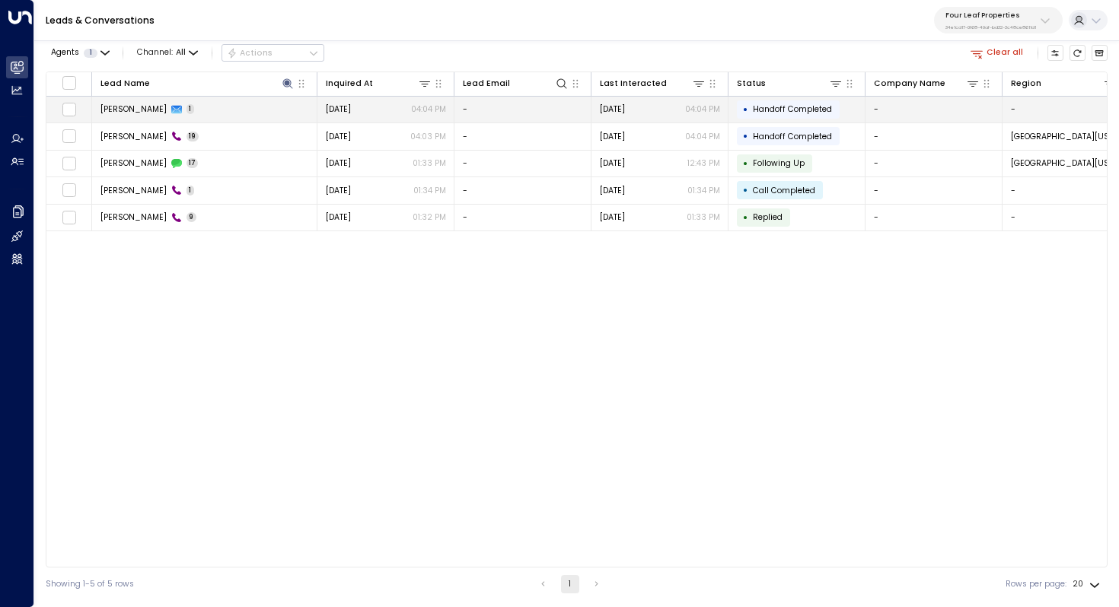
click at [143, 102] on td "Lawrence Hart 1" at bounding box center [204, 110] width 225 height 27
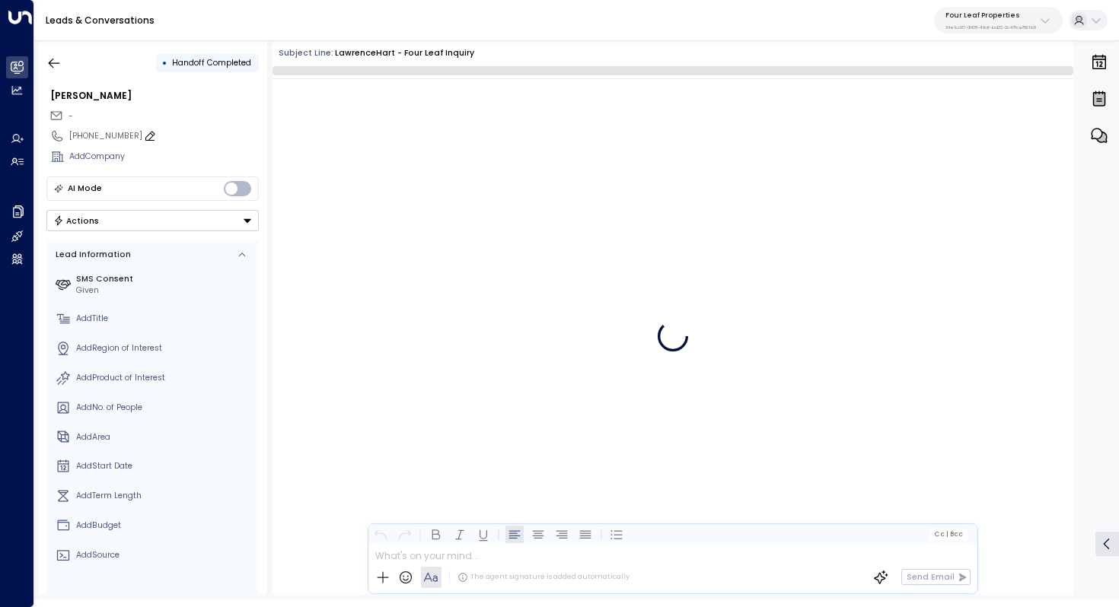
scroll to position [6663, 0]
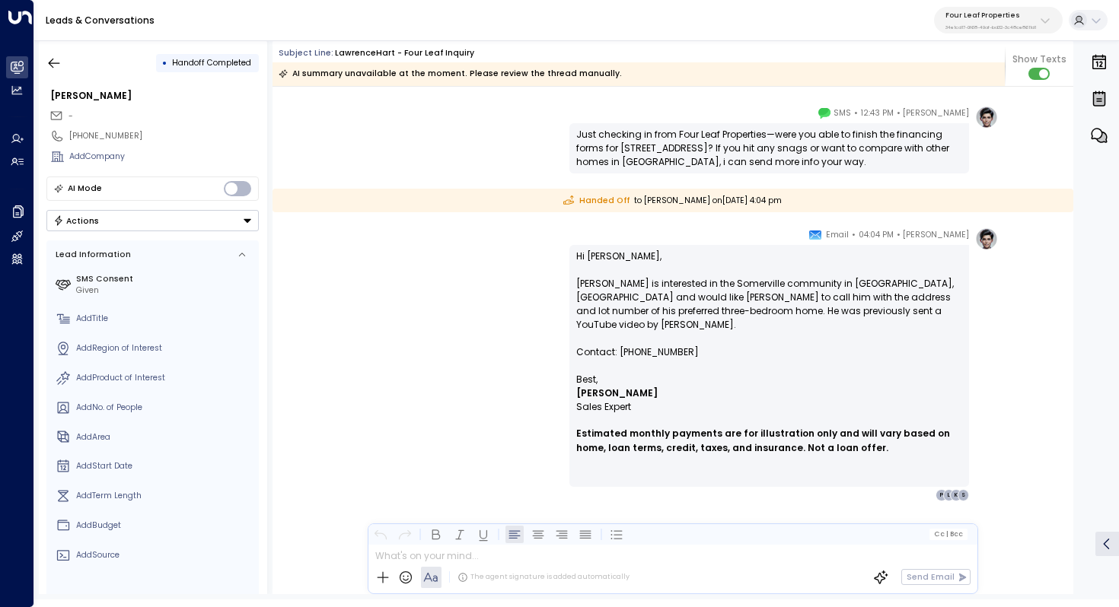
click at [687, 288] on p "Hi Sarah, Lawrence Hart is interested in the Somerville community in Mount Plea…" at bounding box center [769, 311] width 386 height 123
click at [59, 68] on icon "button" at bounding box center [53, 63] width 15 height 15
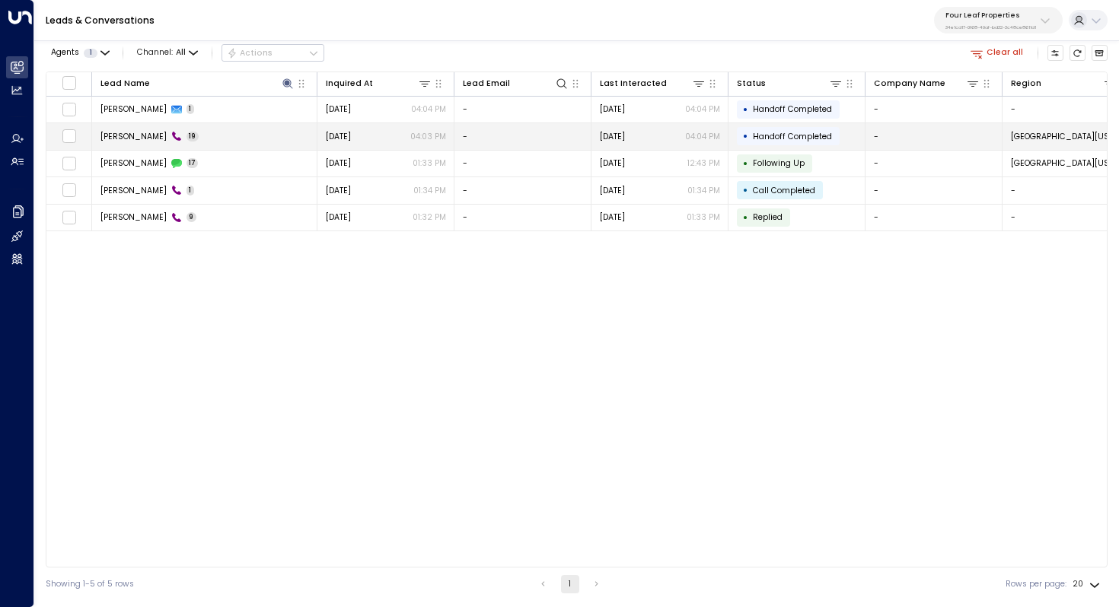
click at [142, 142] on span "Lawrence Hart" at bounding box center [133, 136] width 66 height 11
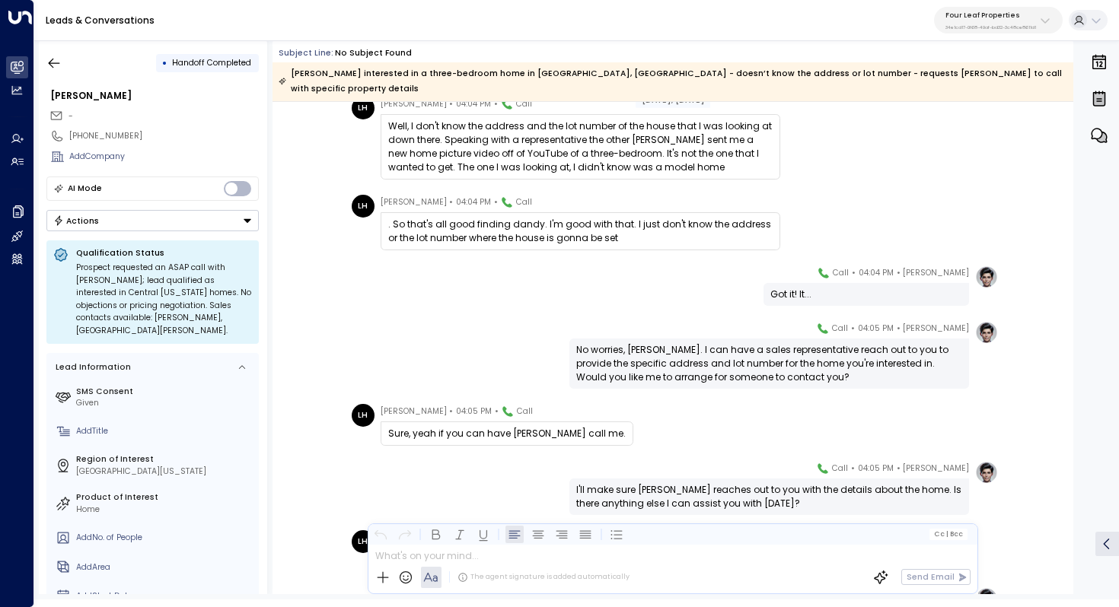
scroll to position [632, 0]
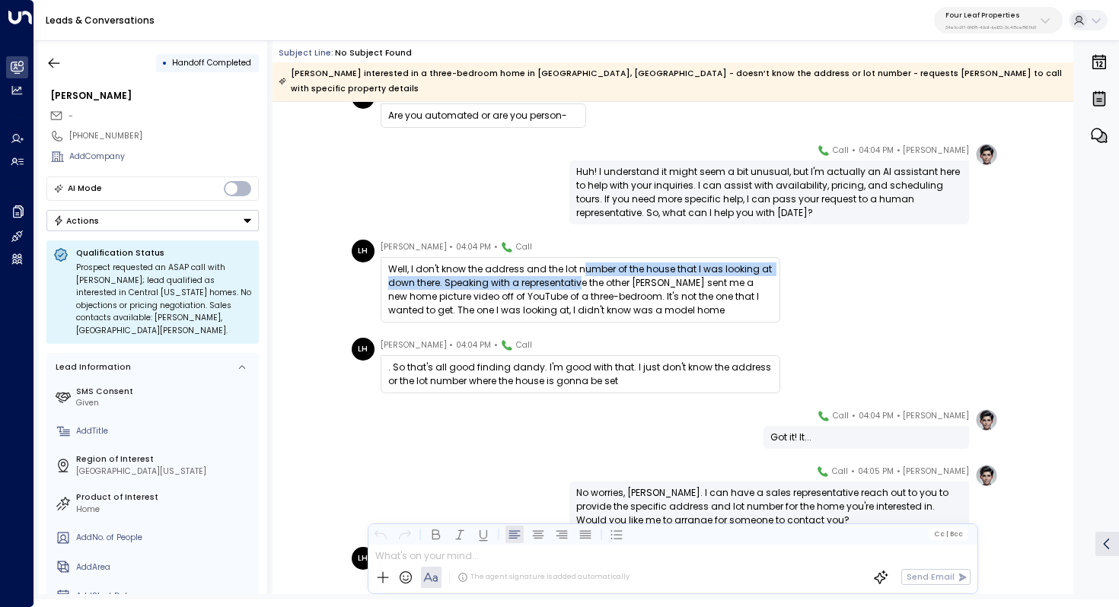
click at [578, 263] on div "Well, I don't know the address and the lot number of the house that I was looki…" at bounding box center [580, 290] width 384 height 55
click at [593, 263] on div "Well, I don't know the address and the lot number of the house that I was looki…" at bounding box center [580, 290] width 384 height 55
click at [599, 263] on div "Well, I don't know the address and the lot number of the house that I was looki…" at bounding box center [580, 290] width 384 height 55
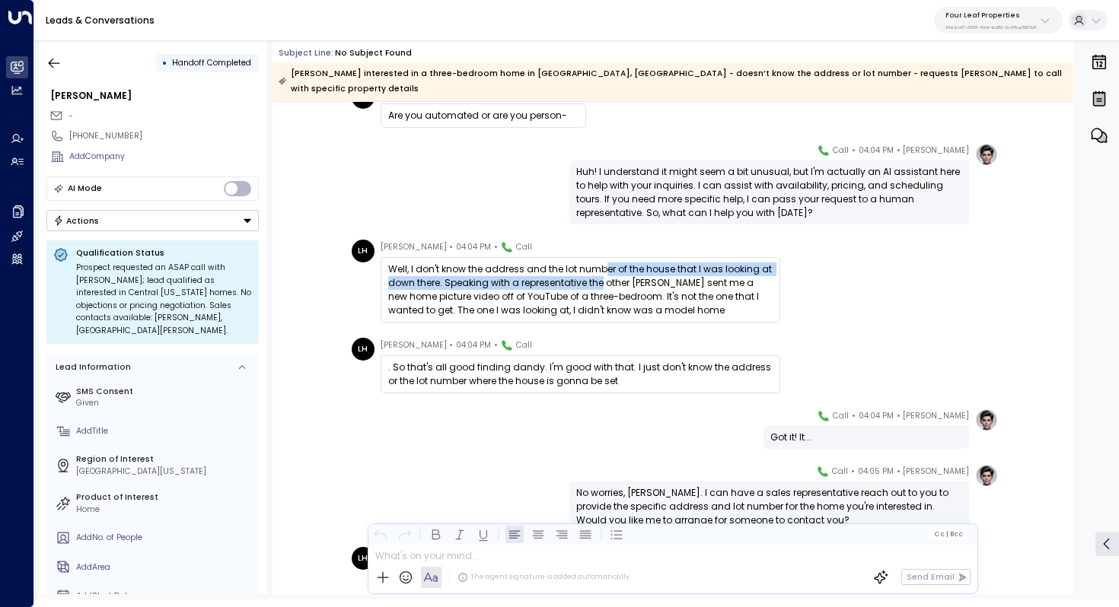
click at [599, 263] on div "Well, I don't know the address and the lot number of the house that I was looki…" at bounding box center [580, 290] width 384 height 55
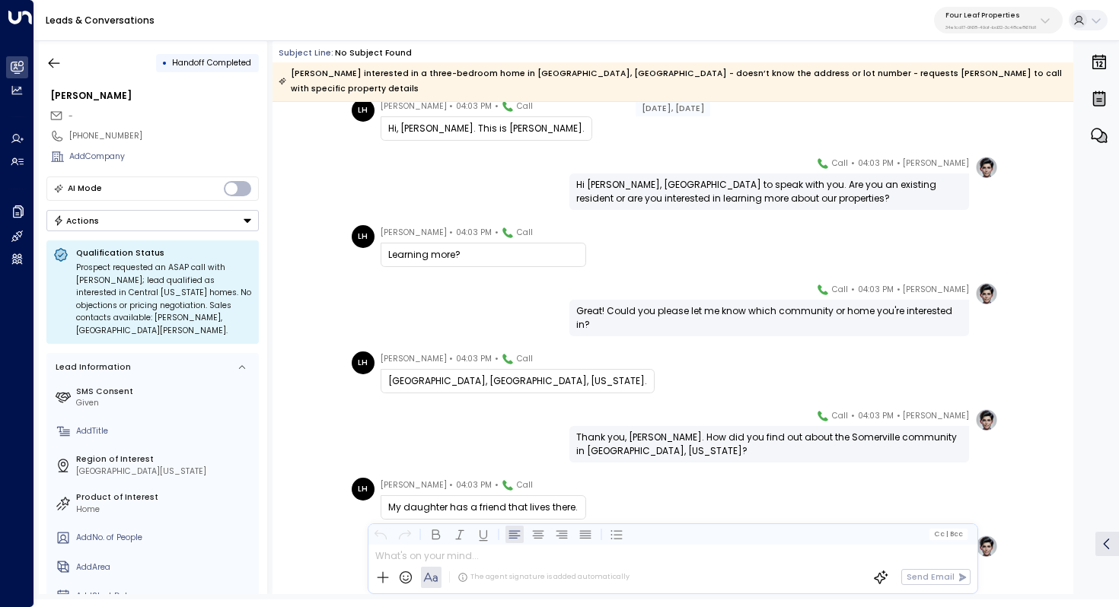
scroll to position [167, 0]
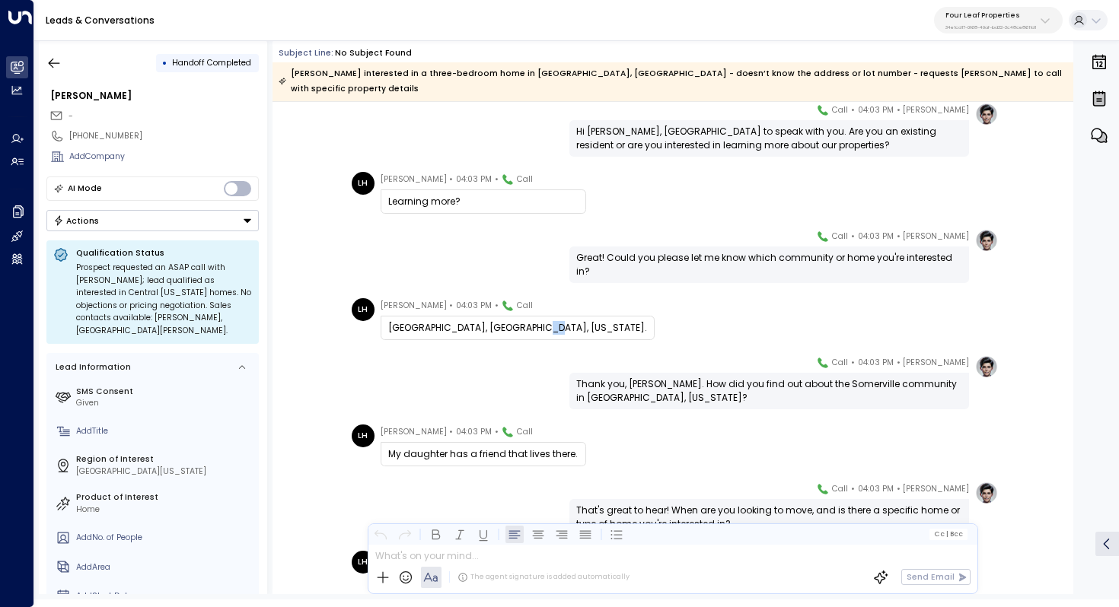
drag, startPoint x: 524, startPoint y: 317, endPoint x: 533, endPoint y: 317, distance: 9.9
click at [533, 321] on div "Somerville, Mount Pleasant, Michigan." at bounding box center [517, 328] width 259 height 14
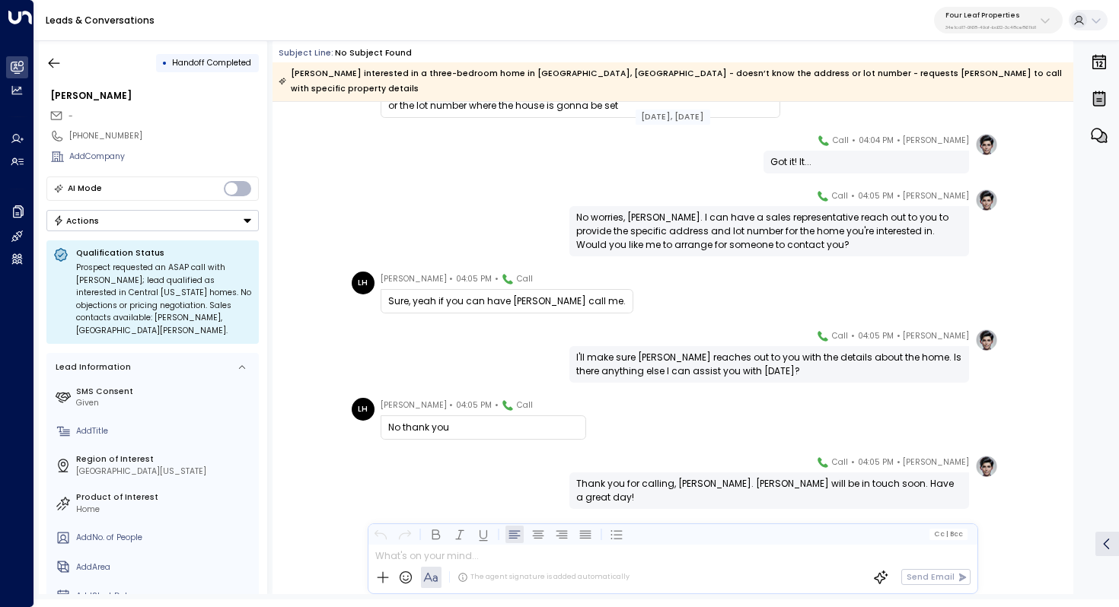
scroll to position [907, 0]
click at [49, 68] on icon "button" at bounding box center [53, 63] width 15 height 15
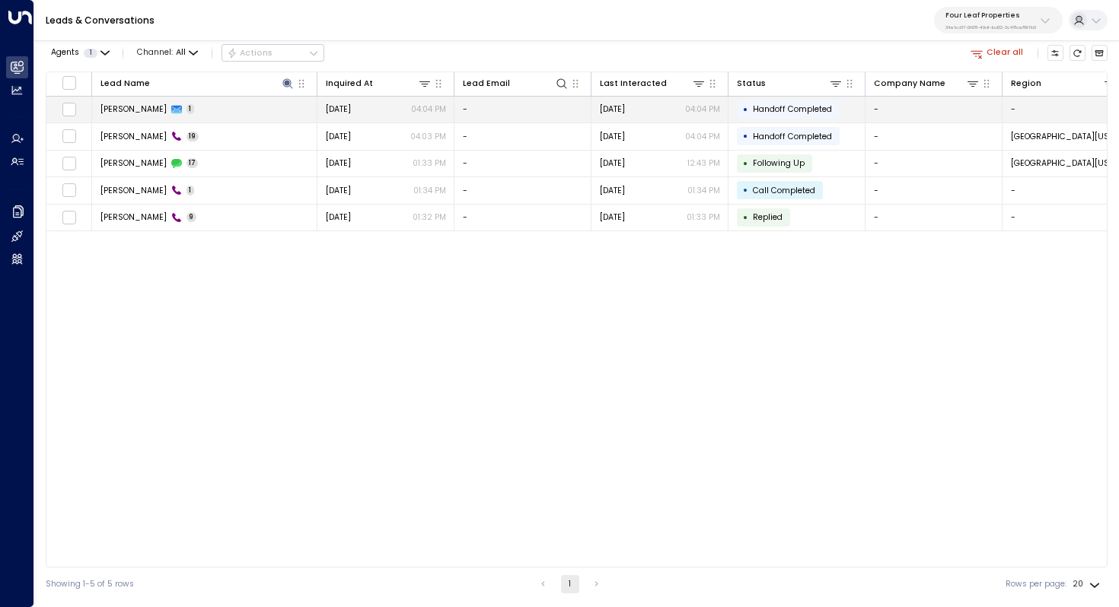
click at [145, 112] on span "Lawrence Hart" at bounding box center [133, 108] width 66 height 11
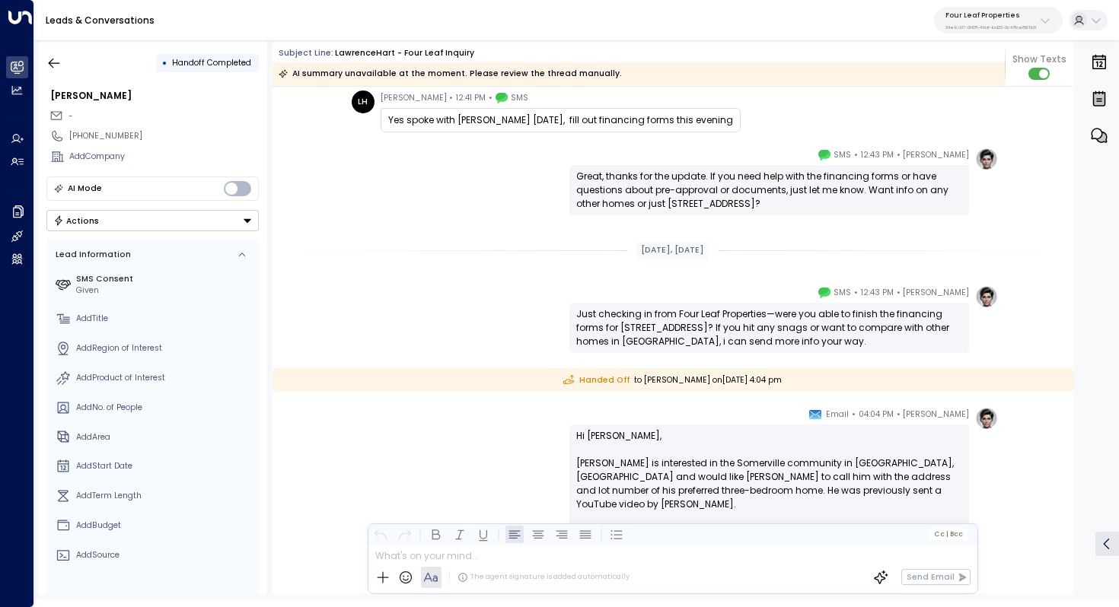
scroll to position [1247, 0]
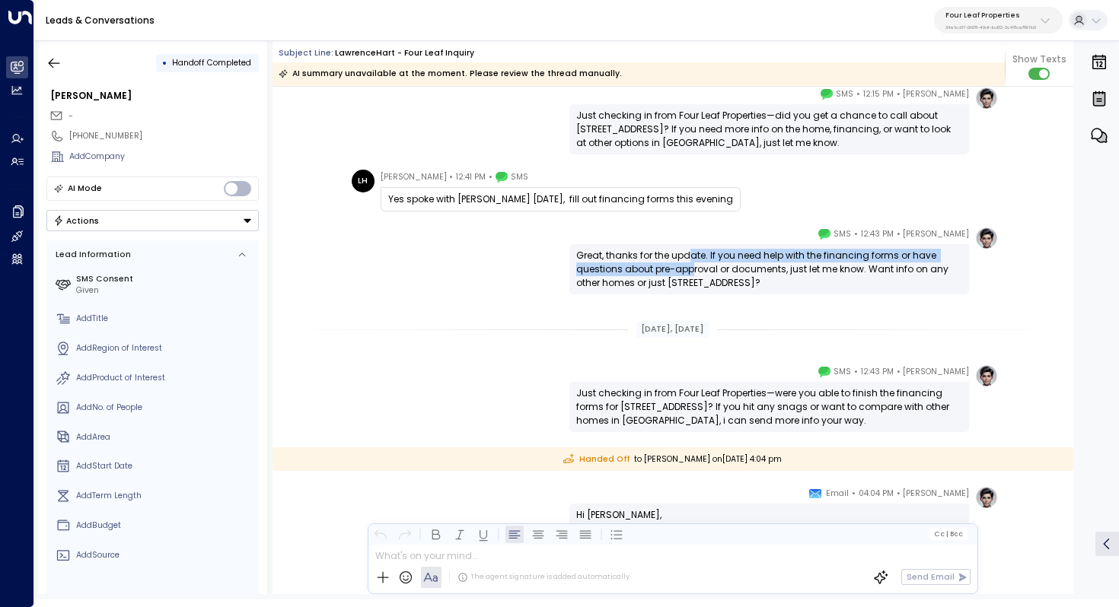
drag, startPoint x: 688, startPoint y: 256, endPoint x: 688, endPoint y: 269, distance: 13.7
click at [688, 269] on div "Great, thanks for the update. If you need help with the financing forms or have…" at bounding box center [769, 269] width 386 height 41
drag, startPoint x: 712, startPoint y: 256, endPoint x: 707, endPoint y: 268, distance: 12.6
click at [707, 268] on div "Great, thanks for the update. If you need help with the financing forms or have…" at bounding box center [769, 269] width 386 height 41
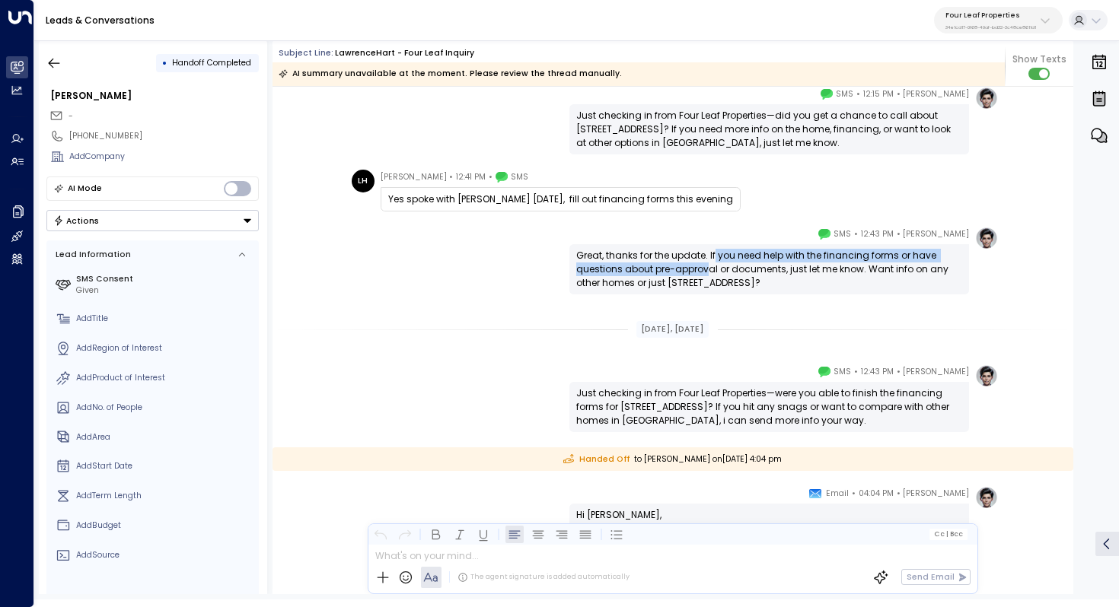
click at [707, 268] on div "Great, thanks for the update. If you need help with the financing forms or have…" at bounding box center [769, 269] width 386 height 41
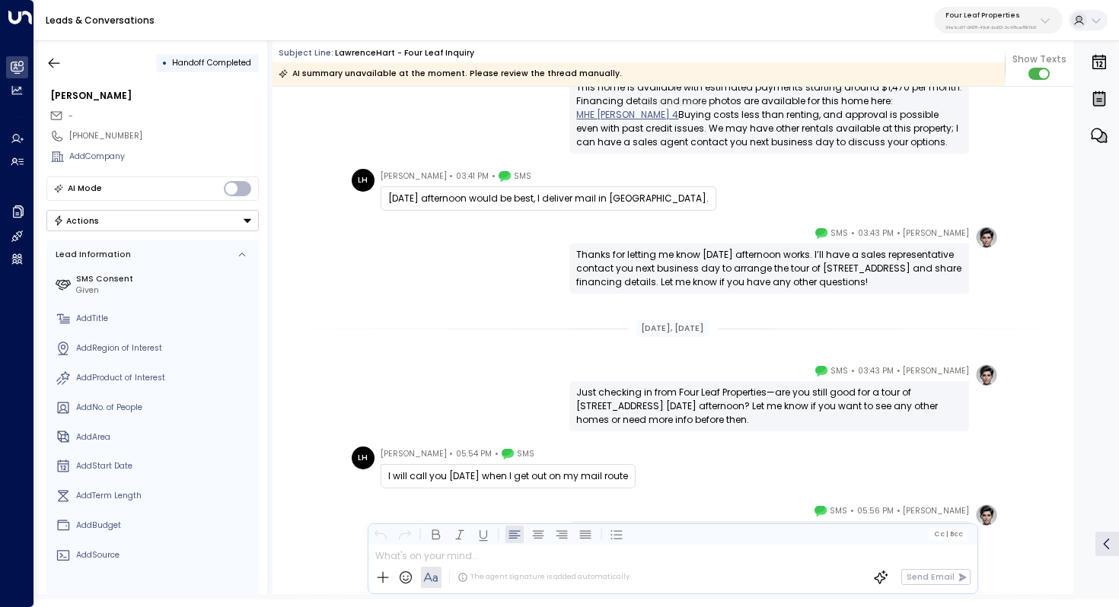
scroll to position [403, 0]
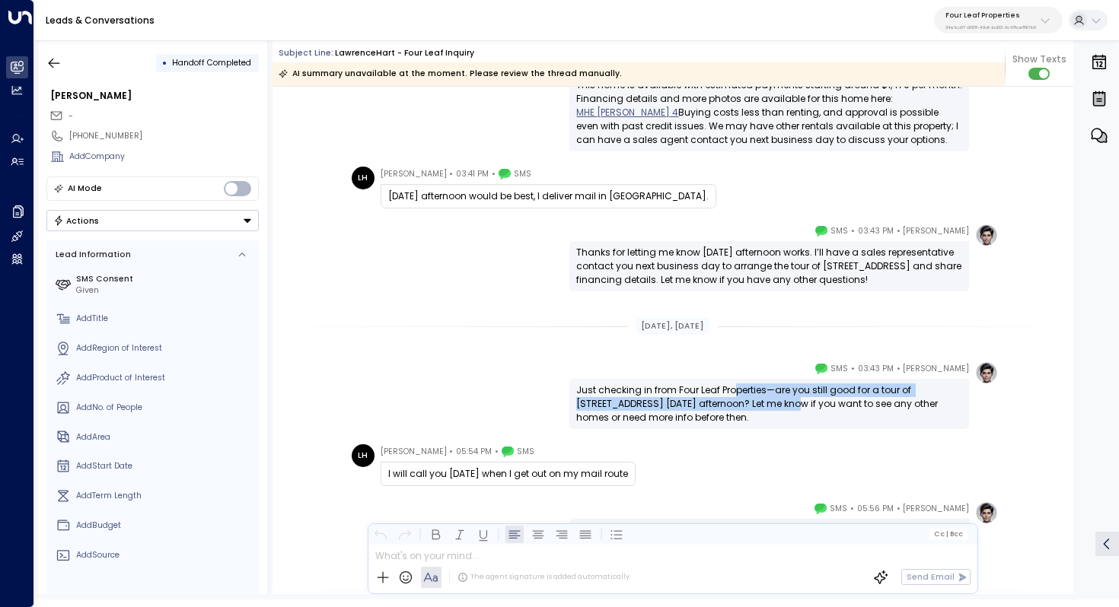
drag, startPoint x: 730, startPoint y: 393, endPoint x: 730, endPoint y: 406, distance: 12.9
click at [730, 406] on div "Just checking in from Four Leaf Properties—are you still good for a tour of 121…" at bounding box center [769, 404] width 386 height 41
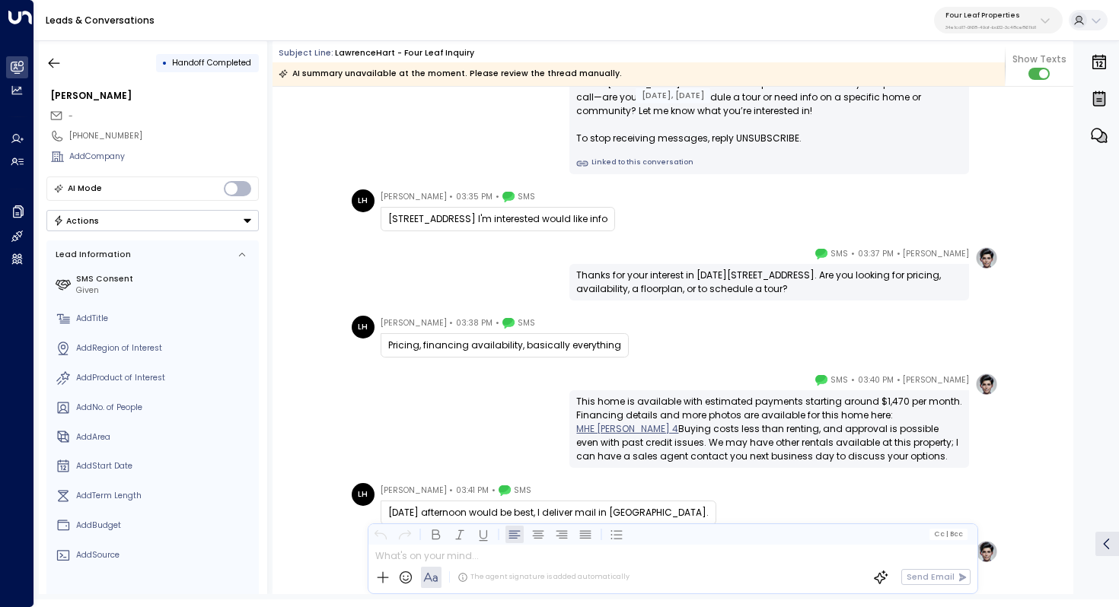
scroll to position [0, 0]
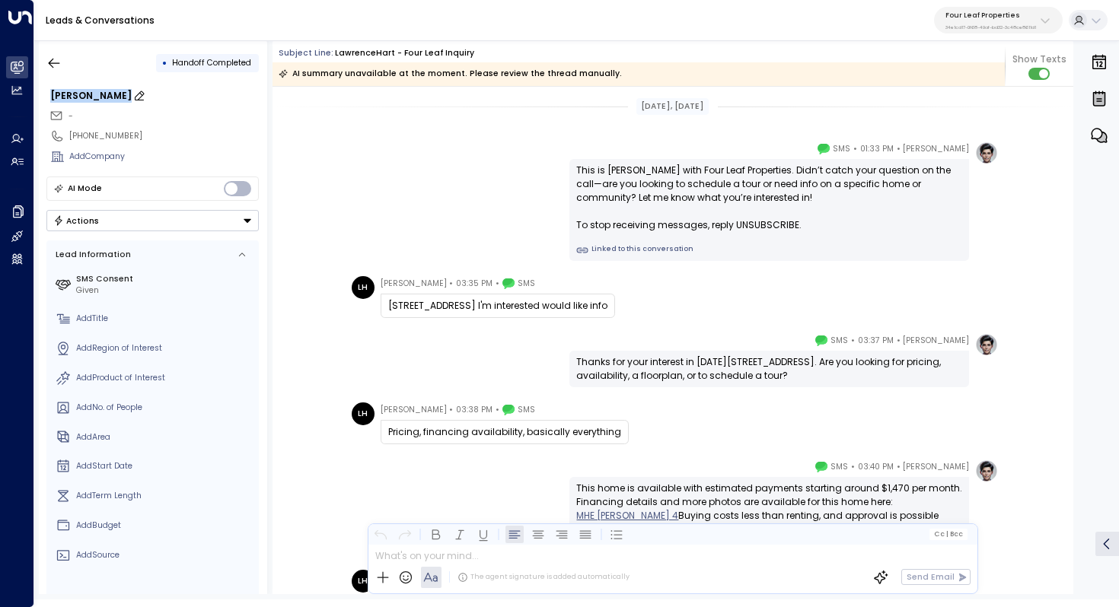
drag, startPoint x: 50, startPoint y: 97, endPoint x: 118, endPoint y: 97, distance: 67.7
click at [118, 97] on div "Lawrence Hart" at bounding box center [154, 96] width 208 height 14
click at [51, 63] on icon "button" at bounding box center [53, 63] width 15 height 15
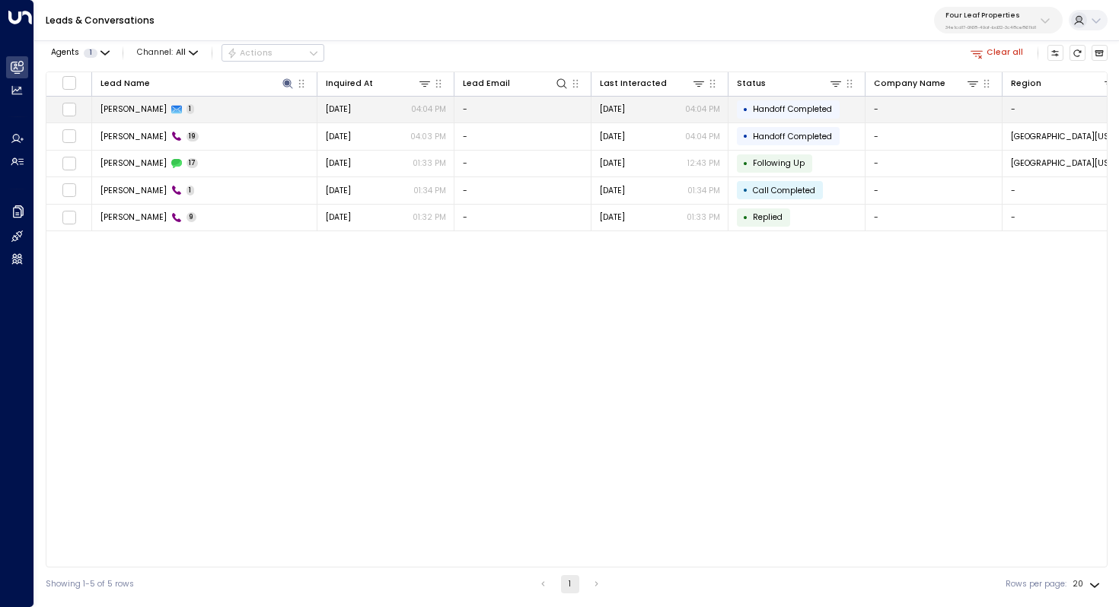
click at [134, 107] on span "Lawrence Hart" at bounding box center [133, 108] width 66 height 11
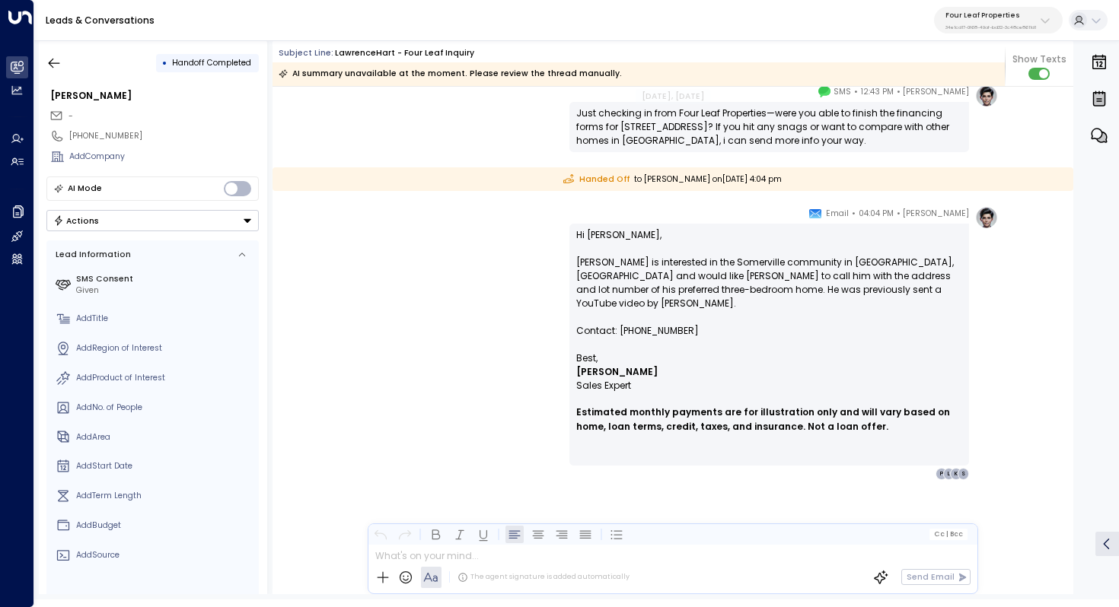
scroll to position [4744, 0]
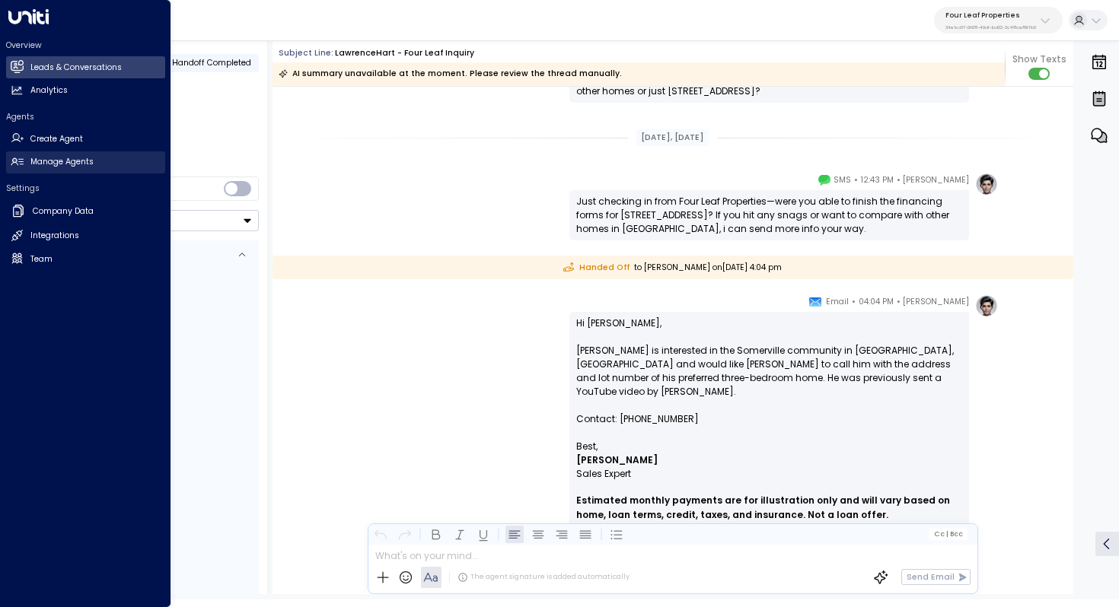
click at [77, 154] on link "Manage Agents Manage Agents" at bounding box center [85, 162] width 159 height 22
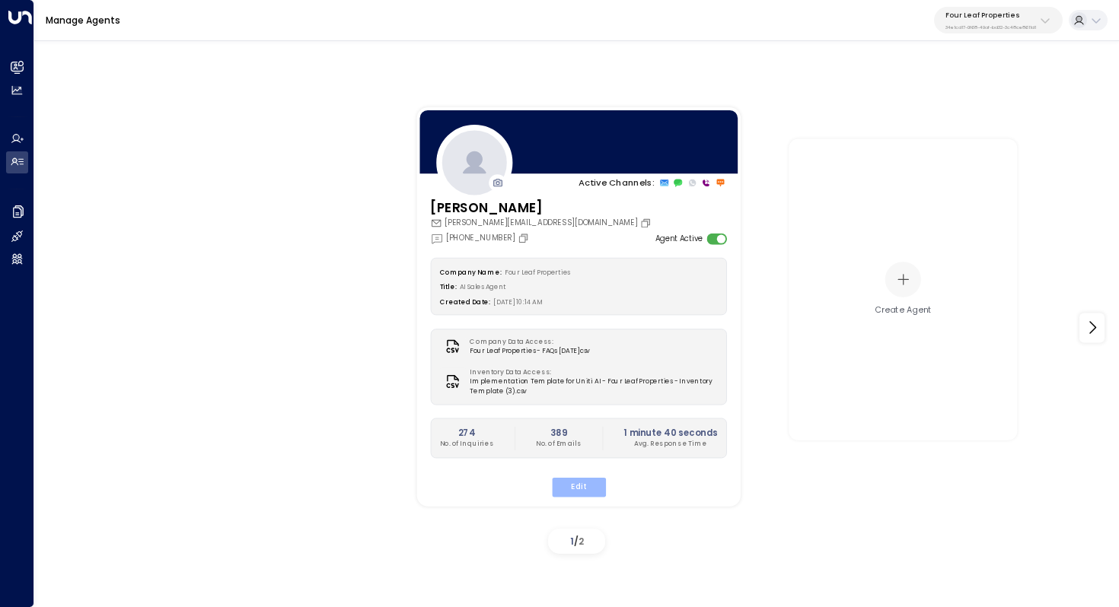
click at [581, 479] on button "Edit" at bounding box center [578, 487] width 54 height 20
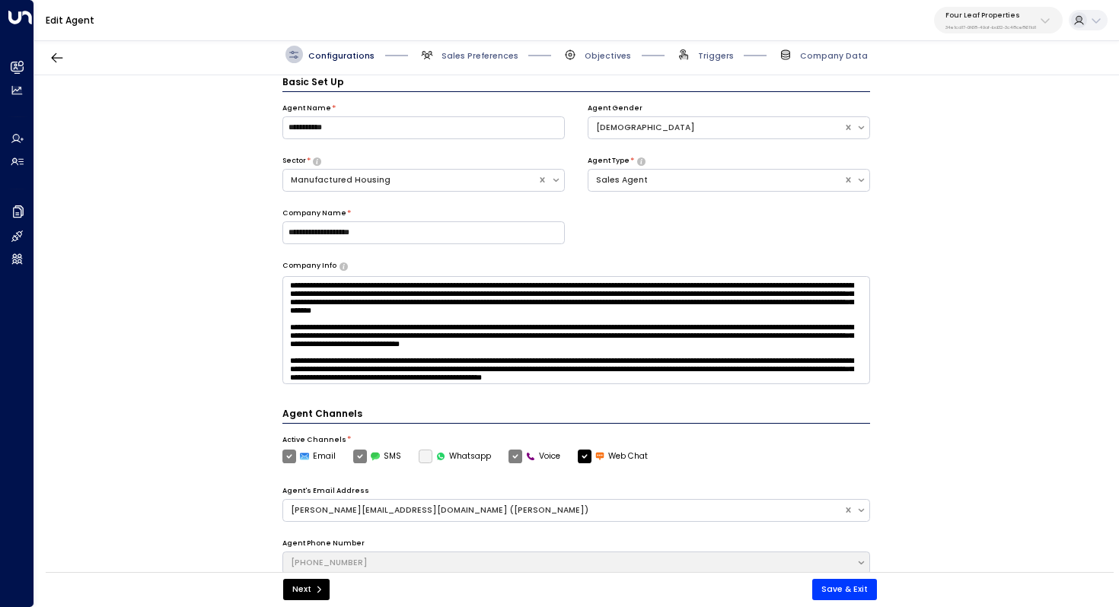
scroll to position [17, 0]
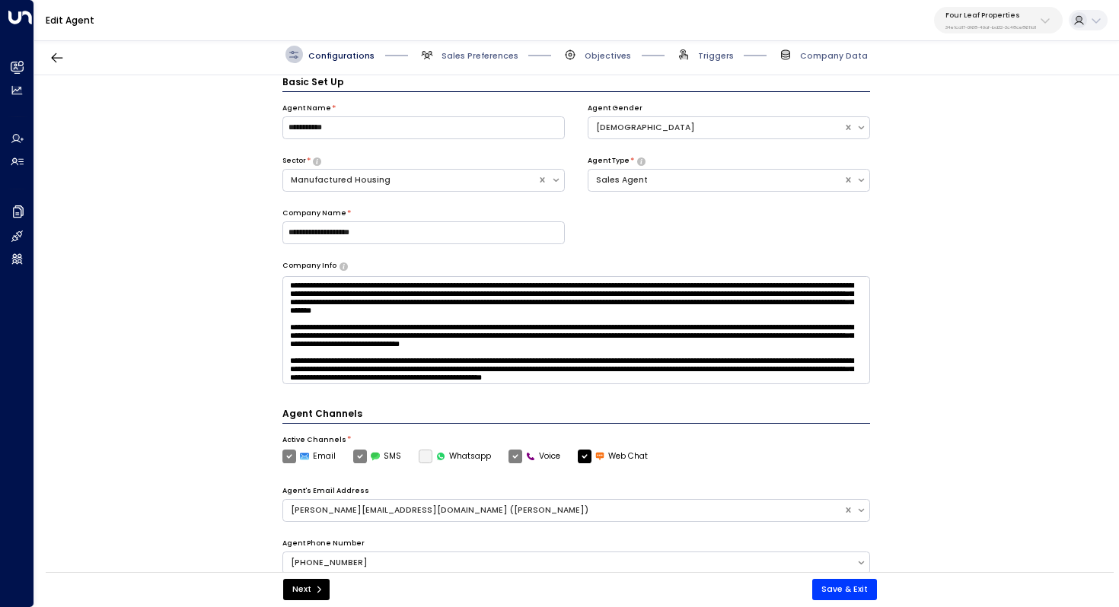
click at [714, 65] on div "Configurations Sales Preferences Objectives Triggers Company Data" at bounding box center [576, 54] width 1084 height 41
click at [714, 54] on span "Triggers" at bounding box center [716, 55] width 36 height 11
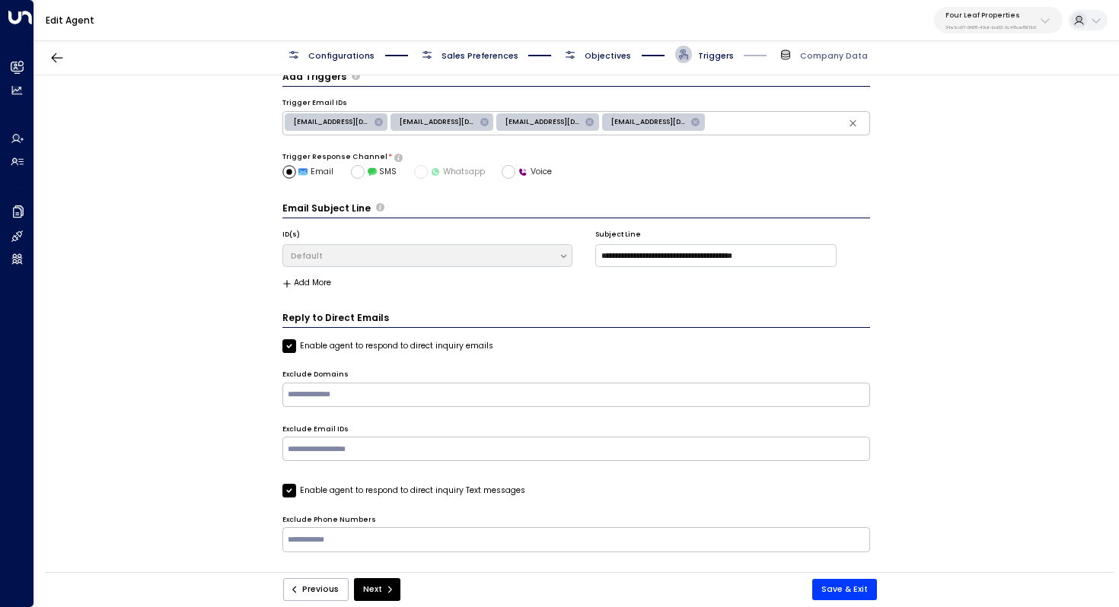
scroll to position [0, 0]
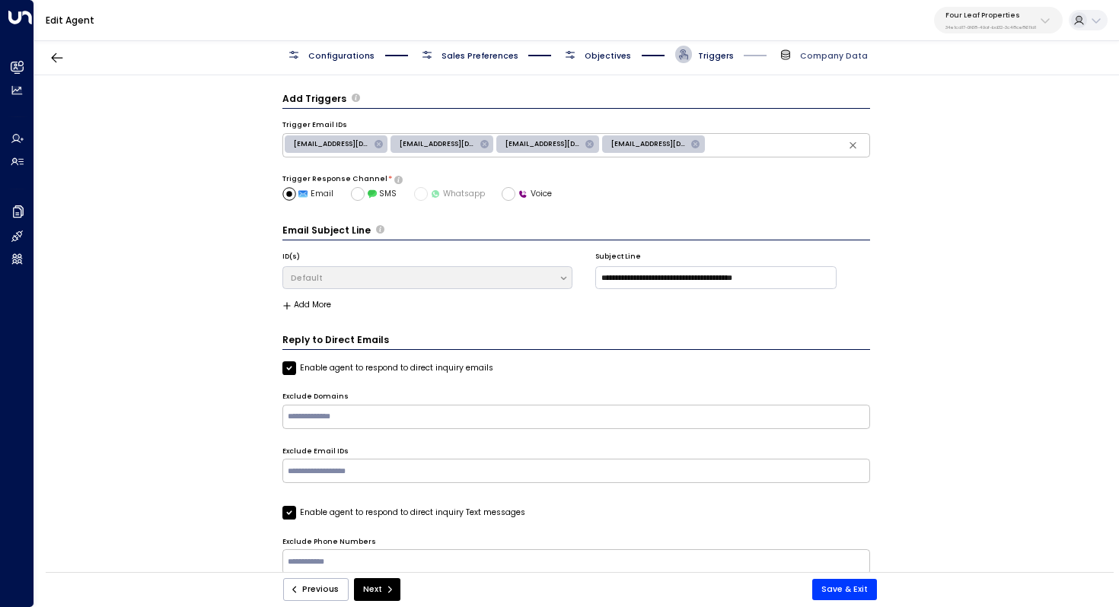
click at [858, 59] on span "Company Data" at bounding box center [834, 55] width 68 height 11
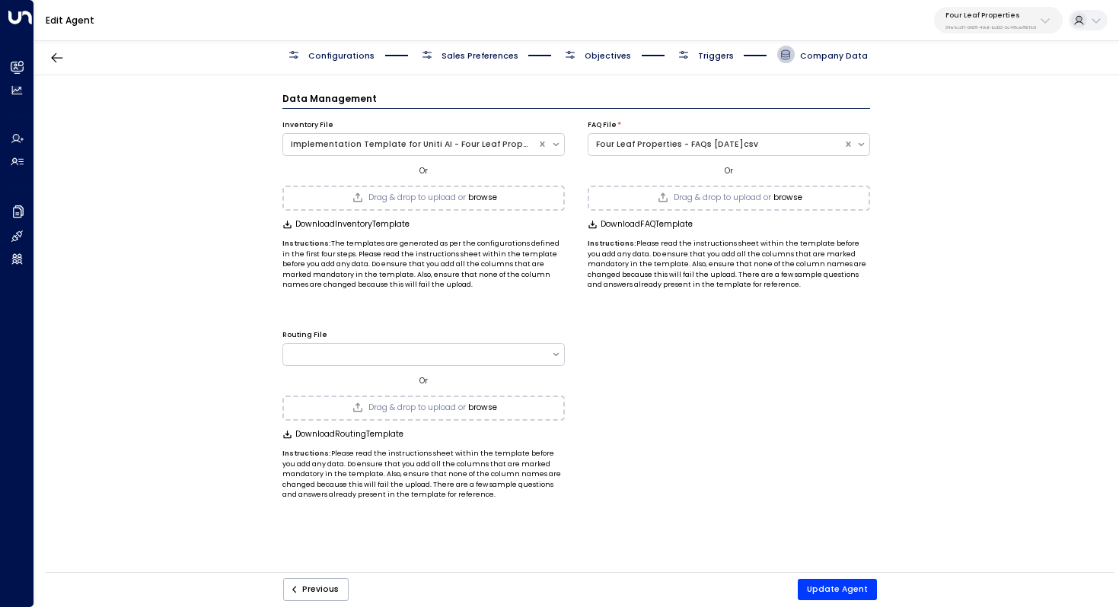
click at [606, 48] on span "Objectives" at bounding box center [596, 55] width 69 height 18
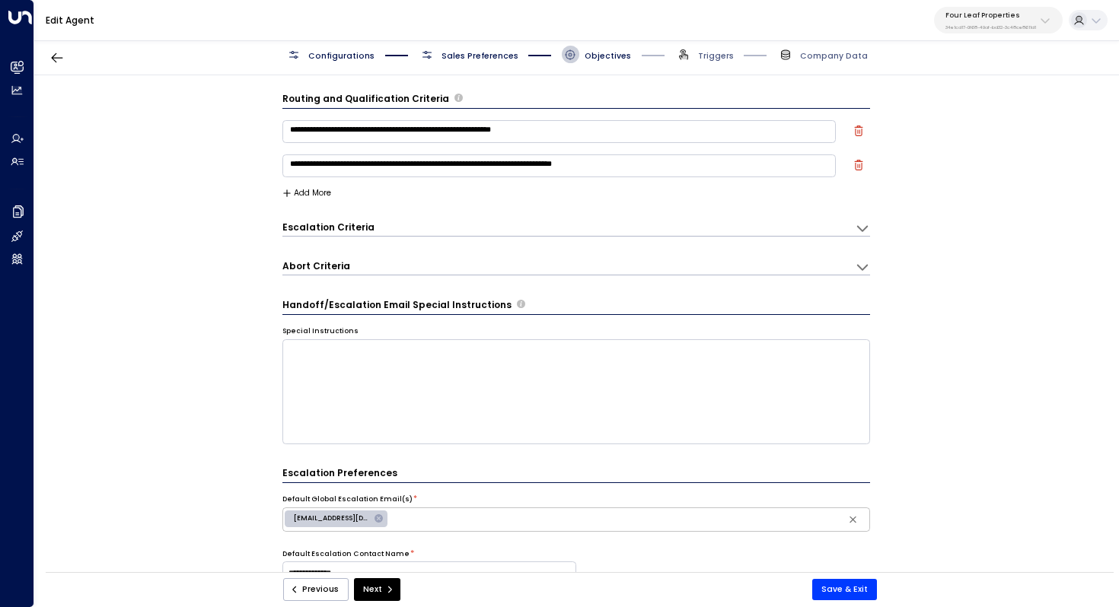
click at [343, 52] on span "Configurations" at bounding box center [341, 55] width 66 height 11
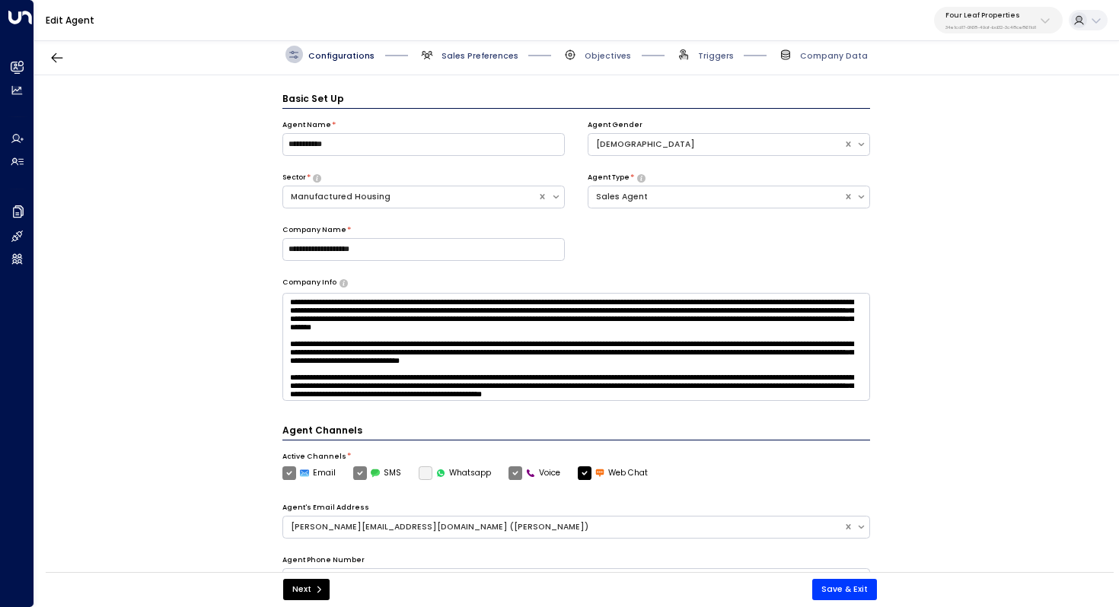
click at [498, 55] on span "Sales Preferences" at bounding box center [479, 55] width 77 height 11
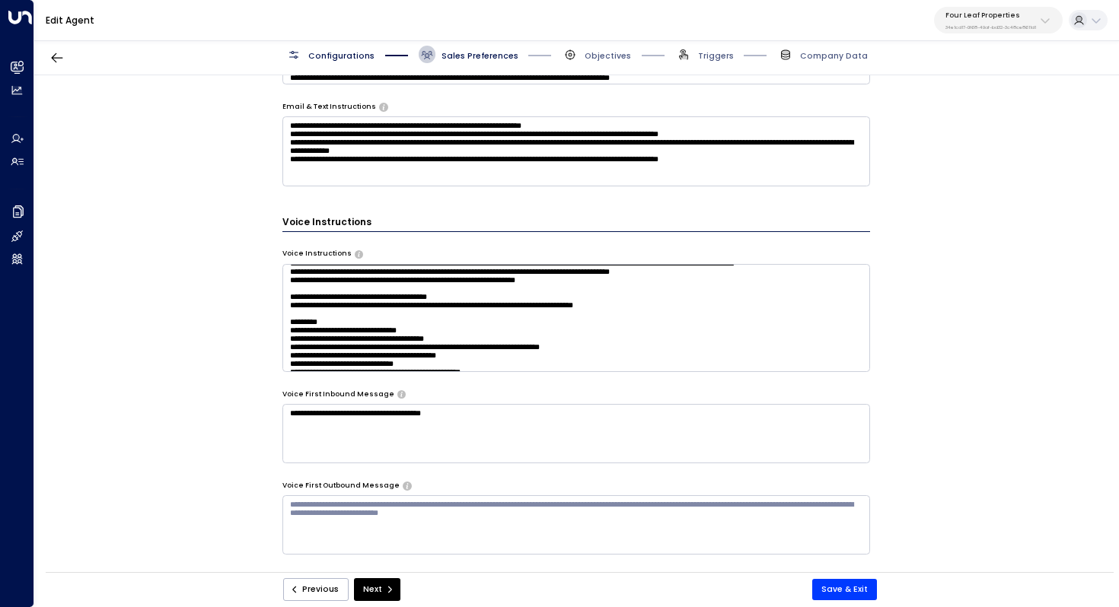
scroll to position [78, 0]
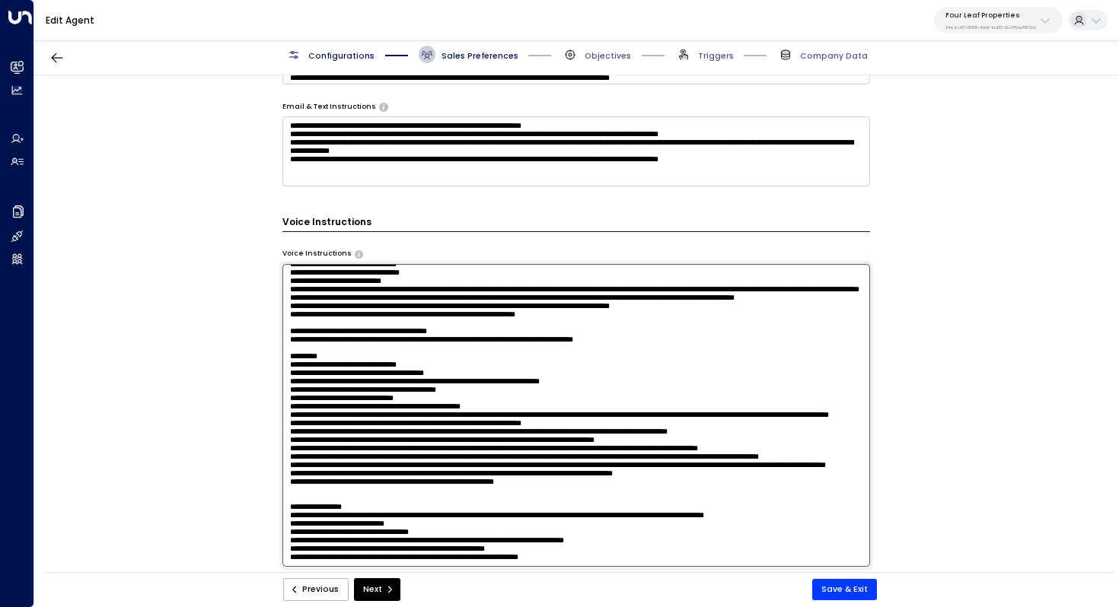
drag, startPoint x: 595, startPoint y: 308, endPoint x: 730, endPoint y: 301, distance: 135.6
click at [730, 301] on textarea at bounding box center [576, 415] width 588 height 303
click at [787, 301] on textarea at bounding box center [576, 415] width 588 height 303
type textarea "**********"
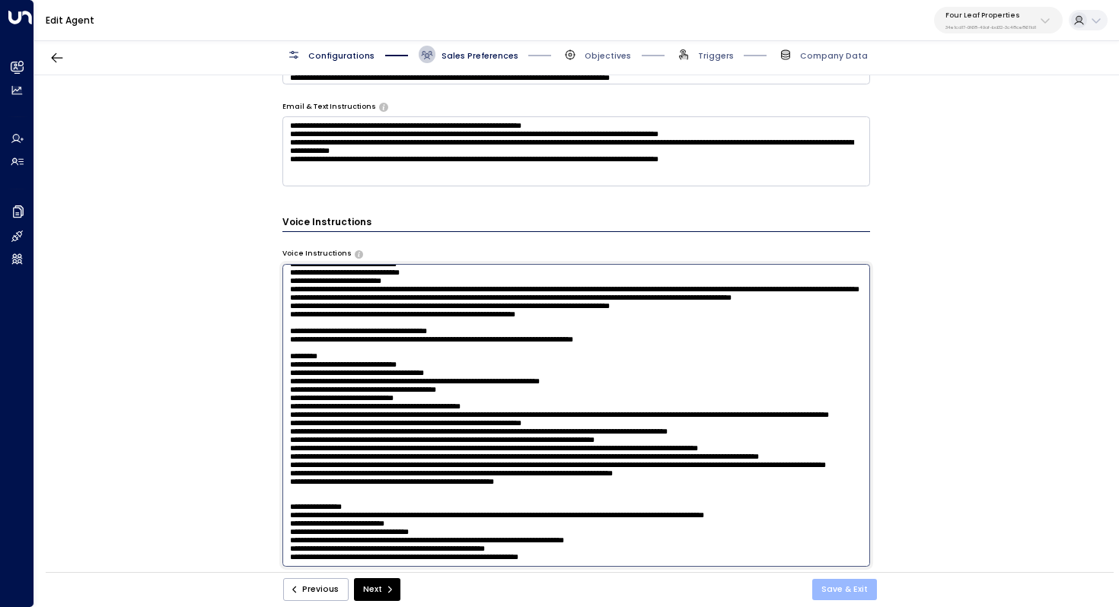
click at [837, 581] on button "Save & Exit" at bounding box center [844, 589] width 65 height 21
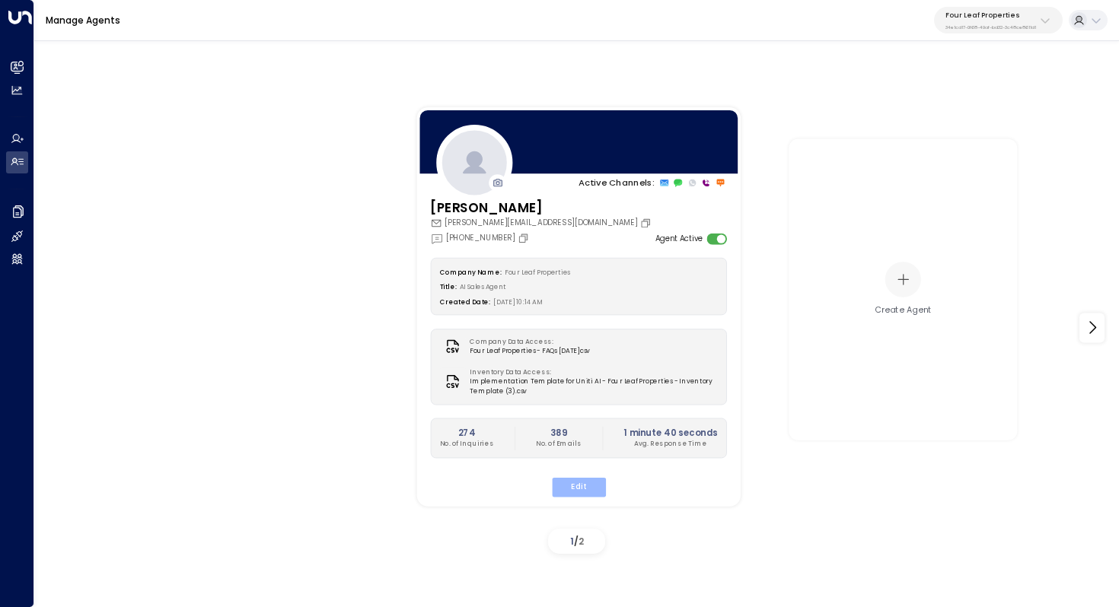
click at [581, 496] on button "Edit" at bounding box center [578, 487] width 54 height 20
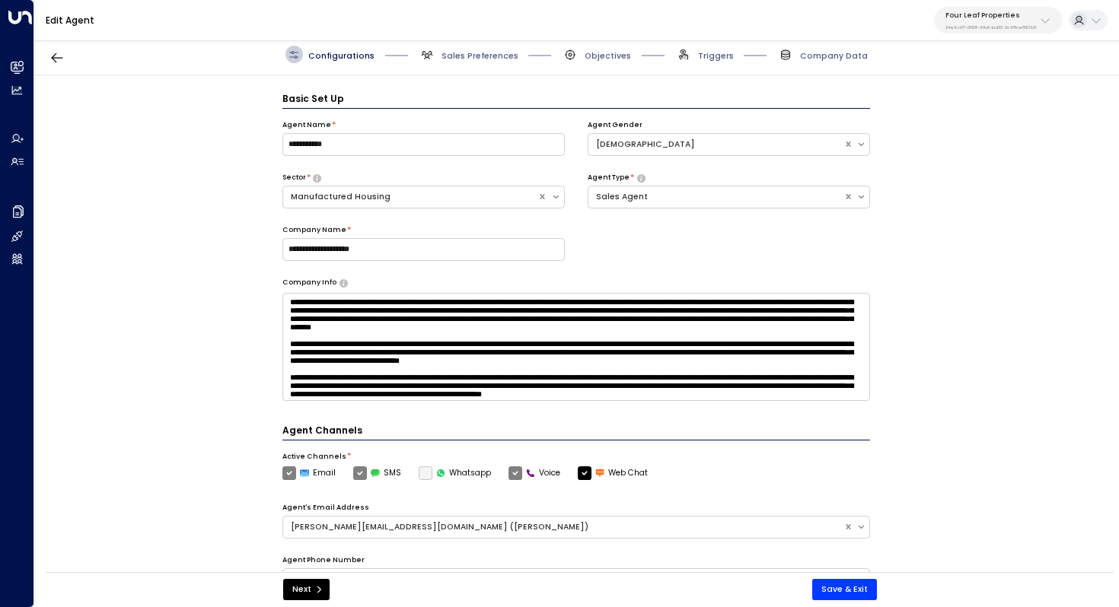
scroll to position [17, 0]
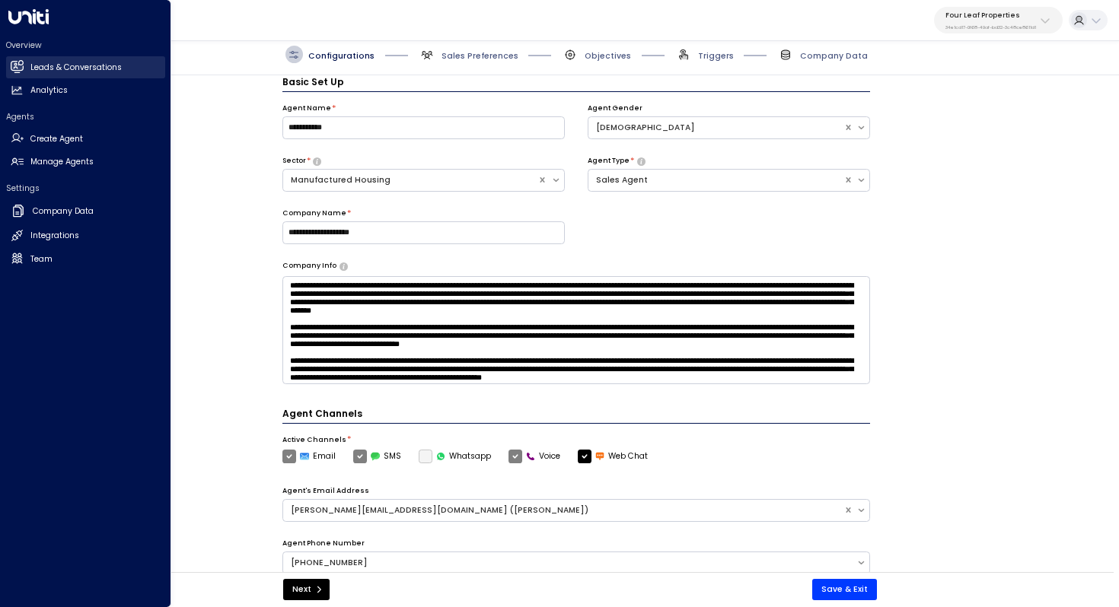
click at [60, 68] on h2 "Leads & Conversations" at bounding box center [75, 68] width 91 height 12
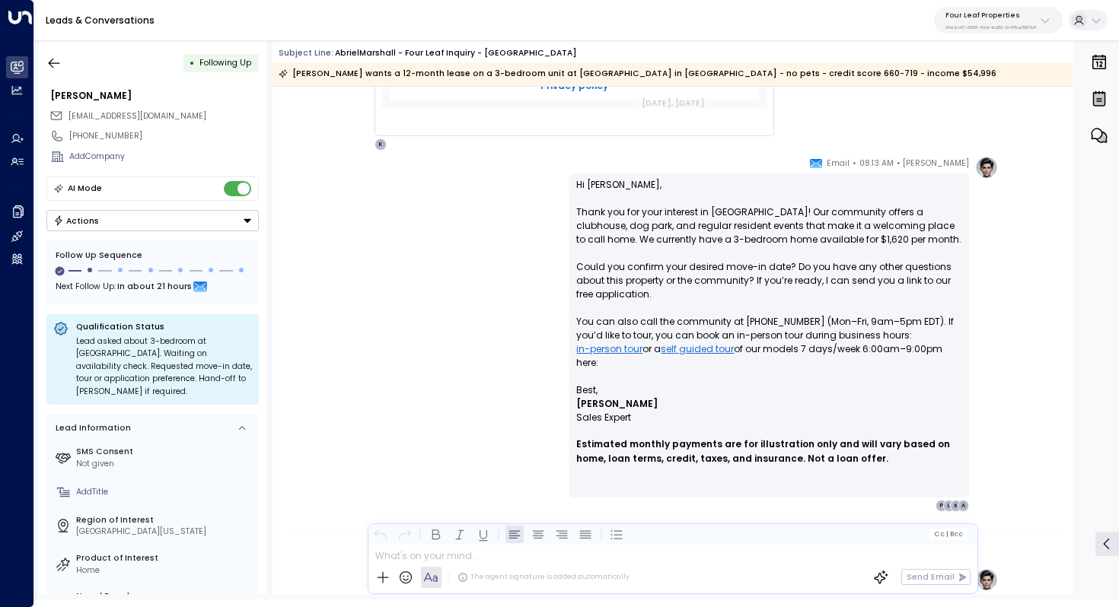
scroll to position [876, 0]
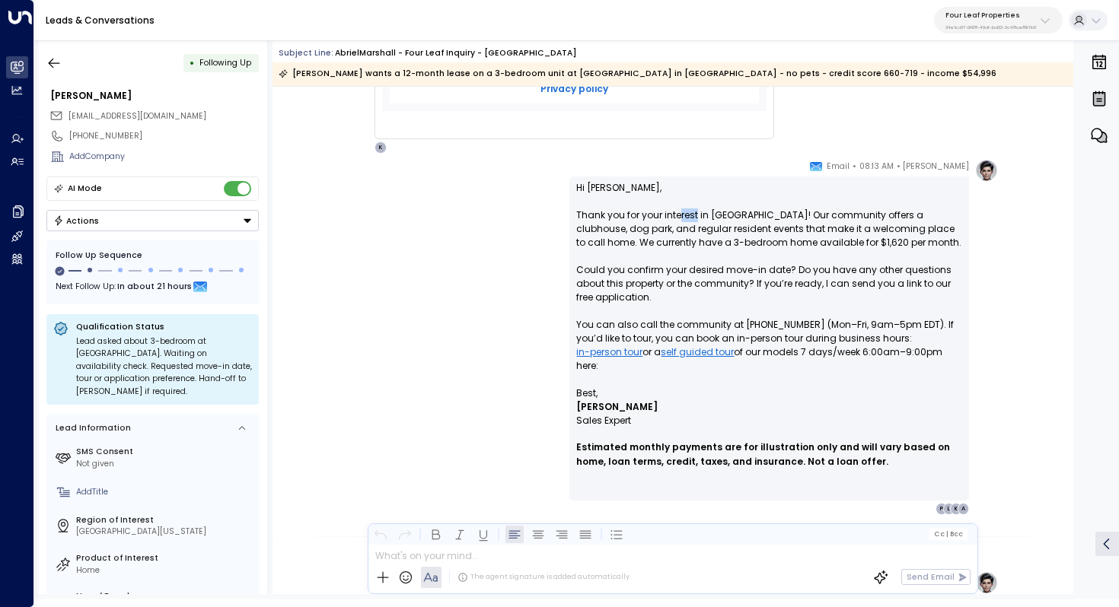
drag, startPoint x: 679, startPoint y: 212, endPoint x: 695, endPoint y: 212, distance: 16.0
click at [695, 212] on p "Hi [PERSON_NAME], Thank you for your interest in [GEOGRAPHIC_DATA]! Our communi…" at bounding box center [769, 283] width 386 height 205
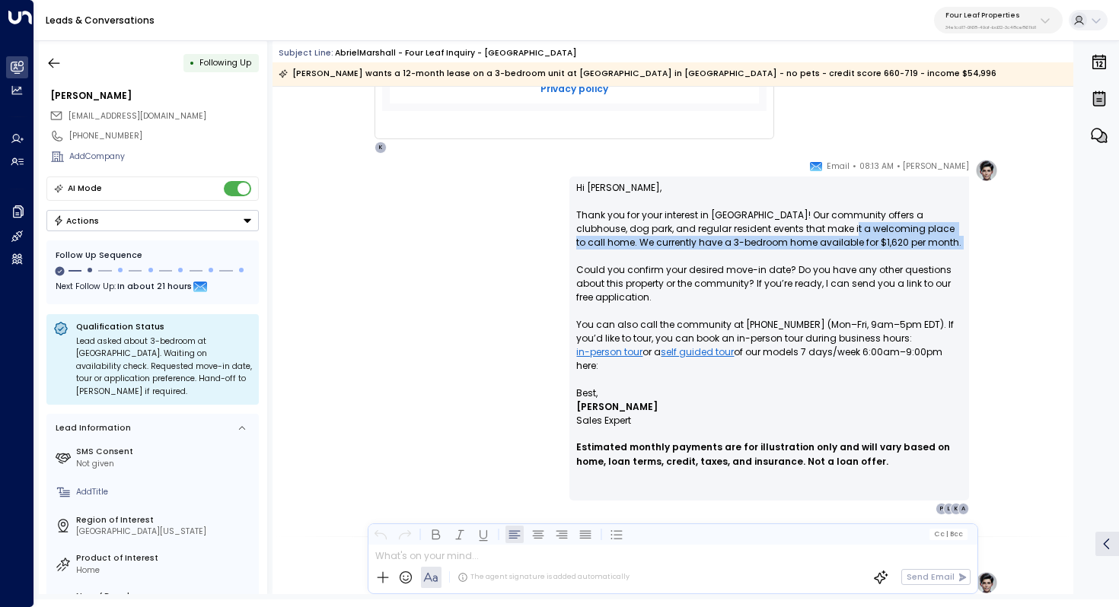
drag, startPoint x: 797, startPoint y: 228, endPoint x: 848, endPoint y: 256, distance: 58.2
click at [848, 256] on p "Hi [PERSON_NAME], Thank you for your interest in [GEOGRAPHIC_DATA]! Our communi…" at bounding box center [769, 283] width 386 height 205
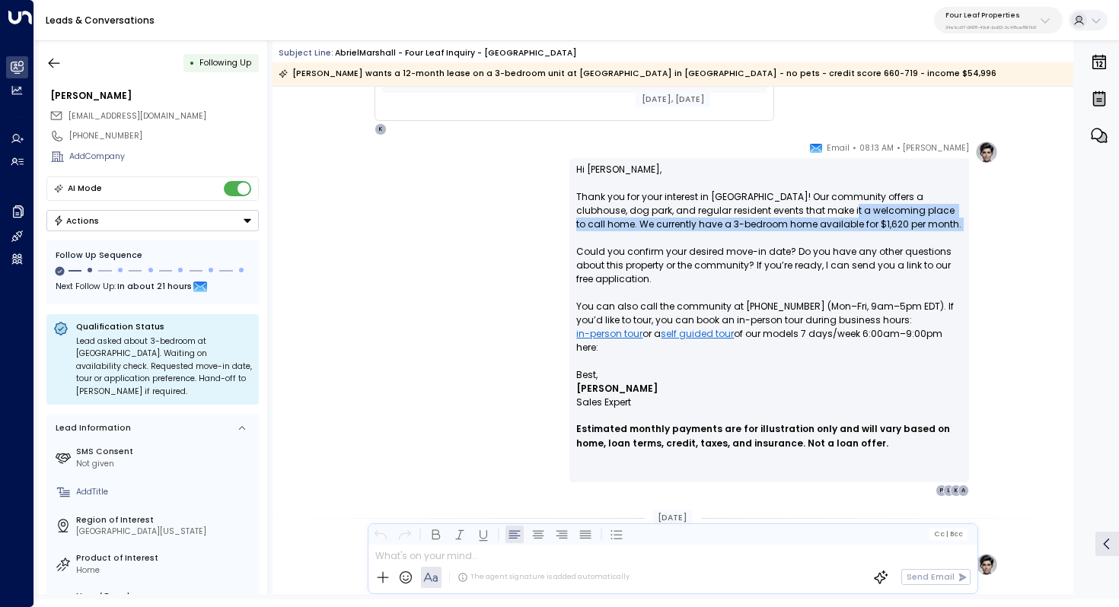
scroll to position [896, 0]
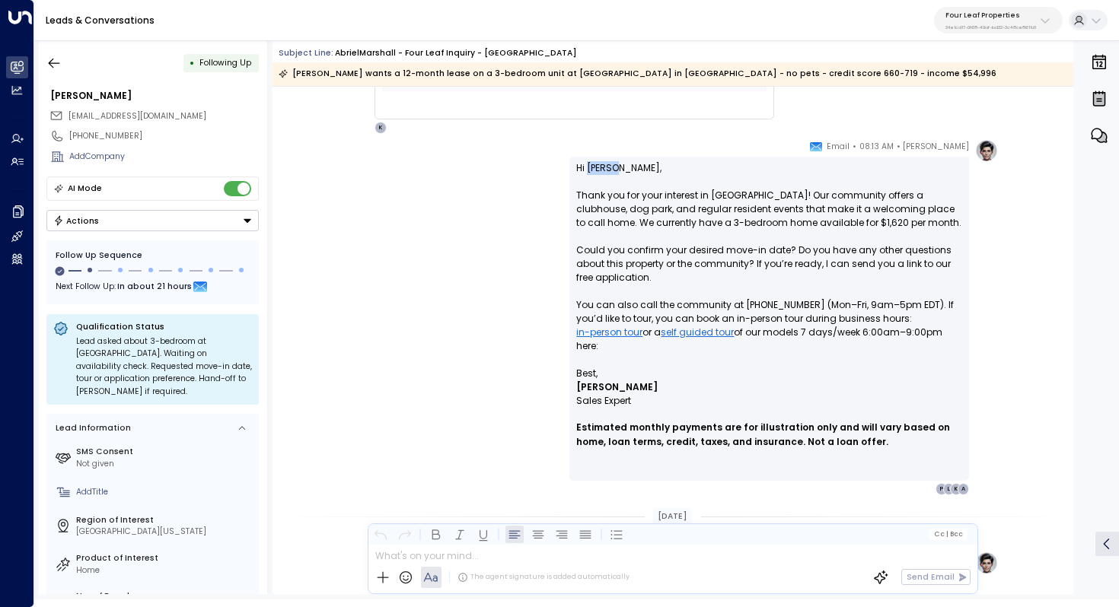
drag, startPoint x: 585, startPoint y: 169, endPoint x: 612, endPoint y: 169, distance: 26.6
click at [612, 169] on p "Hi [PERSON_NAME], Thank you for your interest in [GEOGRAPHIC_DATA]! Our communi…" at bounding box center [769, 263] width 386 height 205
copy p "Abriel"
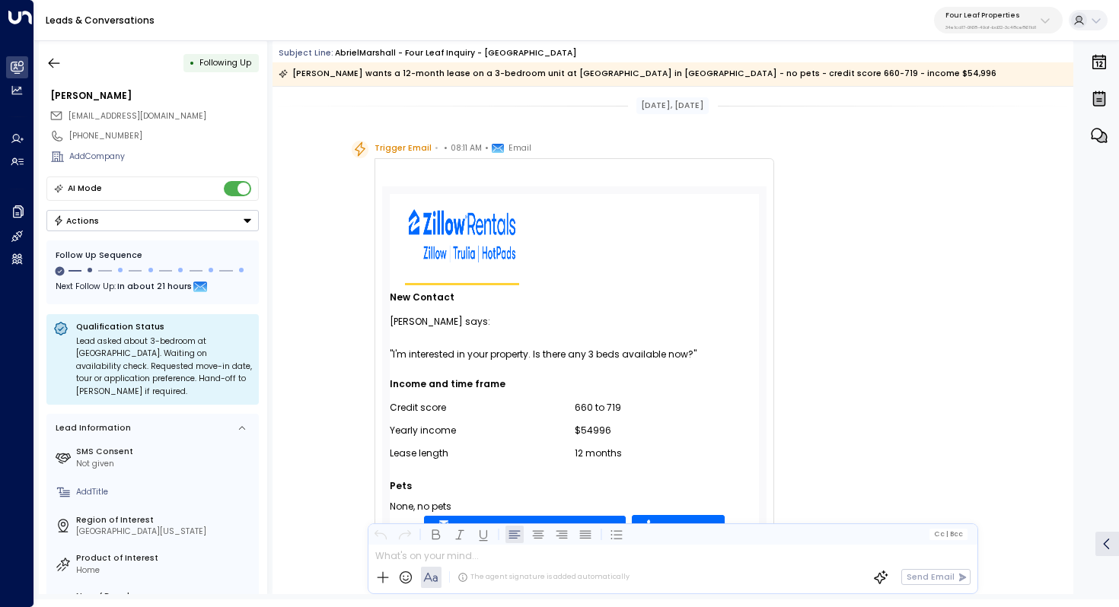
scroll to position [31, 0]
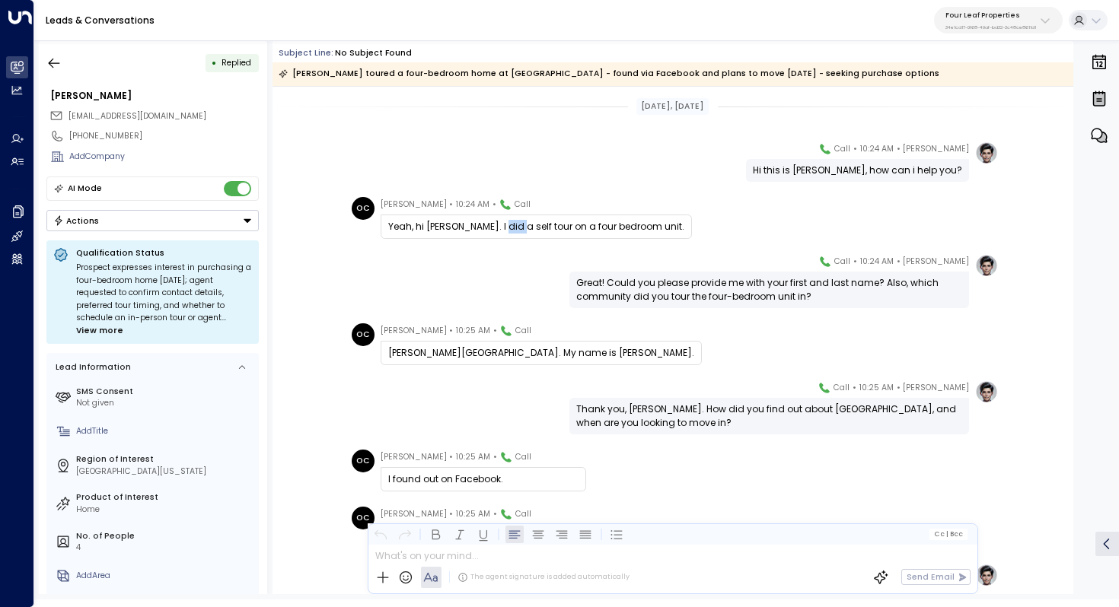
drag, startPoint x: 490, startPoint y: 230, endPoint x: 504, endPoint y: 230, distance: 14.5
click at [504, 230] on div "Yeah, hi [PERSON_NAME]. I did a self tour on a four bedroom unit." at bounding box center [536, 227] width 296 height 14
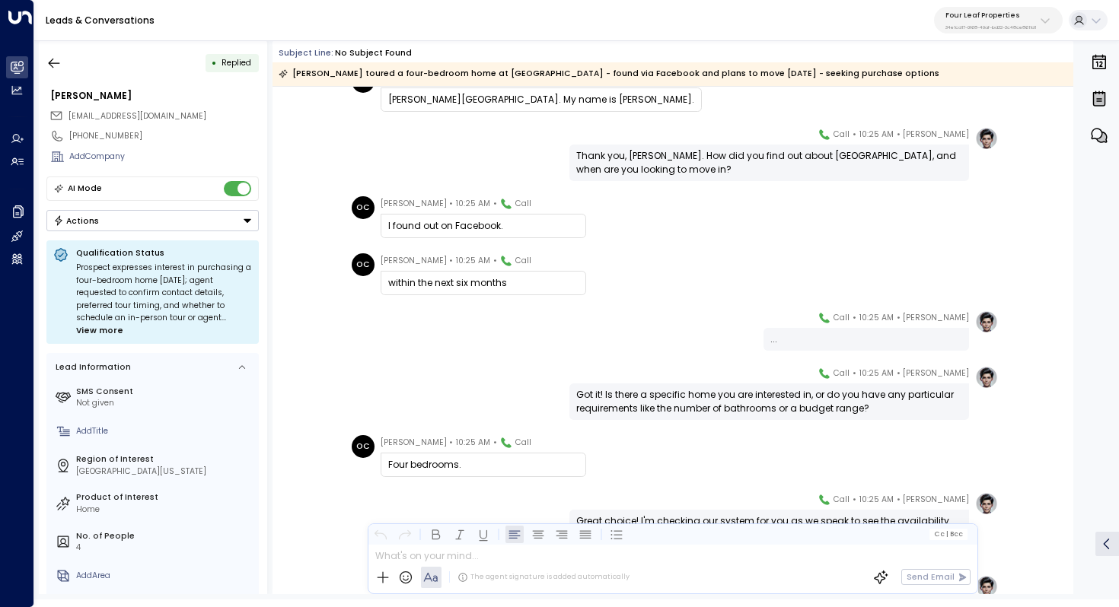
scroll to position [206, 0]
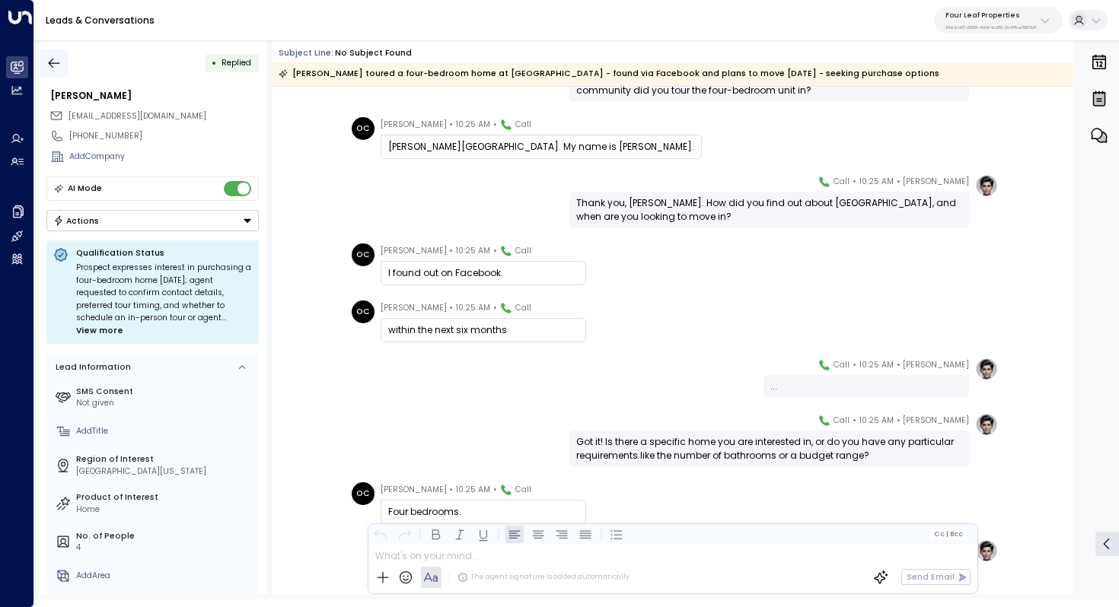
click at [57, 61] on icon "button" at bounding box center [53, 63] width 15 height 15
click at [59, 58] on icon "button" at bounding box center [53, 63] width 15 height 15
drag, startPoint x: 380, startPoint y: 126, endPoint x: 395, endPoint y: 124, distance: 14.5
click at [395, 124] on span "[PERSON_NAME]" at bounding box center [413, 124] width 66 height 15
click at [399, 124] on span "[PERSON_NAME]" at bounding box center [413, 124] width 66 height 15
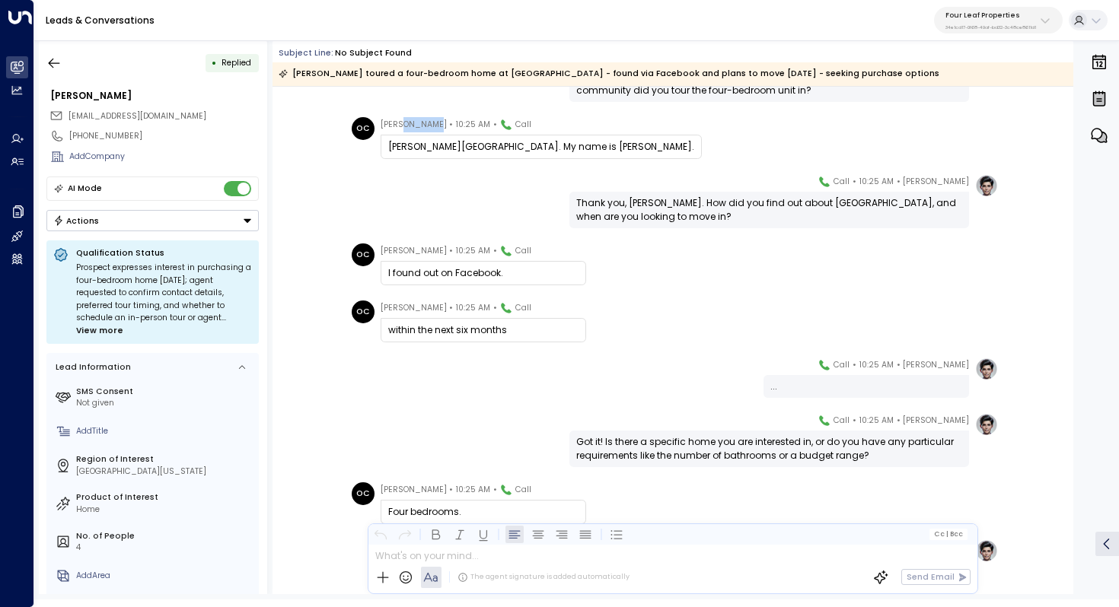
drag, startPoint x: 399, startPoint y: 124, endPoint x: 419, endPoint y: 124, distance: 19.8
click at [419, 124] on span "[PERSON_NAME]" at bounding box center [413, 124] width 66 height 15
copy span "[PERSON_NAME]"
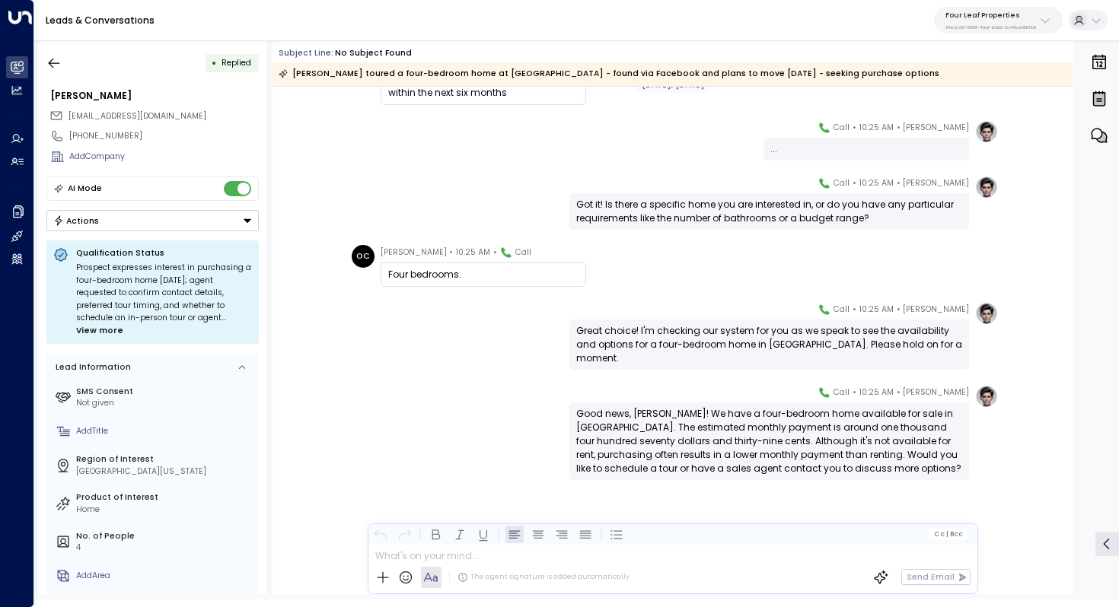
scroll to position [444, 0]
click at [422, 278] on div "Four bedrooms." at bounding box center [483, 275] width 190 height 14
click at [56, 65] on icon "button" at bounding box center [53, 63] width 15 height 15
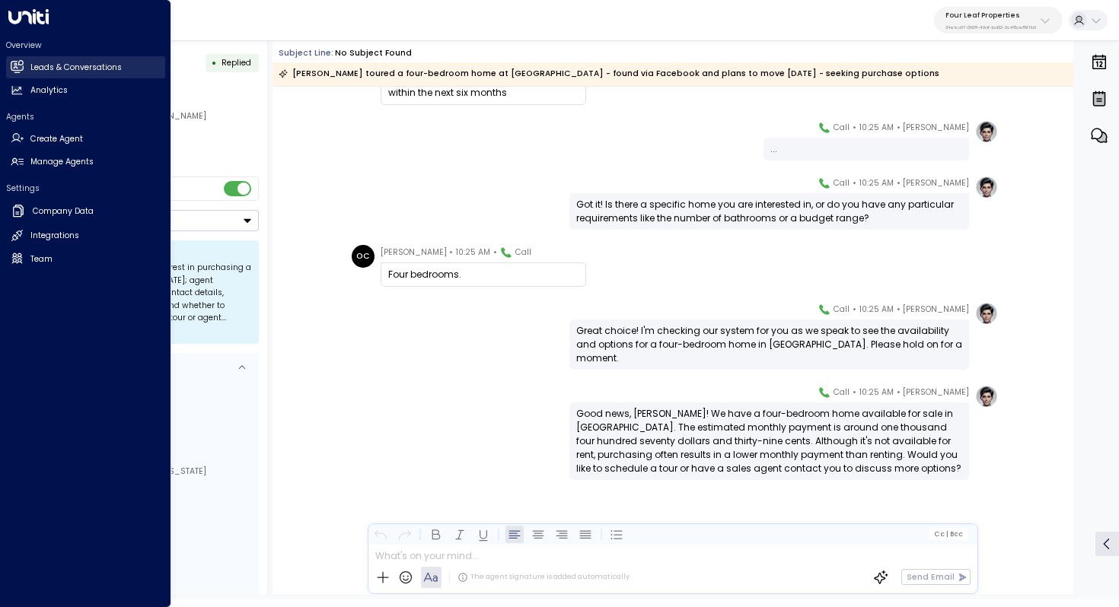
click at [33, 60] on link "Leads & Conversations Leads & Conversations" at bounding box center [85, 67] width 159 height 22
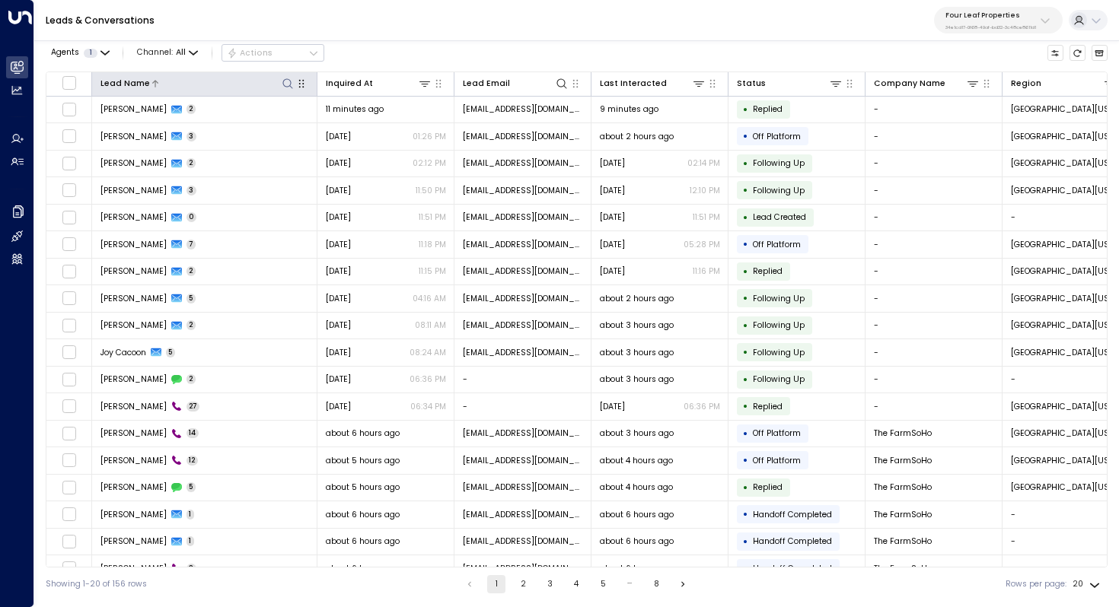
click at [288, 81] on icon at bounding box center [288, 84] width 12 height 12
type input "****"
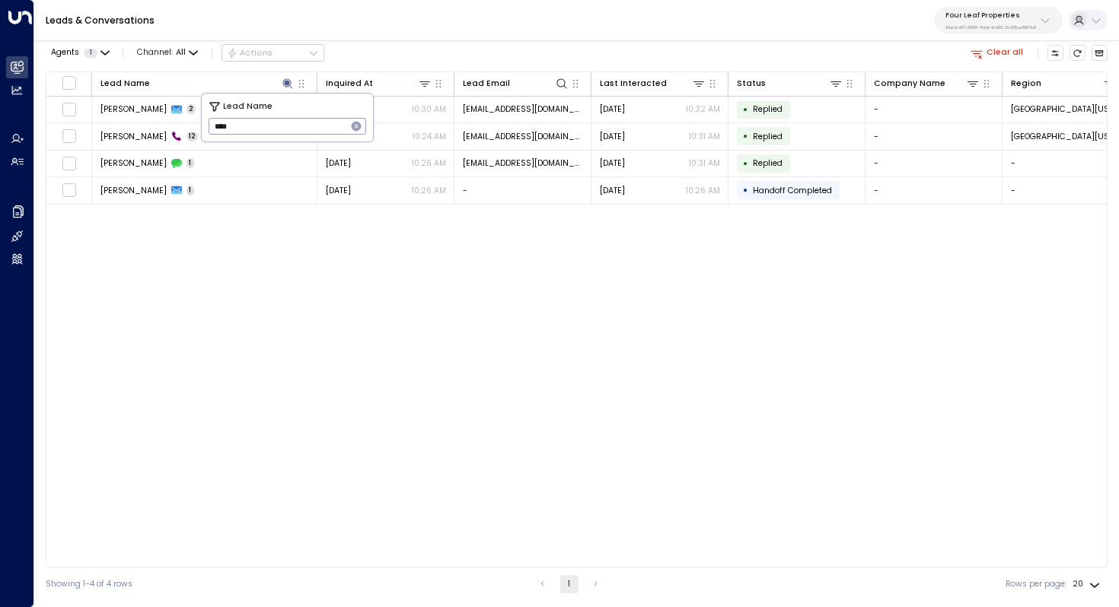
click at [240, 283] on div "Lead Name Inquired At Lead Email Last Interacted Status Company Name Region Pro…" at bounding box center [576, 320] width 1061 height 496
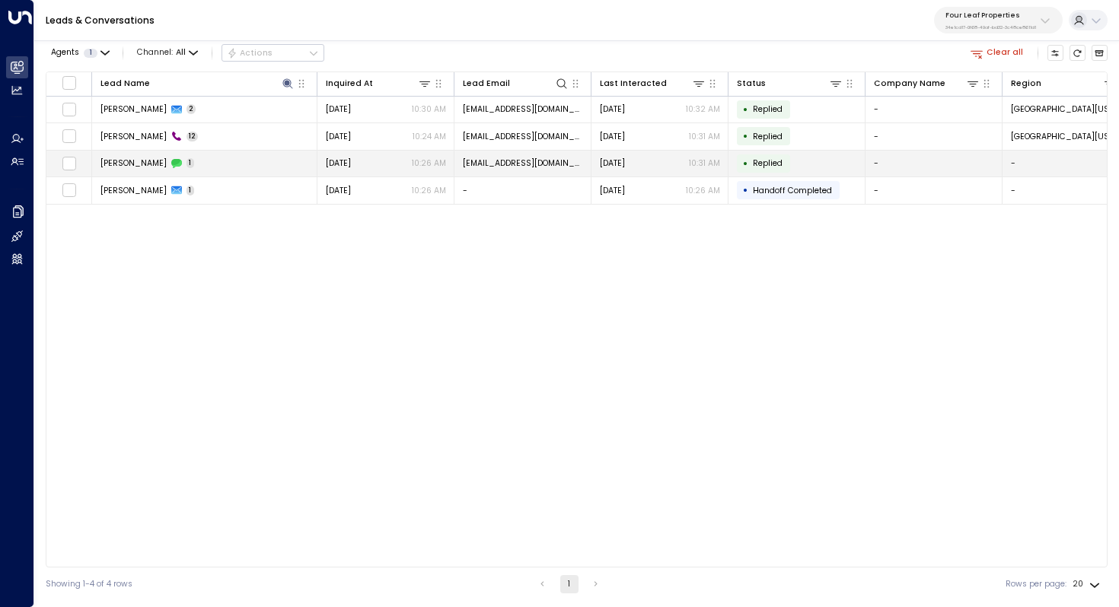
click at [137, 158] on span "Otto Cordova" at bounding box center [133, 163] width 66 height 11
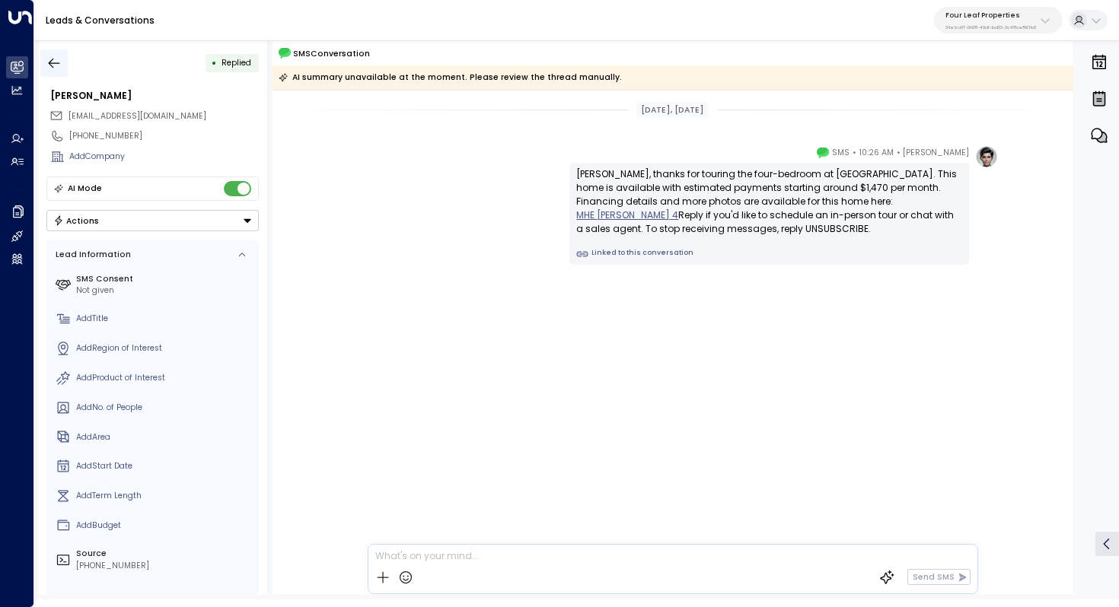
click at [57, 60] on icon "button" at bounding box center [53, 63] width 15 height 15
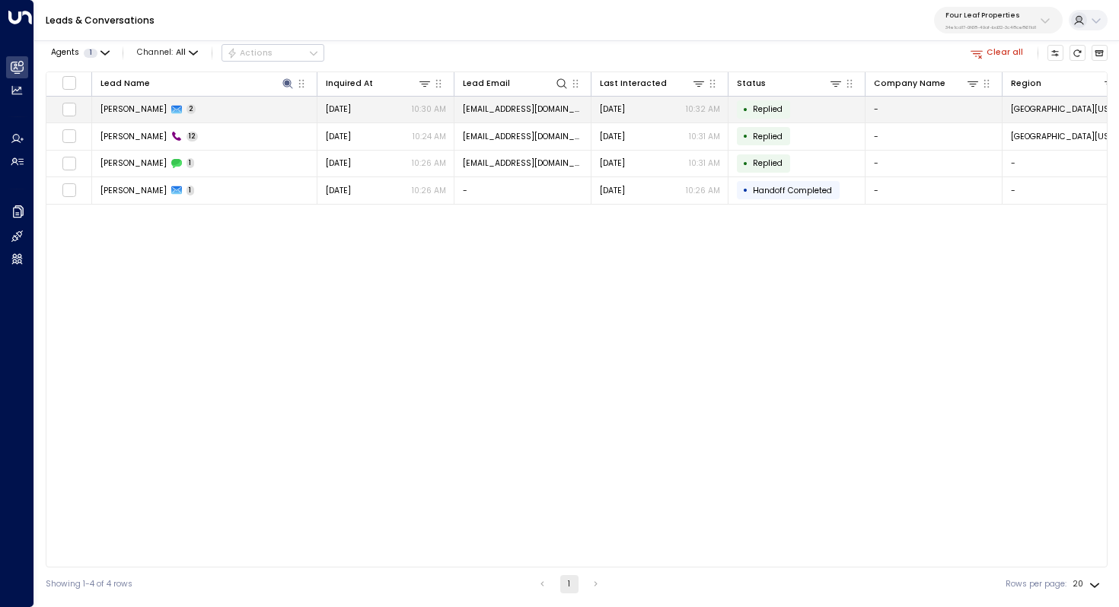
click at [126, 109] on span "Otto Cordova" at bounding box center [133, 108] width 66 height 11
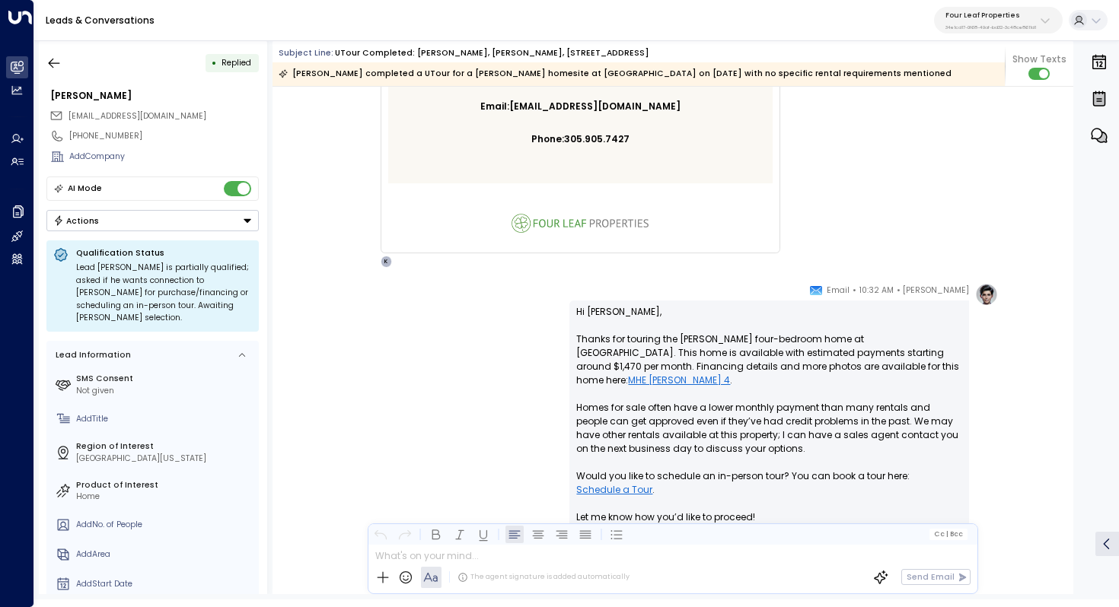
scroll to position [1755, 0]
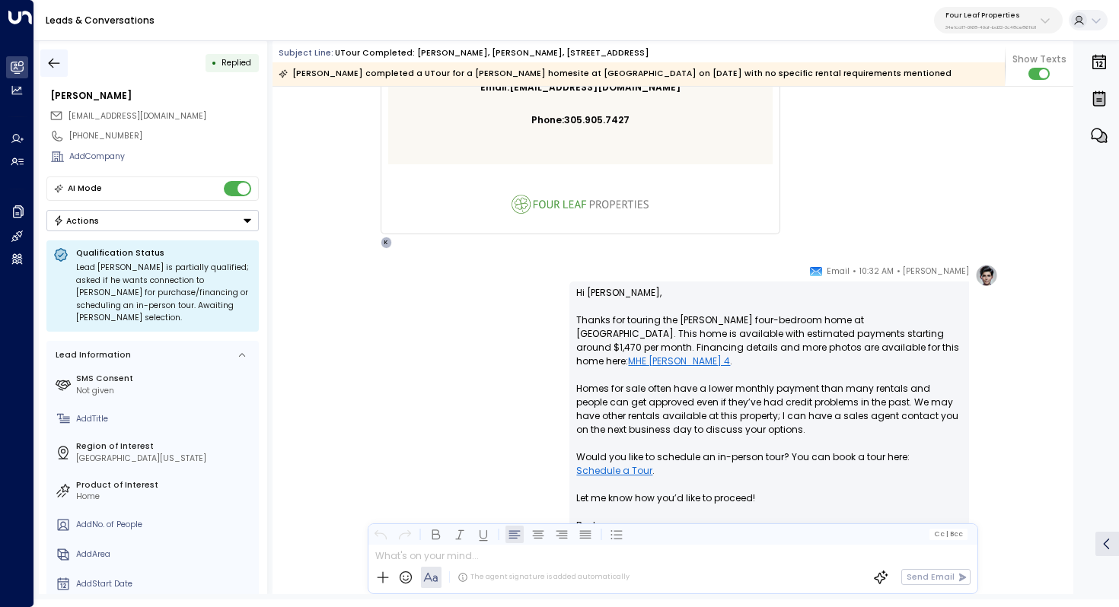
click at [59, 58] on icon "button" at bounding box center [53, 63] width 15 height 15
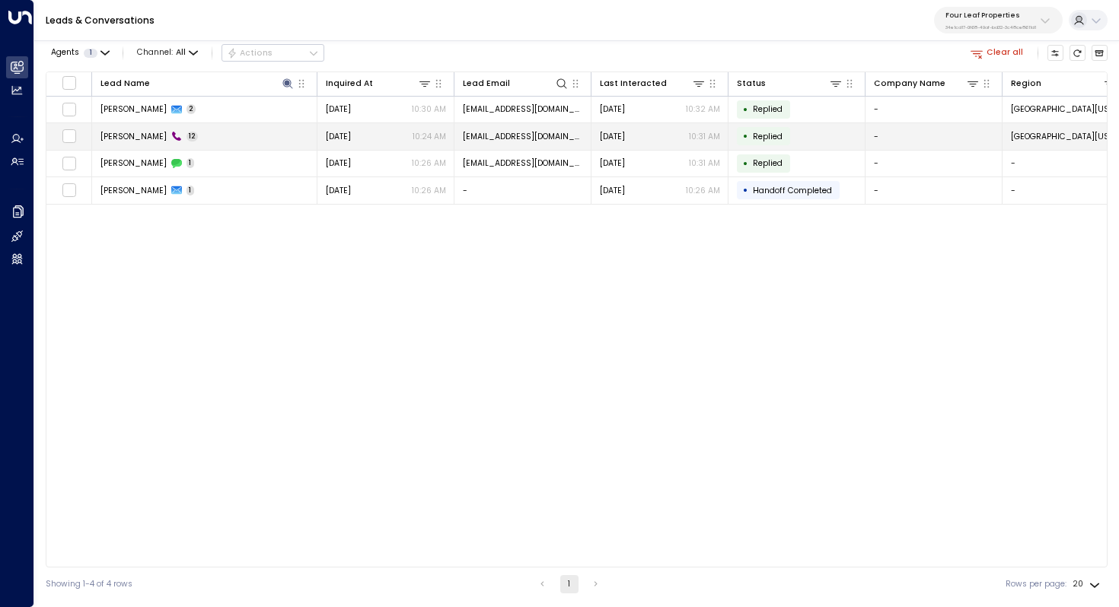
click at [116, 137] on span "Otto Cordova" at bounding box center [133, 136] width 66 height 11
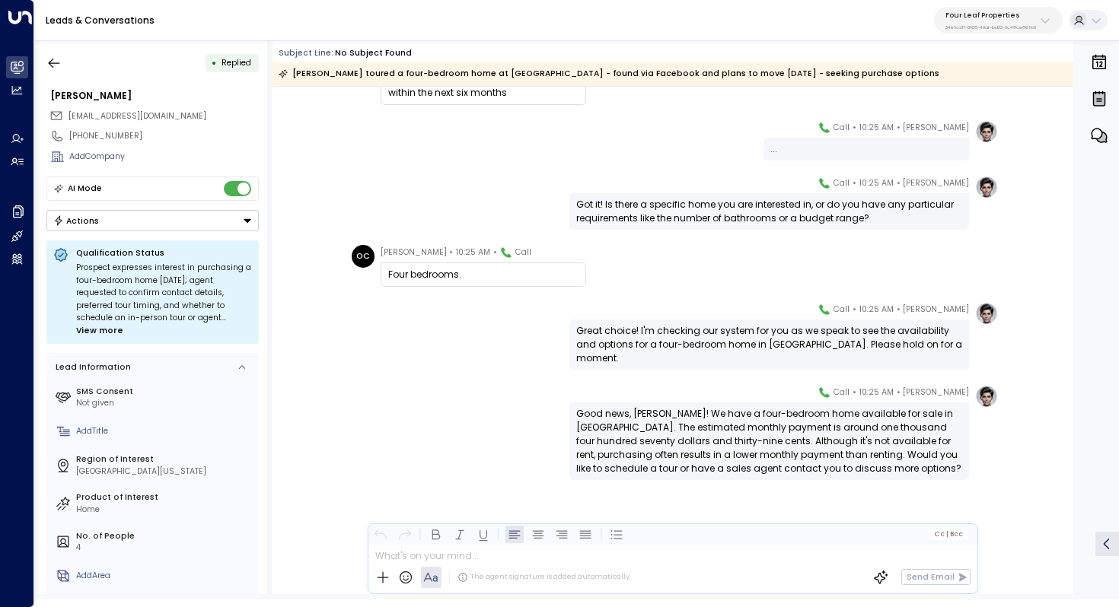
scroll to position [444, 0]
drag, startPoint x: 632, startPoint y: 336, endPoint x: 670, endPoint y: 336, distance: 38.8
click at [670, 336] on div "Great choice! I'm checking our system for you as we speak to see the availabili…" at bounding box center [769, 344] width 386 height 41
drag, startPoint x: 683, startPoint y: 409, endPoint x: 680, endPoint y: 425, distance: 15.4
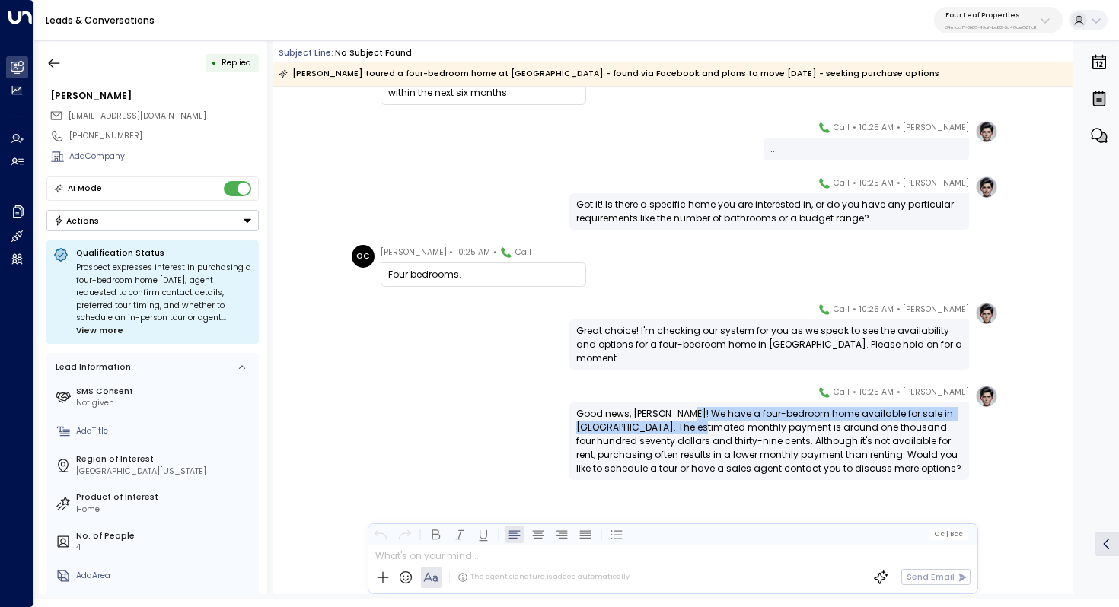
click at [680, 425] on div "Good news, Otto! We have a four-bedroom home available for sale in Summerhill V…" at bounding box center [769, 441] width 386 height 68
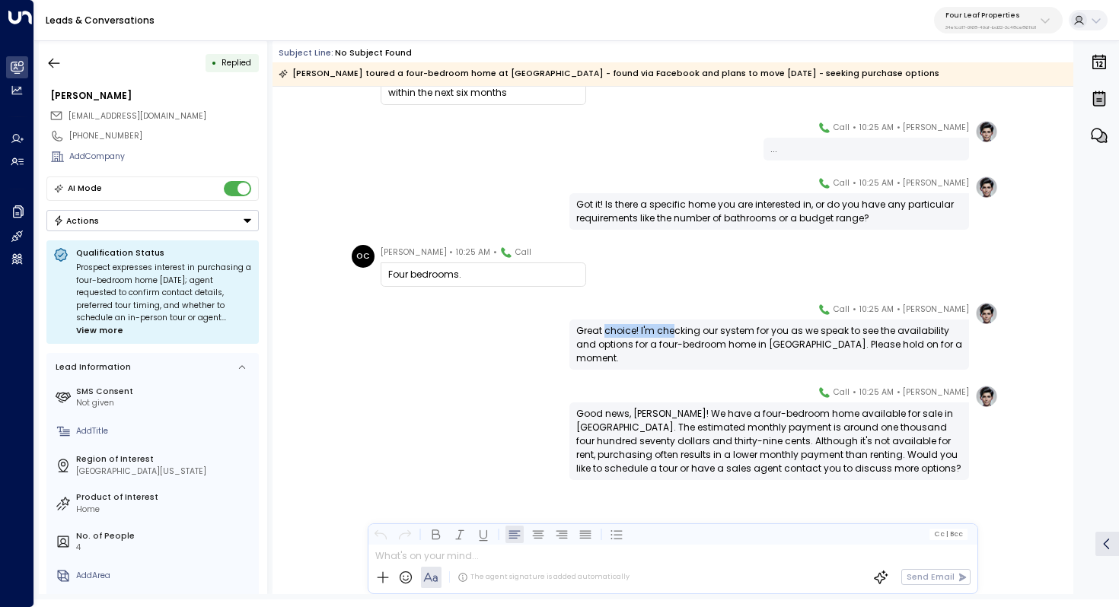
drag, startPoint x: 602, startPoint y: 329, endPoint x: 672, endPoint y: 329, distance: 70.0
click at [672, 329] on div "Great choice! I'm checking our system for you as we speak to see the availabili…" at bounding box center [769, 344] width 386 height 41
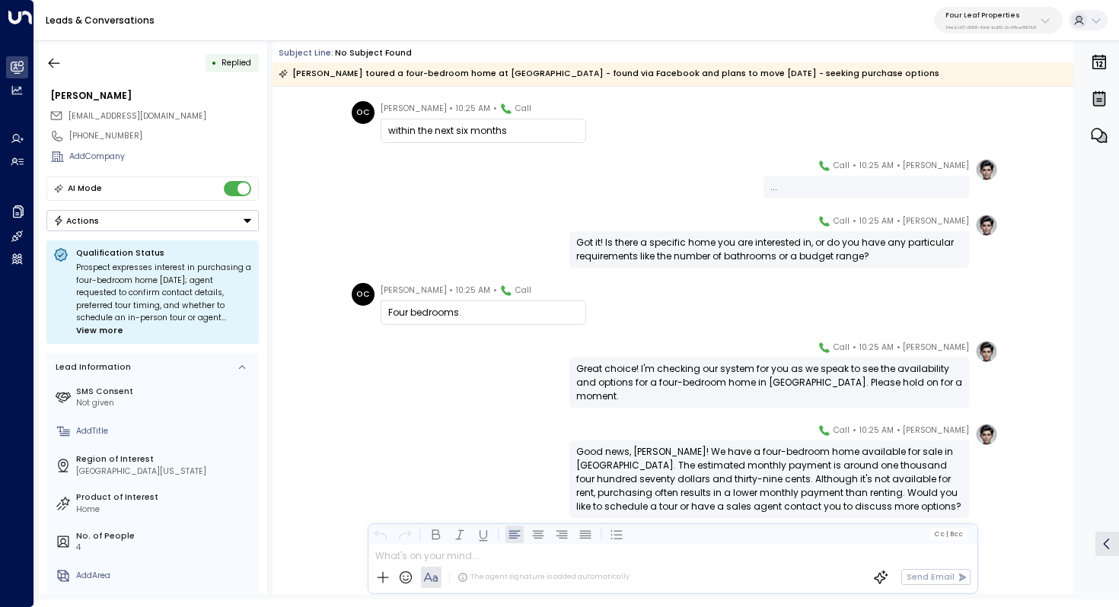
click at [599, 240] on div "Got it! Is there a specific home you are interested in, or do you have any part…" at bounding box center [769, 249] width 386 height 27
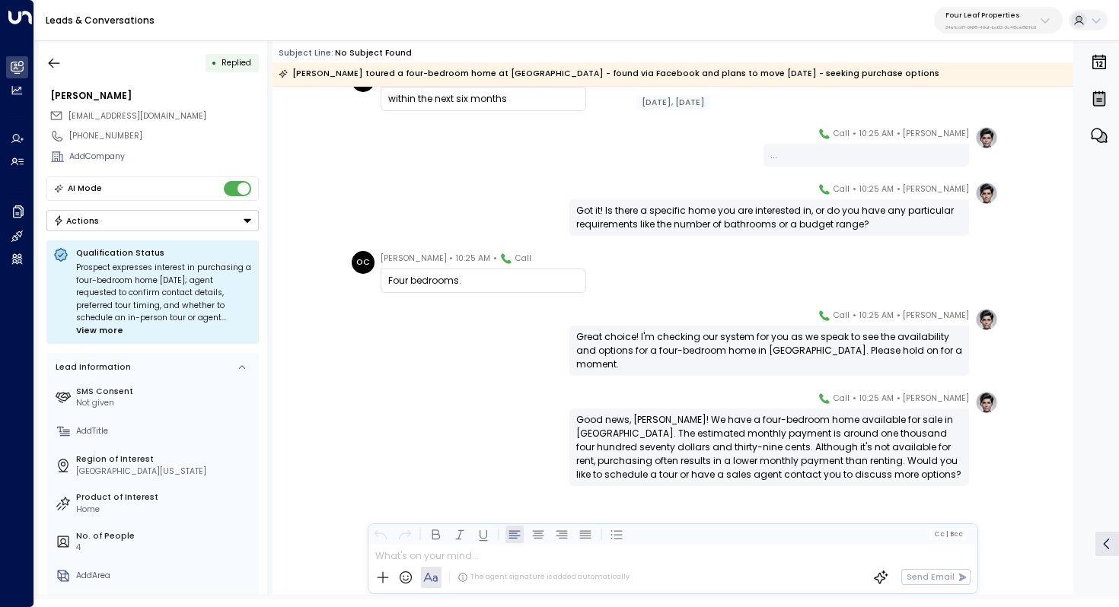
scroll to position [438, 0]
drag, startPoint x: 881, startPoint y: 315, endPoint x: 891, endPoint y: 315, distance: 9.9
click at [891, 315] on span "10:25 AM" at bounding box center [876, 314] width 34 height 15
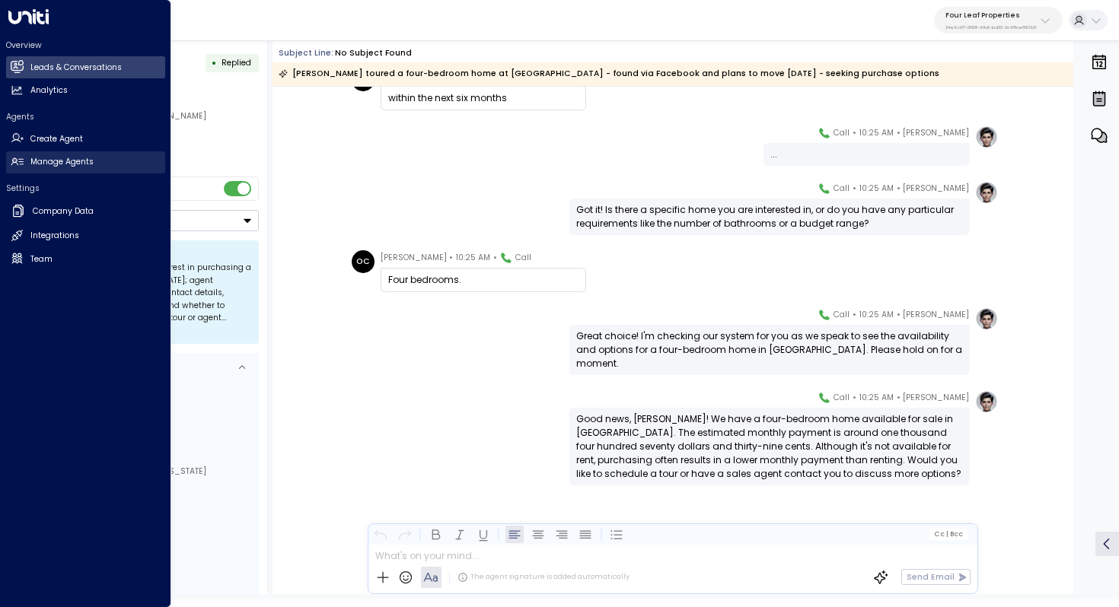
click at [54, 162] on h2 "Manage Agents" at bounding box center [61, 162] width 63 height 12
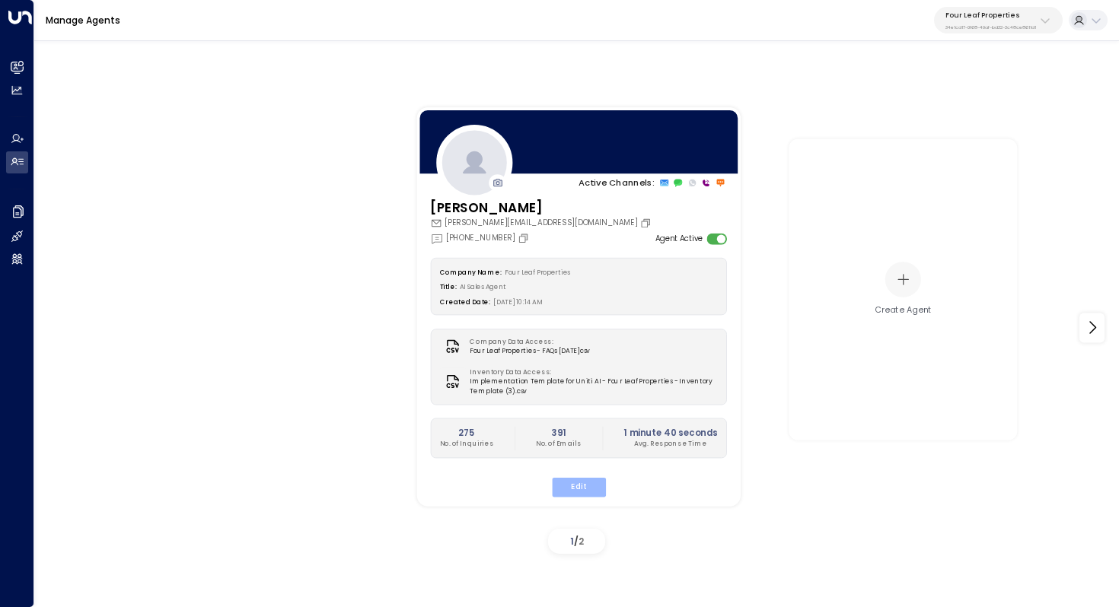
click at [584, 489] on button "Edit" at bounding box center [578, 487] width 54 height 20
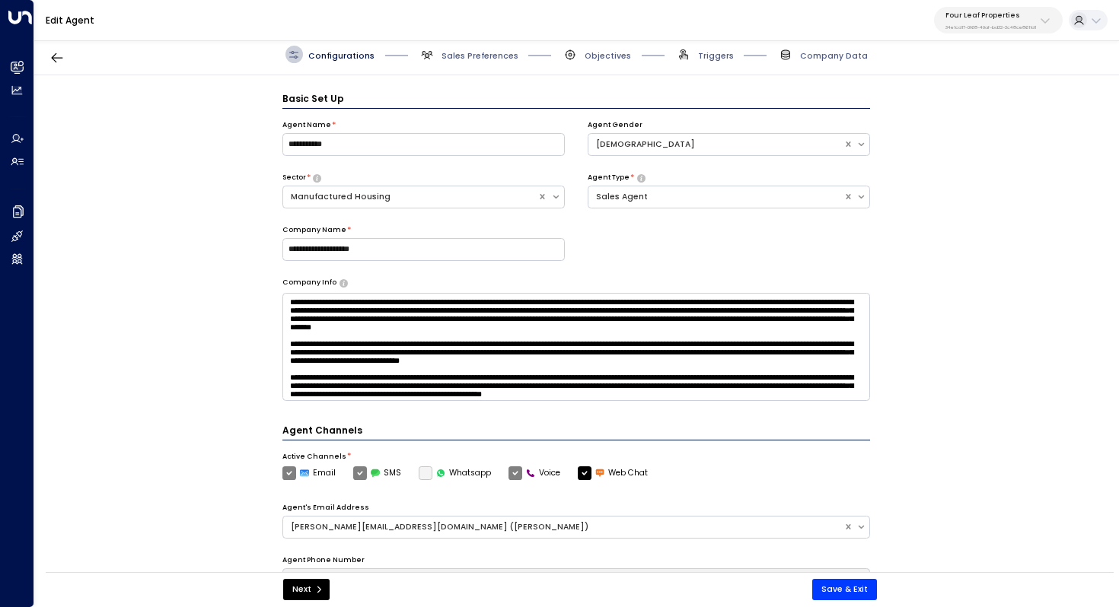
scroll to position [17, 0]
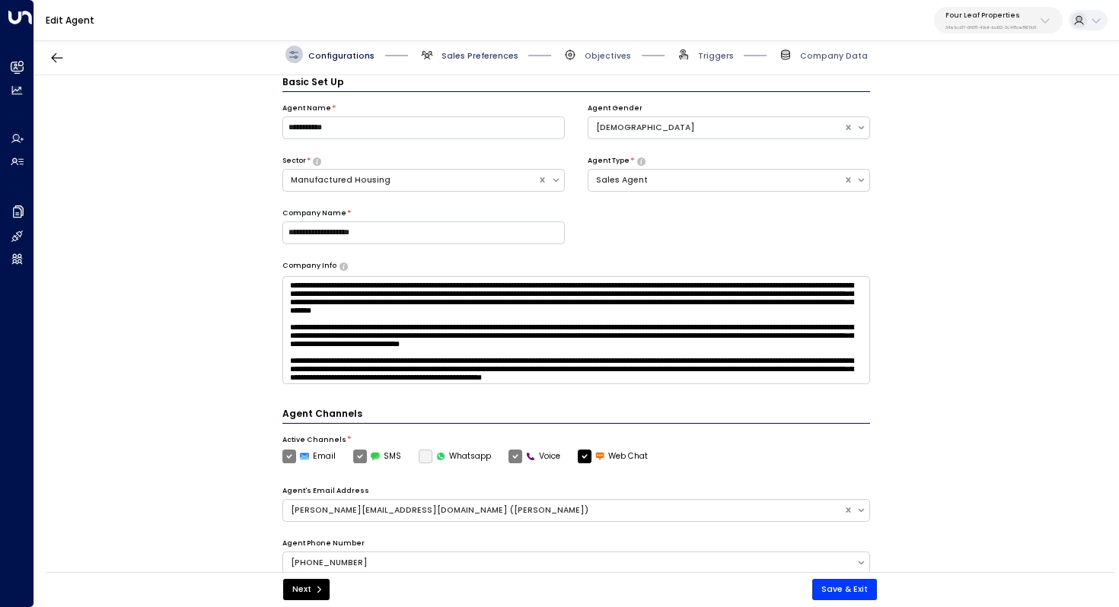
click at [464, 56] on span "Sales Preferences" at bounding box center [479, 55] width 77 height 11
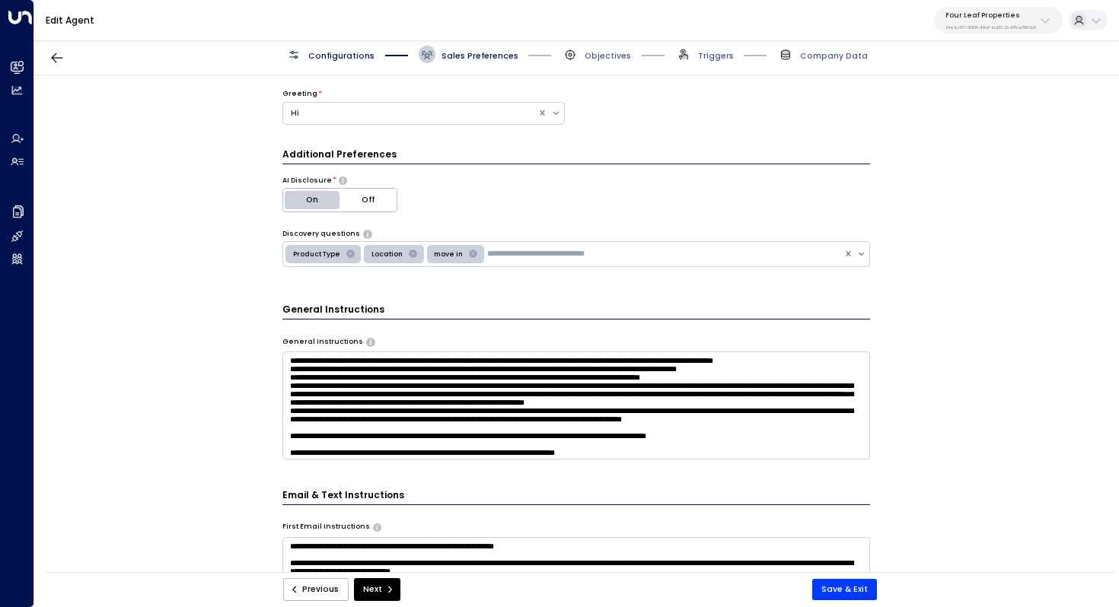
scroll to position [361, 0]
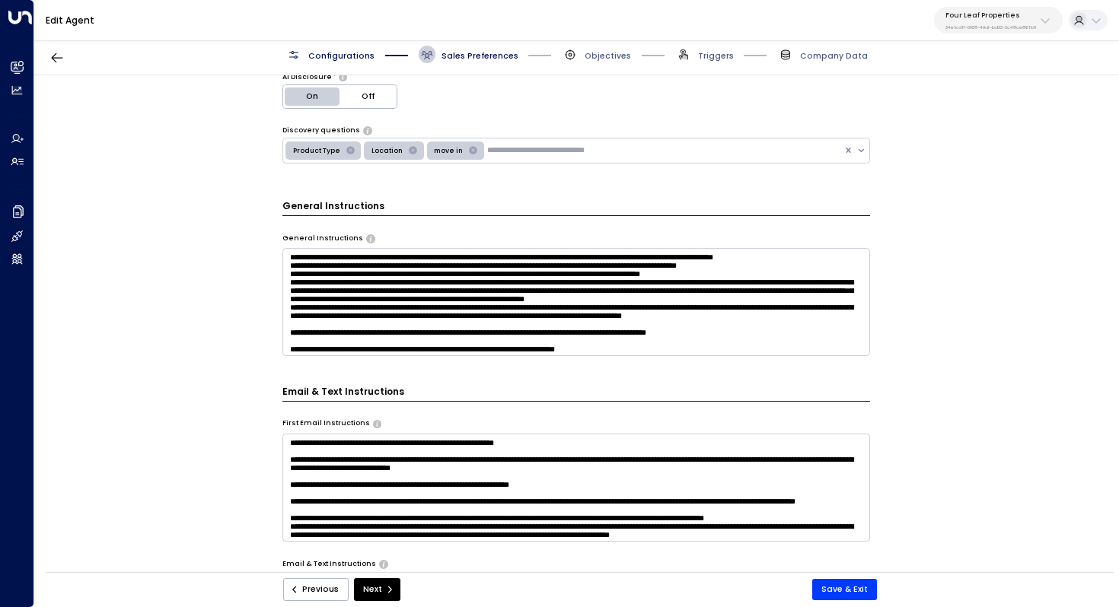
click at [517, 292] on textarea at bounding box center [576, 302] width 588 height 108
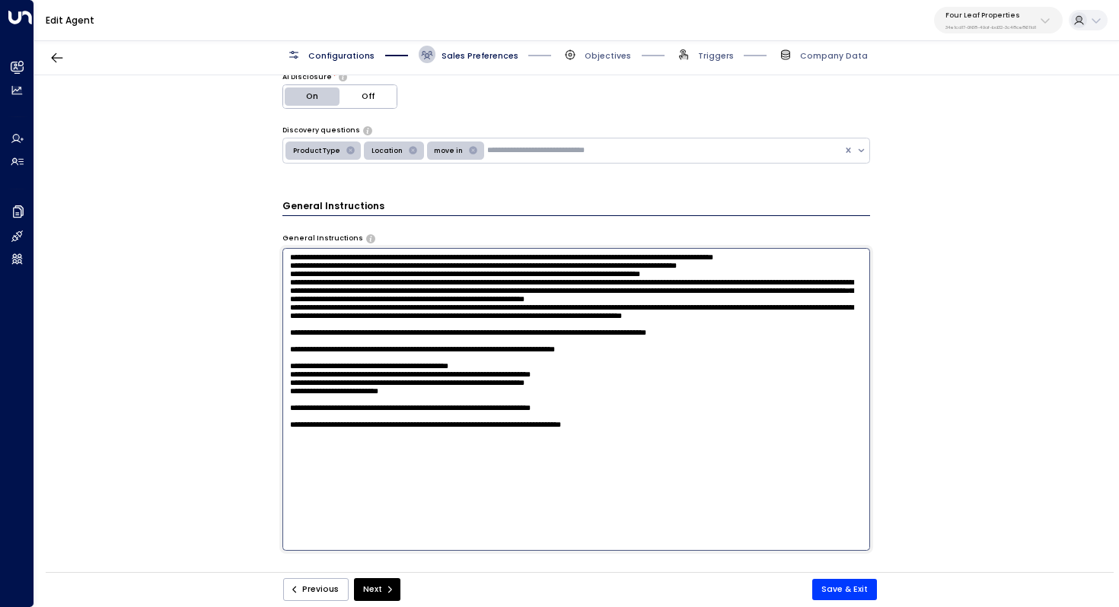
scroll to position [345, 0]
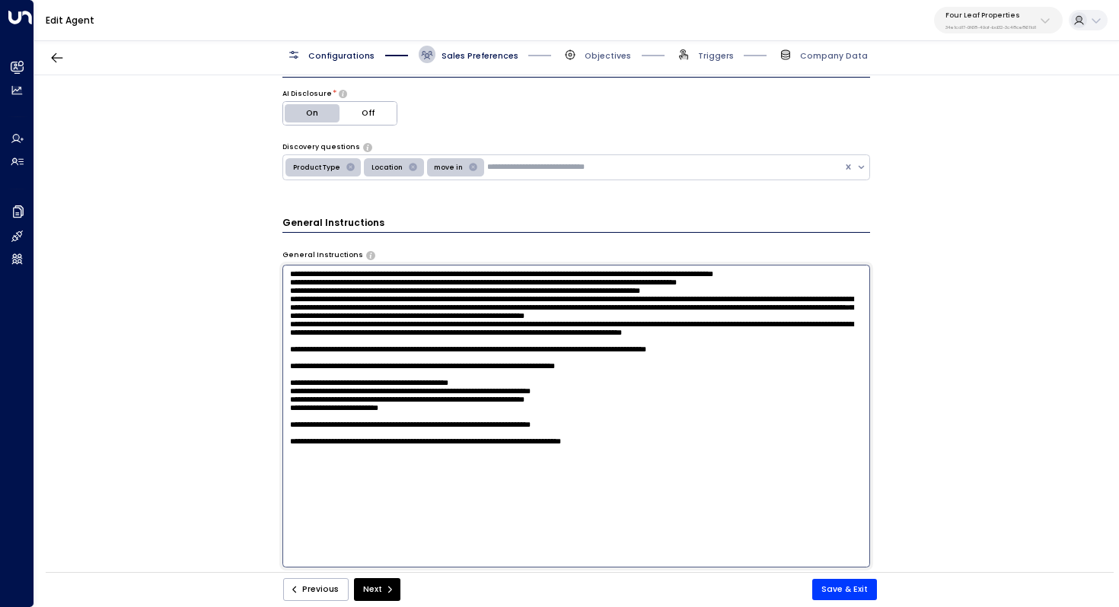
drag, startPoint x: 459, startPoint y: 284, endPoint x: 524, endPoint y: 288, distance: 65.6
click at [524, 288] on textarea at bounding box center [576, 416] width 588 height 303
click at [432, 380] on textarea at bounding box center [576, 416] width 588 height 303
drag, startPoint x: 307, startPoint y: 358, endPoint x: 563, endPoint y: 358, distance: 256.4
click at [563, 358] on textarea at bounding box center [576, 416] width 588 height 303
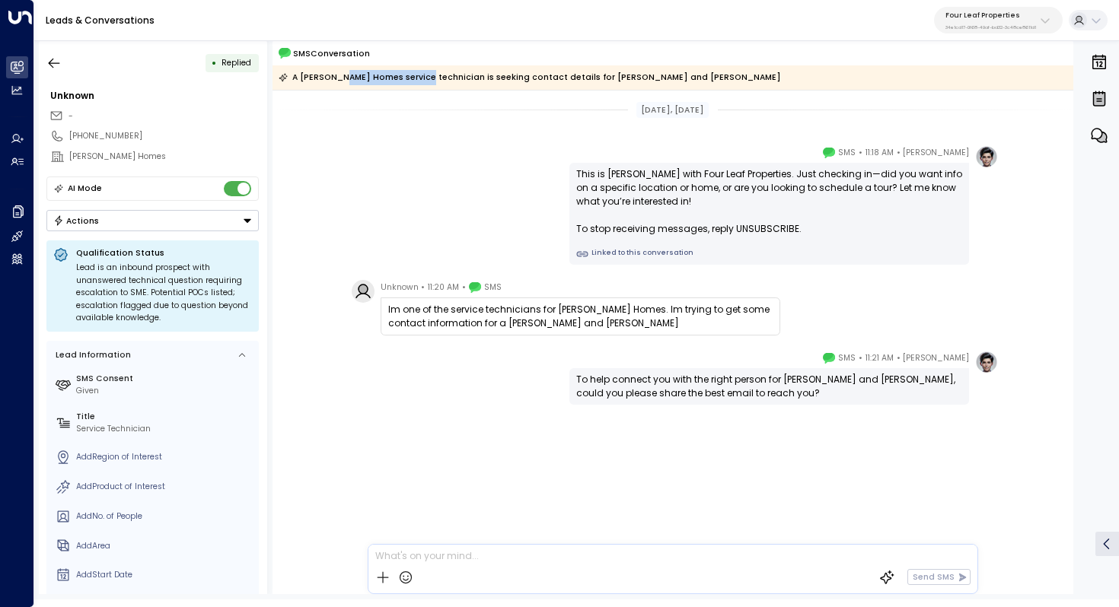
drag, startPoint x: 341, startPoint y: 77, endPoint x: 423, endPoint y: 77, distance: 82.2
click at [422, 77] on div "A [PERSON_NAME] Homes service technician is seeking contact details for [PERSON…" at bounding box center [529, 77] width 502 height 15
click at [423, 77] on div "A [PERSON_NAME] Homes service technician is seeking contact details for [PERSON…" at bounding box center [529, 77] width 502 height 15
drag, startPoint x: 479, startPoint y: 313, endPoint x: 504, endPoint y: 313, distance: 24.3
click at [504, 313] on div "Im one of the service technicians for [PERSON_NAME] Homes. Im trying to get som…" at bounding box center [580, 316] width 384 height 27
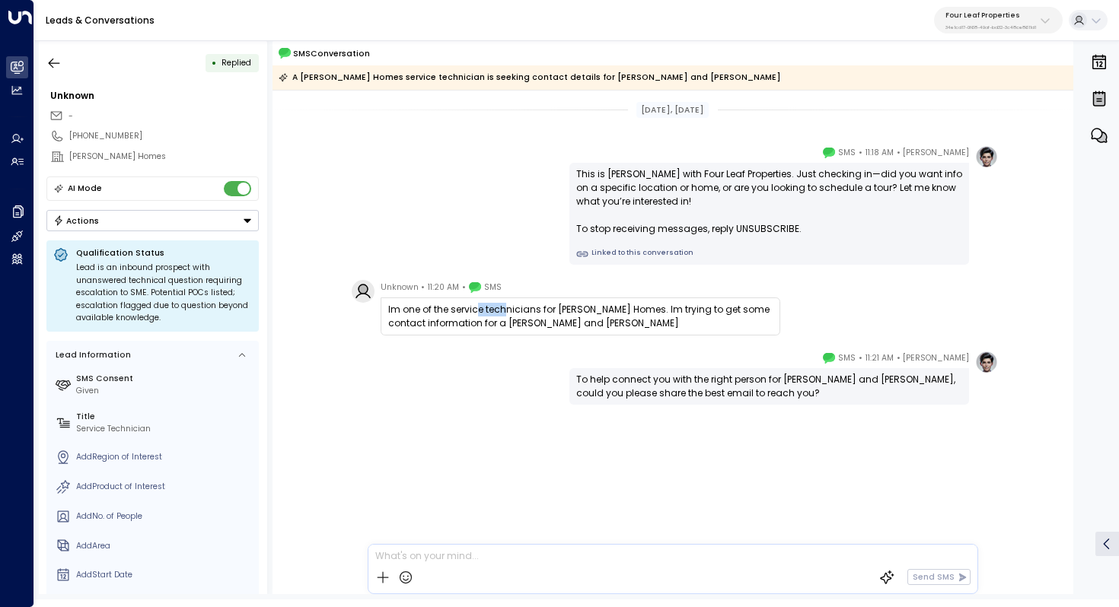
click at [504, 313] on div "Im one of the service technicians for [PERSON_NAME] Homes. Im trying to get som…" at bounding box center [580, 316] width 384 height 27
click at [533, 310] on div "Im one of the service technicians for [PERSON_NAME] Homes. Im trying to get som…" at bounding box center [580, 316] width 384 height 27
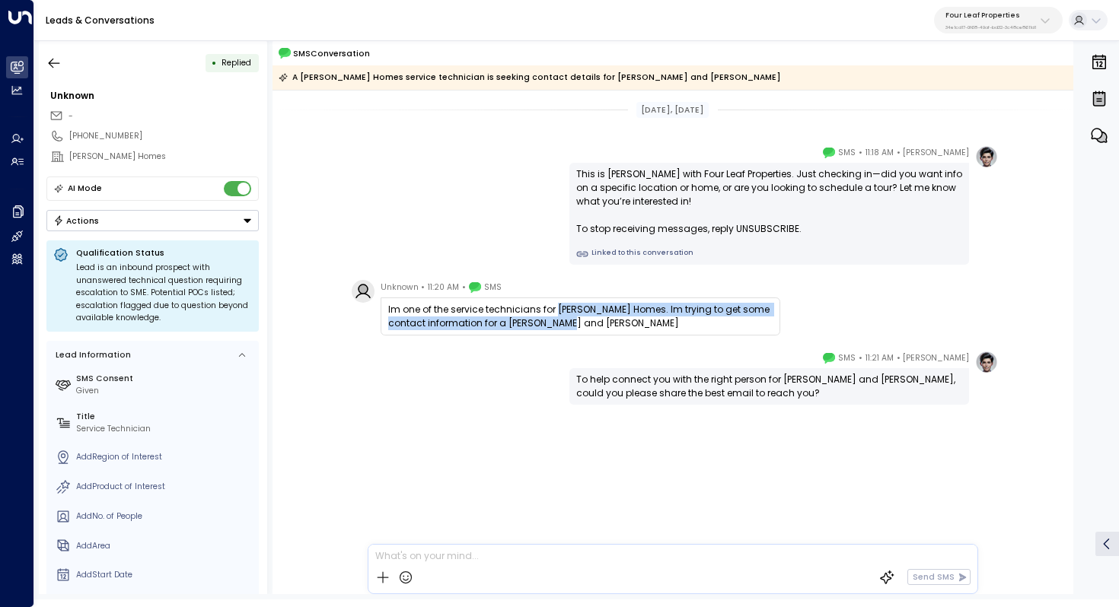
drag, startPoint x: 558, startPoint y: 303, endPoint x: 555, endPoint y: 326, distance: 23.0
click at [555, 326] on div "Im one of the service technicians for [PERSON_NAME] Homes. Im trying to get som…" at bounding box center [580, 316] width 384 height 27
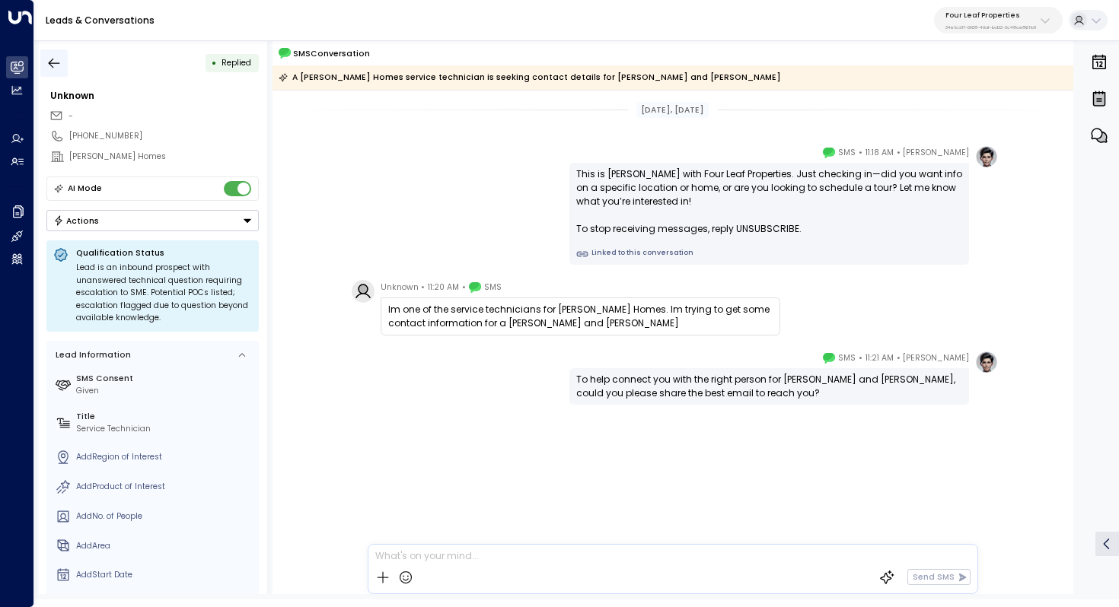
click at [49, 62] on icon "button" at bounding box center [54, 63] width 11 height 10
click at [95, 132] on div "[PHONE_NUMBER]" at bounding box center [163, 136] width 189 height 12
click at [95, 132] on input "**********" at bounding box center [161, 136] width 184 height 12
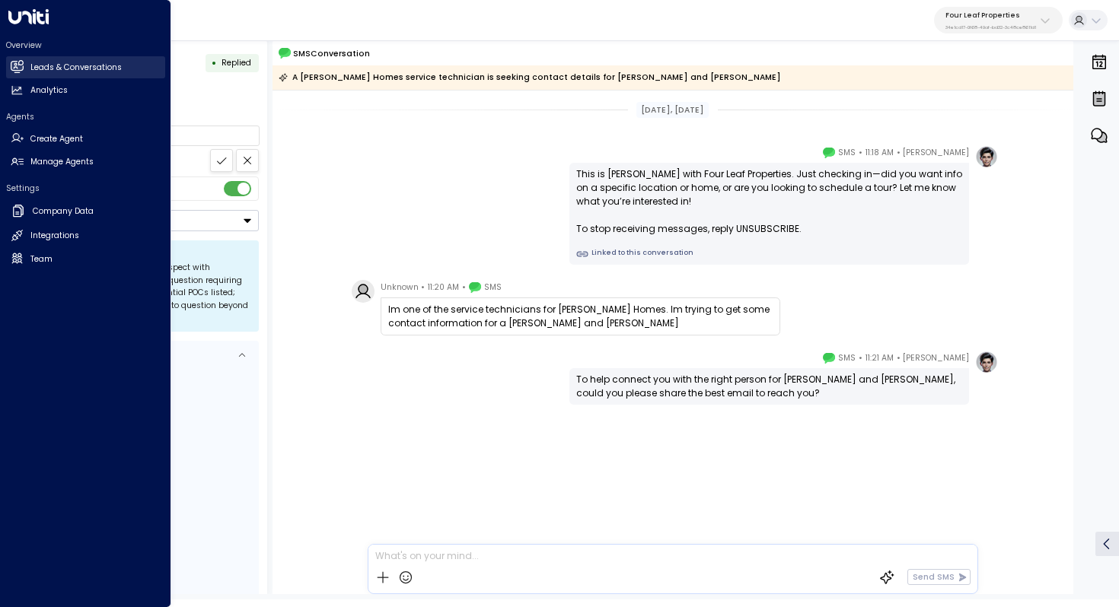
click at [55, 62] on h2 "Leads & Conversations" at bounding box center [75, 68] width 91 height 12
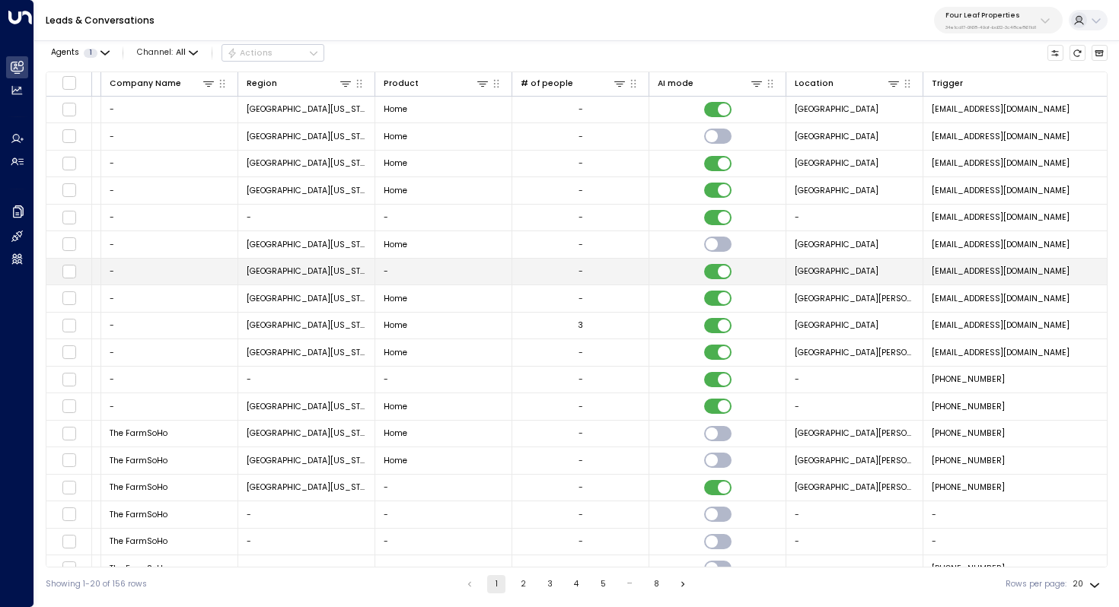
scroll to position [0, 991]
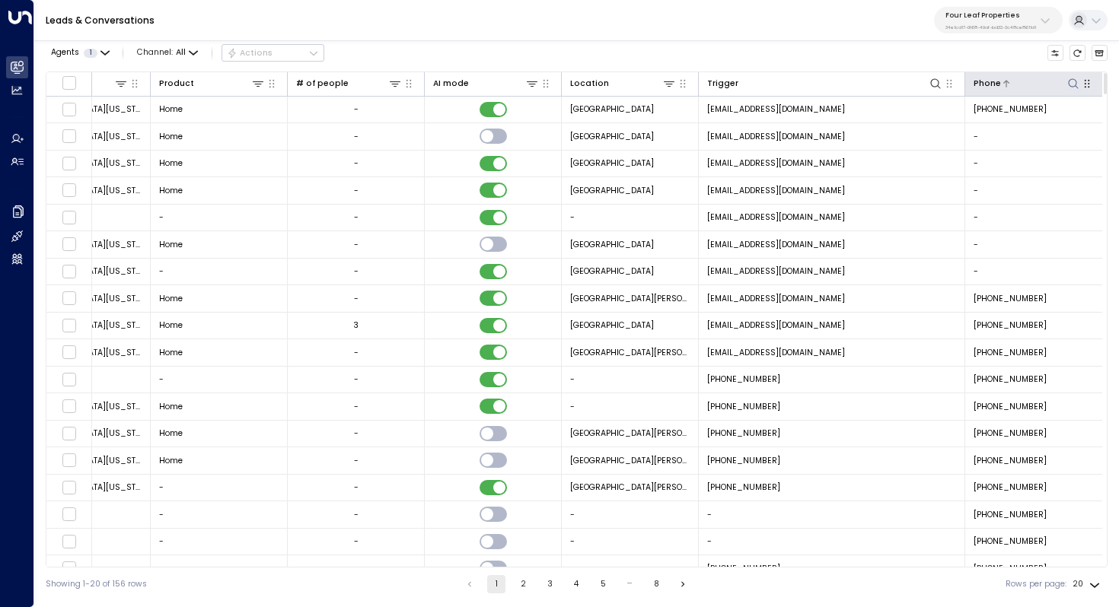
click at [1068, 78] on icon at bounding box center [1073, 84] width 12 height 12
click at [1004, 132] on input "text" at bounding box center [1032, 126] width 158 height 24
click at [969, 126] on input "**********" at bounding box center [1022, 126] width 138 height 24
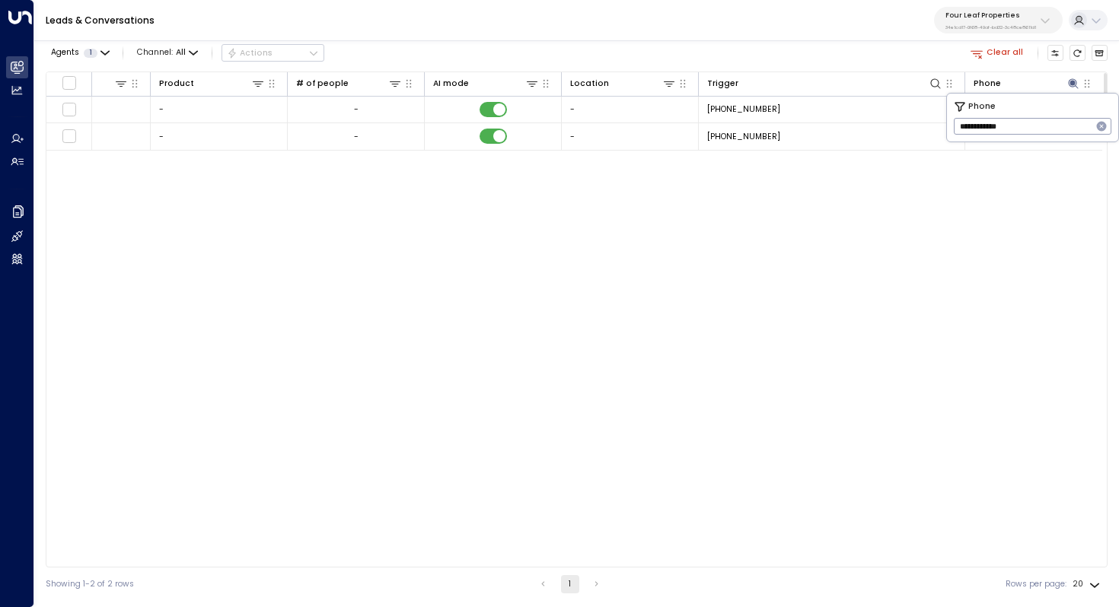
scroll to position [0, 988]
type input "**********"
click at [747, 322] on div "Lead Name Inquired At Lead Email Last Interacted Status Company Name Region Pro…" at bounding box center [576, 320] width 1061 height 496
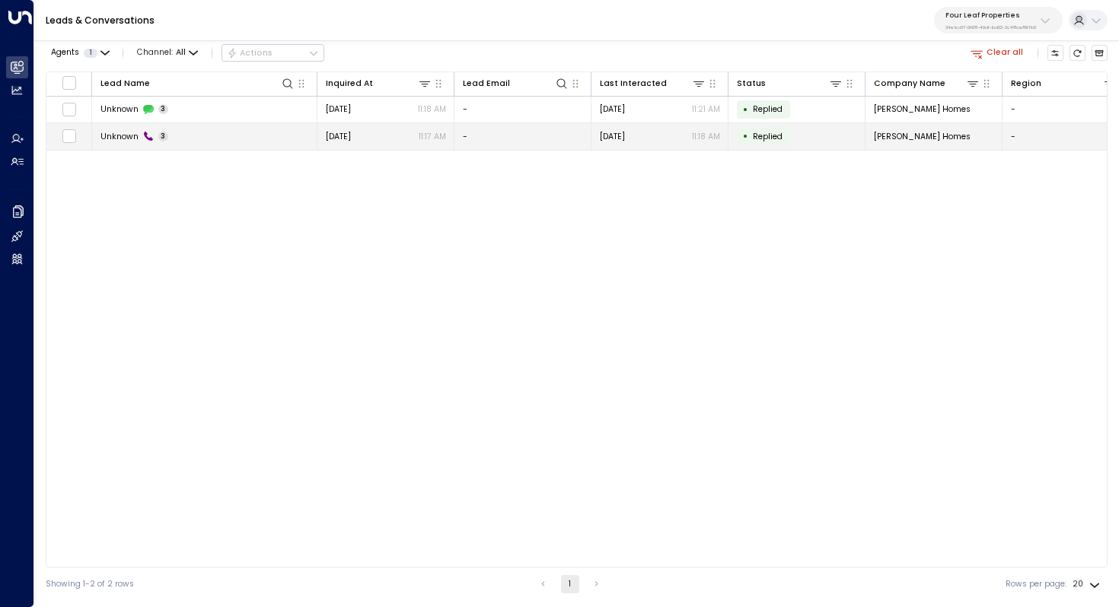
click at [113, 136] on span "Unknown" at bounding box center [119, 136] width 38 height 11
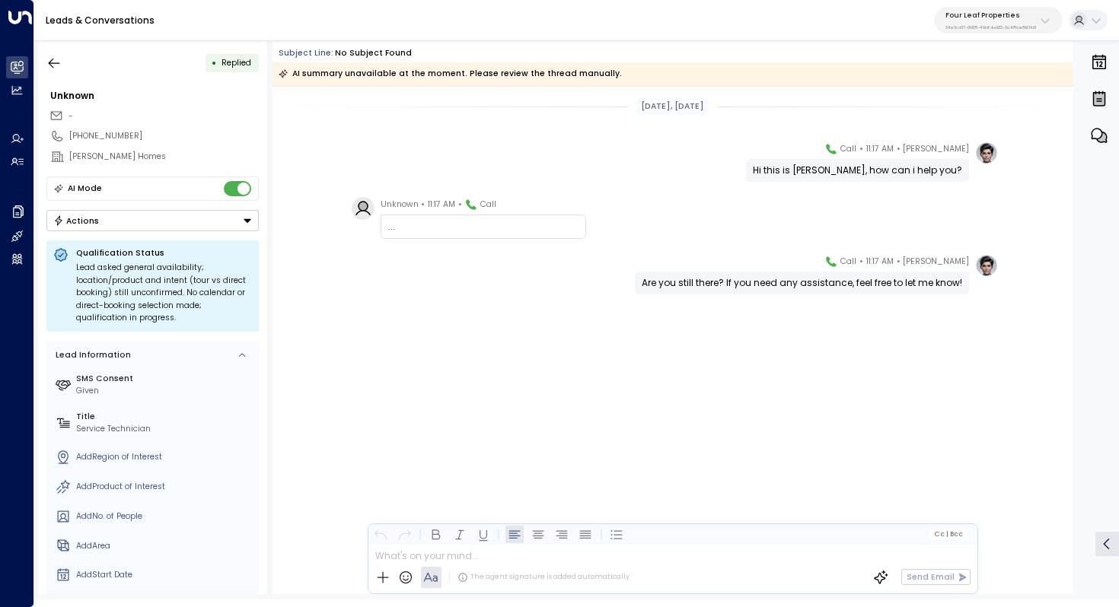
drag, startPoint x: 699, startPoint y: 291, endPoint x: 717, endPoint y: 291, distance: 18.3
click at [714, 291] on div "Are you still there? If you need any assistance, feel free to let me know!" at bounding box center [802, 283] width 334 height 23
click at [718, 291] on div "Are you still there? If you need any assistance, feel free to let me know!" at bounding box center [802, 283] width 334 height 23
click at [65, 57] on button "button" at bounding box center [53, 62] width 27 height 27
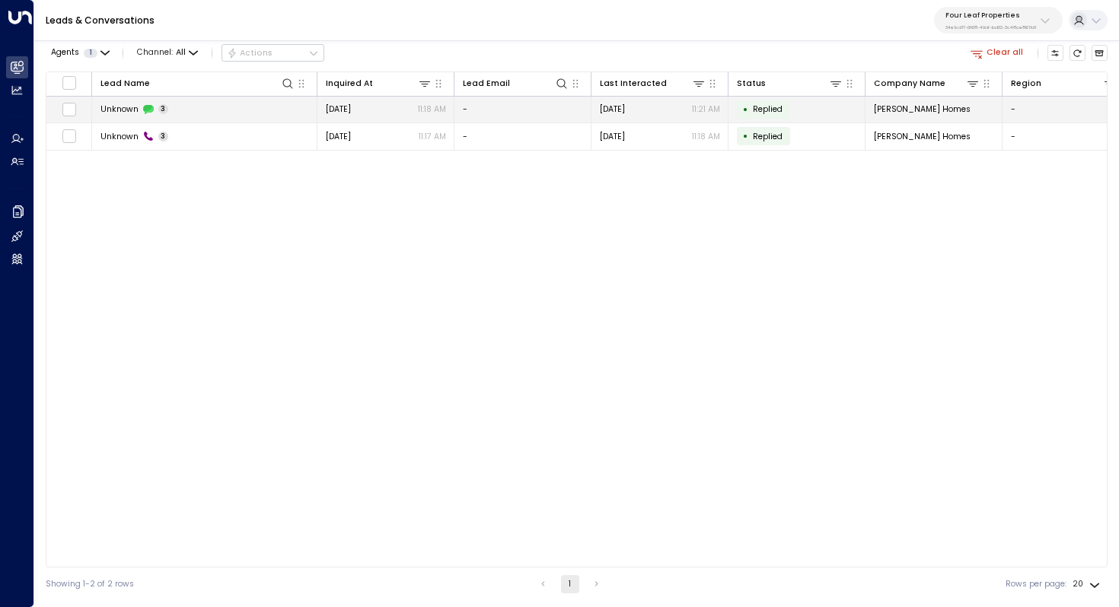
click at [117, 103] on td "Unknown 3" at bounding box center [204, 110] width 225 height 27
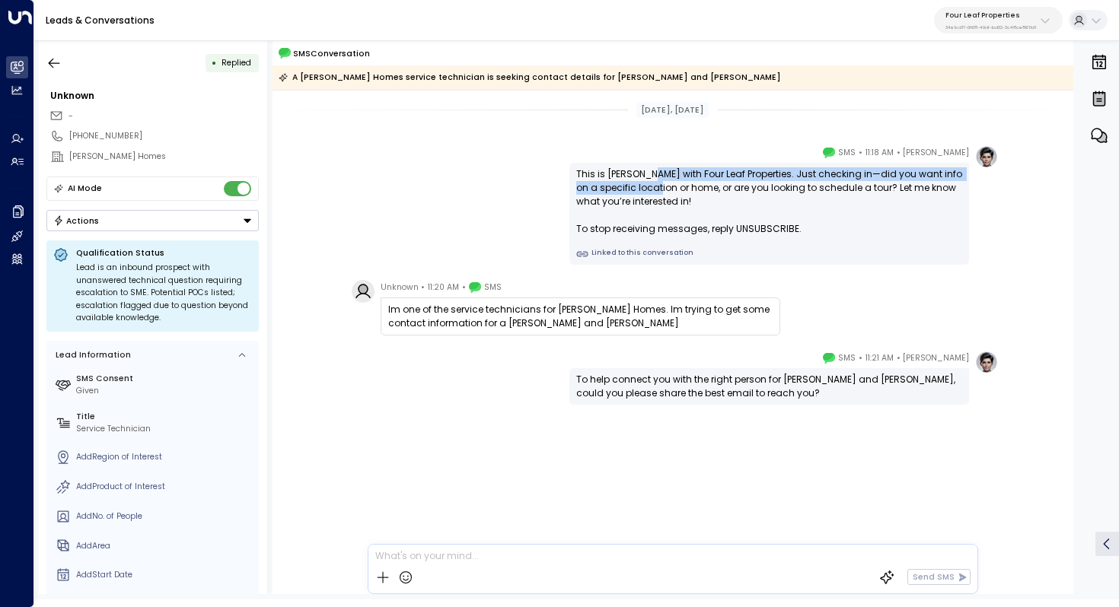
drag, startPoint x: 645, startPoint y: 177, endPoint x: 644, endPoint y: 190, distance: 13.0
click at [644, 190] on div "This is [PERSON_NAME] with Four Leaf Properties. Just checking in—did you want …" at bounding box center [769, 201] width 386 height 68
drag, startPoint x: 453, startPoint y: 310, endPoint x: 489, endPoint y: 310, distance: 35.8
click at [487, 310] on div "Im one of the service technicians for [PERSON_NAME] Homes. Im trying to get som…" at bounding box center [580, 316] width 384 height 27
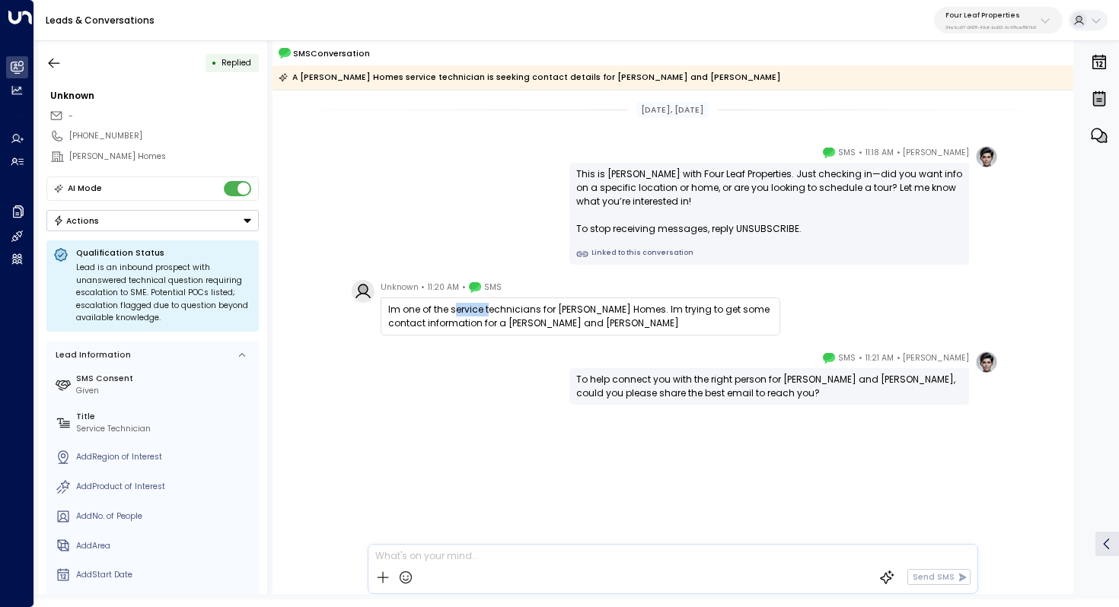
click at [489, 310] on div "Im one of the service technicians for [PERSON_NAME] Homes. Im trying to get som…" at bounding box center [580, 316] width 384 height 27
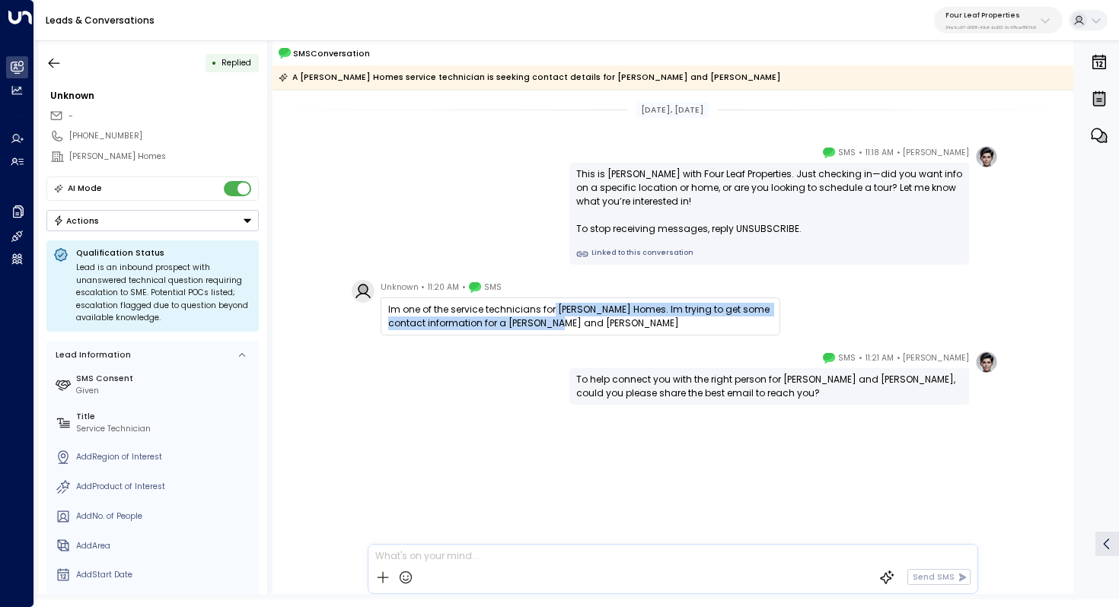
drag, startPoint x: 552, startPoint y: 310, endPoint x: 546, endPoint y: 326, distance: 16.4
click at [546, 326] on div "Im one of the service technicians for [PERSON_NAME] Homes. Im trying to get som…" at bounding box center [580, 316] width 384 height 27
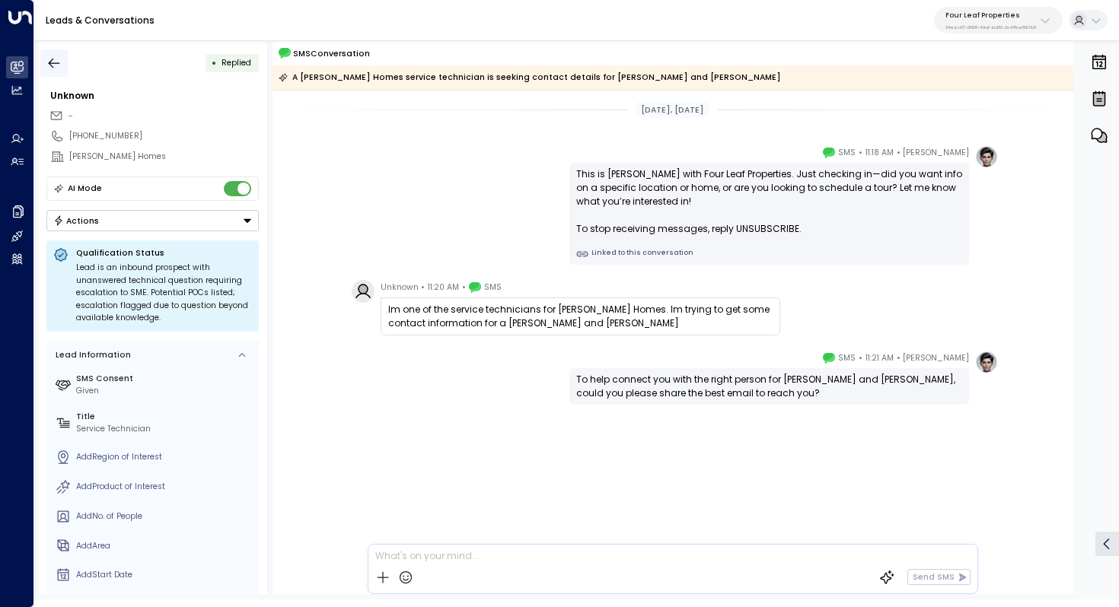
click at [57, 53] on button "button" at bounding box center [53, 62] width 27 height 27
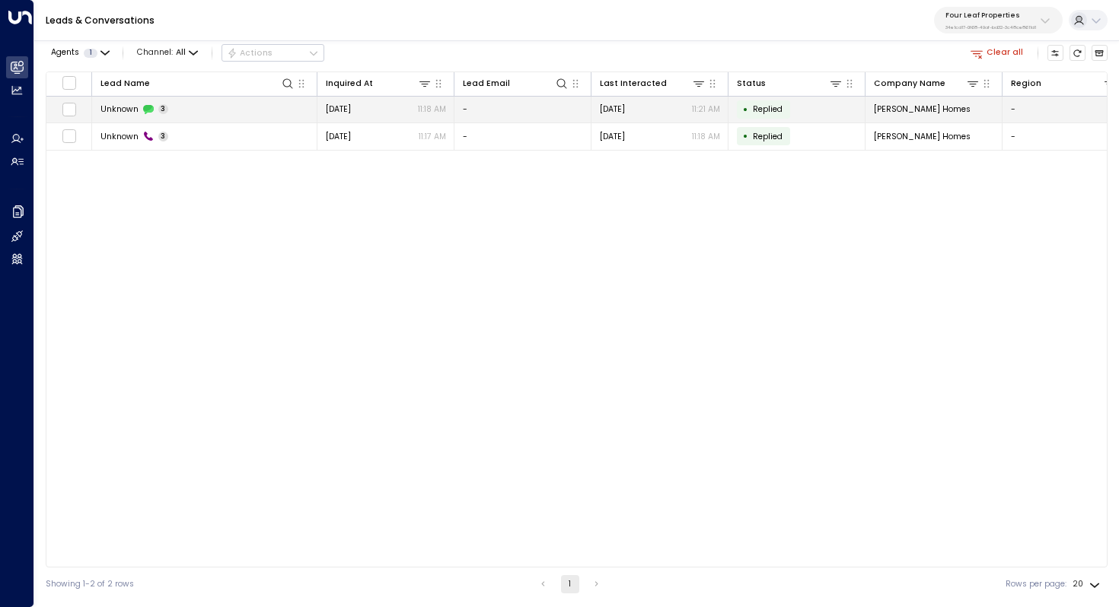
click at [116, 113] on span "Unknown" at bounding box center [119, 108] width 38 height 11
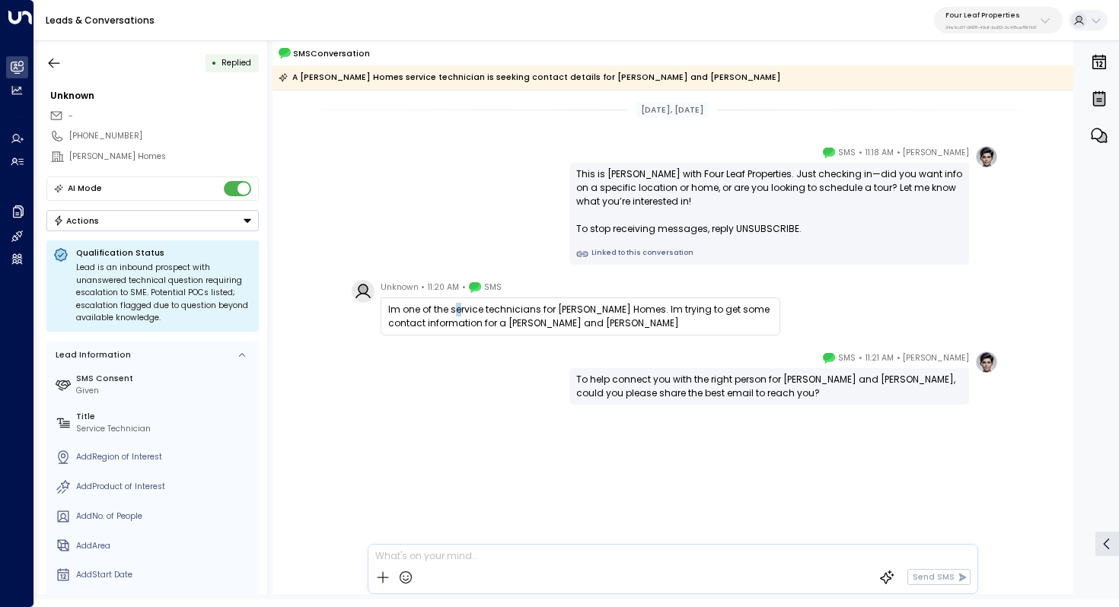
click at [459, 305] on div "Im one of the service technicians for [PERSON_NAME] Homes. Im trying to get som…" at bounding box center [580, 316] width 384 height 27
click at [58, 66] on icon "button" at bounding box center [53, 63] width 15 height 15
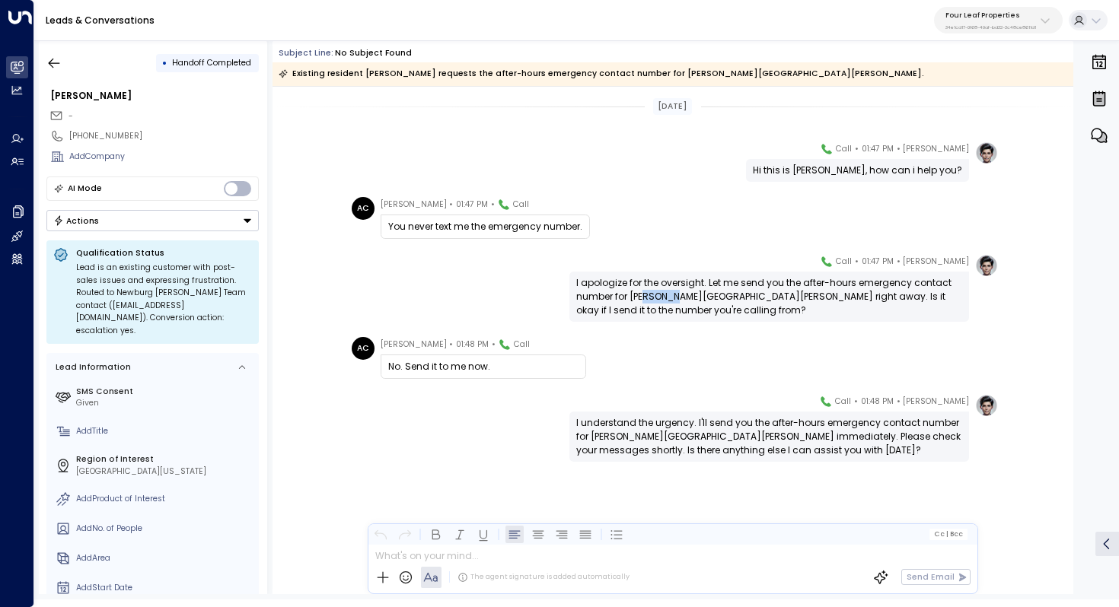
drag, startPoint x: 646, startPoint y: 298, endPoint x: 683, endPoint y: 298, distance: 36.5
click at [683, 298] on div "I apologize for the oversight. Let me send you the after-hours emergency contac…" at bounding box center [769, 296] width 386 height 41
drag, startPoint x: 383, startPoint y: 204, endPoint x: 463, endPoint y: 204, distance: 79.9
click at [463, 204] on div "Ashley Canceleri • 01:47 PM • Call" at bounding box center [454, 204] width 148 height 15
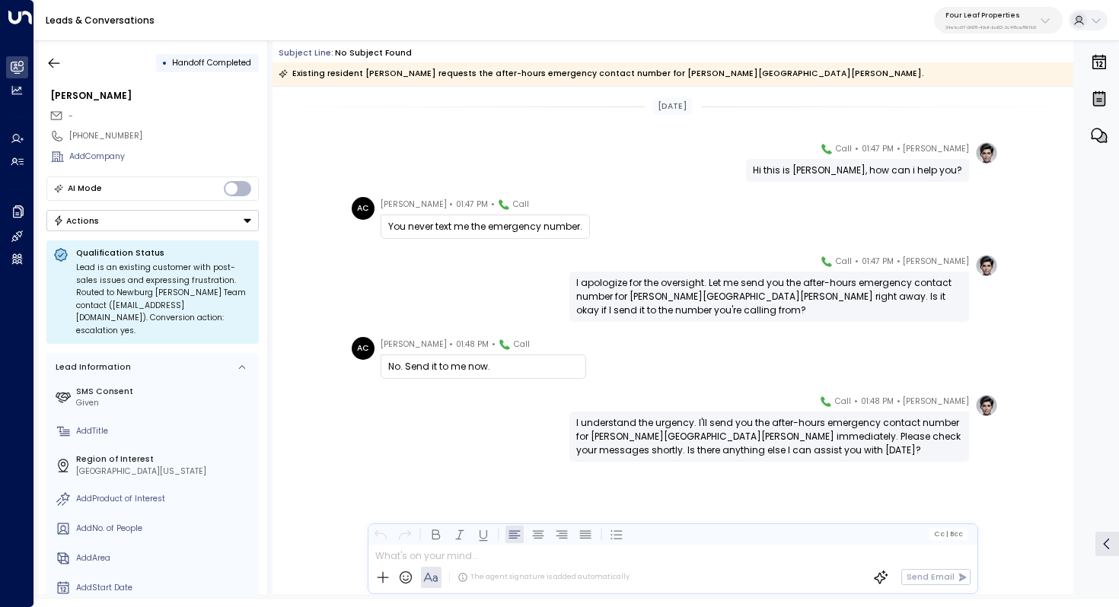
drag, startPoint x: 447, startPoint y: 203, endPoint x: 382, endPoint y: 203, distance: 65.4
click at [382, 203] on div "Ashley Canceleri • 01:47 PM • Call" at bounding box center [454, 204] width 148 height 15
copy span "Ashley Canceleri"
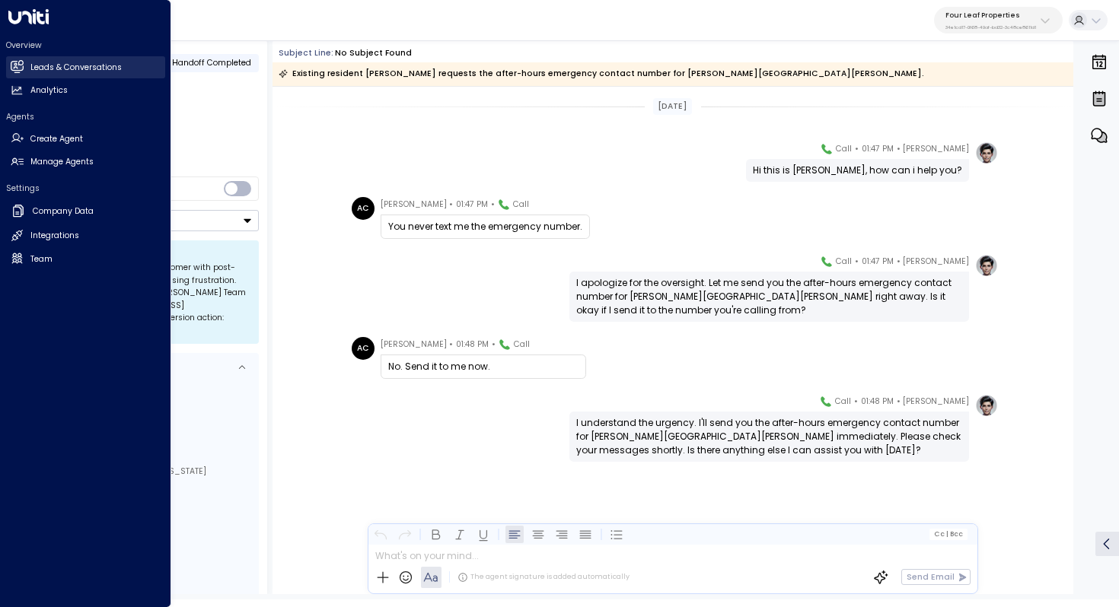
click at [77, 72] on h2 "Leads & Conversations" at bounding box center [75, 68] width 91 height 12
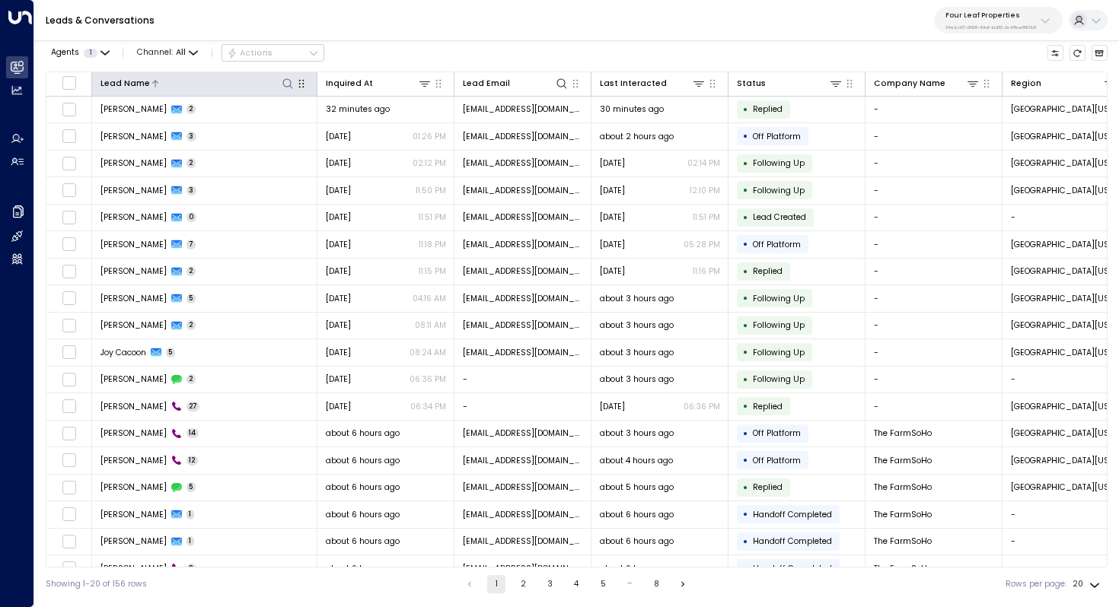
click at [286, 87] on icon at bounding box center [288, 84] width 12 height 12
type input "**********"
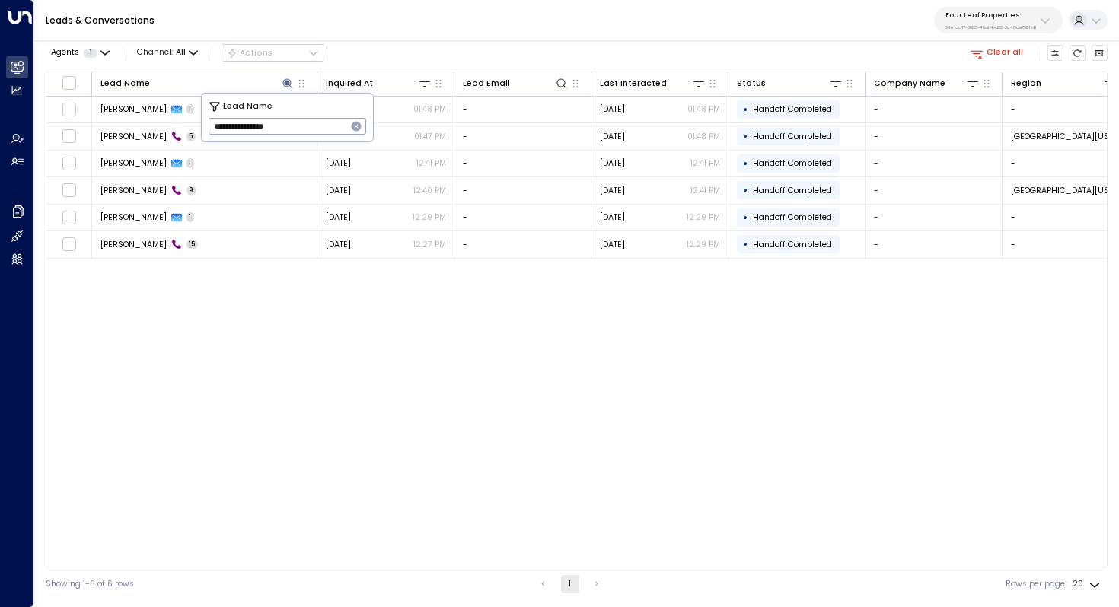
click at [249, 378] on div "Lead Name Inquired At Lead Email Last Interacted Status Company Name Region Pro…" at bounding box center [576, 320] width 1061 height 496
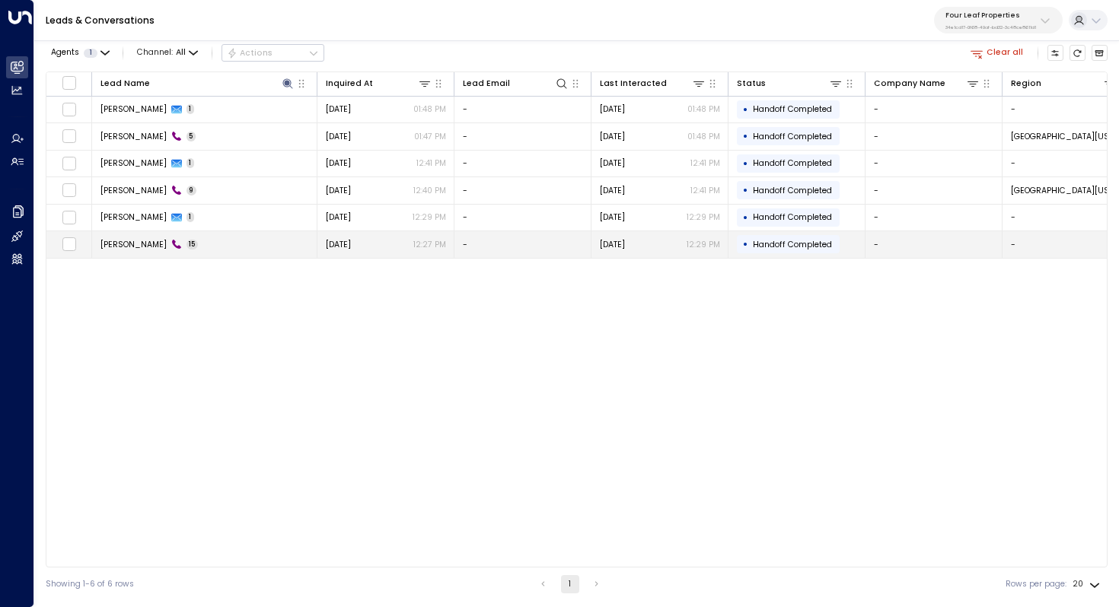
click at [122, 246] on span "Ashley Canceleri" at bounding box center [133, 244] width 66 height 11
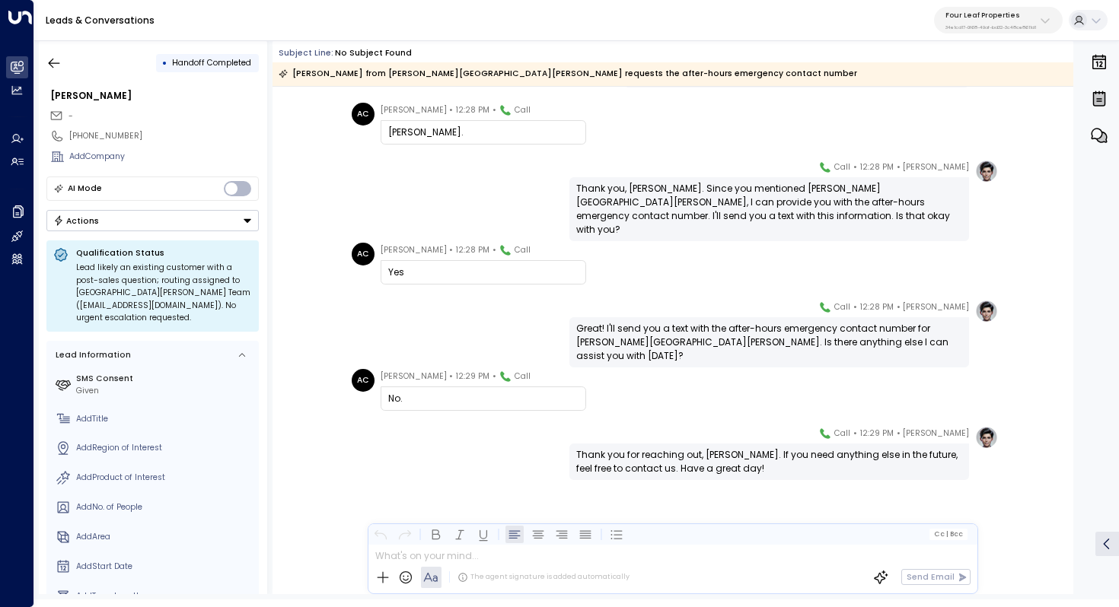
scroll to position [586, 0]
click at [61, 56] on icon "button" at bounding box center [53, 63] width 15 height 15
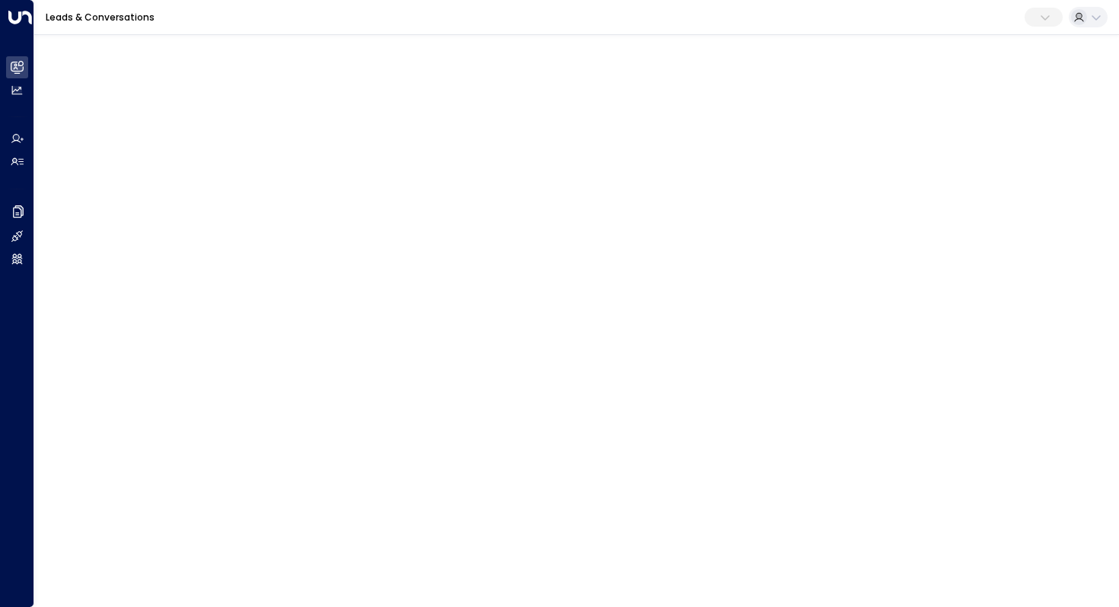
click at [295, 34] on html "Overview Leads & Conversations Leads & Conversations Analytics Analytics Agents…" at bounding box center [559, 17] width 1119 height 34
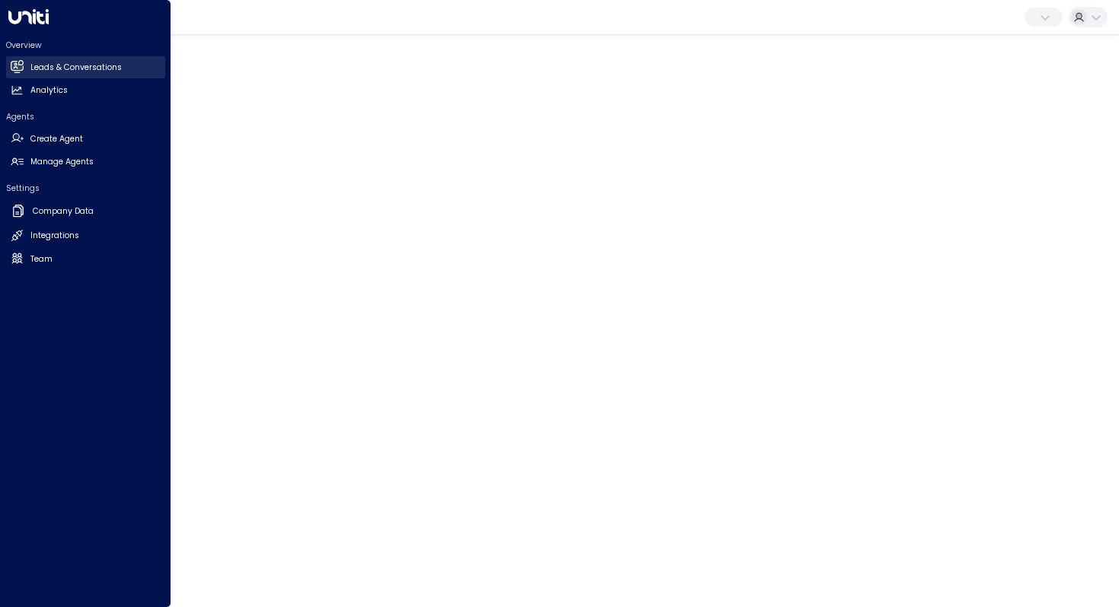
click at [77, 69] on h2 "Leads & Conversations" at bounding box center [75, 68] width 91 height 12
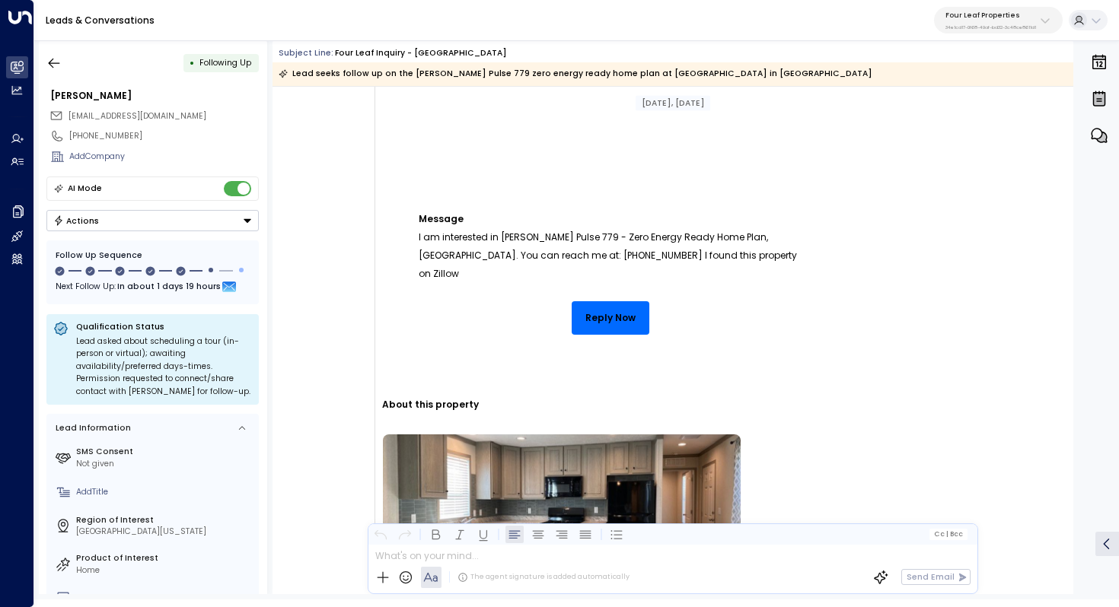
scroll to position [326, 0]
drag, startPoint x: 489, startPoint y: 237, endPoint x: 596, endPoint y: 240, distance: 106.6
click at [596, 240] on p "Message I am interested in [PERSON_NAME] Pulse 779 - Zero Energy Ready Home Pla…" at bounding box center [611, 228] width 384 height 110
drag, startPoint x: 538, startPoint y: 238, endPoint x: 555, endPoint y: 238, distance: 16.7
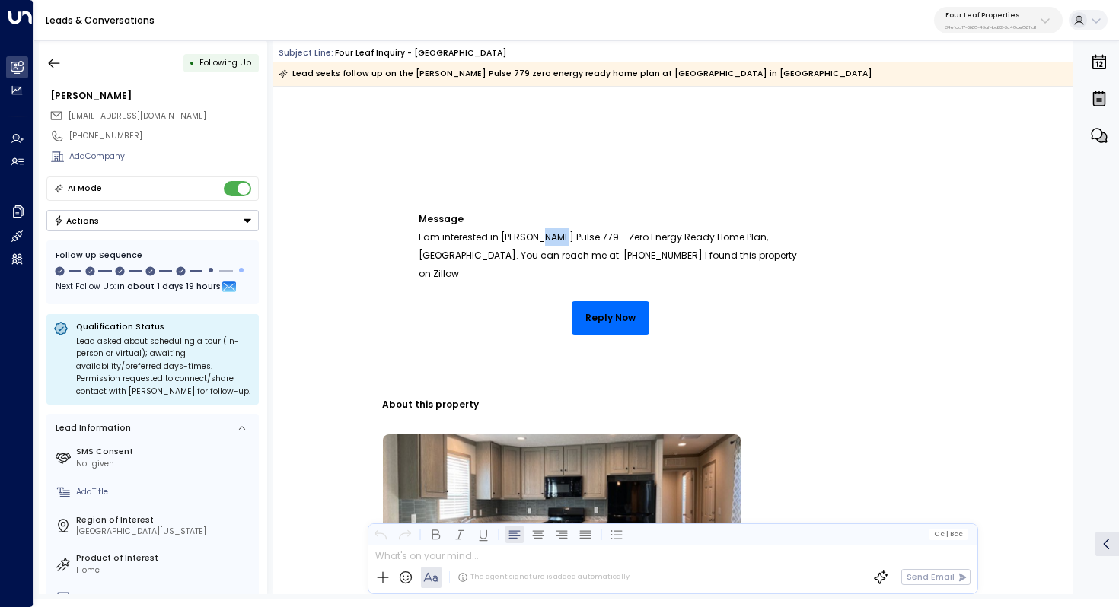
click at [555, 238] on p "Message I am interested in [PERSON_NAME] Pulse 779 - Zero Energy Ready Home Pla…" at bounding box center [611, 228] width 384 height 110
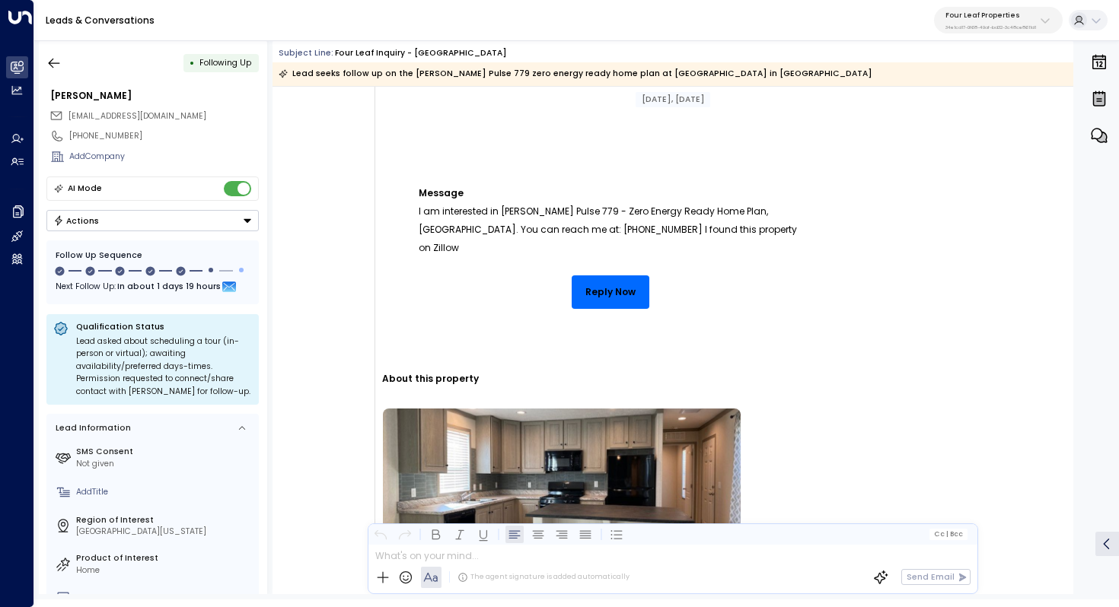
scroll to position [353, 0]
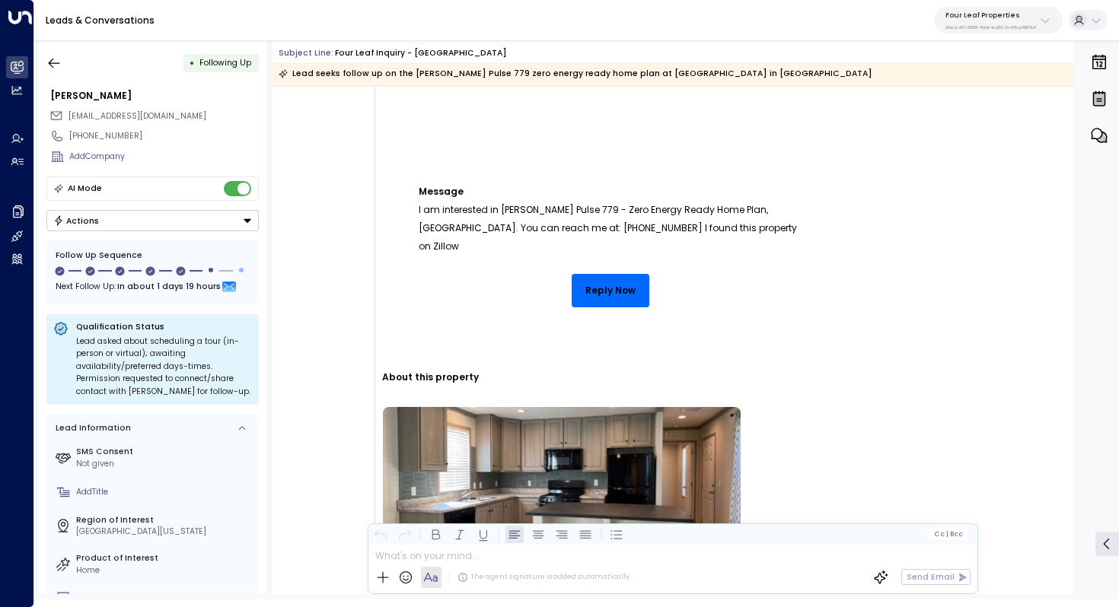
drag, startPoint x: 439, startPoint y: 236, endPoint x: 506, endPoint y: 236, distance: 67.0
click at [506, 236] on p "Message I am interested in [PERSON_NAME] Pulse 779 - Zero Energy Ready Home Pla…" at bounding box center [611, 201] width 384 height 110
drag, startPoint x: 490, startPoint y: 234, endPoint x: 516, endPoint y: 234, distance: 25.9
click at [516, 234] on p "Message I am interested in [PERSON_NAME] Pulse 779 - Zero Energy Ready Home Pla…" at bounding box center [611, 201] width 384 height 110
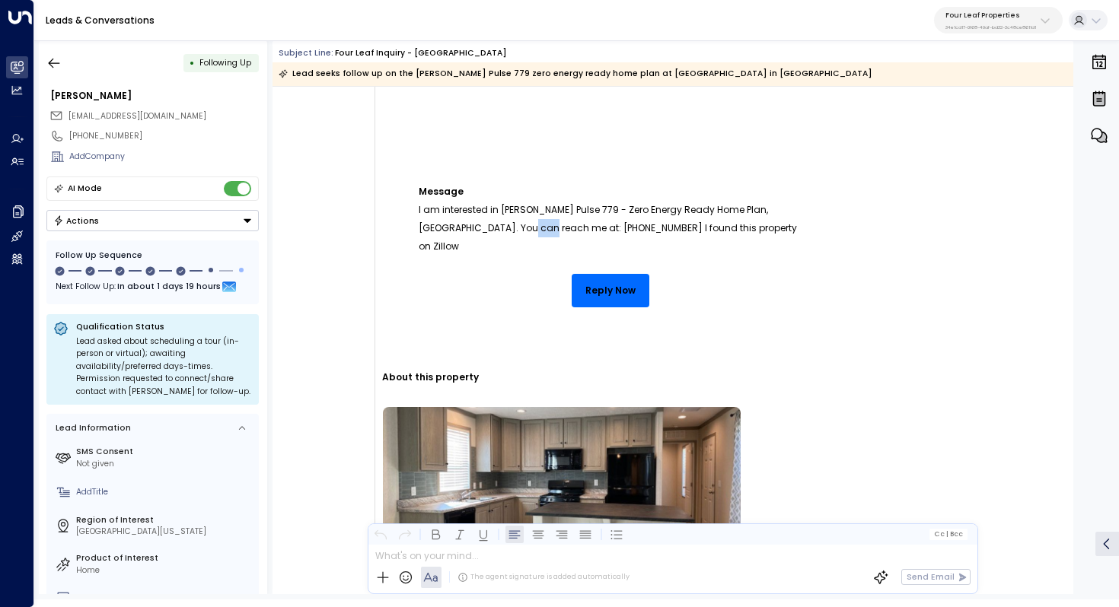
click at [516, 234] on p "Message I am interested in [PERSON_NAME] Pulse 779 - Zero Energy Ready Home Pla…" at bounding box center [611, 201] width 384 height 110
click at [530, 228] on p "Message I am interested in [PERSON_NAME] Pulse 779 - Zero Energy Ready Home Pla…" at bounding box center [611, 201] width 384 height 110
drag, startPoint x: 496, startPoint y: 208, endPoint x: 577, endPoint y: 208, distance: 80.7
click at [578, 208] on p "Message I am interested in [PERSON_NAME] Pulse 779 - Zero Energy Ready Home Pla…" at bounding box center [611, 201] width 384 height 110
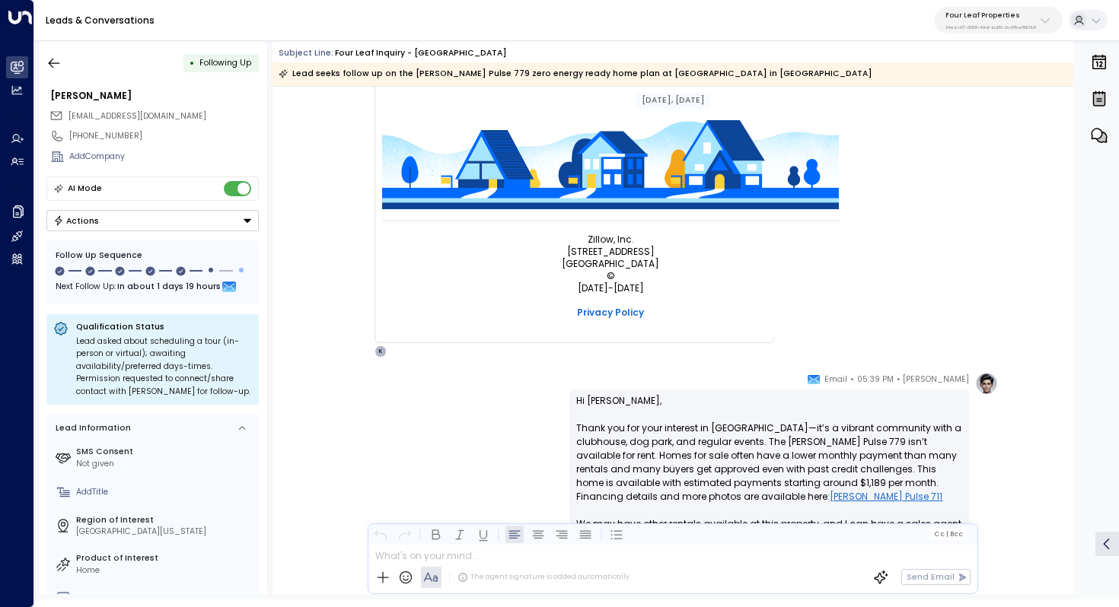
scroll to position [1141, 0]
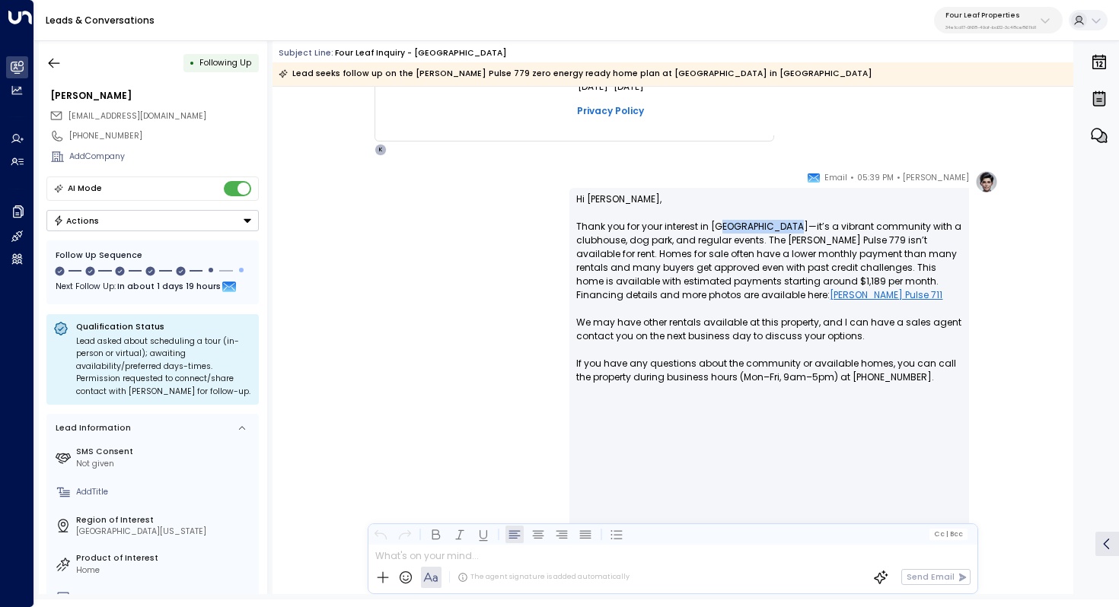
drag, startPoint x: 720, startPoint y: 228, endPoint x: 781, endPoint y: 230, distance: 61.7
click at [781, 230] on p "Hi [PERSON_NAME], Thank you for your interest in [GEOGRAPHIC_DATA]—it’s a vibra…" at bounding box center [769, 385] width 386 height 384
drag, startPoint x: 808, startPoint y: 301, endPoint x: 724, endPoint y: 301, distance: 84.5
click at [723, 301] on p "Hi [PERSON_NAME], Thank you for your interest in [GEOGRAPHIC_DATA]—it’s a vibra…" at bounding box center [769, 385] width 386 height 384
click at [878, 288] on p "Hi Braydon, Thank you for your interest in Summerhill Village—it’s a vibrant co…" at bounding box center [769, 385] width 386 height 384
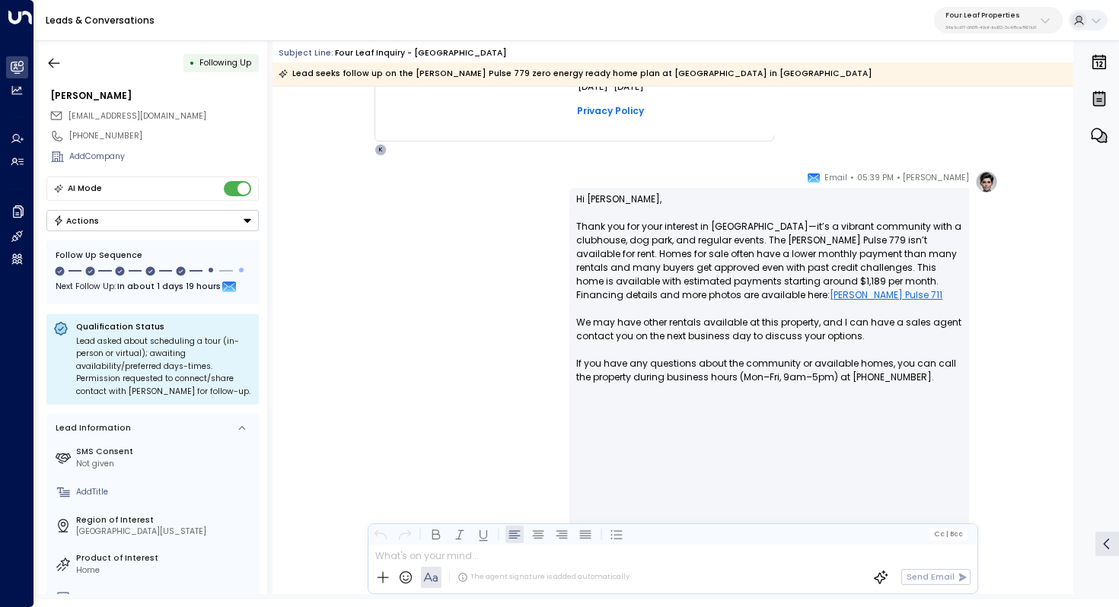
click at [855, 266] on p "Hi Braydon, Thank you for your interest in Summerhill Village—it’s a vibrant co…" at bounding box center [769, 385] width 386 height 384
drag, startPoint x: 847, startPoint y: 278, endPoint x: 883, endPoint y: 289, distance: 37.5
click at [883, 289] on p "Hi Braydon, Thank you for your interest in Summerhill Village—it’s a vibrant co…" at bounding box center [769, 385] width 386 height 384
click at [858, 294] on p "Hi Braydon, Thank you for your interest in Summerhill Village—it’s a vibrant co…" at bounding box center [769, 385] width 386 height 384
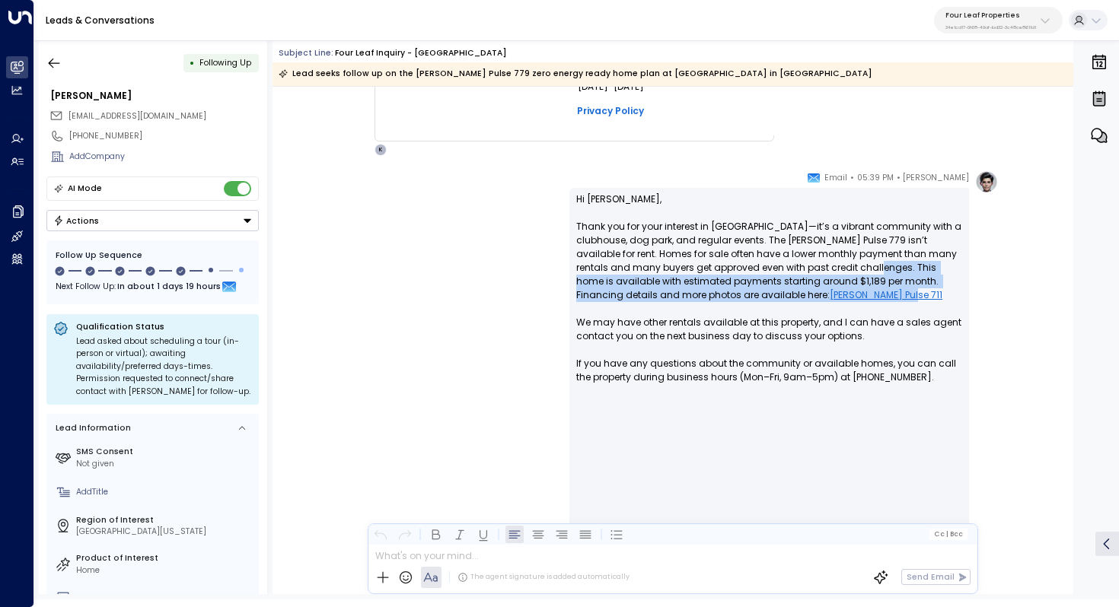
drag, startPoint x: 832, startPoint y: 299, endPoint x: 850, endPoint y: 269, distance: 34.8
click at [850, 269] on p "Hi Braydon, Thank you for your interest in Summerhill Village—it’s a vibrant co…" at bounding box center [769, 385] width 386 height 384
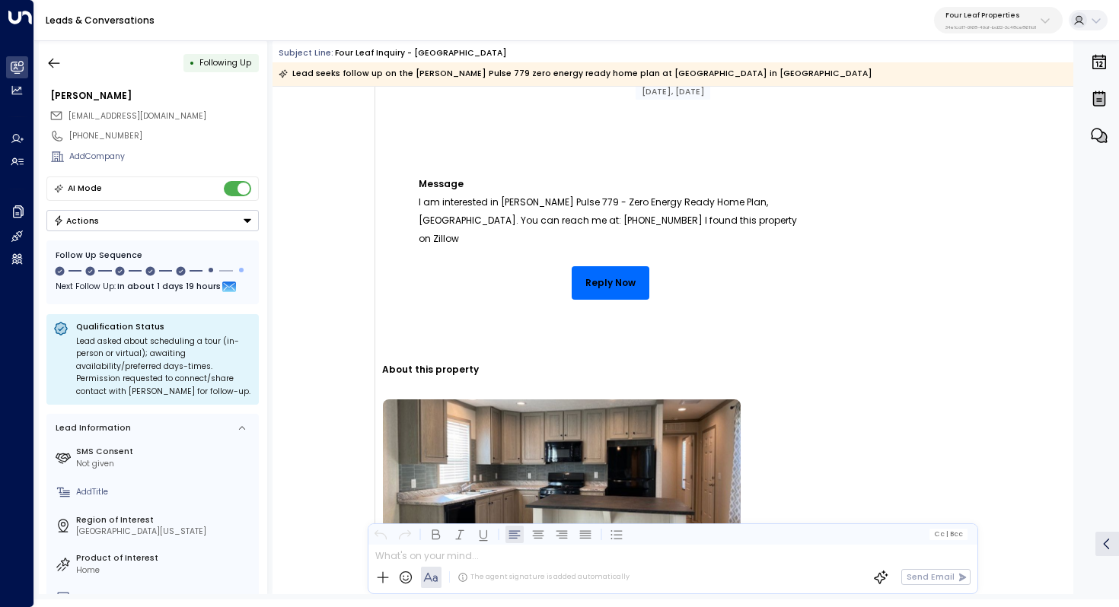
scroll to position [337, 0]
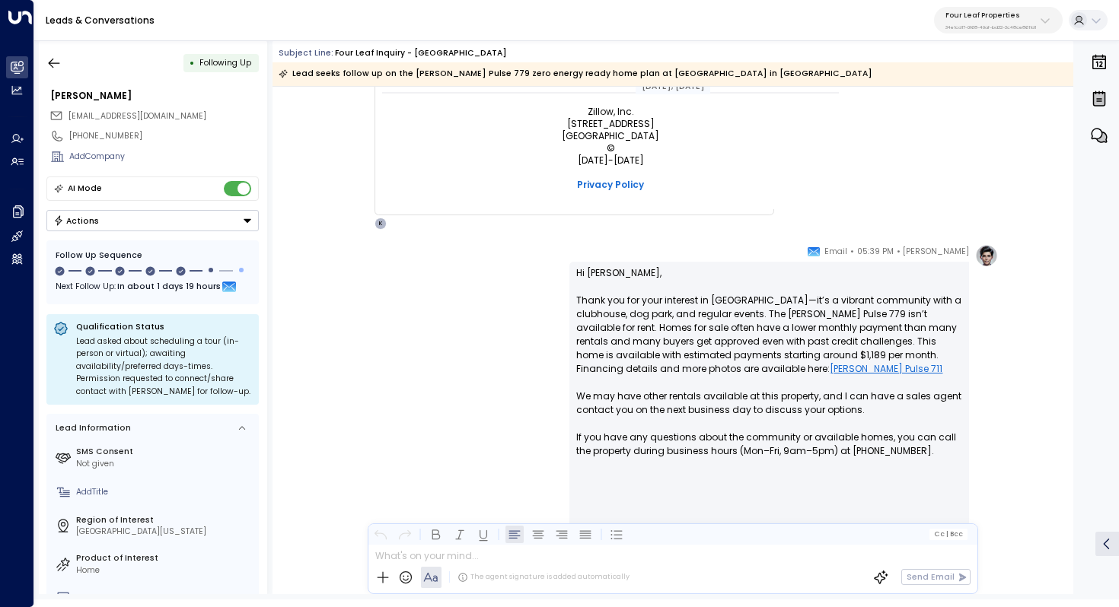
scroll to position [1068, 0]
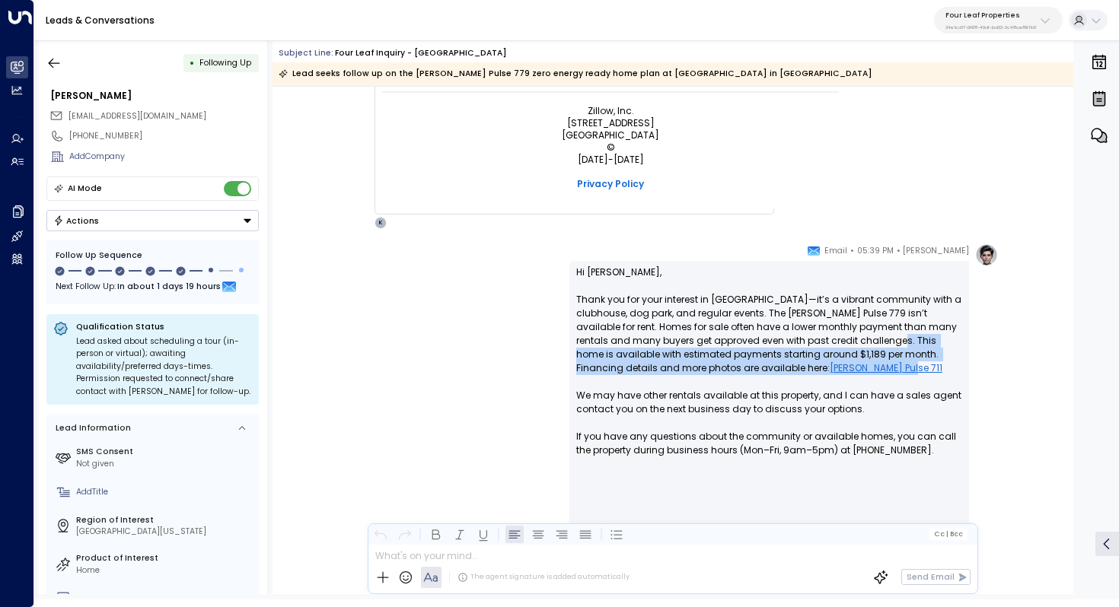
drag, startPoint x: 863, startPoint y: 339, endPoint x: 864, endPoint y: 365, distance: 26.7
click at [864, 365] on p "Hi [PERSON_NAME], Thank you for your interest in [GEOGRAPHIC_DATA]—it’s a vibra…" at bounding box center [769, 458] width 386 height 384
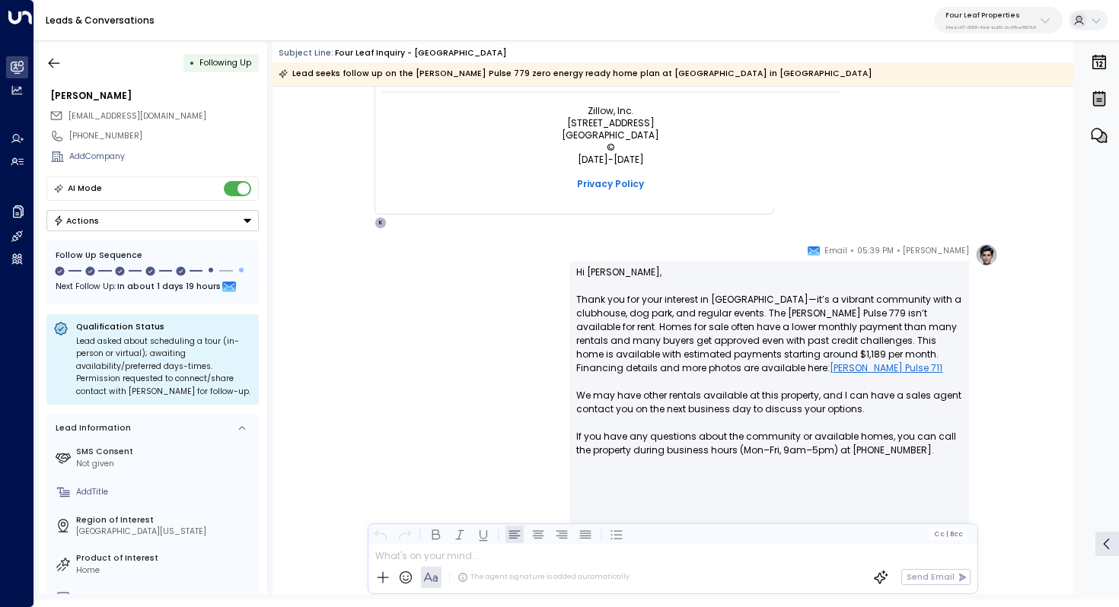
click at [849, 375] on p "Hi [PERSON_NAME], Thank you for your interest in [GEOGRAPHIC_DATA]—it’s a vibra…" at bounding box center [769, 458] width 386 height 384
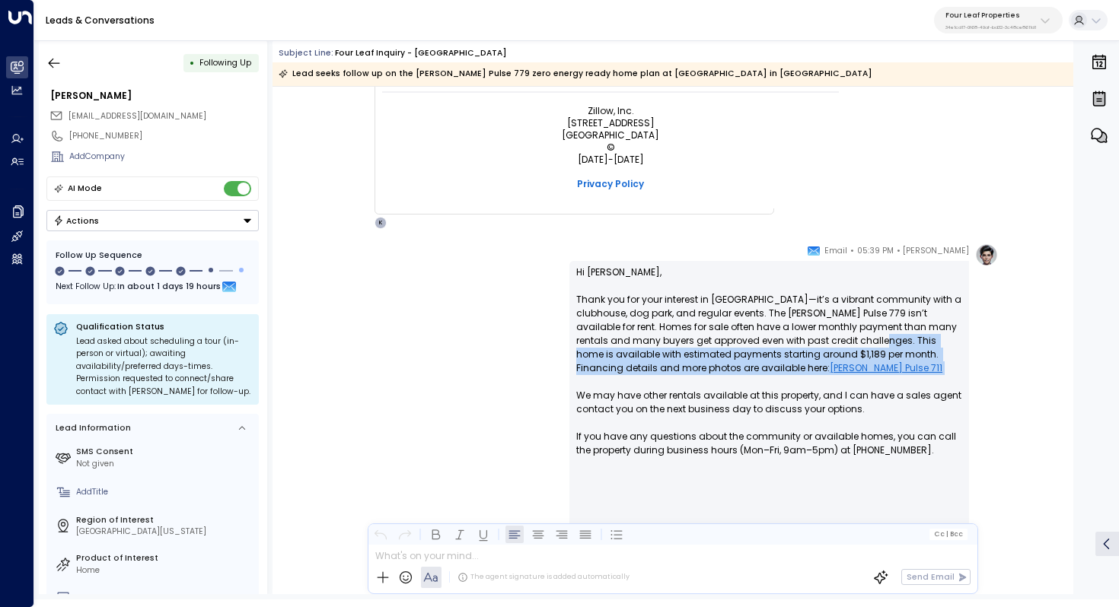
drag, startPoint x: 849, startPoint y: 375, endPoint x: 852, endPoint y: 336, distance: 38.9
click at [852, 336] on p "Hi [PERSON_NAME], Thank you for your interest in [GEOGRAPHIC_DATA]—it’s a vibra…" at bounding box center [769, 458] width 386 height 384
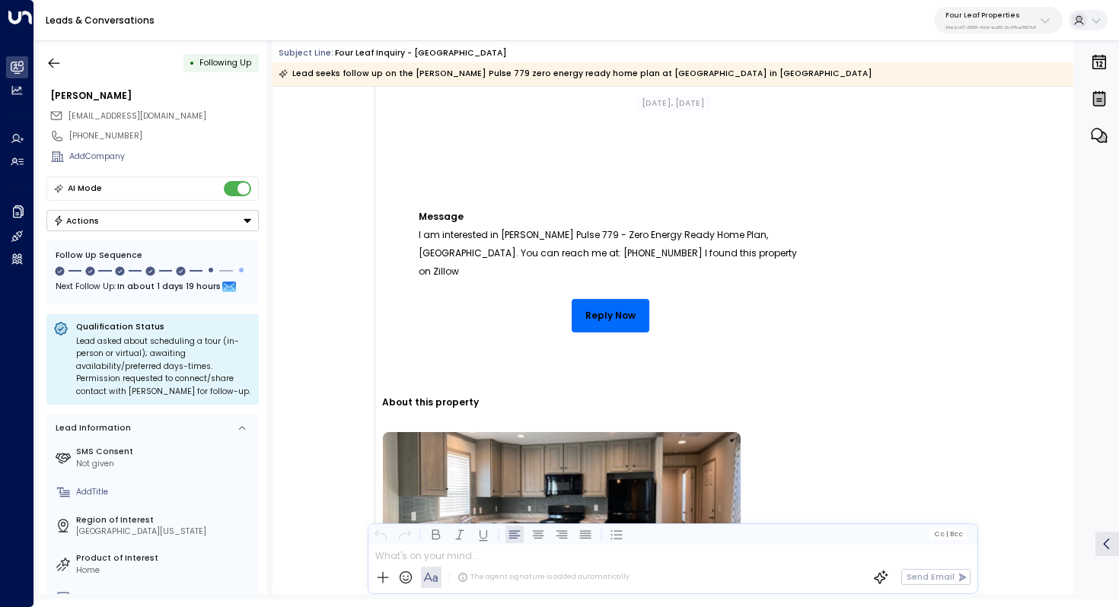
scroll to position [329, 0]
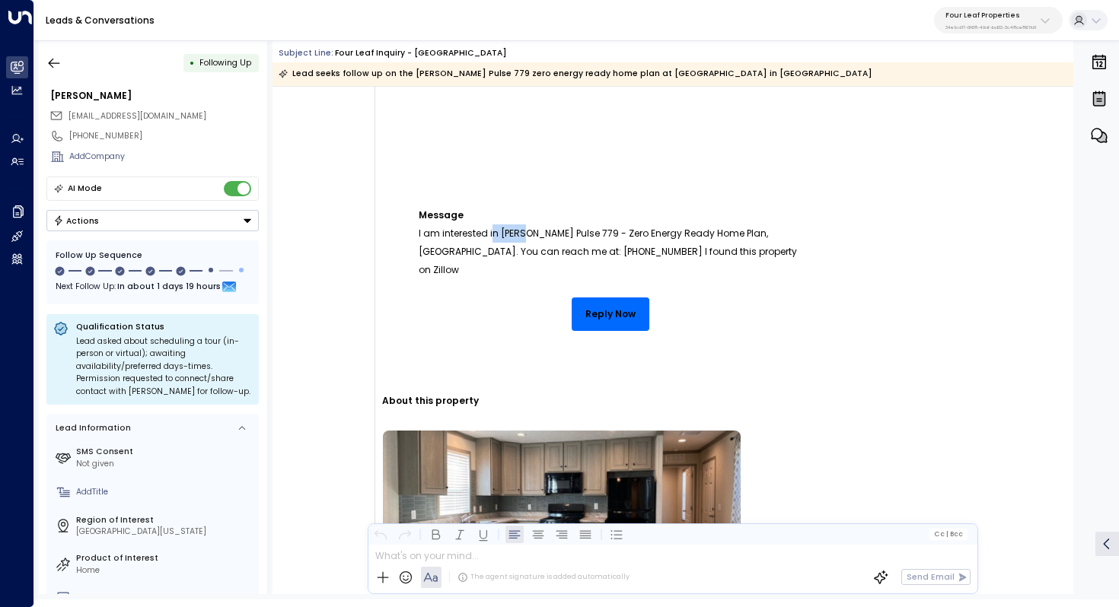
drag, startPoint x: 492, startPoint y: 235, endPoint x: 526, endPoint y: 235, distance: 34.2
click at [526, 235] on p "Message I am interested in [PERSON_NAME] Pulse 779 - Zero Energy Ready Home Pla…" at bounding box center [611, 225] width 384 height 110
drag, startPoint x: 498, startPoint y: 234, endPoint x: 530, endPoint y: 235, distance: 32.0
click at [530, 235] on p "Message I am interested in [PERSON_NAME] Pulse 779 - Zero Energy Ready Home Pla…" at bounding box center [611, 225] width 384 height 110
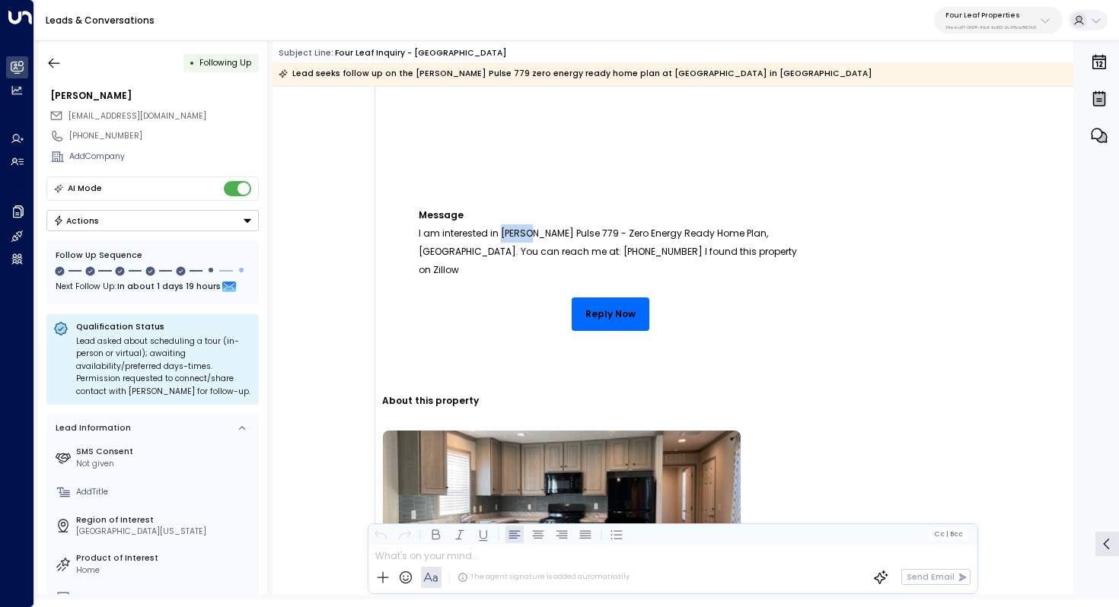
click at [530, 235] on p "Message I am interested in [PERSON_NAME] Pulse 779 - Zero Energy Ready Home Pla…" at bounding box center [611, 225] width 384 height 110
drag, startPoint x: 536, startPoint y: 235, endPoint x: 493, endPoint y: 235, distance: 43.4
click at [492, 235] on p "Message I am interested in [PERSON_NAME] Pulse 779 - Zero Energy Ready Home Pla…" at bounding box center [611, 225] width 384 height 110
click at [493, 235] on p "Message I am interested in [PERSON_NAME] Pulse 779 - Zero Energy Ready Home Pla…" at bounding box center [611, 225] width 384 height 110
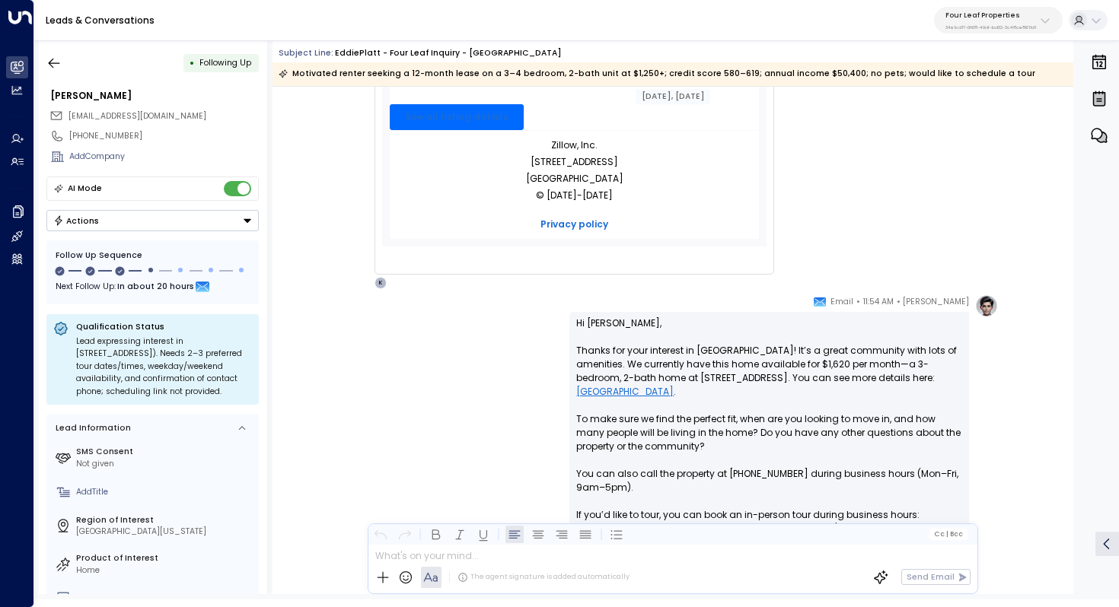
scroll to position [882, 0]
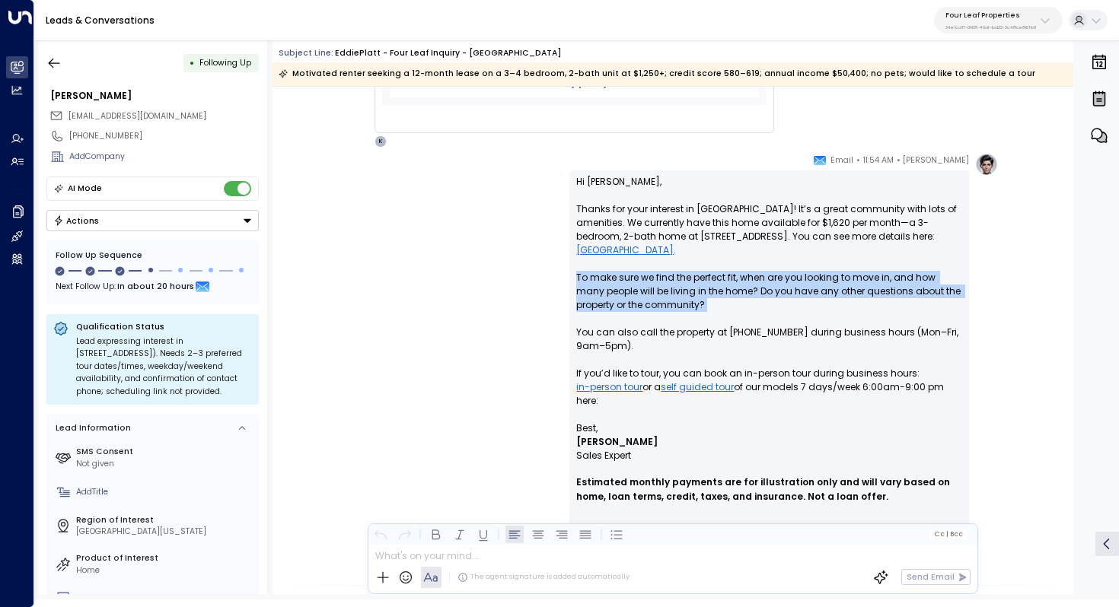
drag, startPoint x: 714, startPoint y: 314, endPoint x: 546, endPoint y: 278, distance: 172.1
click at [546, 278] on div "[PERSON_NAME] • 11:54 AM • Email Hi [PERSON_NAME], Thanks for your interest in …" at bounding box center [672, 351] width 651 height 397
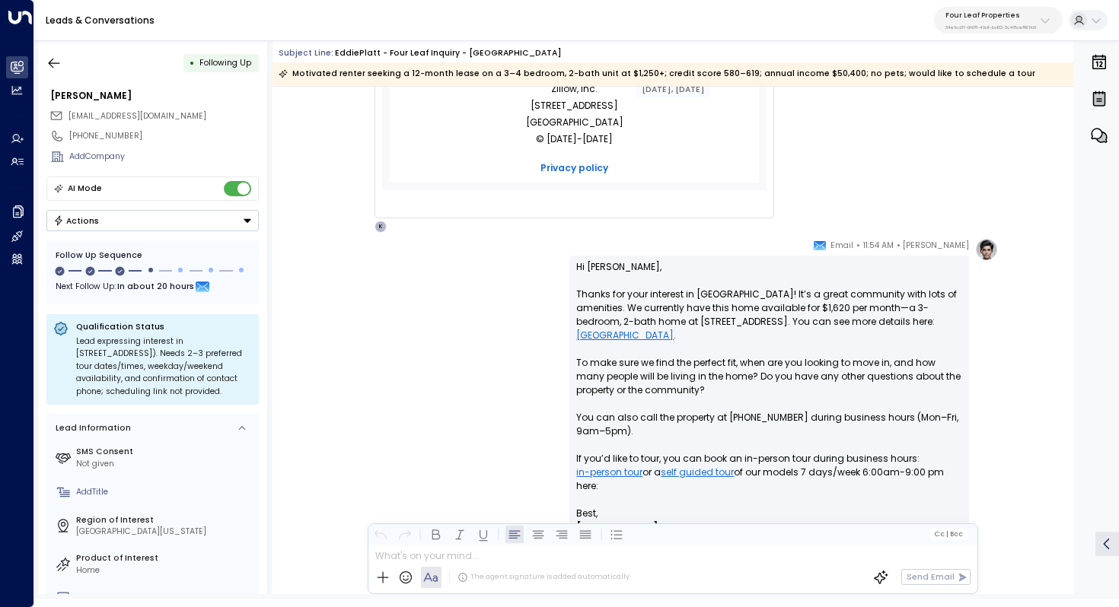
scroll to position [895, 0]
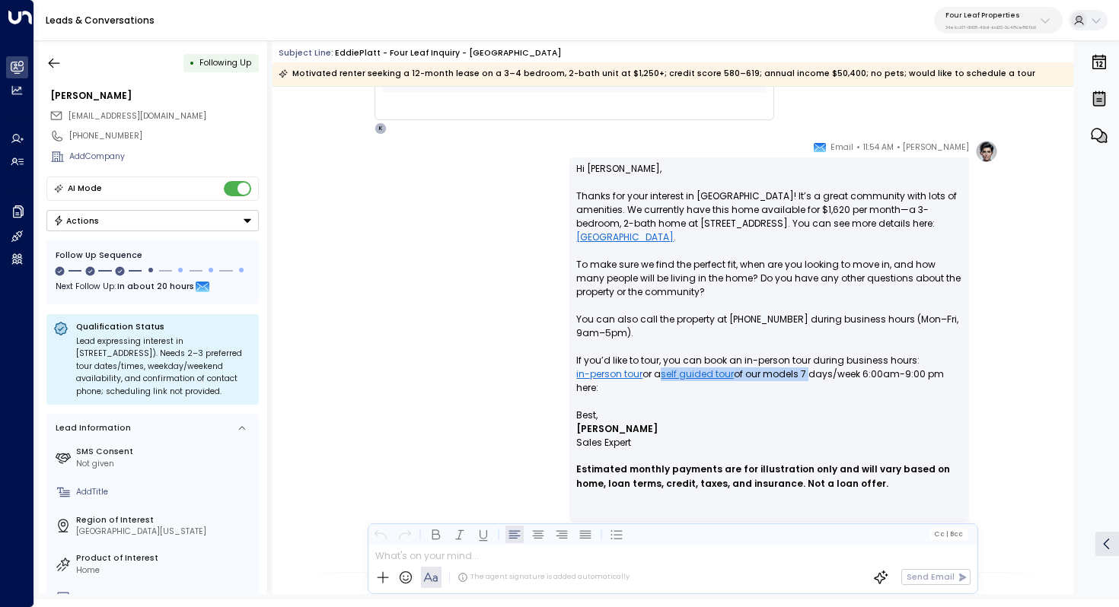
drag, startPoint x: 805, startPoint y: 377, endPoint x: 654, endPoint y: 374, distance: 151.4
click at [654, 374] on p "Hi [PERSON_NAME], Thanks for your interest in [GEOGRAPHIC_DATA]! It’s a great c…" at bounding box center [769, 285] width 386 height 247
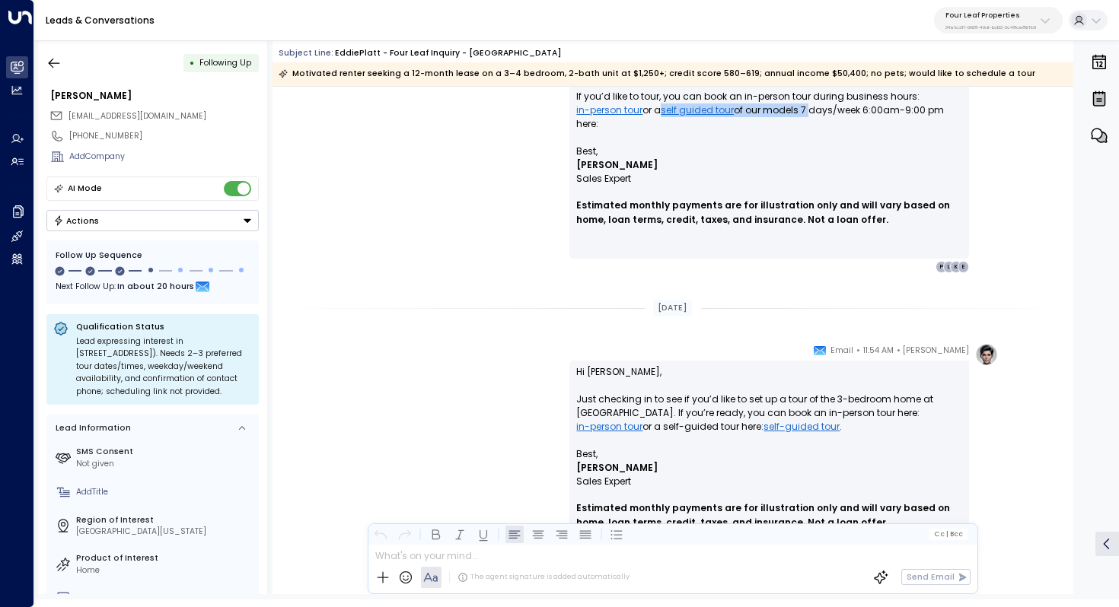
scroll to position [1170, 0]
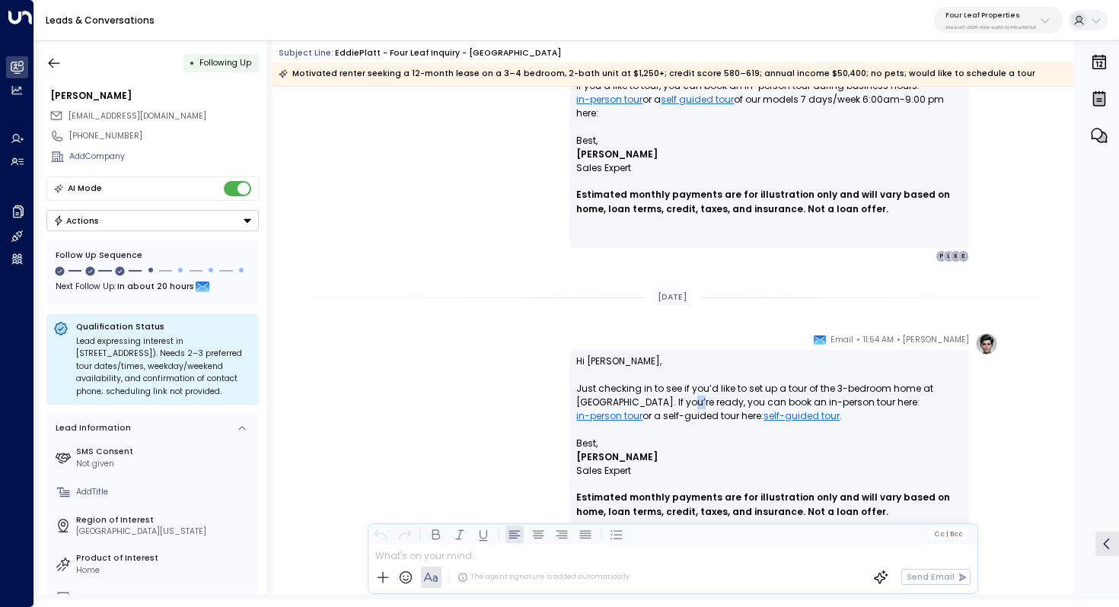
drag, startPoint x: 675, startPoint y: 404, endPoint x: 689, endPoint y: 404, distance: 13.7
click at [689, 404] on p "Hi [PERSON_NAME], Just checking in to see if you’d like to set up a tour of the…" at bounding box center [769, 396] width 386 height 82
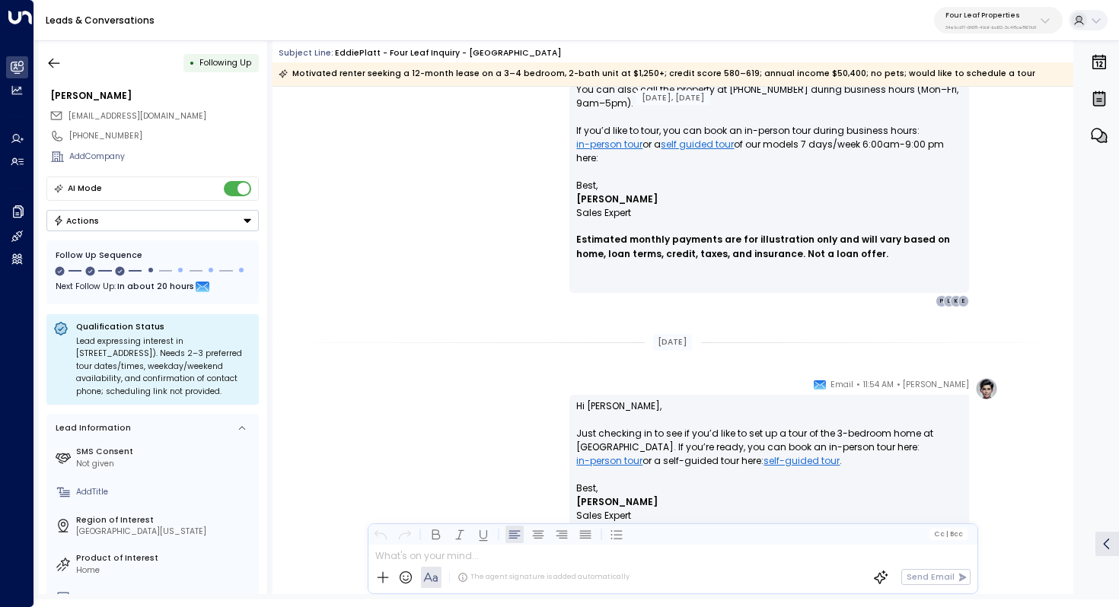
scroll to position [1112, 0]
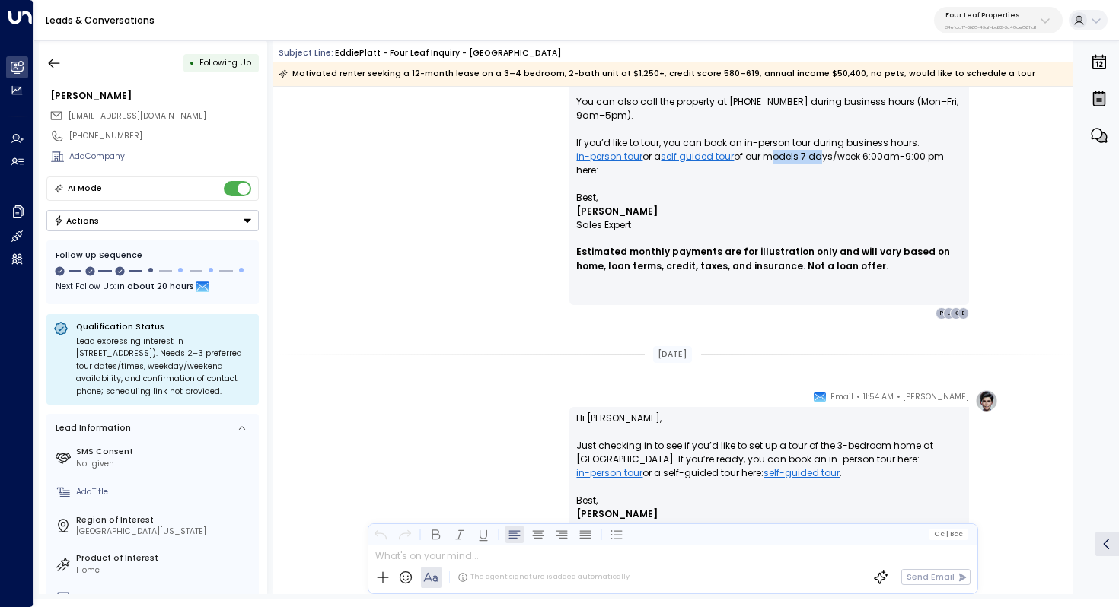
drag, startPoint x: 816, startPoint y: 155, endPoint x: 764, endPoint y: 155, distance: 52.5
click at [764, 155] on p "Hi [PERSON_NAME], Thanks for your interest in [GEOGRAPHIC_DATA]! It’s a great c…" at bounding box center [769, 67] width 386 height 247
click at [781, 162] on p "Hi [PERSON_NAME], Thanks for your interest in [GEOGRAPHIC_DATA]! It’s a great c…" at bounding box center [769, 67] width 386 height 247
drag, startPoint x: 807, startPoint y: 154, endPoint x: 568, endPoint y: 152, distance: 238.9
click at [569, 152] on div "Hi [PERSON_NAME], Thanks for your interest in [GEOGRAPHIC_DATA]! It’s a great c…" at bounding box center [768, 122] width 399 height 365
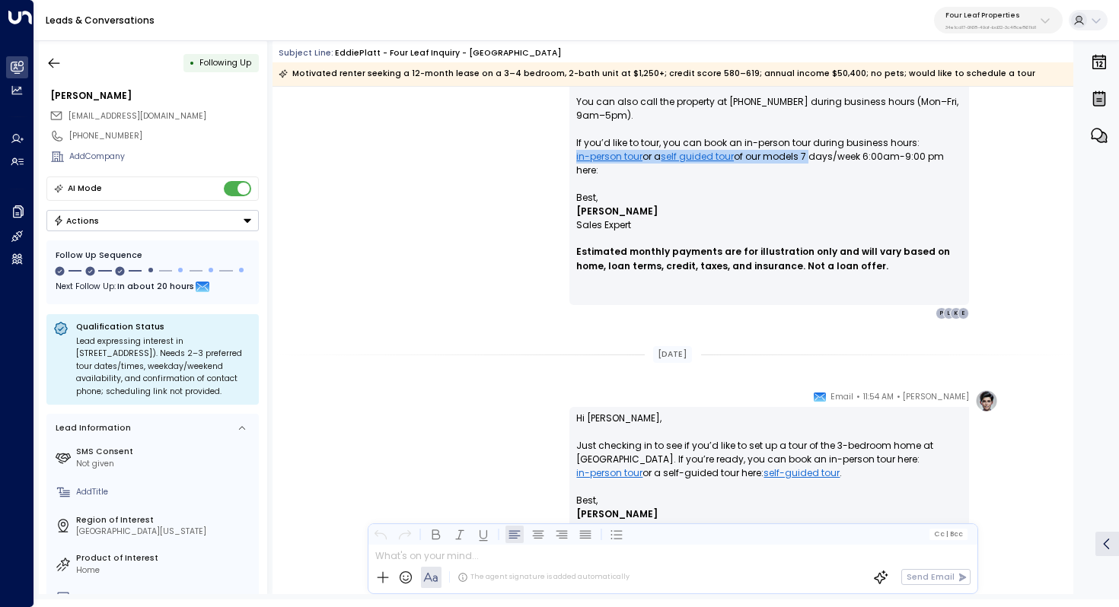
copy p "in-person tour or a self guided tour of our models 7"
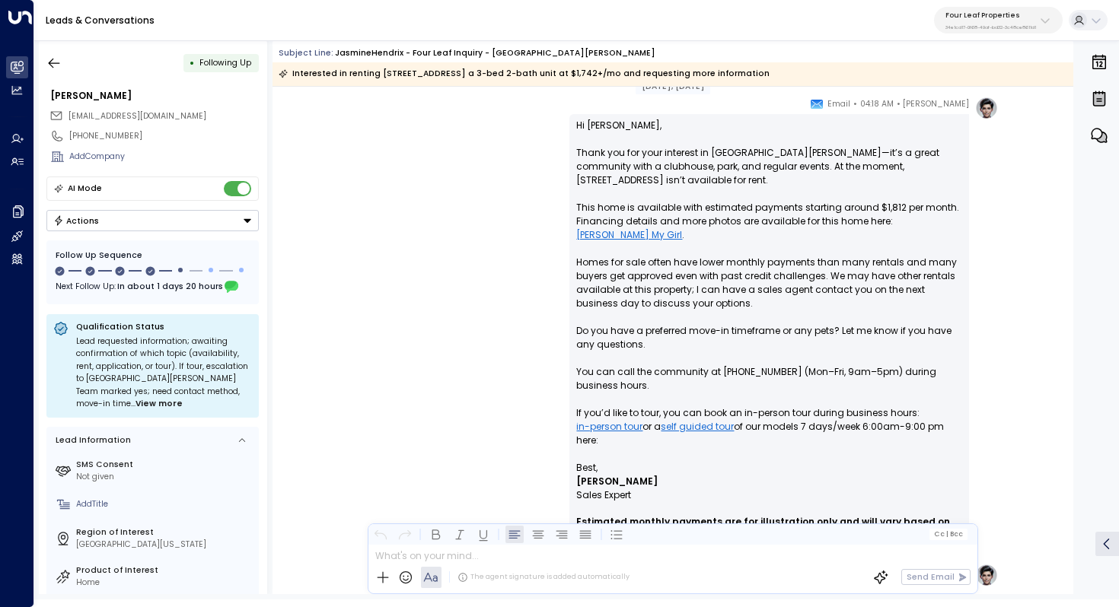
scroll to position [788, 0]
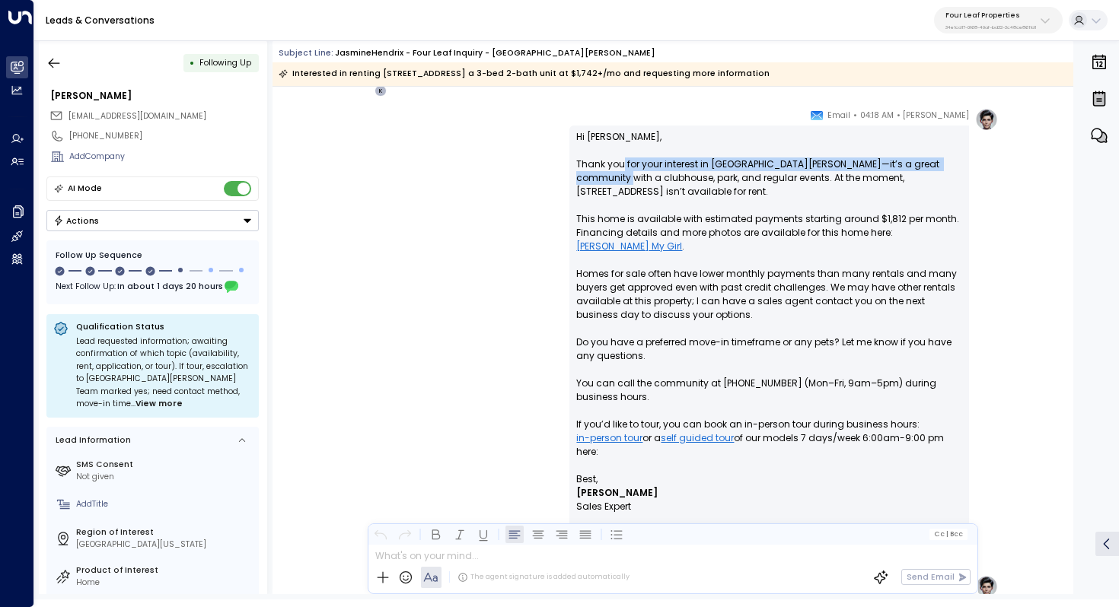
click at [619, 171] on p "Hi [PERSON_NAME], Thank you for your interest in [GEOGRAPHIC_DATA][PERSON_NAME]…" at bounding box center [769, 301] width 386 height 342
click at [625, 170] on p "Hi [PERSON_NAME], Thank you for your interest in [GEOGRAPHIC_DATA][PERSON_NAME]…" at bounding box center [769, 301] width 386 height 342
drag, startPoint x: 624, startPoint y: 162, endPoint x: 623, endPoint y: 170, distance: 8.4
click at [623, 170] on p "Hi [PERSON_NAME], Thank you for your interest in [GEOGRAPHIC_DATA][PERSON_NAME]…" at bounding box center [769, 301] width 386 height 342
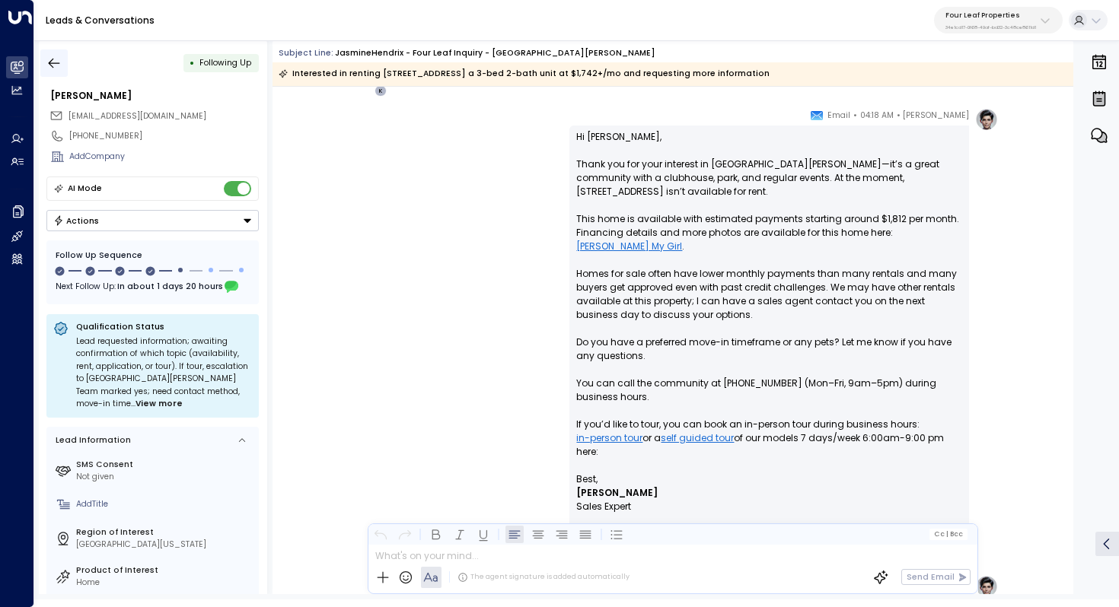
click at [54, 61] on icon "button" at bounding box center [53, 63] width 15 height 15
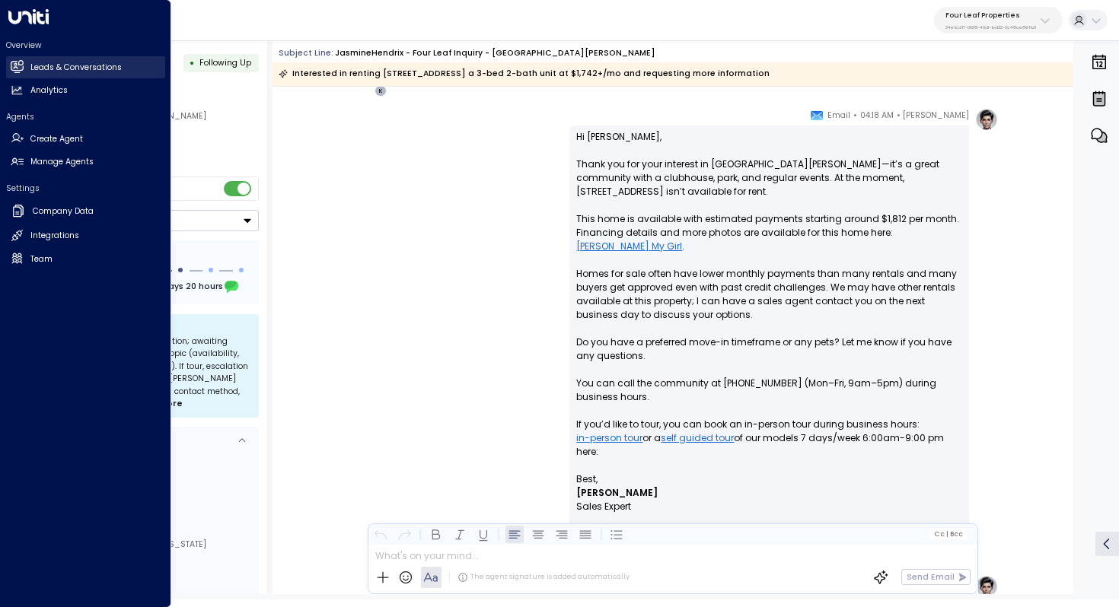
click at [40, 63] on h2 "Leads & Conversations" at bounding box center [75, 68] width 91 height 12
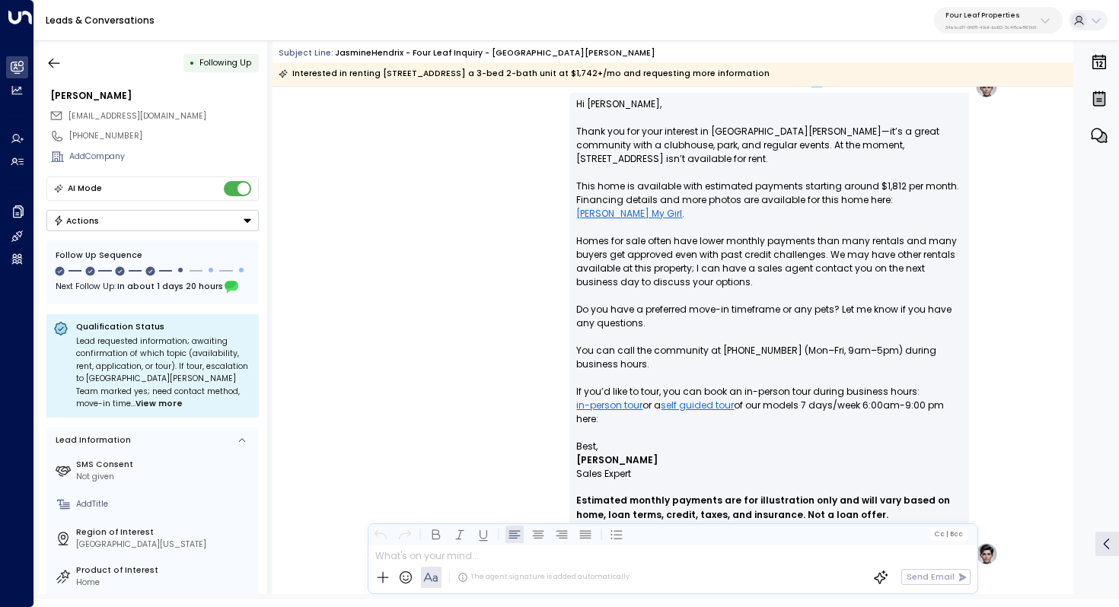
scroll to position [818, 0]
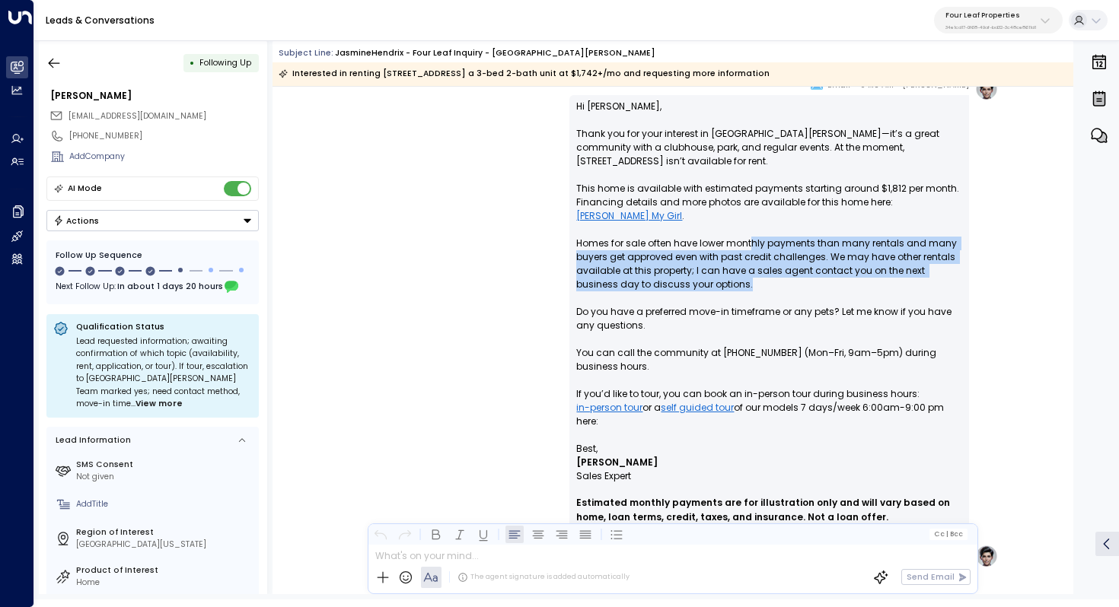
drag, startPoint x: 750, startPoint y: 235, endPoint x: 750, endPoint y: 266, distance: 31.2
click at [750, 266] on p "Hi [PERSON_NAME], Thank you for your interest in [GEOGRAPHIC_DATA][PERSON_NAME]…" at bounding box center [769, 271] width 386 height 342
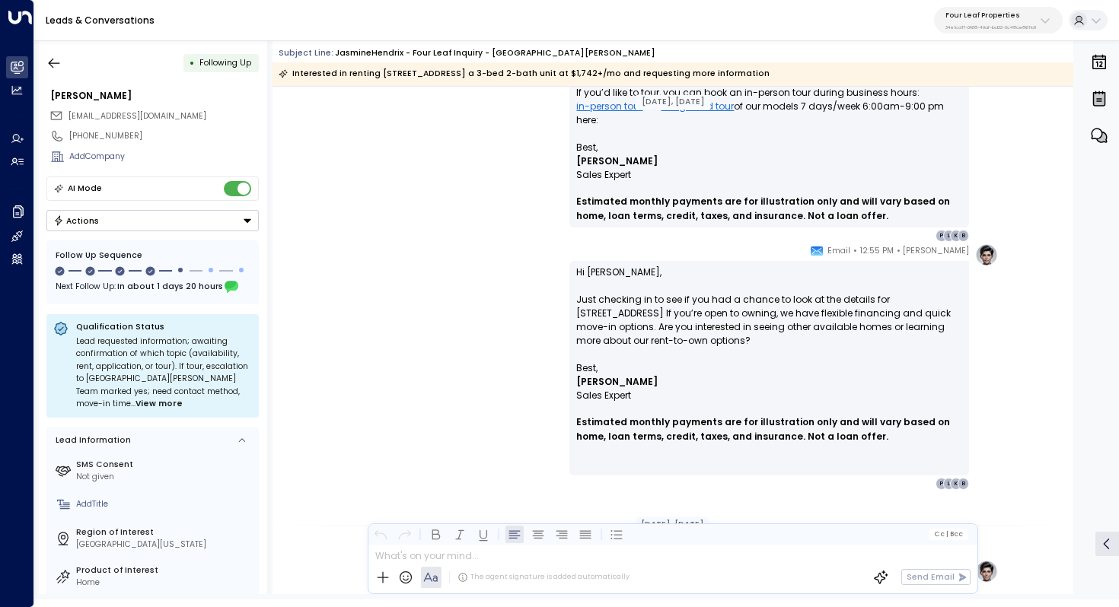
scroll to position [1125, 0]
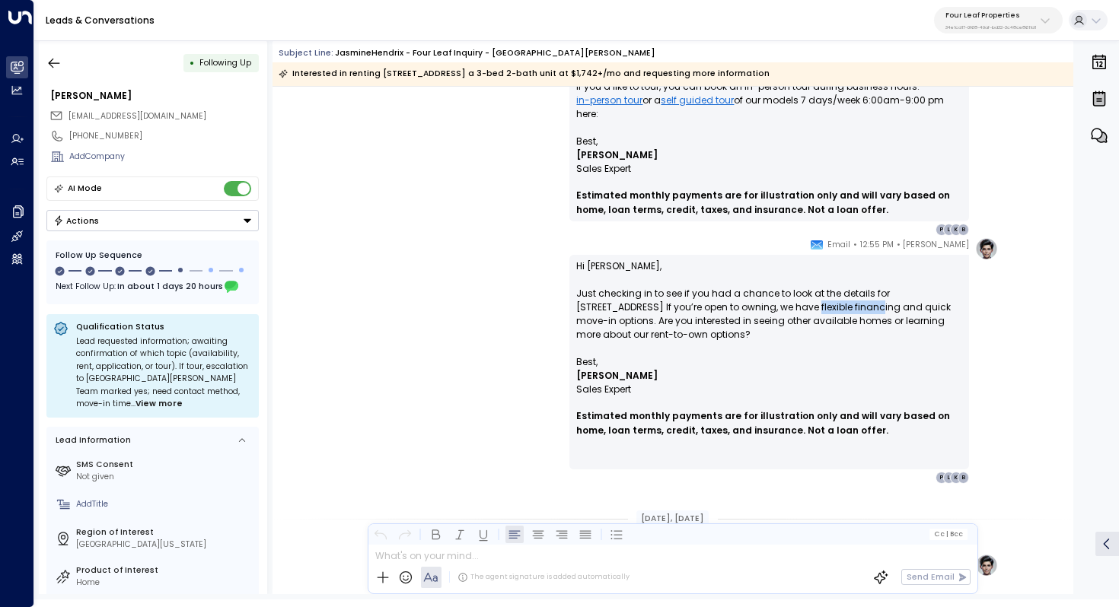
drag, startPoint x: 720, startPoint y: 310, endPoint x: 781, endPoint y: 310, distance: 60.9
click at [781, 310] on p "Hi Jasmine, Just checking in to see if you had a chance to look at the details …" at bounding box center [769, 307] width 386 height 96
drag, startPoint x: 799, startPoint y: 310, endPoint x: 721, endPoint y: 310, distance: 78.4
click at [721, 310] on p "Hi Jasmine, Just checking in to see if you had a chance to look at the details …" at bounding box center [769, 307] width 386 height 96
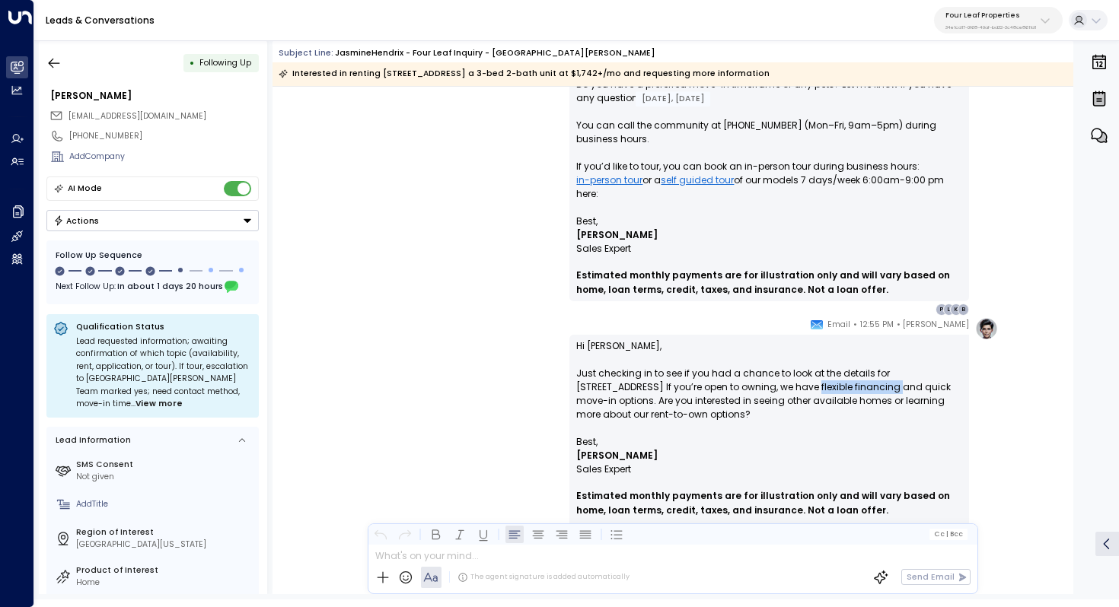
scroll to position [1048, 0]
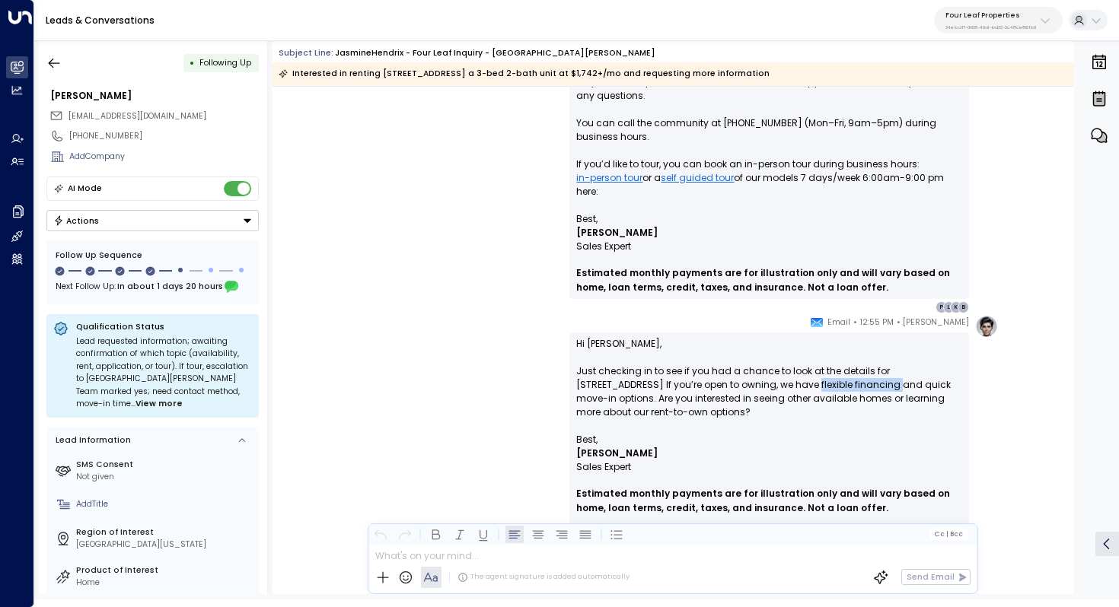
click at [740, 387] on p "Hi Jasmine, Just checking in to see if you had a chance to look at the details …" at bounding box center [769, 385] width 386 height 96
drag, startPoint x: 716, startPoint y: 384, endPoint x: 753, endPoint y: 385, distance: 36.6
click at [753, 385] on p "Hi Jasmine, Just checking in to see if you had a chance to look at the details …" at bounding box center [769, 385] width 386 height 96
drag, startPoint x: 719, startPoint y: 386, endPoint x: 794, endPoint y: 387, distance: 75.3
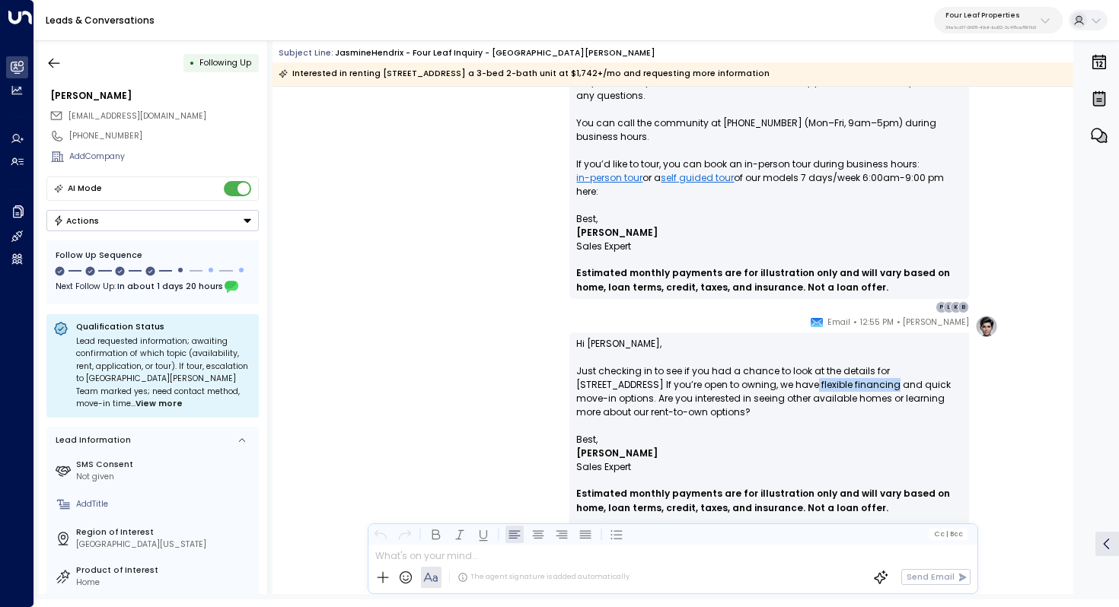
click at [794, 387] on p "Hi Jasmine, Just checking in to see if you had a chance to look at the details …" at bounding box center [769, 385] width 386 height 96
drag, startPoint x: 950, startPoint y: 371, endPoint x: 950, endPoint y: 385, distance: 14.5
click at [950, 385] on p "Hi Jasmine, Just checking in to see if you had a chance to look at the details …" at bounding box center [769, 385] width 386 height 96
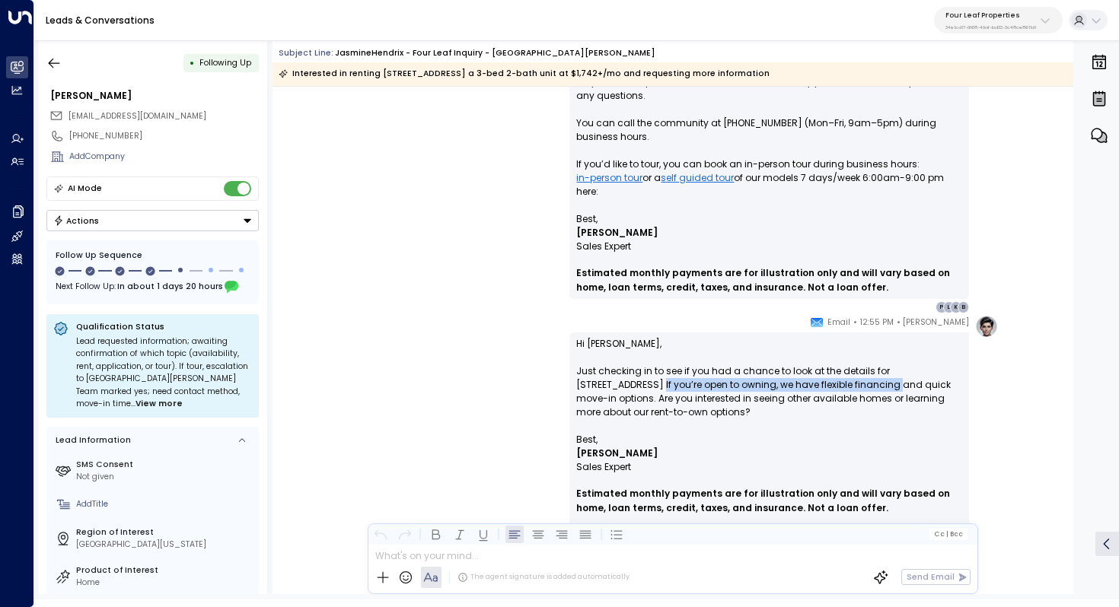
drag, startPoint x: 952, startPoint y: 371, endPoint x: 801, endPoint y: 383, distance: 151.2
click at [801, 383] on p "Hi Jasmine, Just checking in to see if you had a chance to look at the details …" at bounding box center [769, 385] width 386 height 96
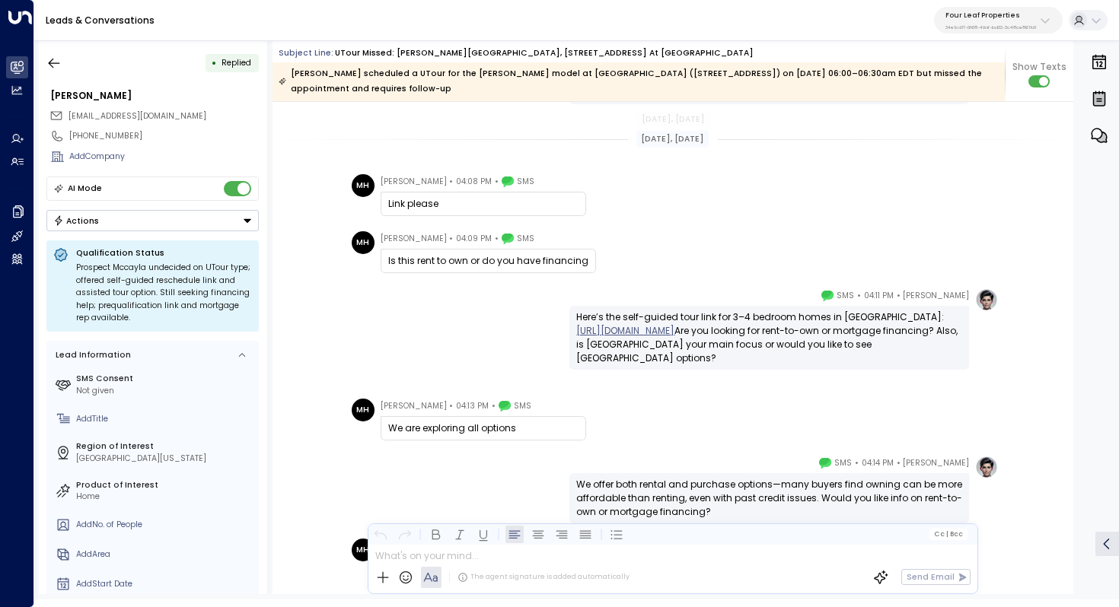
scroll to position [463, 0]
drag, startPoint x: 423, startPoint y: 253, endPoint x: 506, endPoint y: 256, distance: 83.0
click at [506, 256] on div "Is this rent to own or do you have financing" at bounding box center [488, 260] width 200 height 14
click at [512, 293] on div "[PERSON_NAME] • 04:11 PM • SMS Here’s the self-guided tour link for 3–4 bedroom…" at bounding box center [672, 327] width 651 height 81
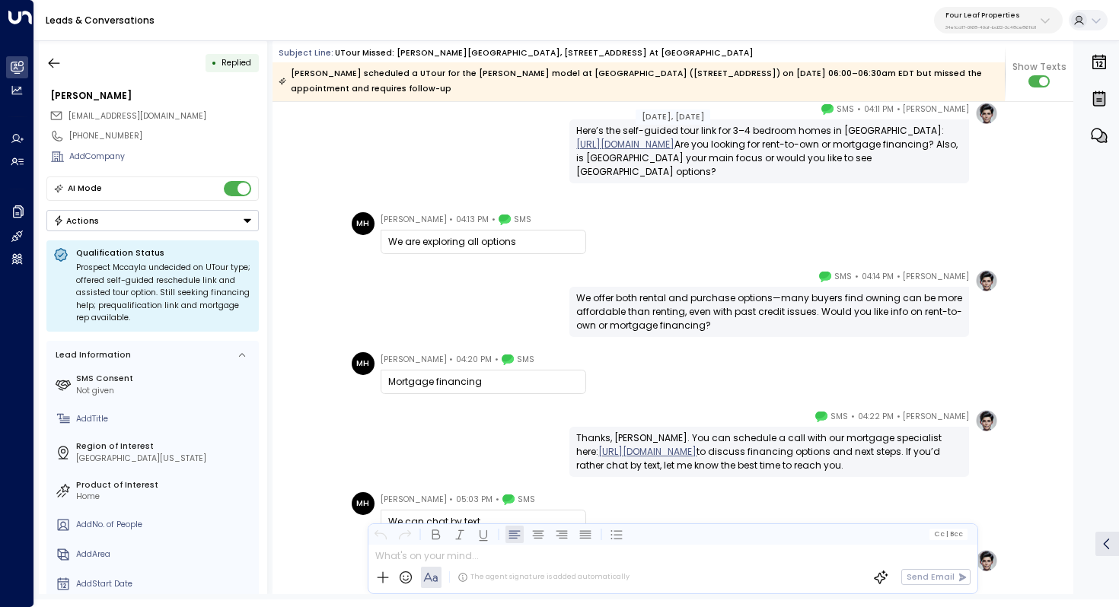
scroll to position [650, 0]
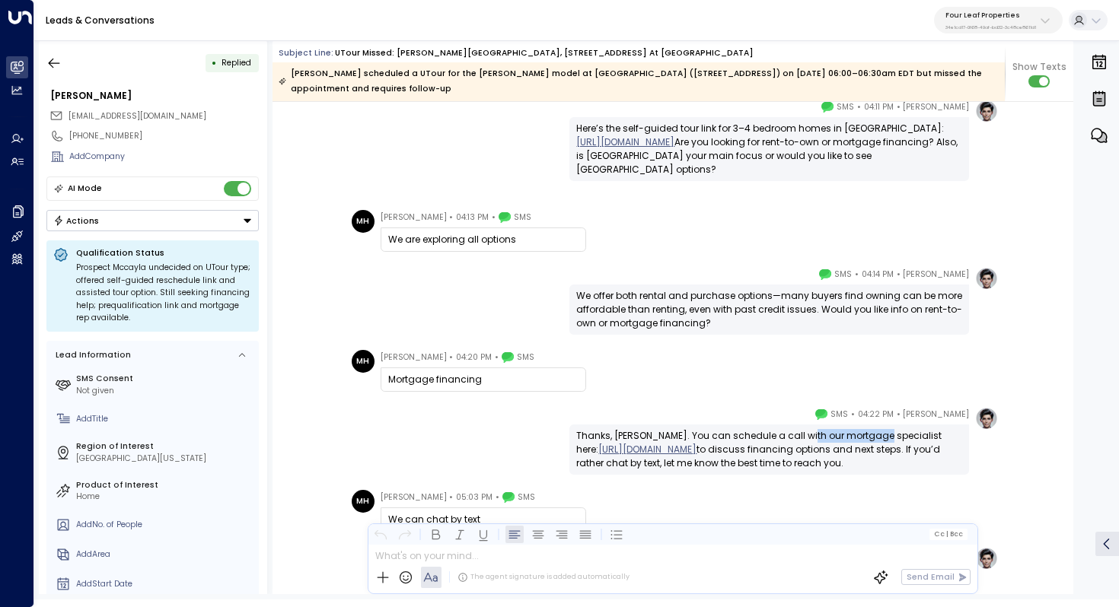
drag, startPoint x: 800, startPoint y: 437, endPoint x: 876, endPoint y: 439, distance: 75.4
click at [876, 439] on div "Thanks, [PERSON_NAME]. You can schedule a call with our mortgage specialist her…" at bounding box center [769, 449] width 386 height 41
drag, startPoint x: 431, startPoint y: 381, endPoint x: 385, endPoint y: 381, distance: 46.4
click at [385, 381] on div "Mortgage financing" at bounding box center [482, 380] width 205 height 24
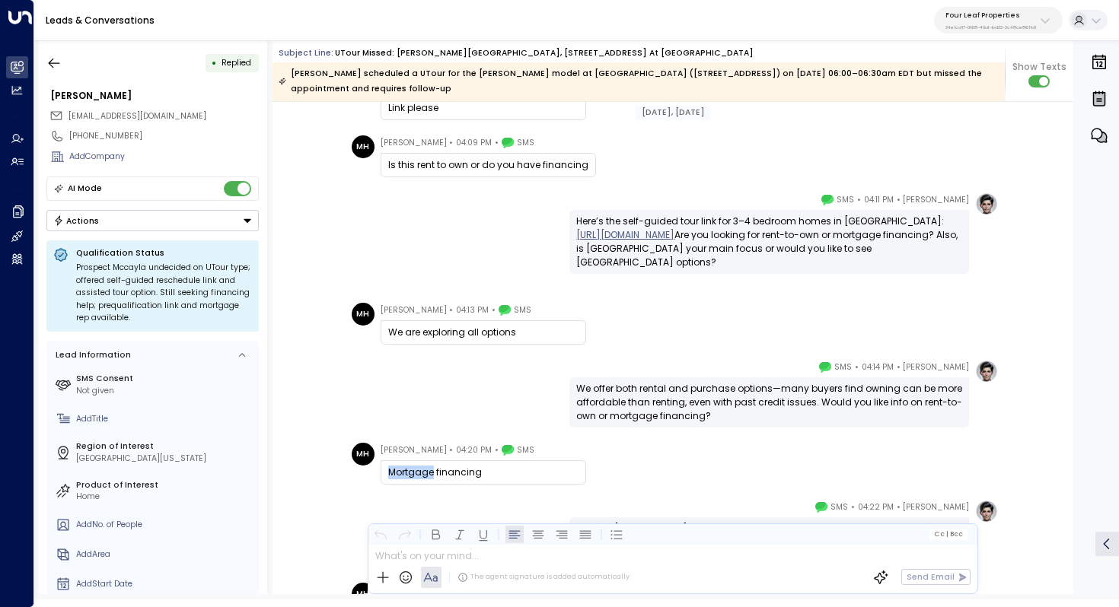
scroll to position [526, 0]
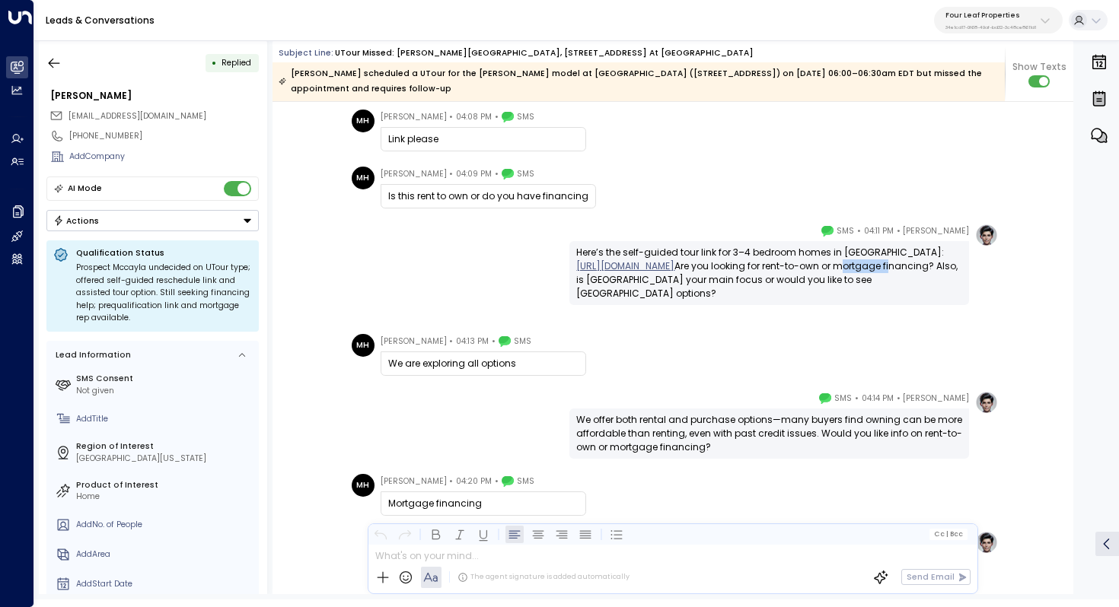
drag, startPoint x: 731, startPoint y: 291, endPoint x: 783, endPoint y: 293, distance: 51.8
click at [783, 293] on div "Here’s the self-guided tour link for 3–4 bedroom homes in [GEOGRAPHIC_DATA]: [U…" at bounding box center [769, 273] width 386 height 55
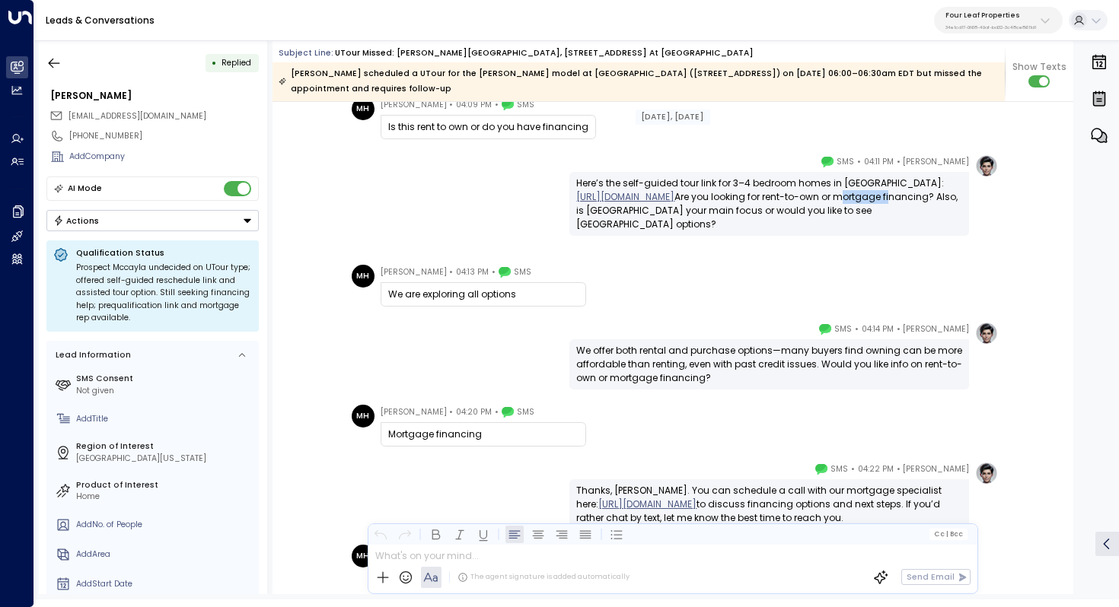
scroll to position [600, 0]
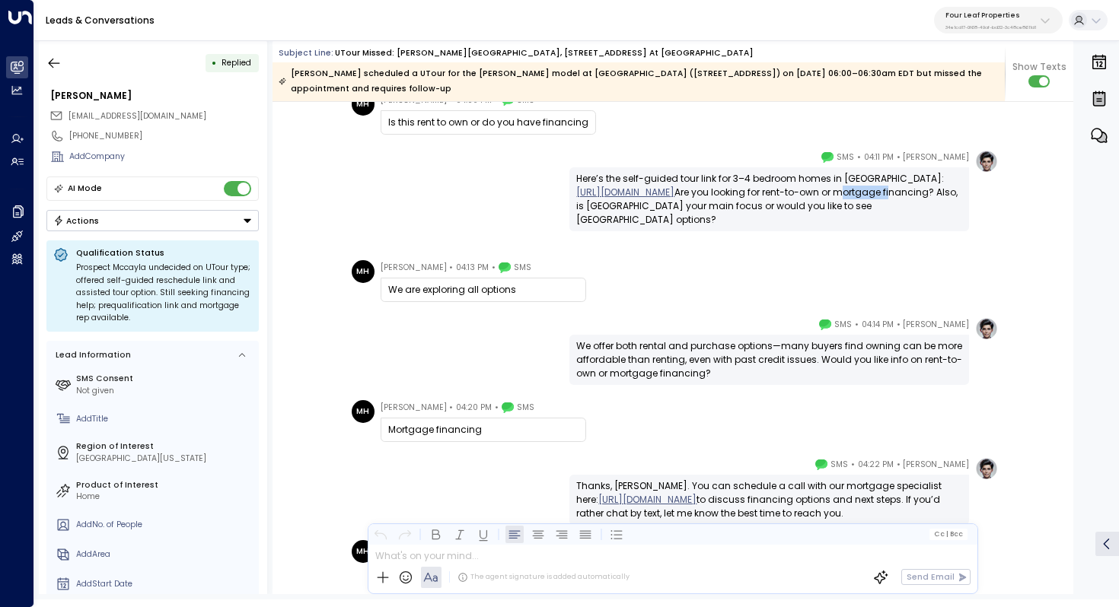
click at [739, 220] on div "Here’s the self-guided tour link for 3–4 bedroom homes in [GEOGRAPHIC_DATA]: [U…" at bounding box center [769, 199] width 386 height 55
drag, startPoint x: 731, startPoint y: 218, endPoint x: 825, endPoint y: 225, distance: 93.8
click at [825, 225] on div "Here’s the self-guided tour link for 3–4 bedroom homes in [GEOGRAPHIC_DATA]: [U…" at bounding box center [769, 199] width 386 height 55
copy div "mortgage financing"
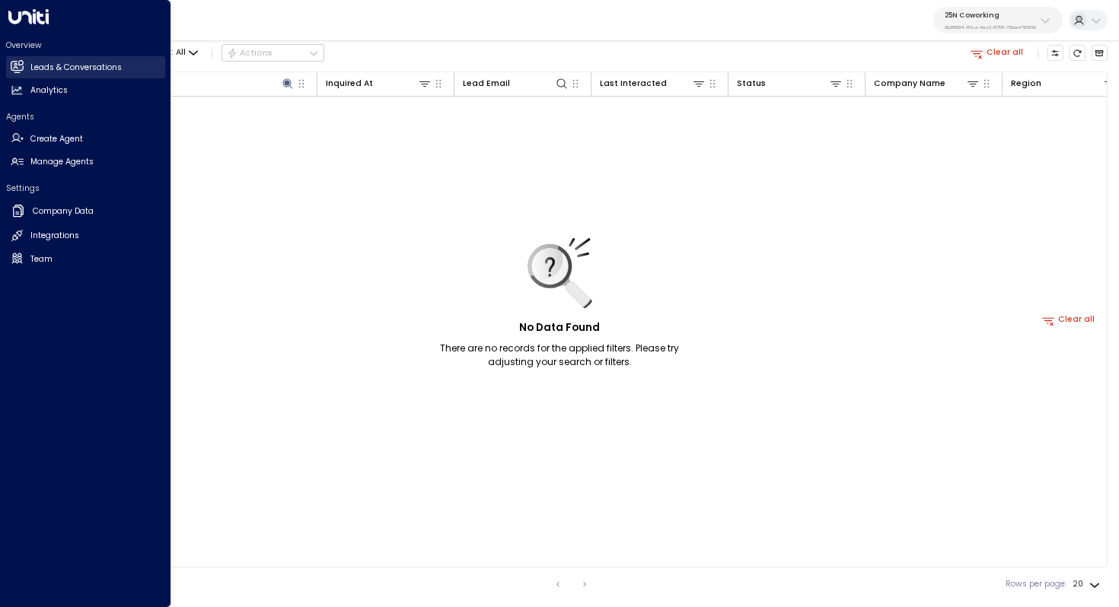
click at [59, 71] on h2 "Leads & Conversations" at bounding box center [75, 68] width 91 height 12
click at [83, 62] on h2 "Leads & Conversations" at bounding box center [75, 68] width 91 height 12
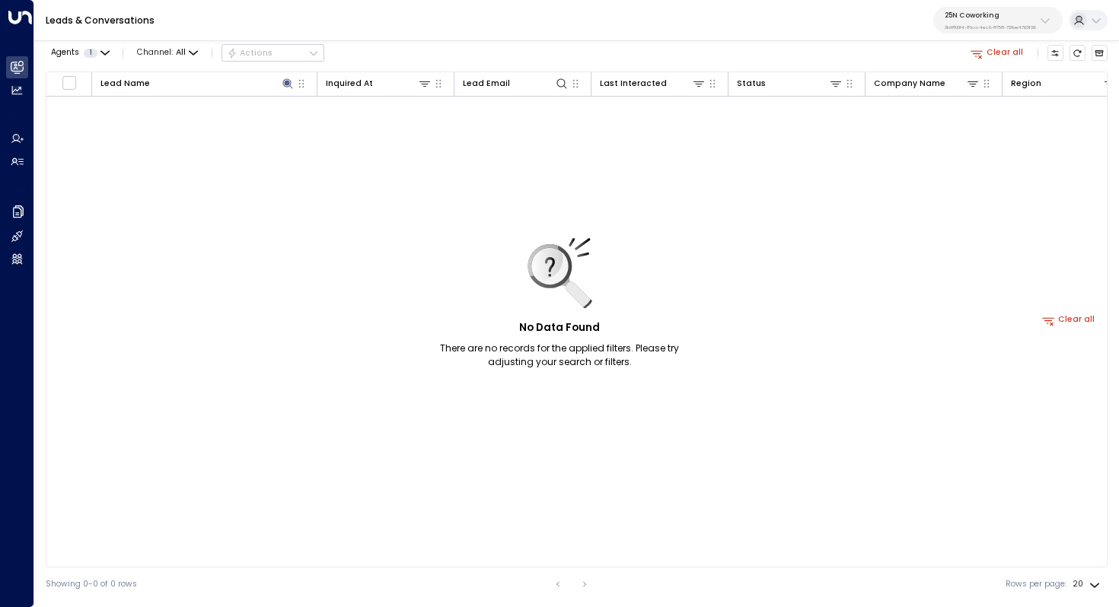
click at [993, 53] on button "Clear all" at bounding box center [997, 53] width 62 height 16
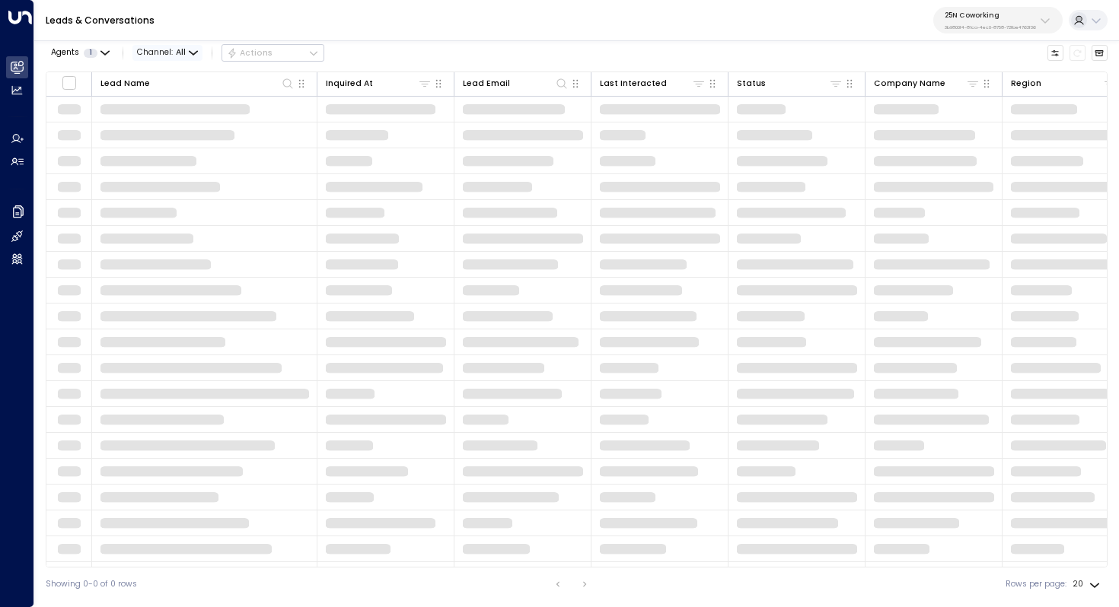
click at [186, 52] on span "Channel: All" at bounding box center [167, 53] width 70 height 16
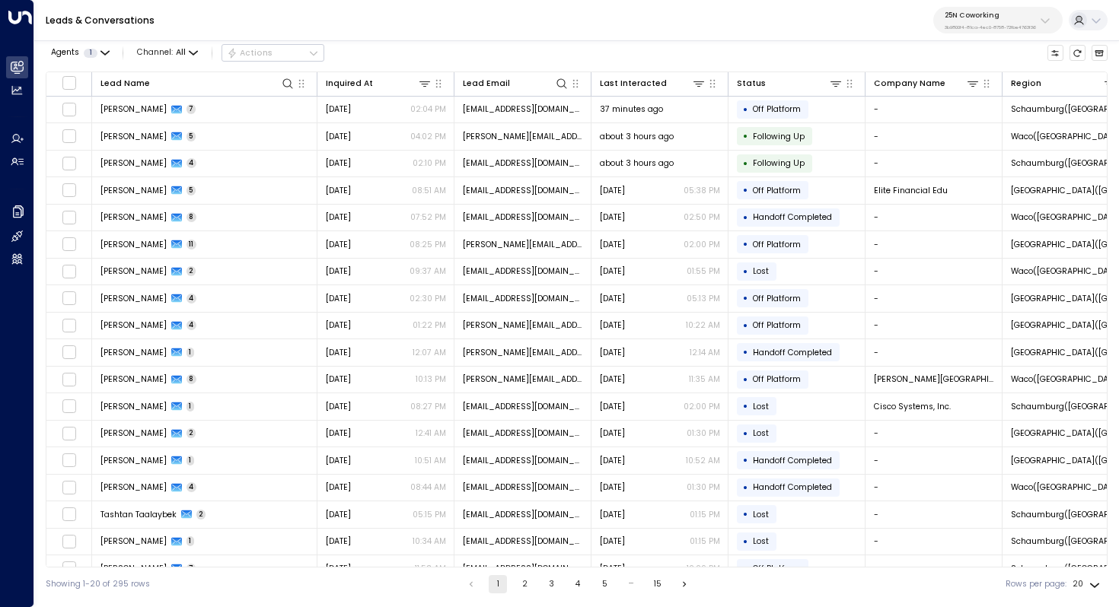
click at [285, 75] on div at bounding box center [559, 303] width 1119 height 607
click at [285, 82] on icon at bounding box center [288, 84] width 12 height 12
type input "**********"
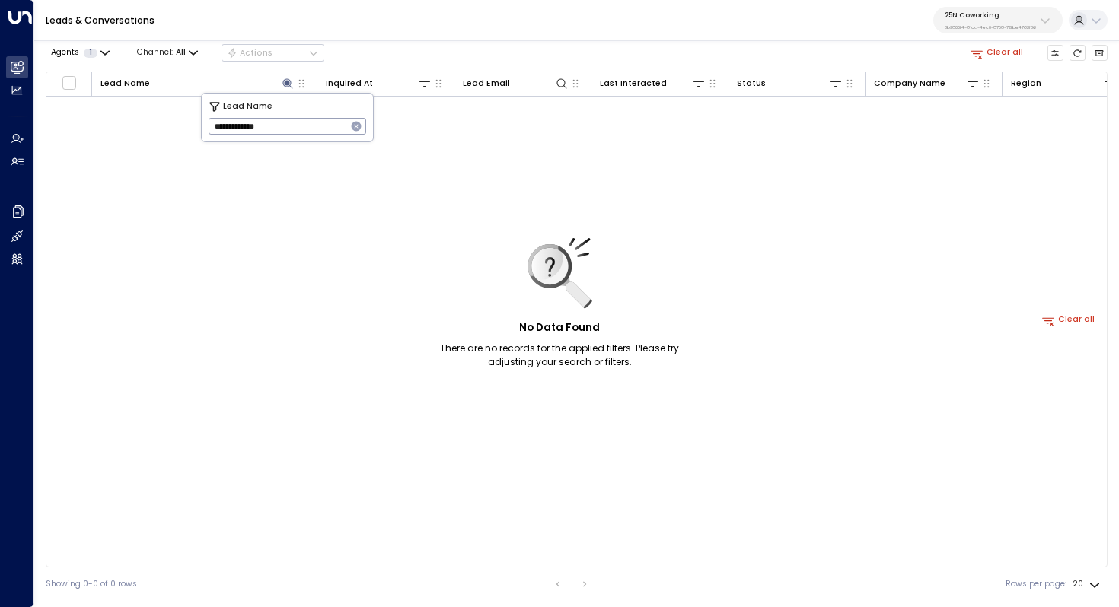
click at [322, 172] on div "No Data Found There are no records for the applied filters. Please try adjustin…" at bounding box center [1068, 320] width 2044 height 447
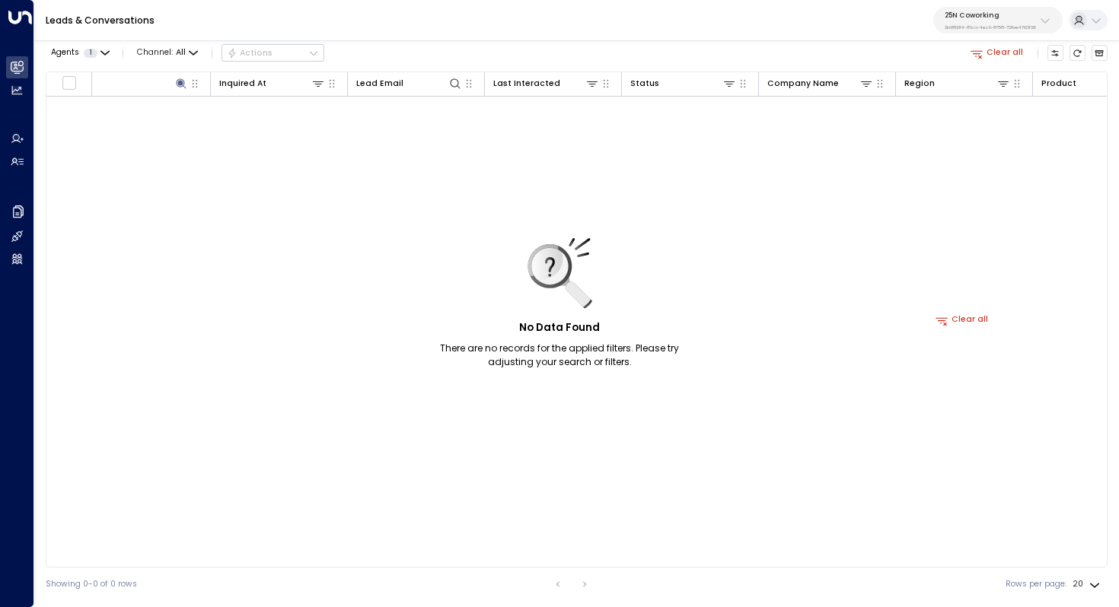
scroll to position [0, 132]
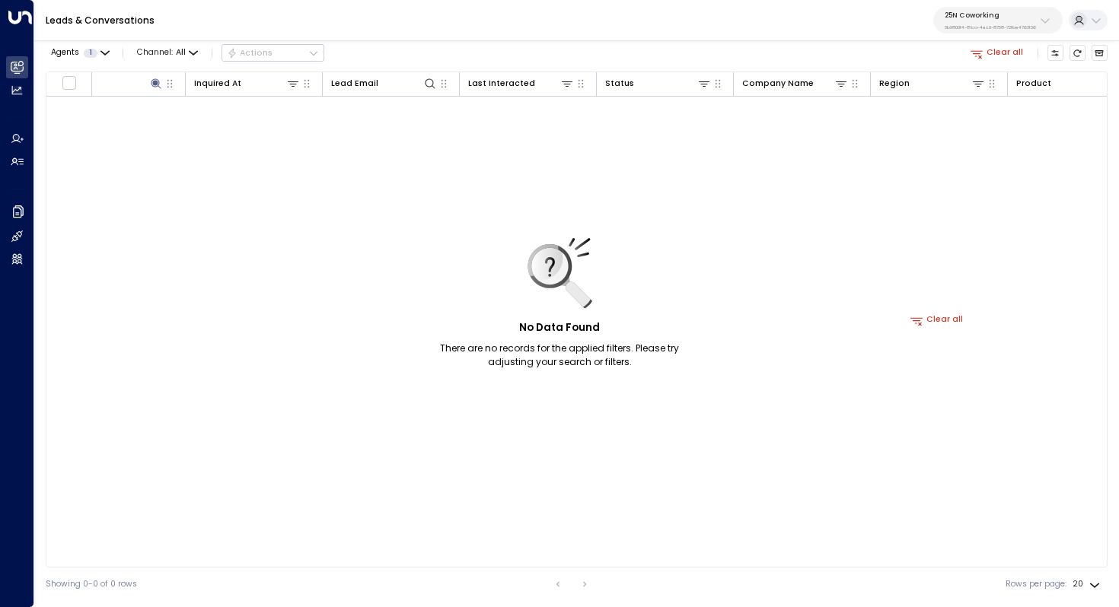
click at [1005, 54] on button "Clear all" at bounding box center [997, 53] width 62 height 16
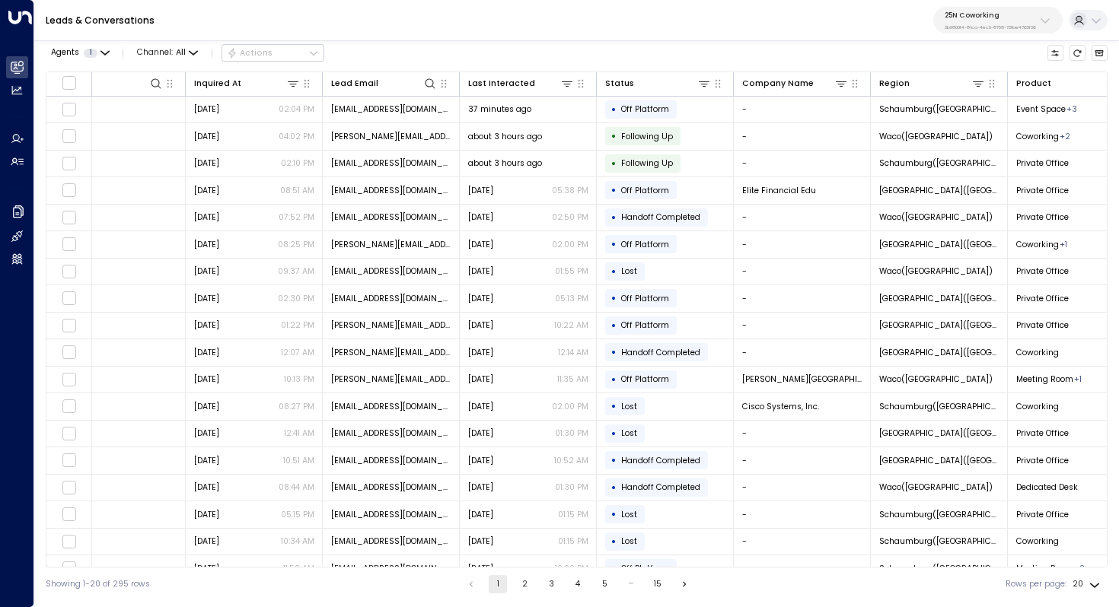
click at [1015, 26] on p "3b9800f4-81ca-4ec0-8758-72fbe4763f36" at bounding box center [989, 27] width 91 height 6
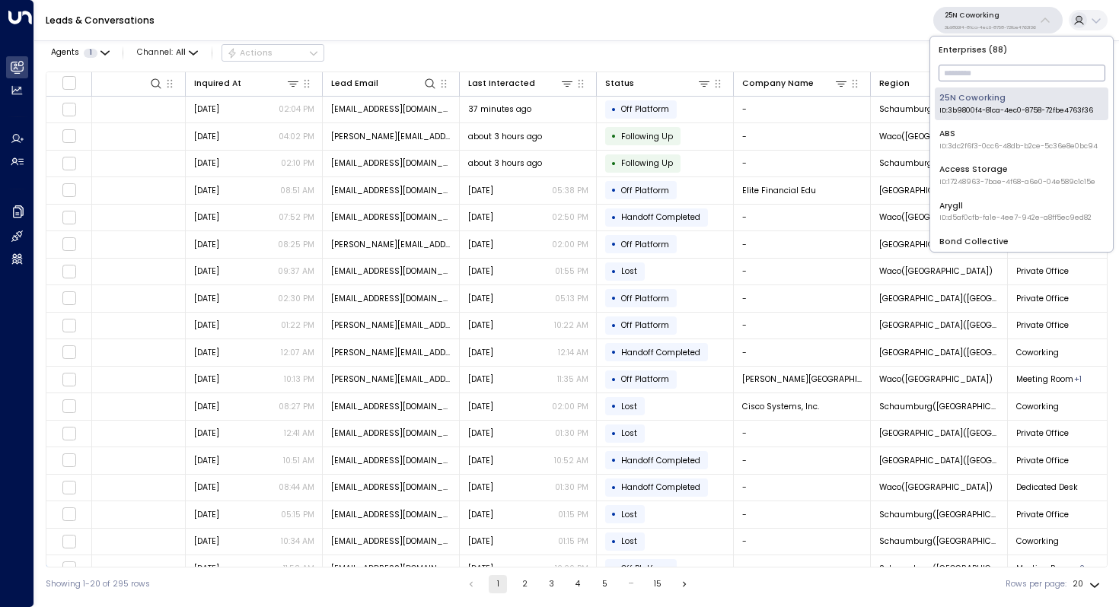
click at [992, 74] on input "text" at bounding box center [1021, 73] width 167 height 24
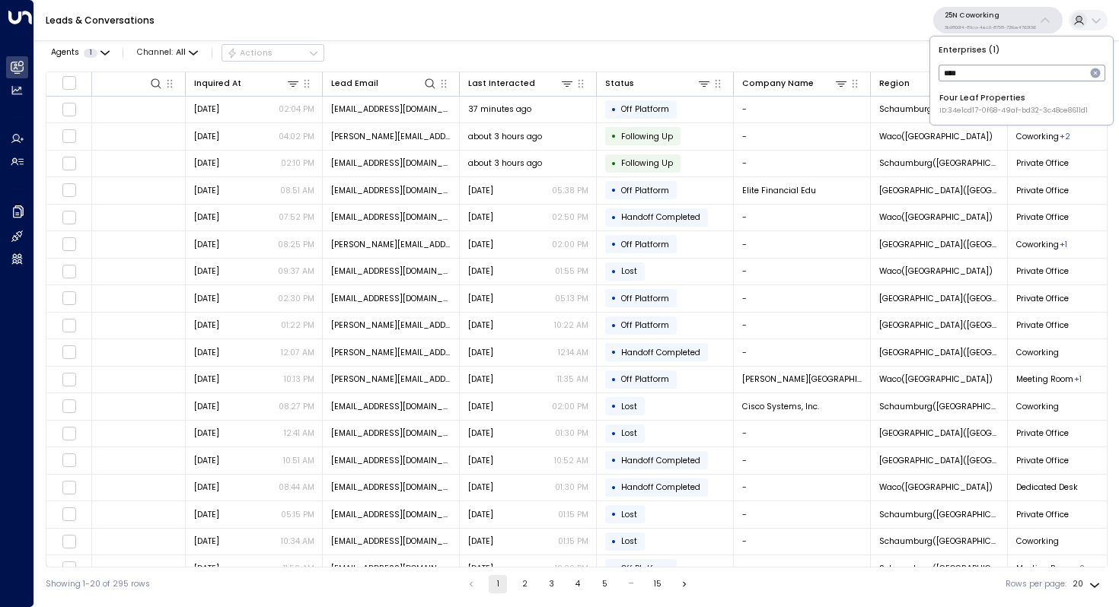
type input "****"
click at [998, 110] on span "ID: 34e1cd17-0f68-49af-bd32-3c48ce8611d1" at bounding box center [1013, 111] width 148 height 11
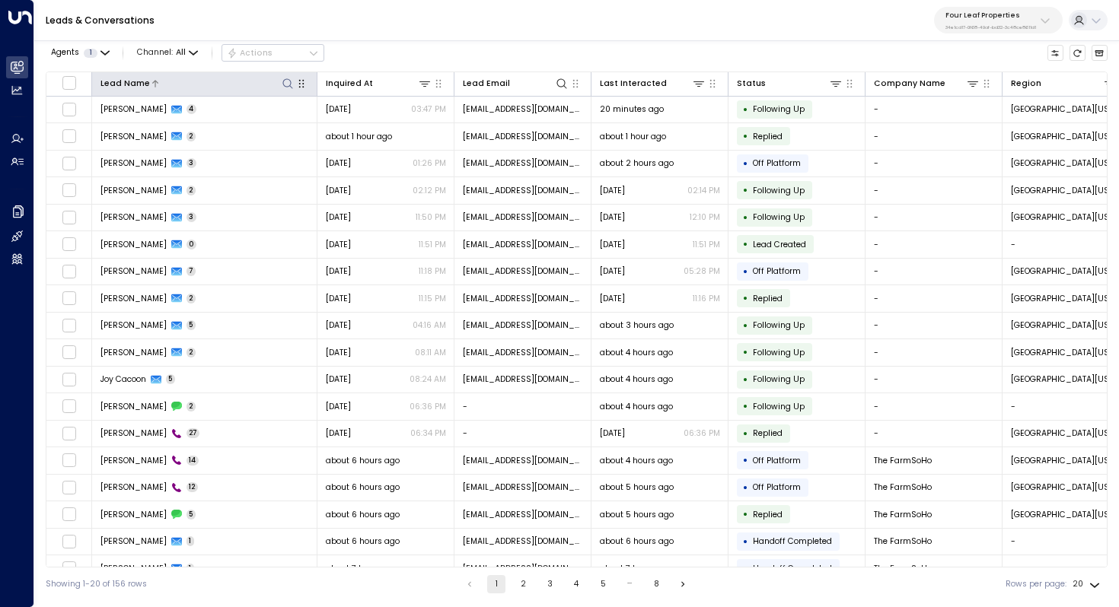
click at [286, 87] on icon at bounding box center [288, 84] width 12 height 12
type input "**********"
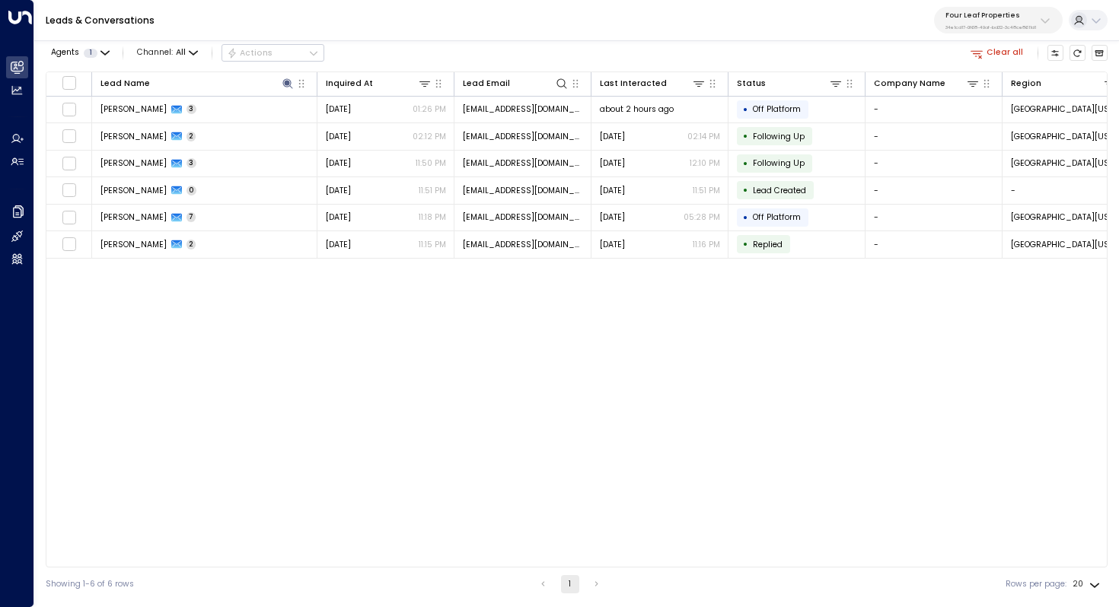
click at [323, 317] on div "Lead Name Inquired At Lead Email Last Interacted Status Company Name Region Pro…" at bounding box center [576, 320] width 1061 height 496
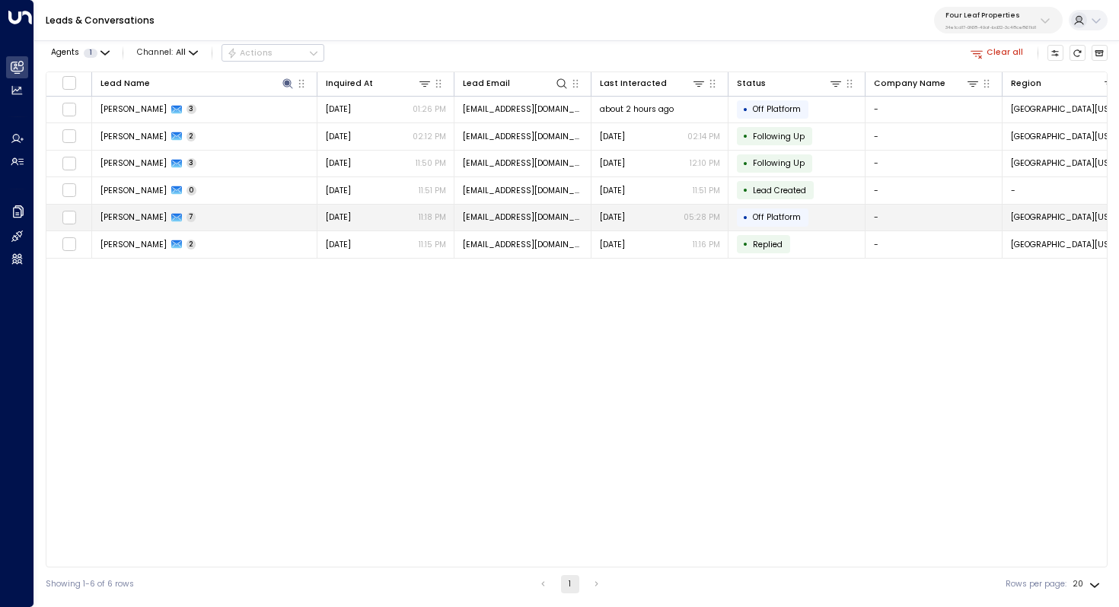
click at [234, 228] on td "Candi Hoffman 7" at bounding box center [204, 218] width 225 height 27
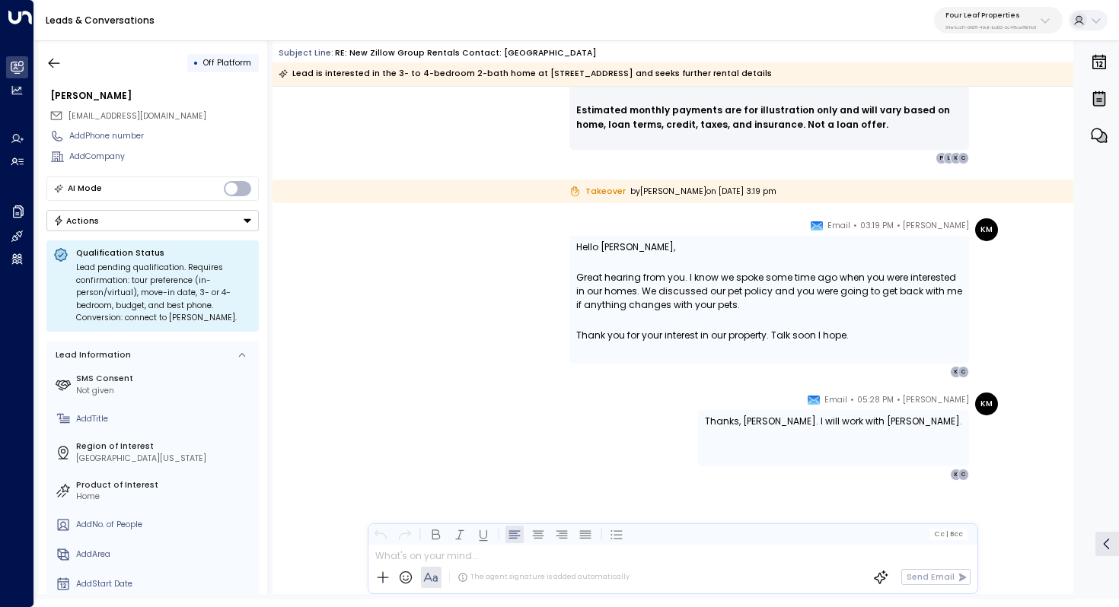
scroll to position [2750, 0]
click at [41, 55] on button "button" at bounding box center [53, 62] width 27 height 27
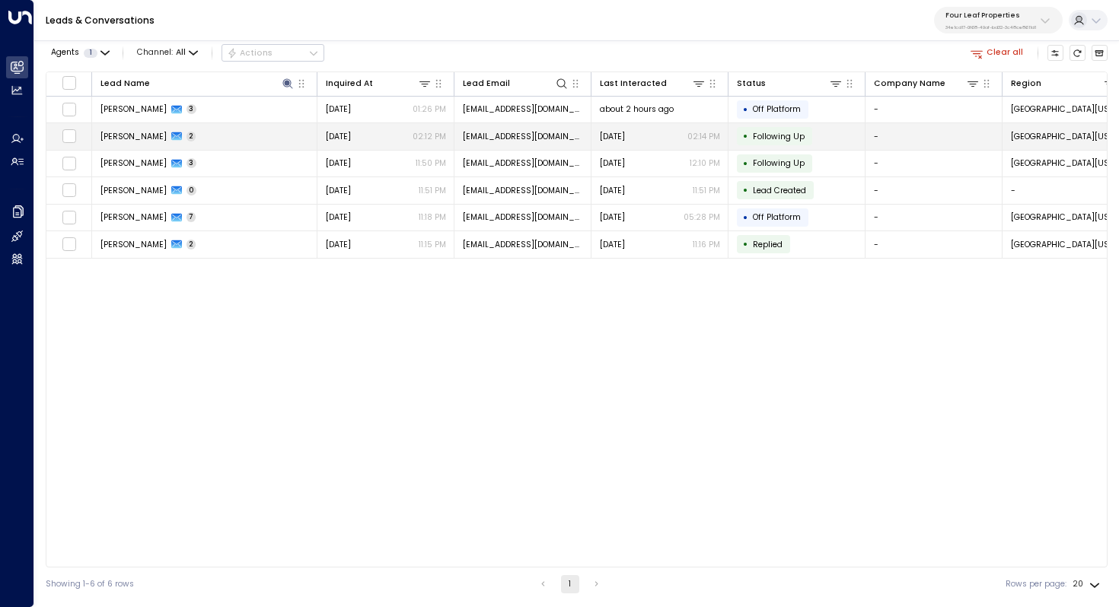
click at [224, 139] on td "Candi Hoffman 2" at bounding box center [204, 136] width 225 height 27
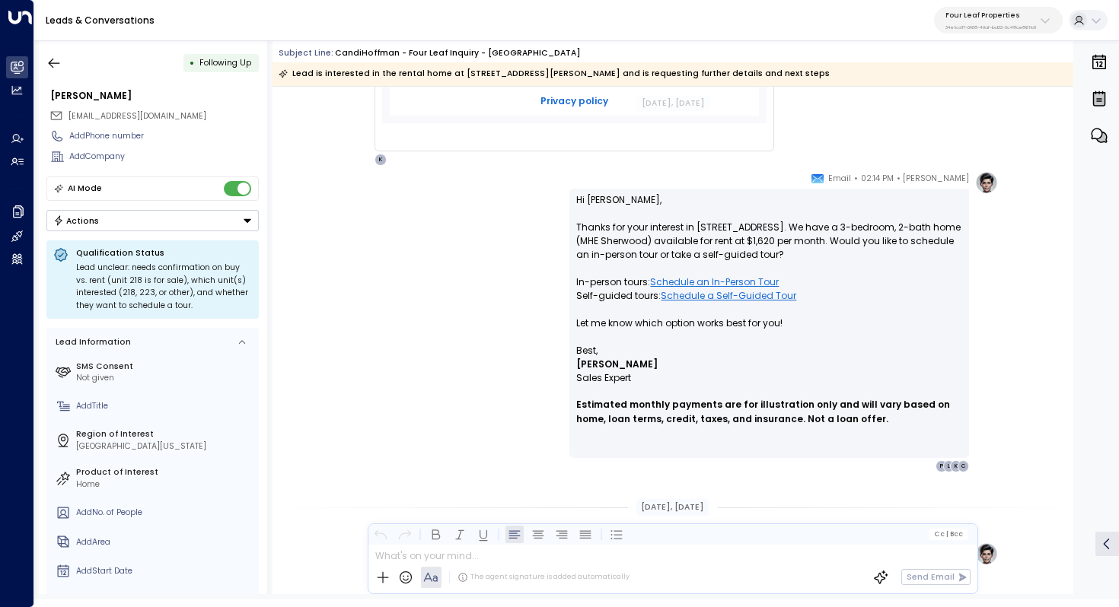
scroll to position [712, 0]
click at [57, 62] on icon "button" at bounding box center [54, 63] width 11 height 10
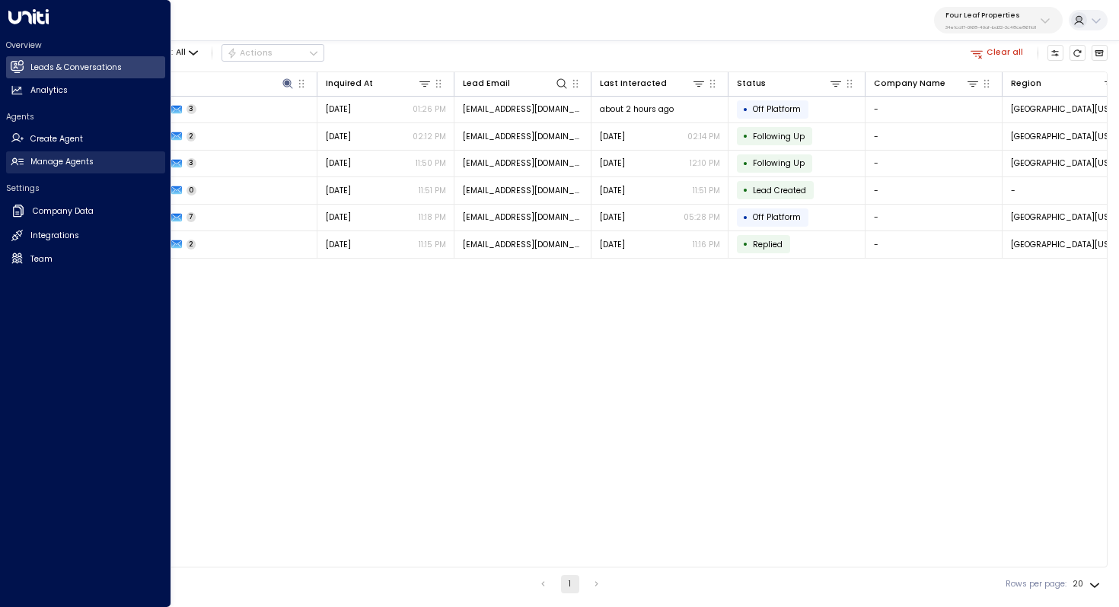
click at [71, 166] on h2 "Manage Agents" at bounding box center [61, 162] width 63 height 12
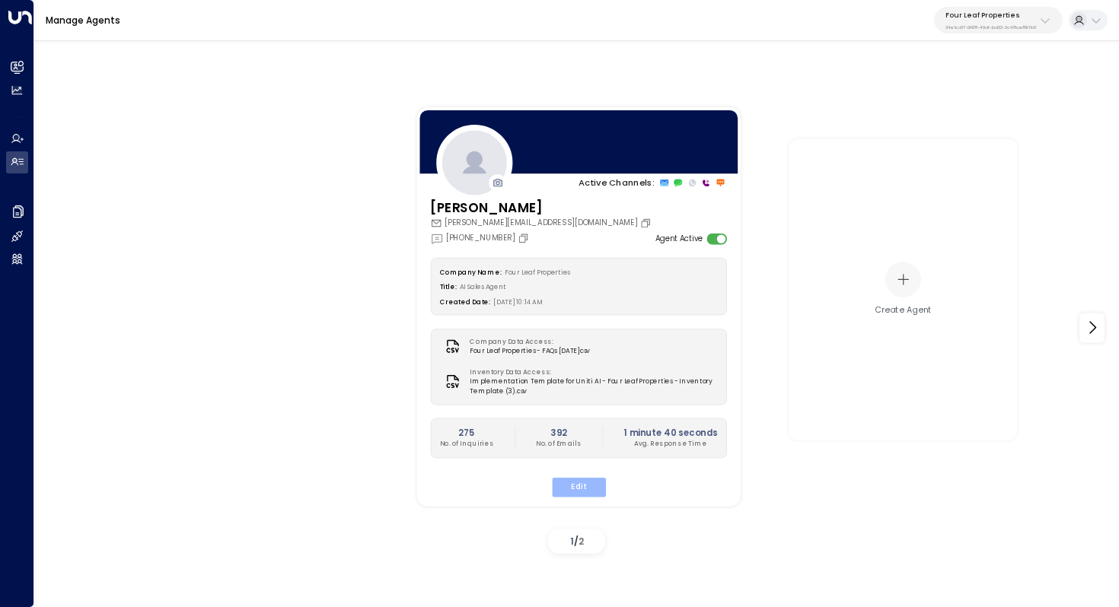
click at [577, 486] on button "Edit" at bounding box center [578, 487] width 54 height 20
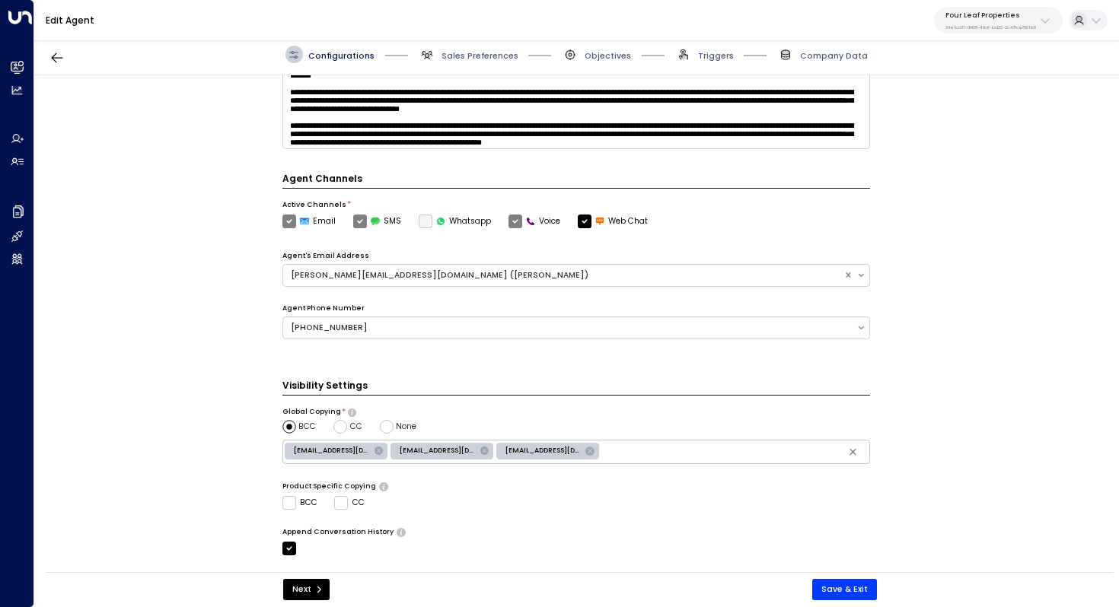
scroll to position [333, 0]
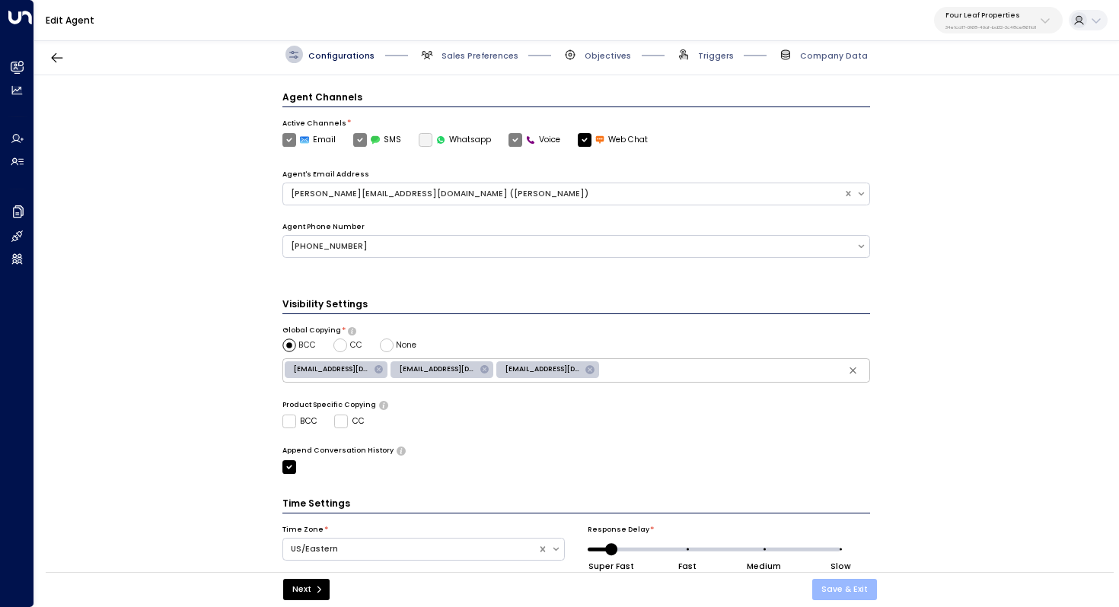
click at [851, 588] on button "Save & Exit" at bounding box center [844, 589] width 65 height 21
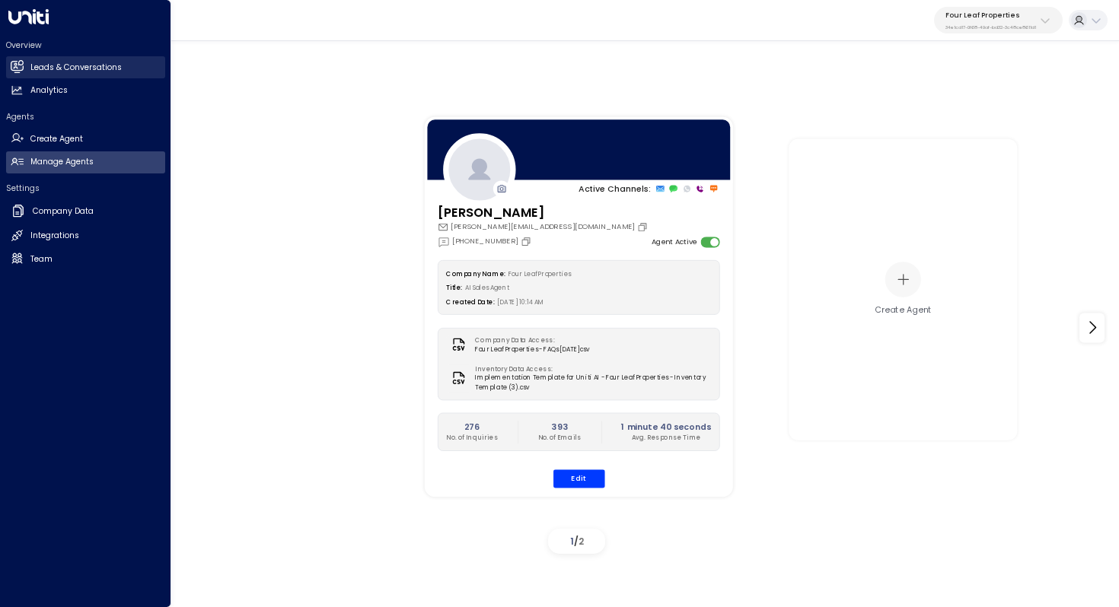
click at [59, 63] on h2 "Leads & Conversations" at bounding box center [75, 68] width 91 height 12
